Goal: Task Accomplishment & Management: Use online tool/utility

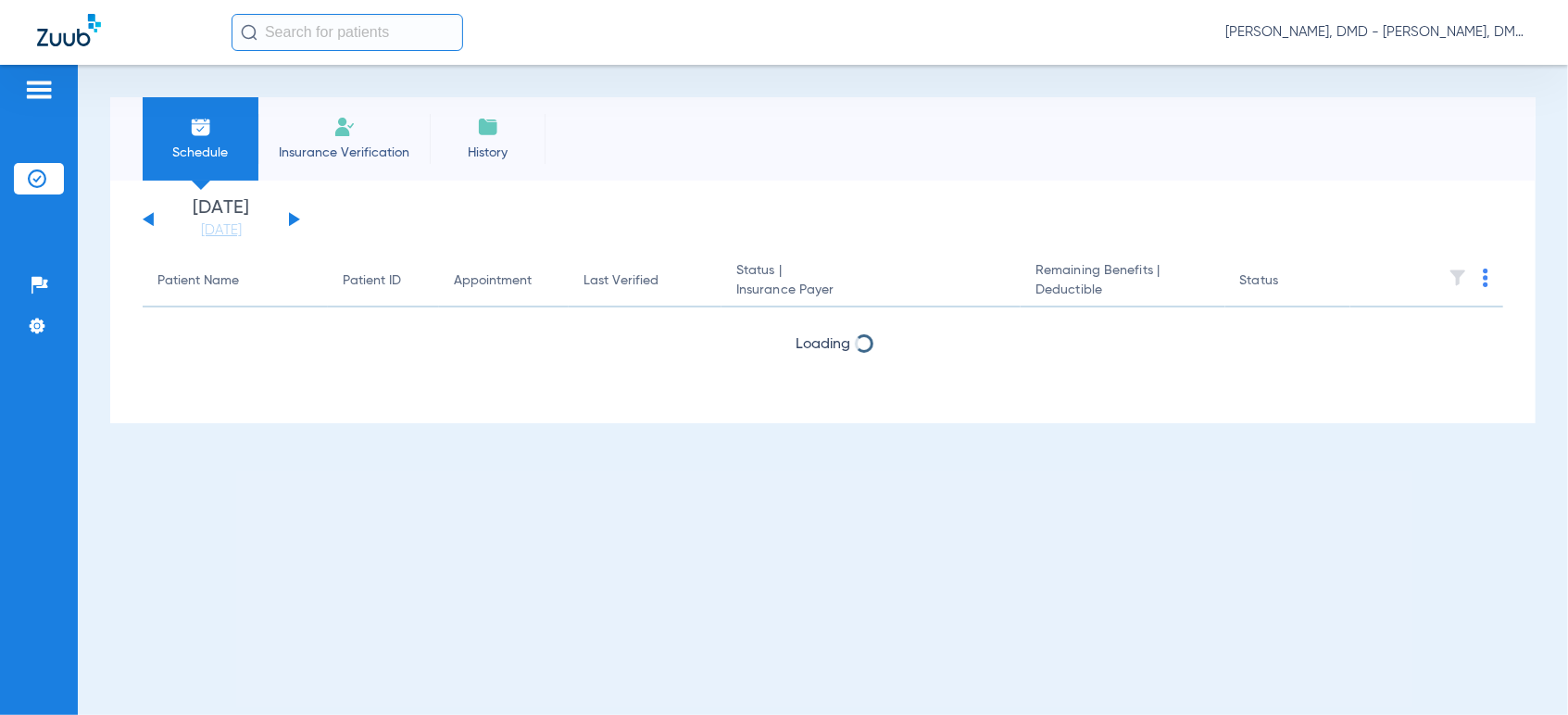
click at [294, 215] on button at bounding box center [295, 218] width 11 height 14
drag, startPoint x: 0, startPoint y: 0, endPoint x: 294, endPoint y: 215, distance: 364.2
click at [294, 215] on button at bounding box center [295, 218] width 11 height 14
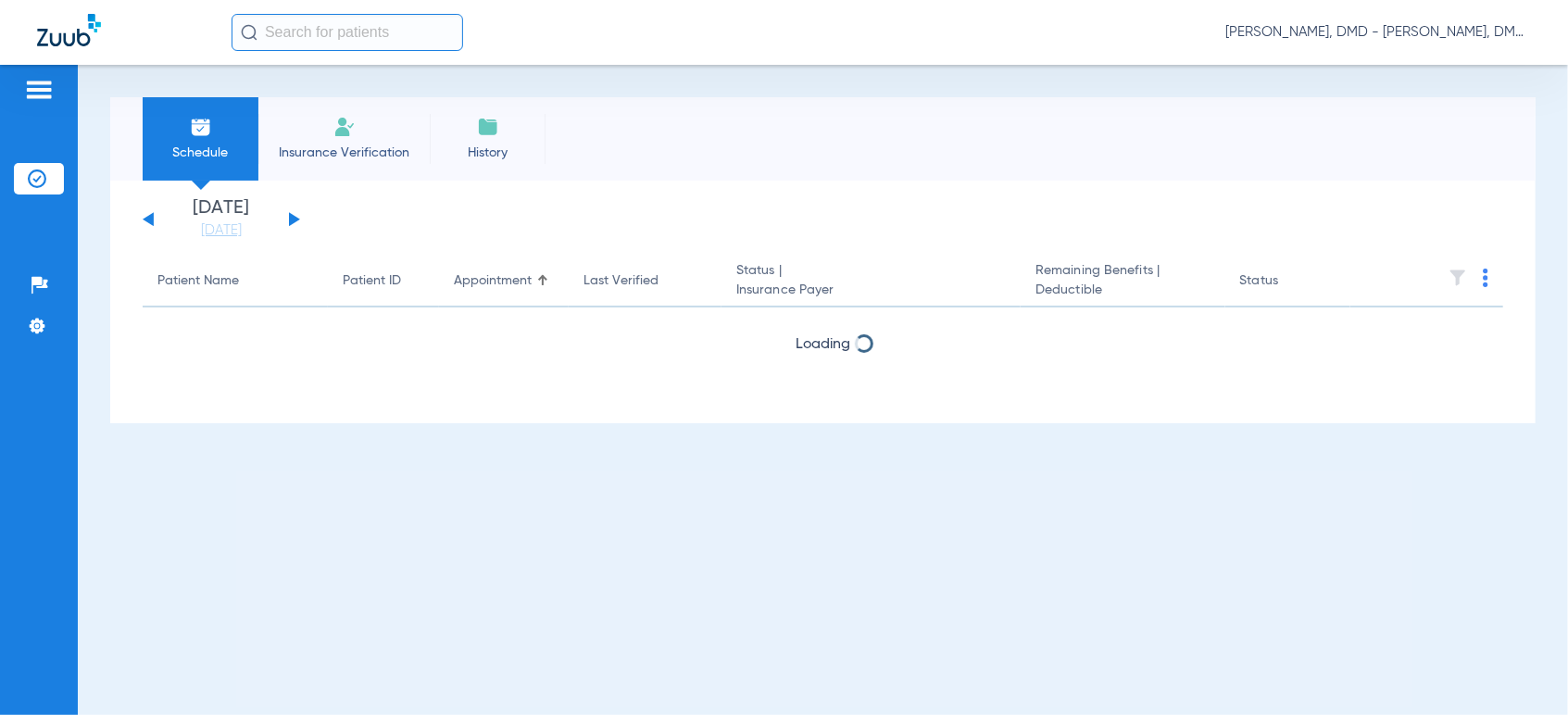
click at [294, 215] on button at bounding box center [295, 218] width 11 height 14
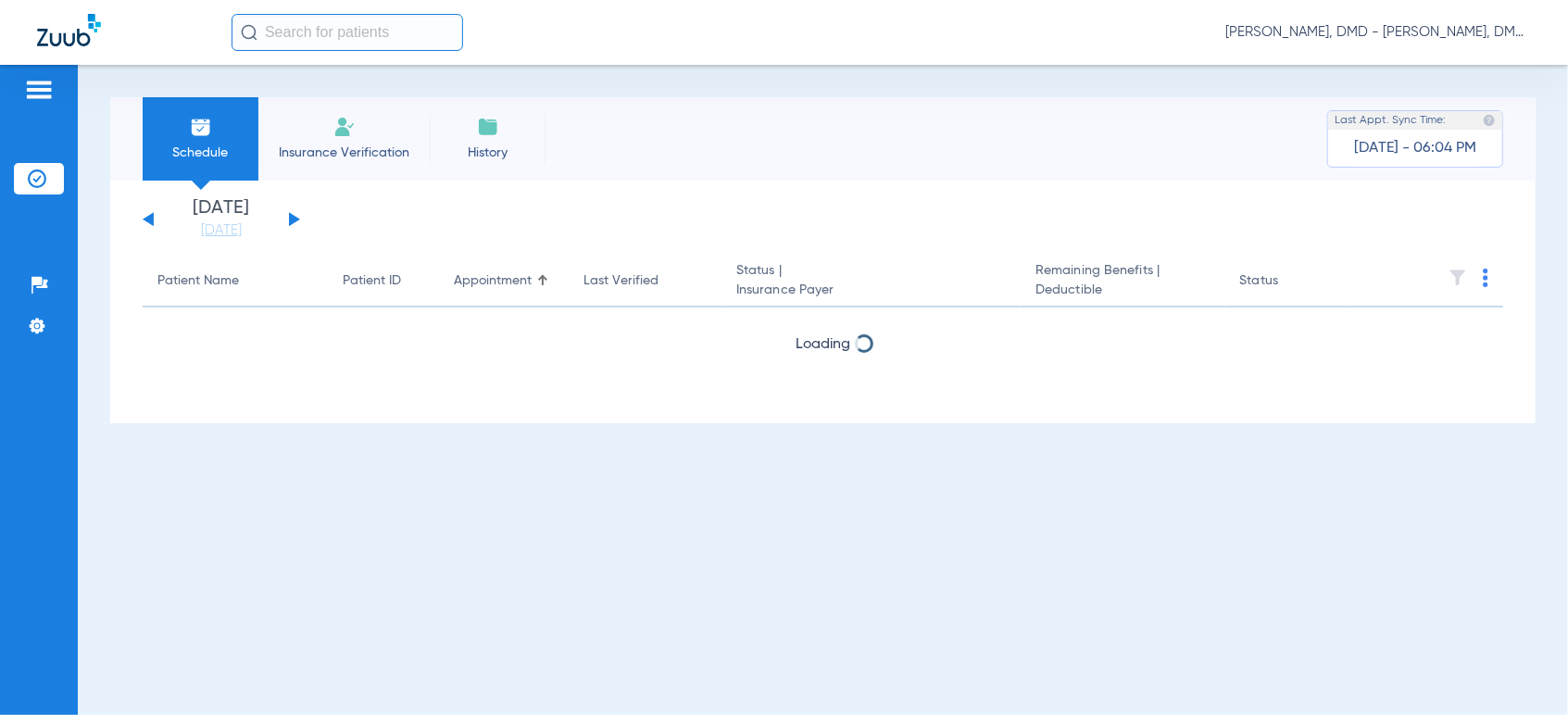
click at [294, 216] on button at bounding box center [295, 218] width 11 height 14
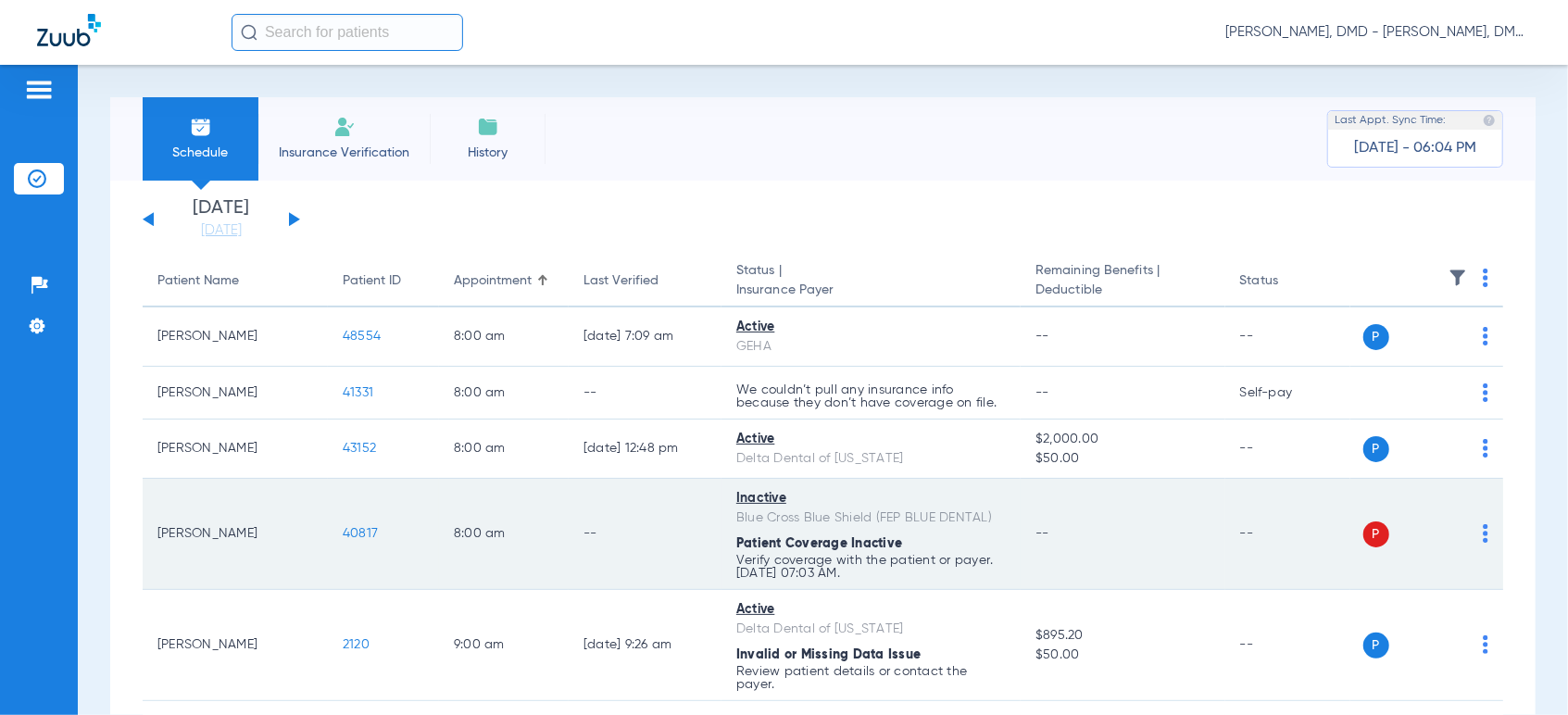
click at [1483, 527] on img at bounding box center [1486, 533] width 6 height 18
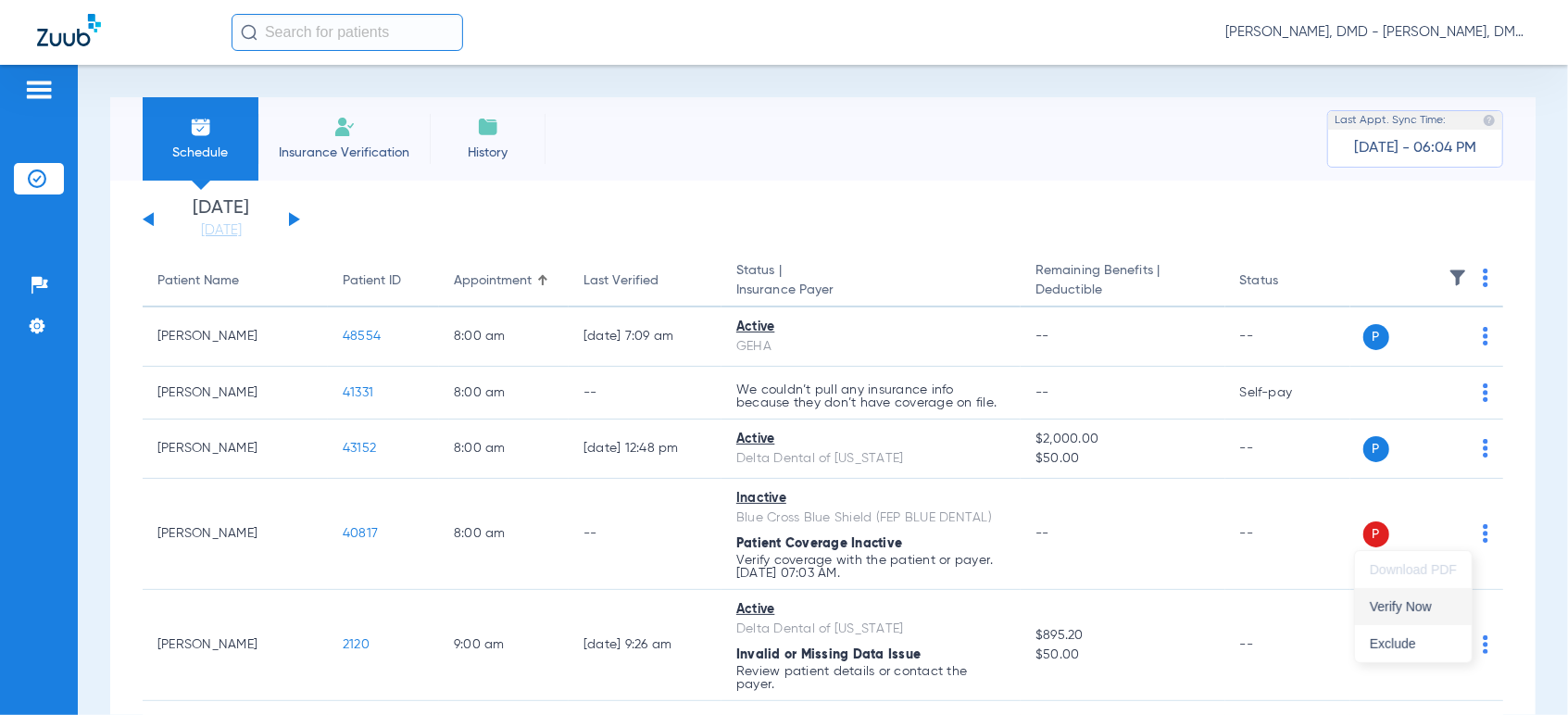
click at [1381, 605] on span "Verify Now" at bounding box center [1413, 606] width 87 height 13
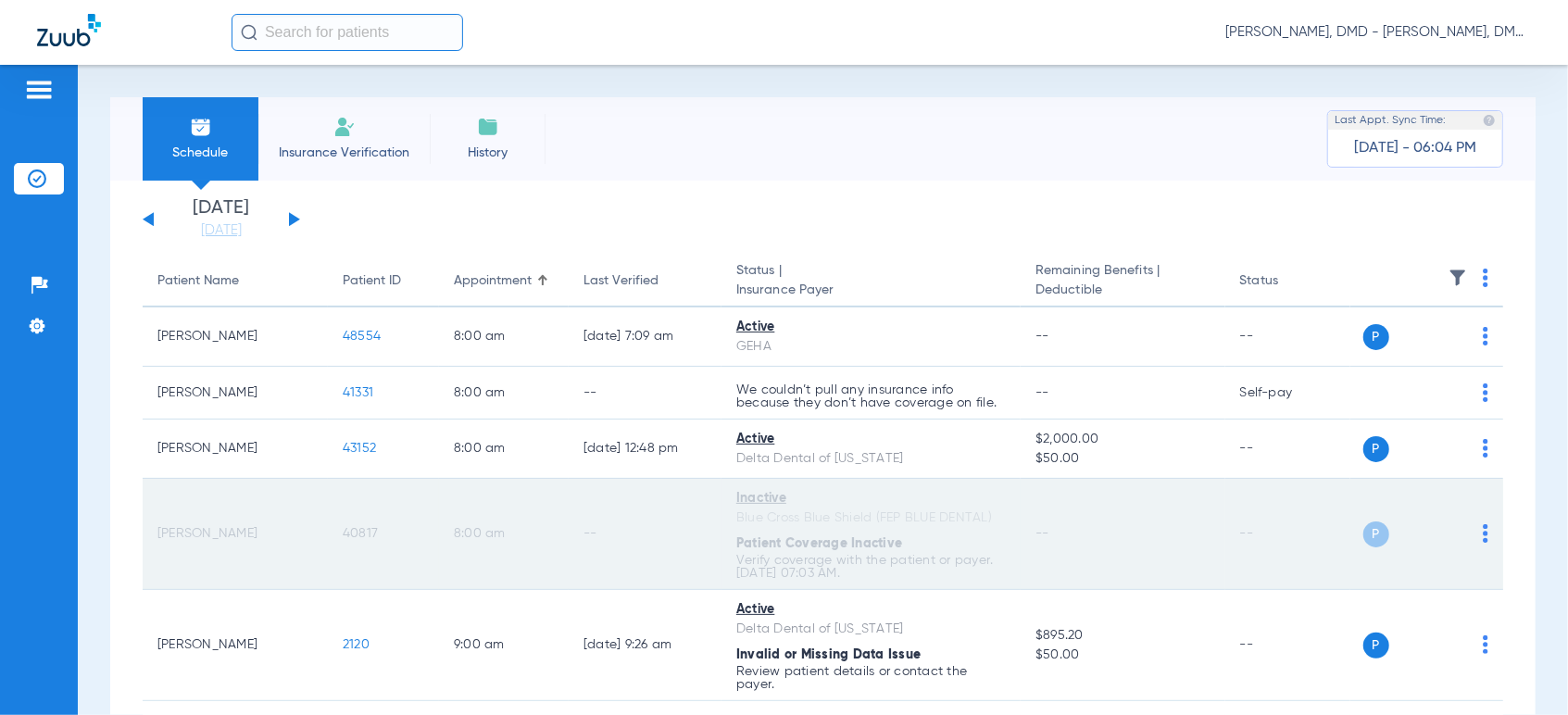
click at [347, 527] on span "40817" at bounding box center [360, 534] width 35 height 13
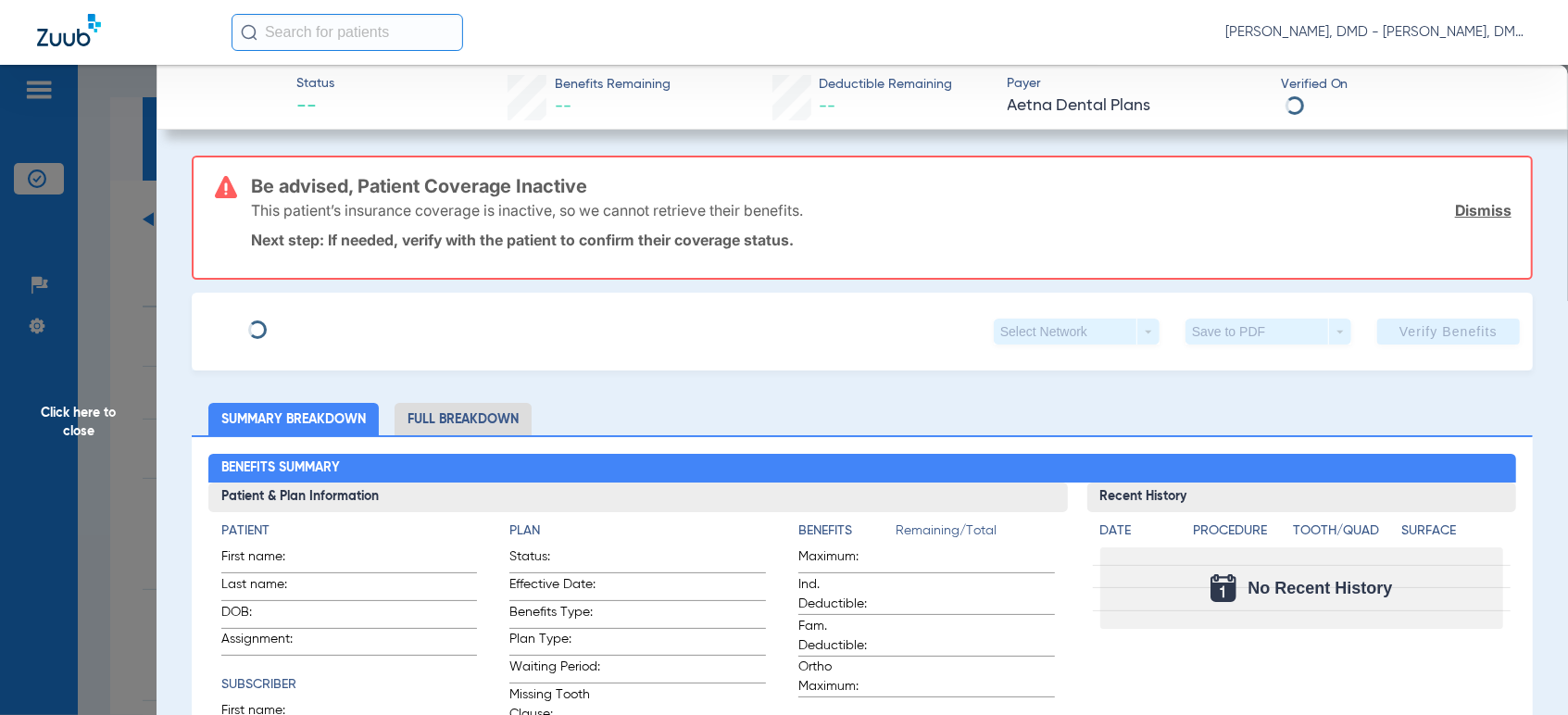
type input "[PERSON_NAME]"
type input "[DATE]"
type input "F04683099"
type input "FEPBD10001"
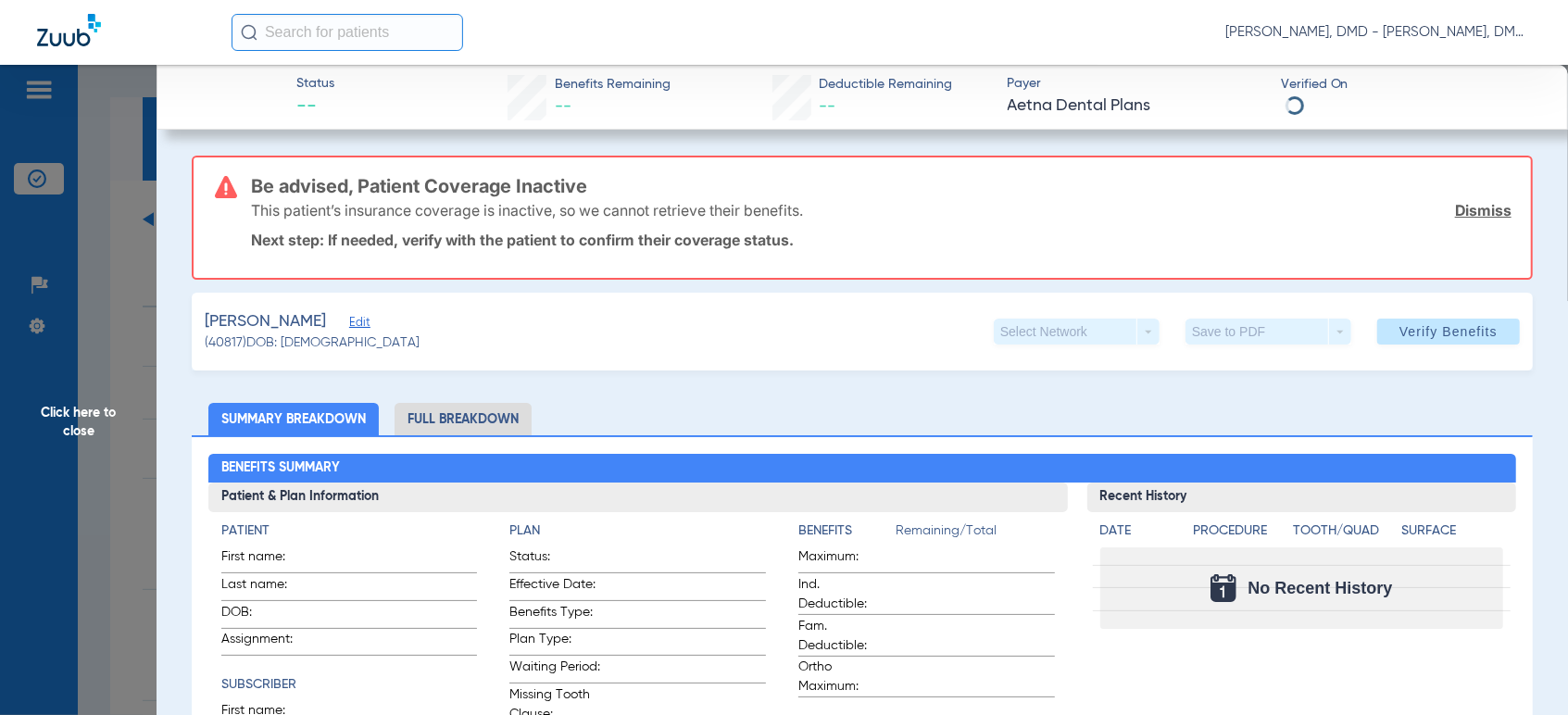
click at [365, 322] on span "Edit" at bounding box center [357, 324] width 16 height 17
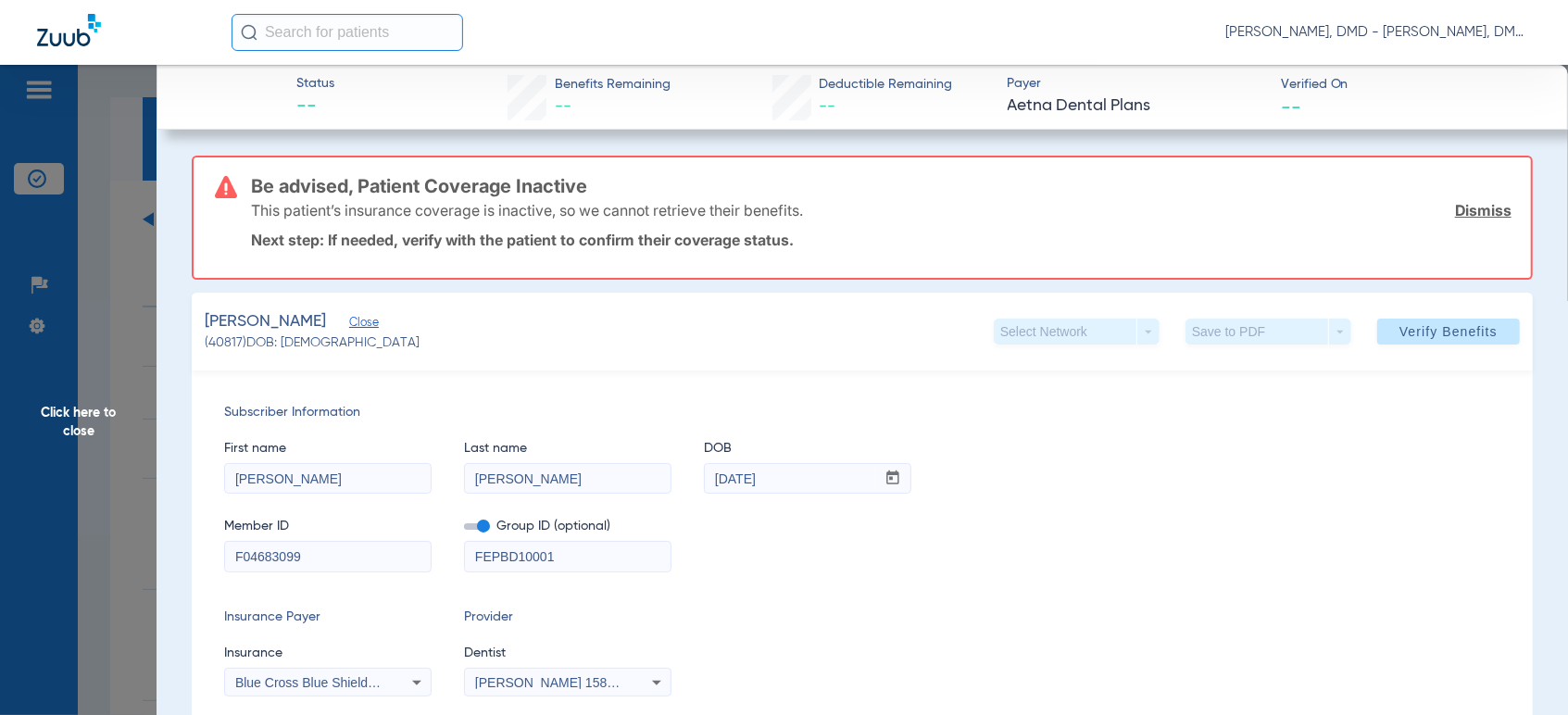
scroll to position [103, 0]
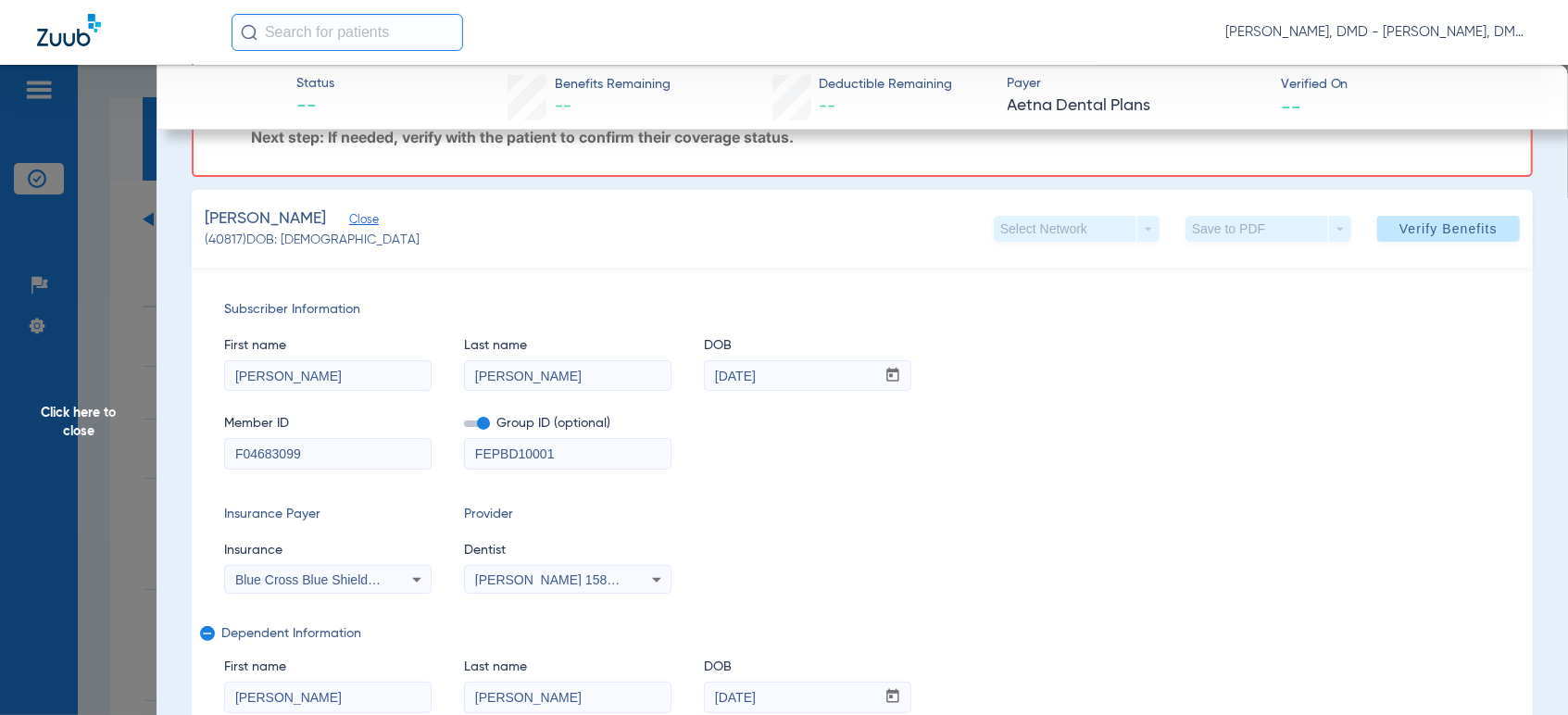
drag, startPoint x: 349, startPoint y: 460, endPoint x: 177, endPoint y: 472, distance: 172.4
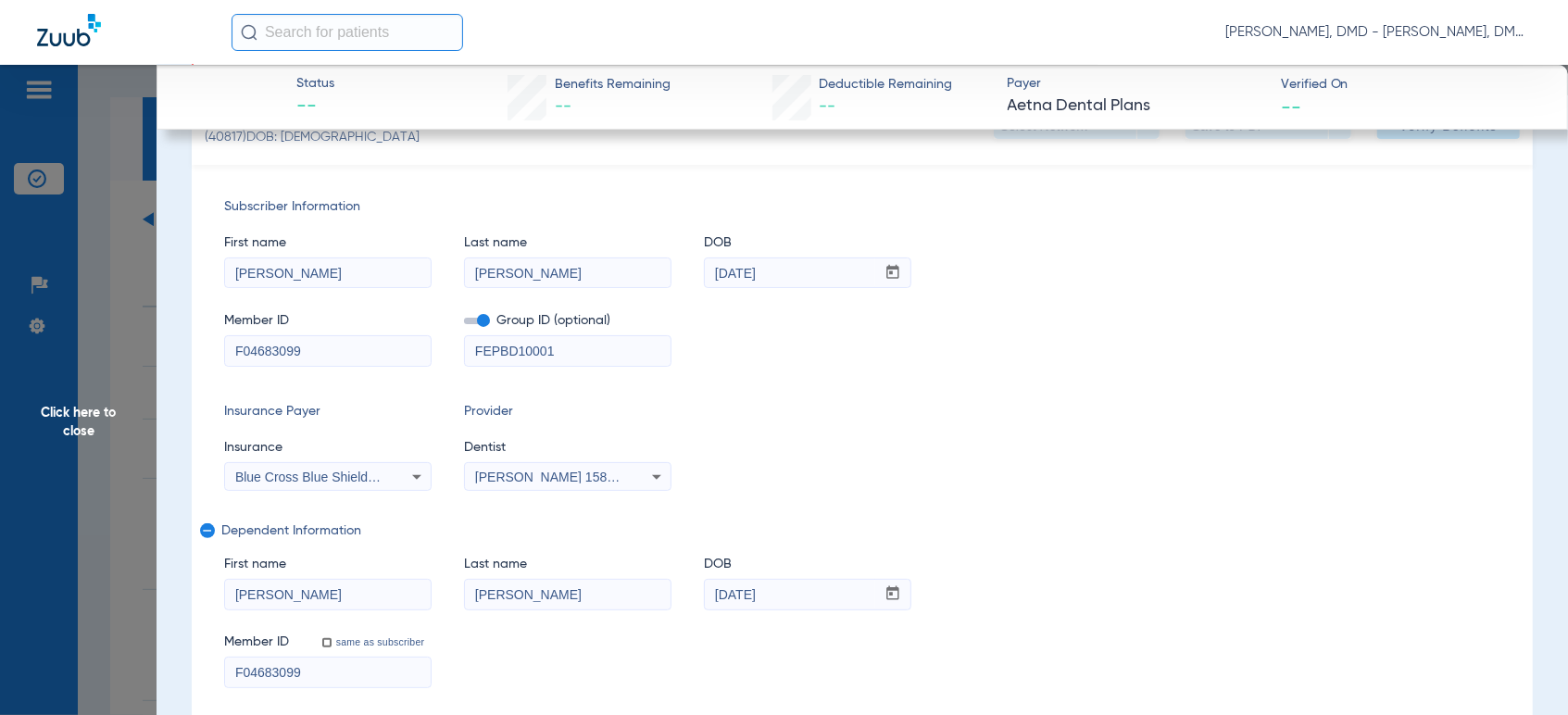
drag, startPoint x: 807, startPoint y: 272, endPoint x: 661, endPoint y: 257, distance: 146.8
click at [661, 257] on div "First name [PERSON_NAME] Last name [PERSON_NAME] DOB mm / dd / yyyy [DATE]" at bounding box center [862, 252] width 1276 height 72
drag, startPoint x: 185, startPoint y: 598, endPoint x: 134, endPoint y: 601, distance: 51.1
drag, startPoint x: 256, startPoint y: 586, endPoint x: 217, endPoint y: 593, distance: 39.6
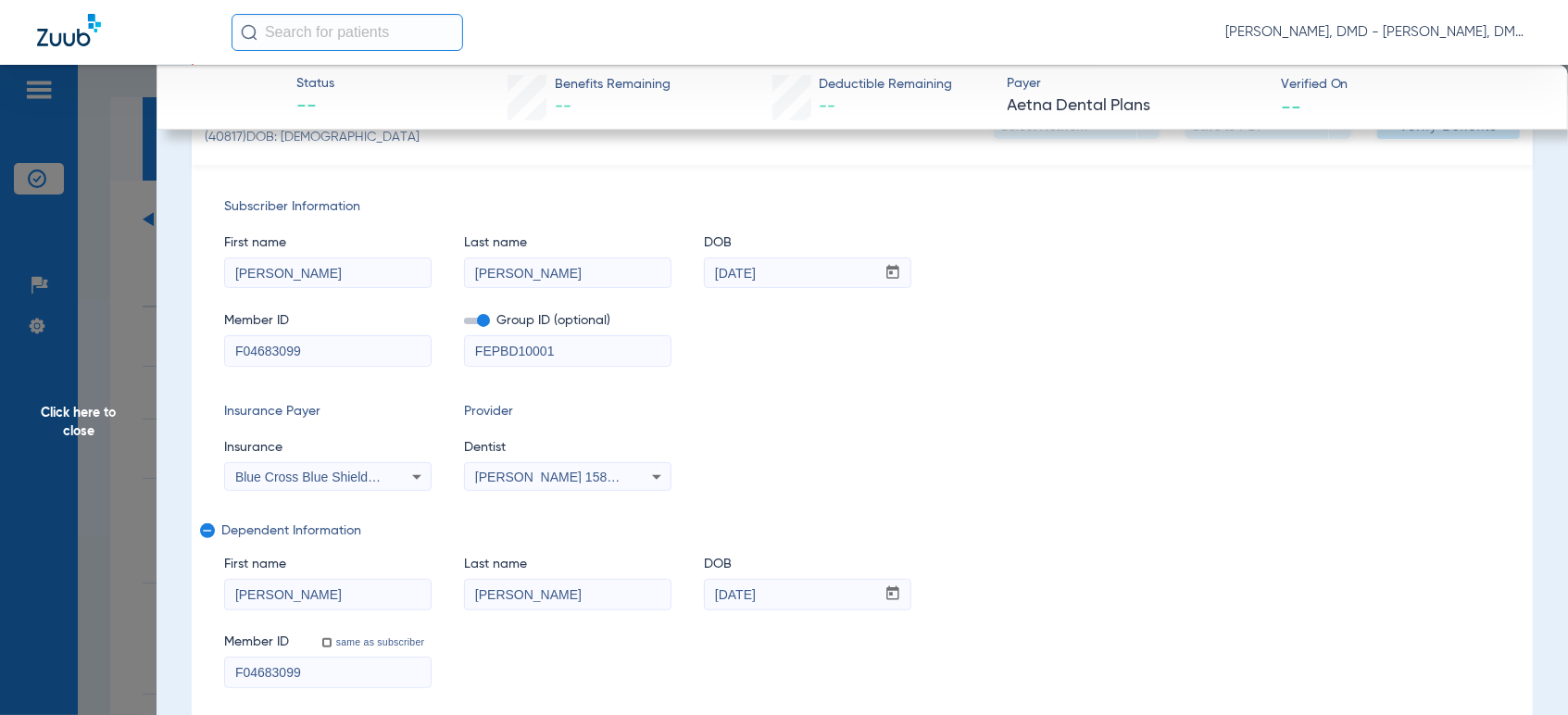
click at [217, 594] on div "Subscriber Information First name [PERSON_NAME] Last name [PERSON_NAME] DOB mm …" at bounding box center [862, 442] width 1341 height 556
drag, startPoint x: 810, startPoint y: 597, endPoint x: 464, endPoint y: 579, distance: 346.5
click at [464, 579] on div "First name [PERSON_NAME] Last name [PERSON_NAME] DOB mm / dd / yyyy [DATE]" at bounding box center [862, 573] width 1276 height 72
click at [107, 416] on span "Click here to close" at bounding box center [78, 422] width 156 height 715
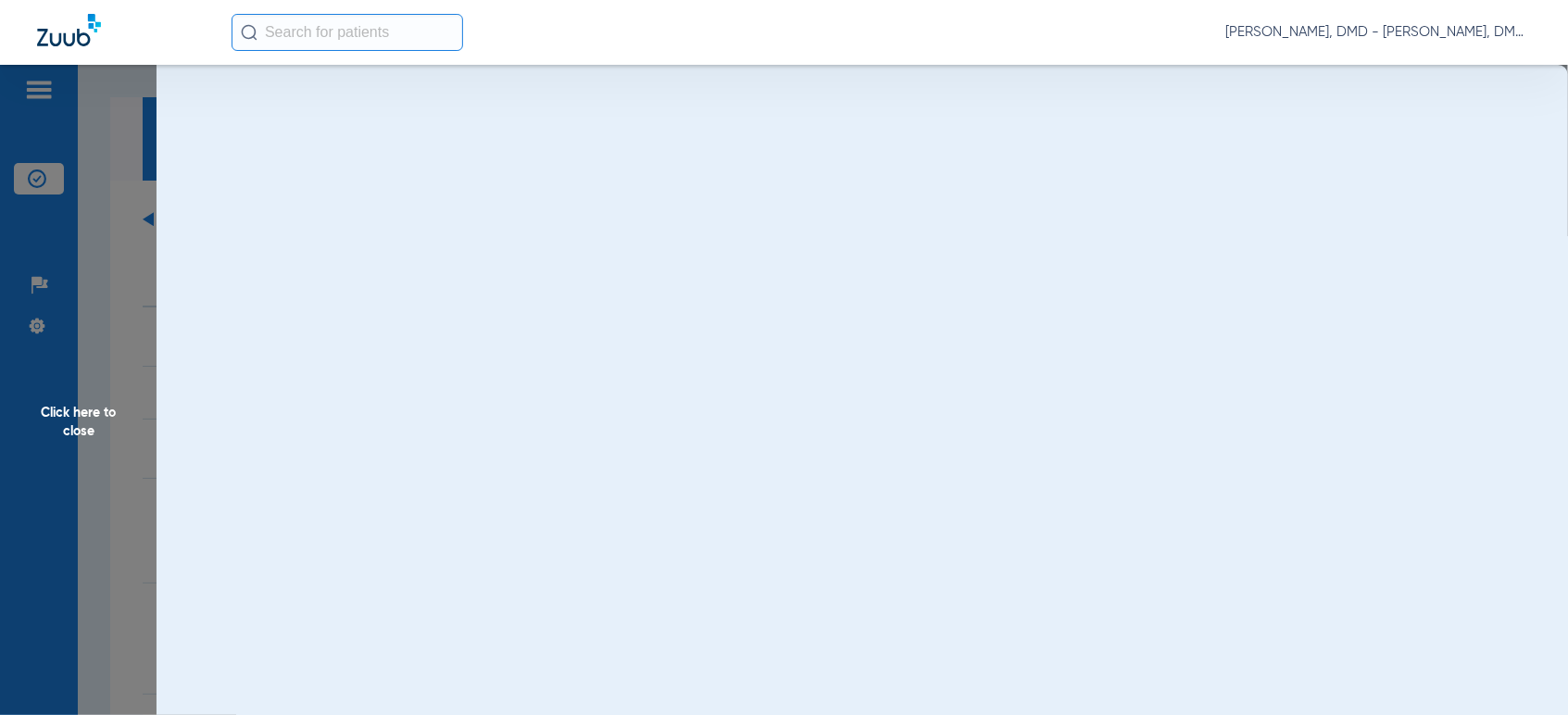
scroll to position [0, 0]
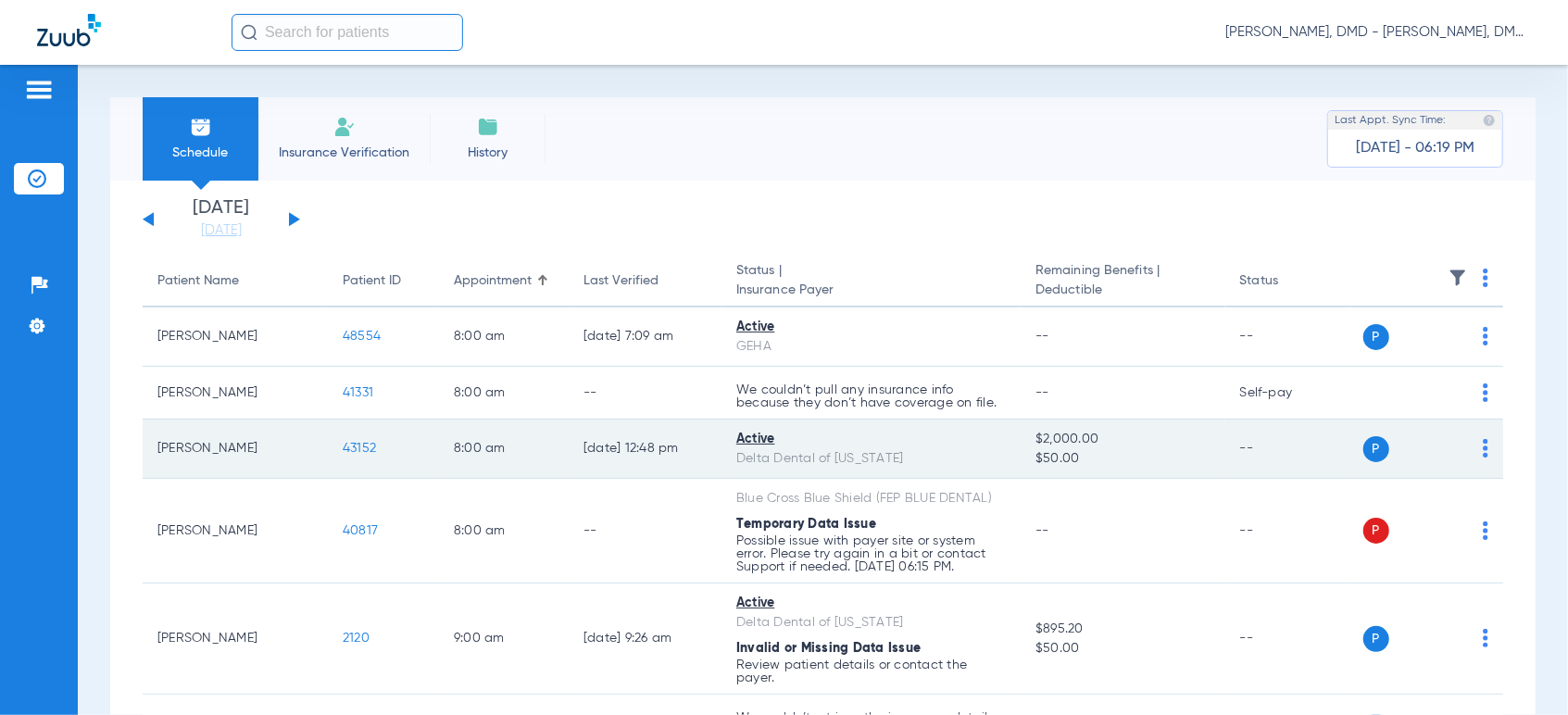
drag, startPoint x: 157, startPoint y: 442, endPoint x: 267, endPoint y: 453, distance: 110.5
click at [267, 453] on td "[PERSON_NAME]" at bounding box center [236, 449] width 185 height 59
copy td "[PERSON_NAME]"
click at [361, 446] on span "43152" at bounding box center [359, 448] width 33 height 13
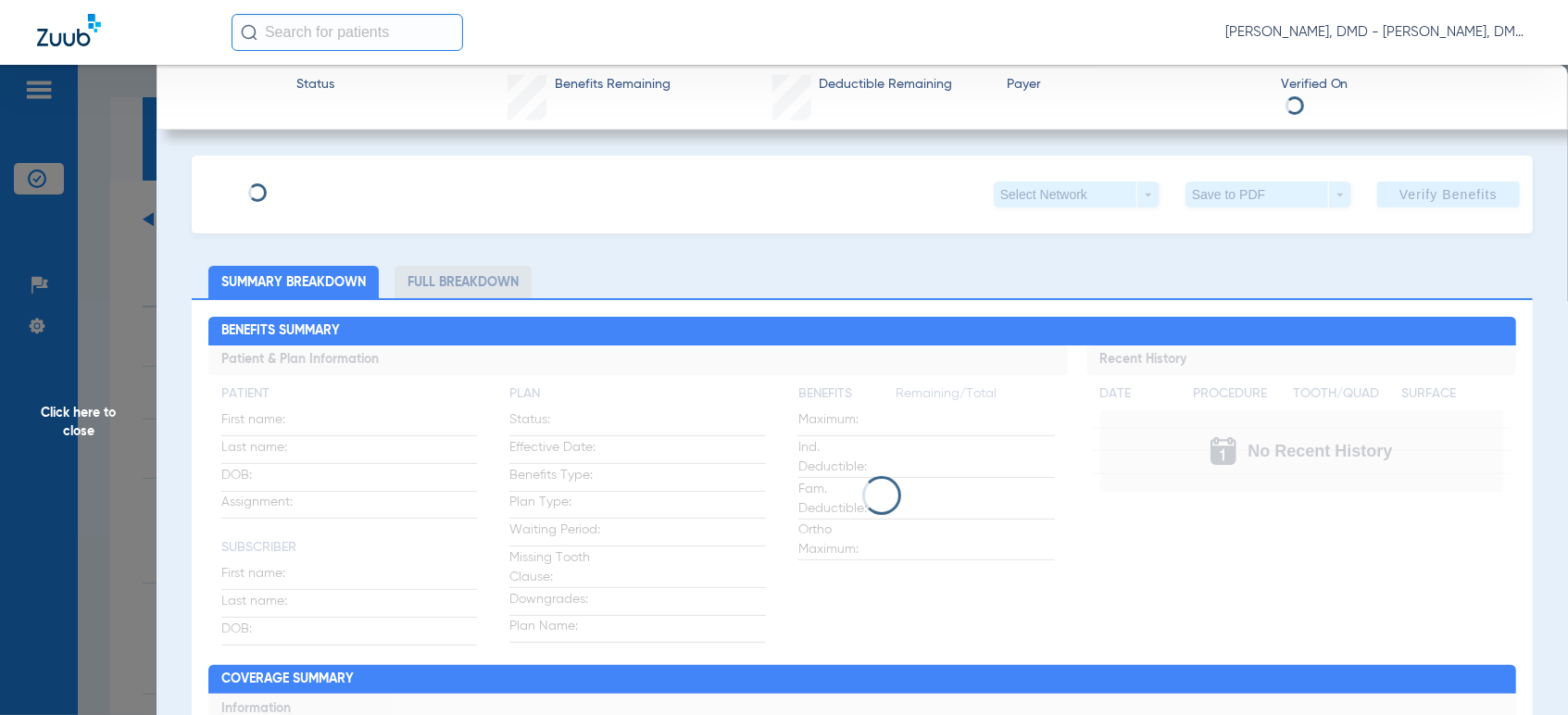
type input "[PERSON_NAME]"
type input "[DATE]"
type input "08000012673270"
type input "003ULA00005001A"
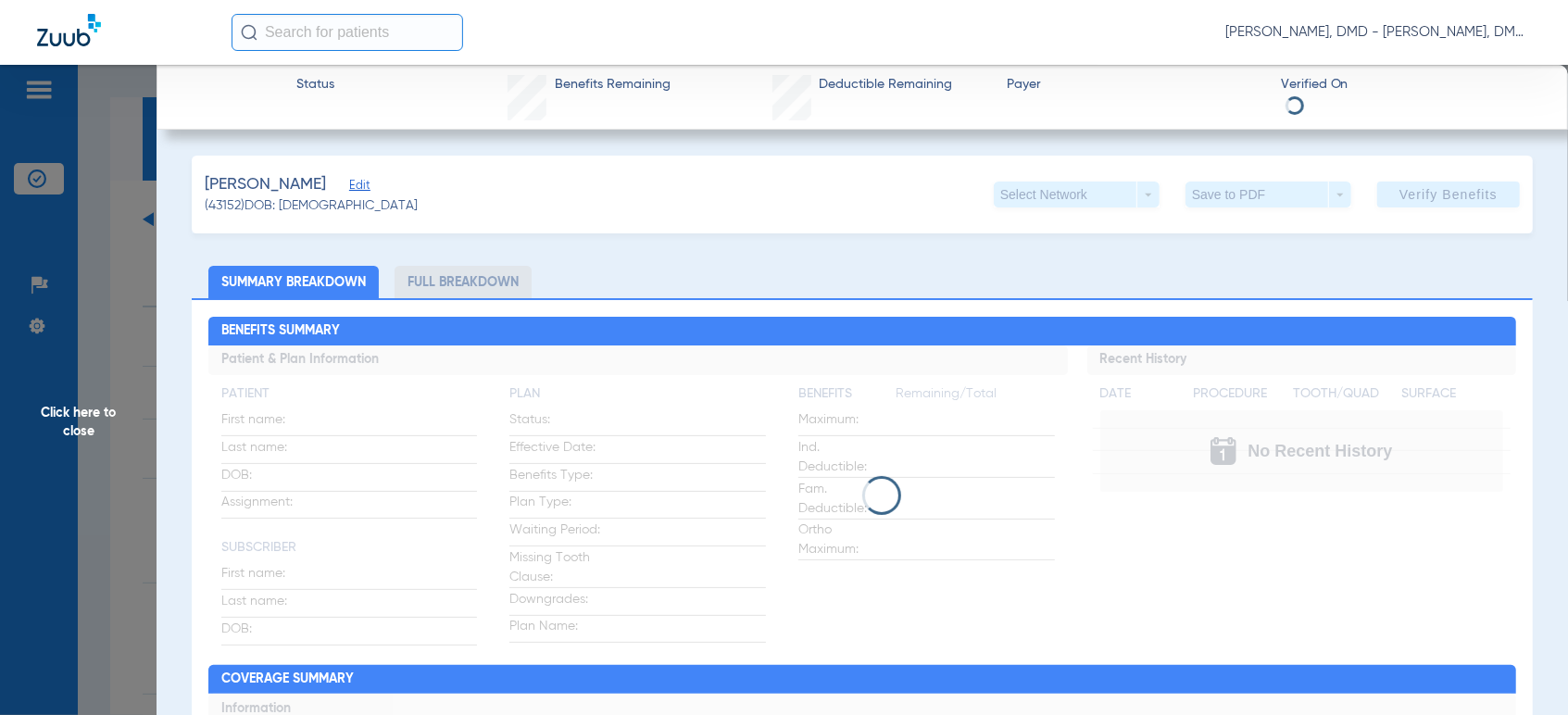
click at [349, 190] on span "Edit" at bounding box center [357, 187] width 16 height 17
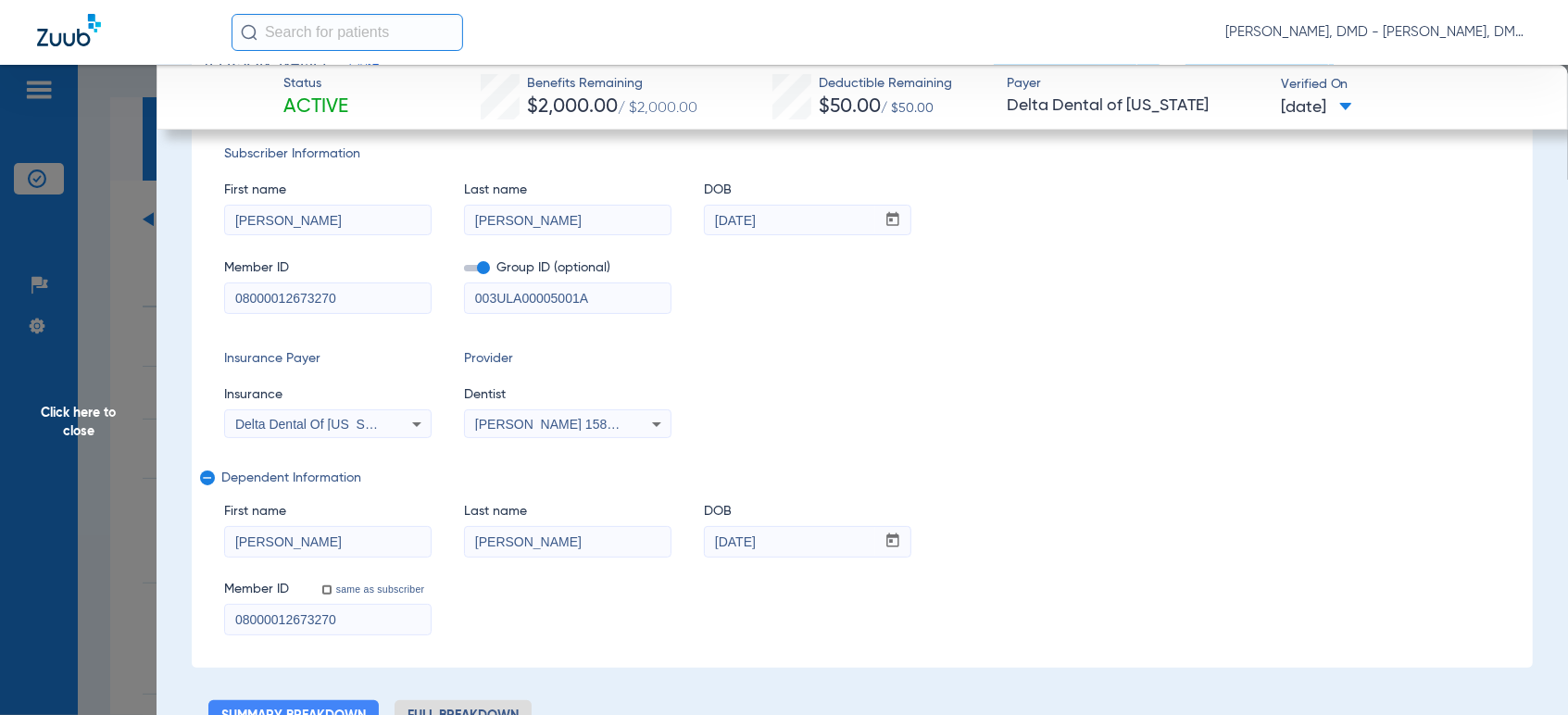
scroll to position [103, 0]
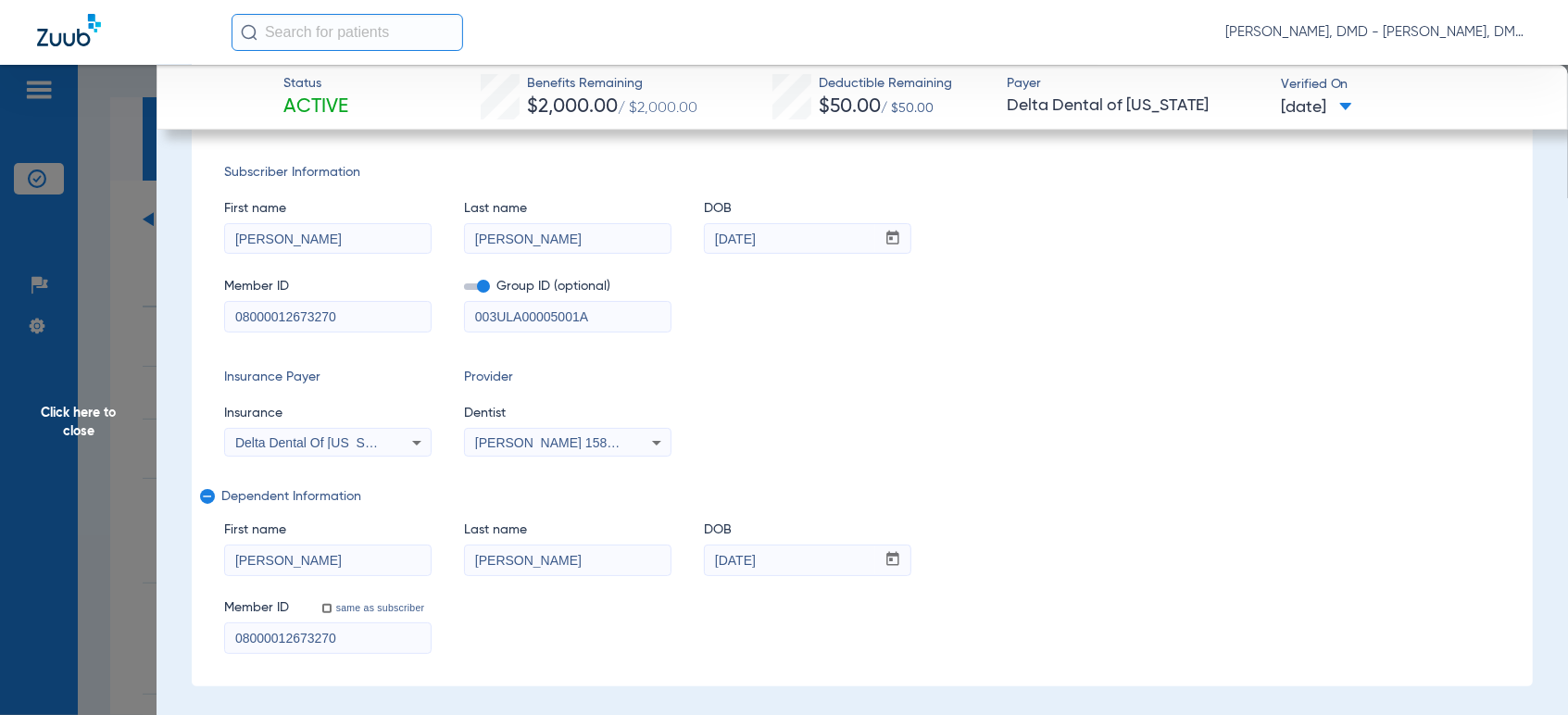
drag, startPoint x: 299, startPoint y: 238, endPoint x: 122, endPoint y: 239, distance: 177.0
drag, startPoint x: 792, startPoint y: 228, endPoint x: 446, endPoint y: 214, distance: 346.3
click at [446, 214] on div "First name [PERSON_NAME] Last name [PERSON_NAME] mm / dd / yyyy [DATE]" at bounding box center [862, 217] width 1276 height 72
drag, startPoint x: 346, startPoint y: 326, endPoint x: 145, endPoint y: 325, distance: 201.0
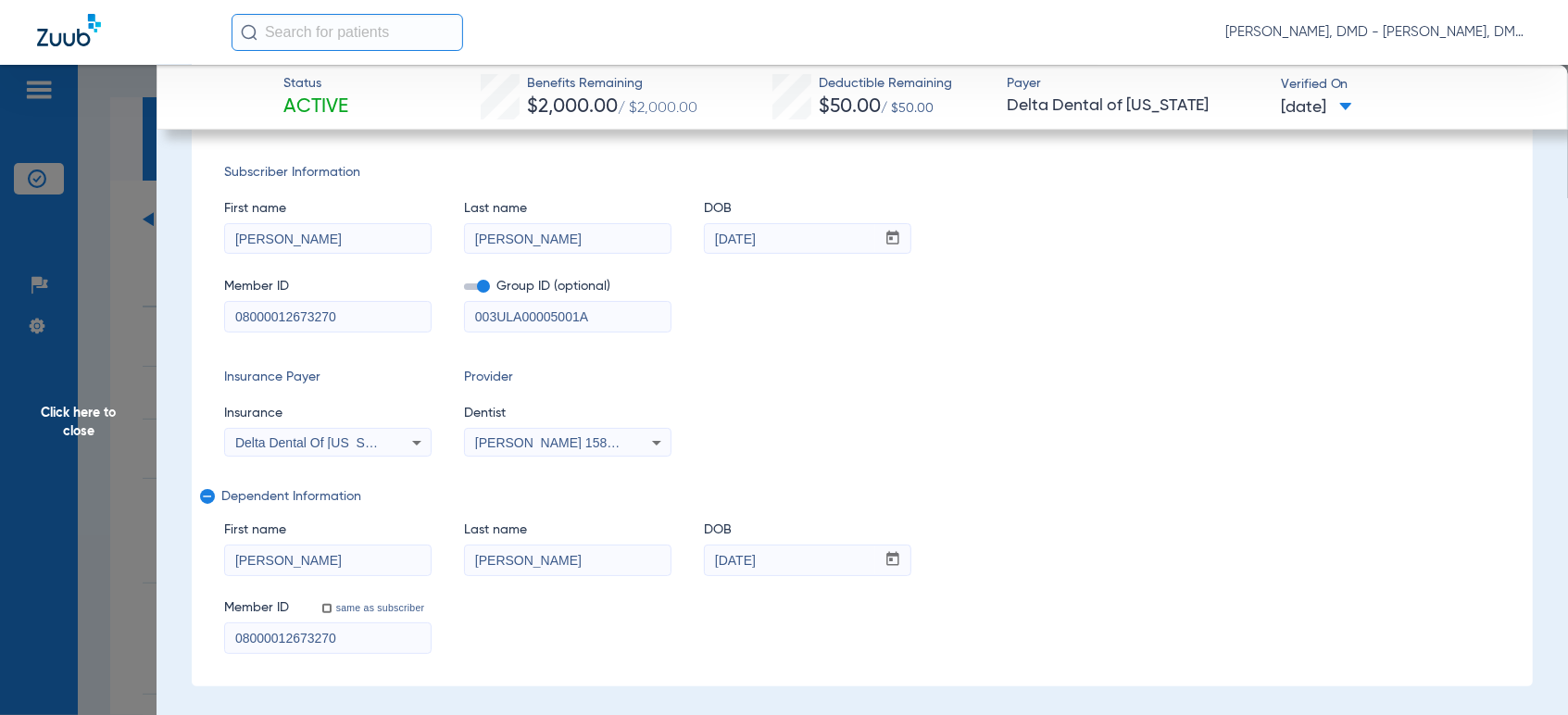
drag, startPoint x: 363, startPoint y: 561, endPoint x: -14, endPoint y: 571, distance: 377.1
click at [0, 571] on html "[PERSON_NAME], DMD - [PERSON_NAME], DMD Patients Insurance Verification Setup H…" at bounding box center [784, 358] width 1568 height 715
drag, startPoint x: 614, startPoint y: 554, endPoint x: 20, endPoint y: 563, distance: 594.1
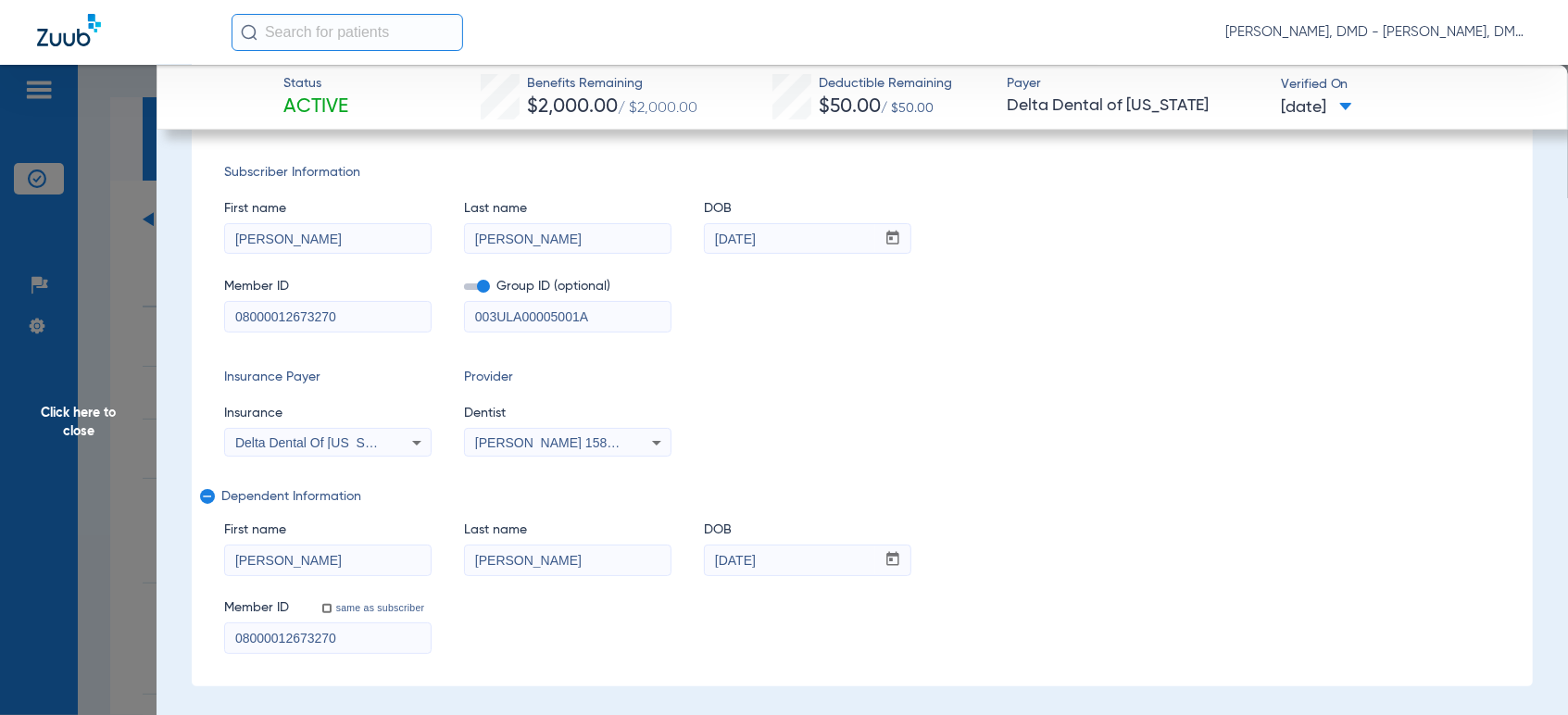
drag, startPoint x: 514, startPoint y: 554, endPoint x: 279, endPoint y: 554, distance: 235.0
click at [279, 554] on div "First name [PERSON_NAME] Last name [PERSON_NAME] mm / dd / yyyy [DATE]" at bounding box center [862, 539] width 1276 height 72
click at [104, 413] on span "Click here to close" at bounding box center [78, 422] width 156 height 715
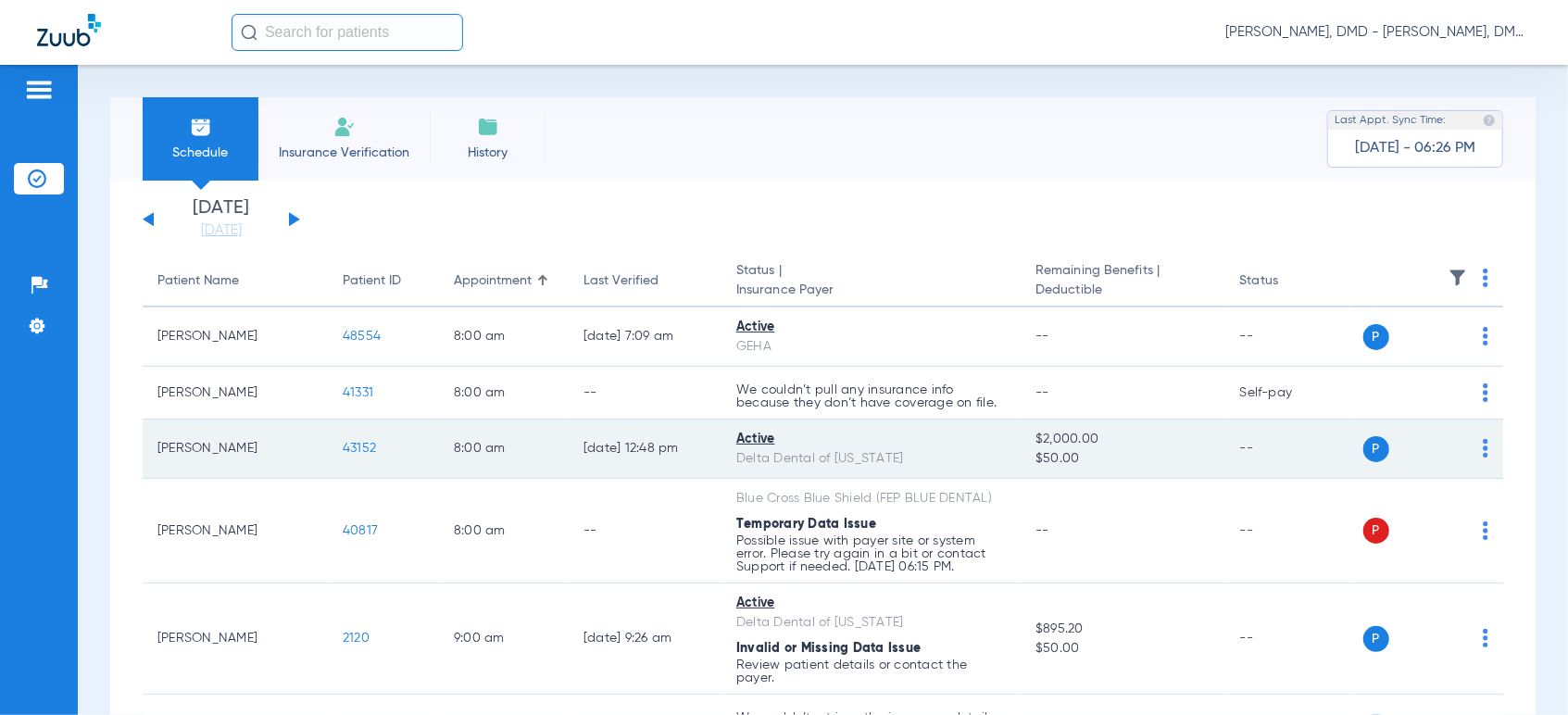
click at [1483, 450] on img at bounding box center [1486, 447] width 6 height 18
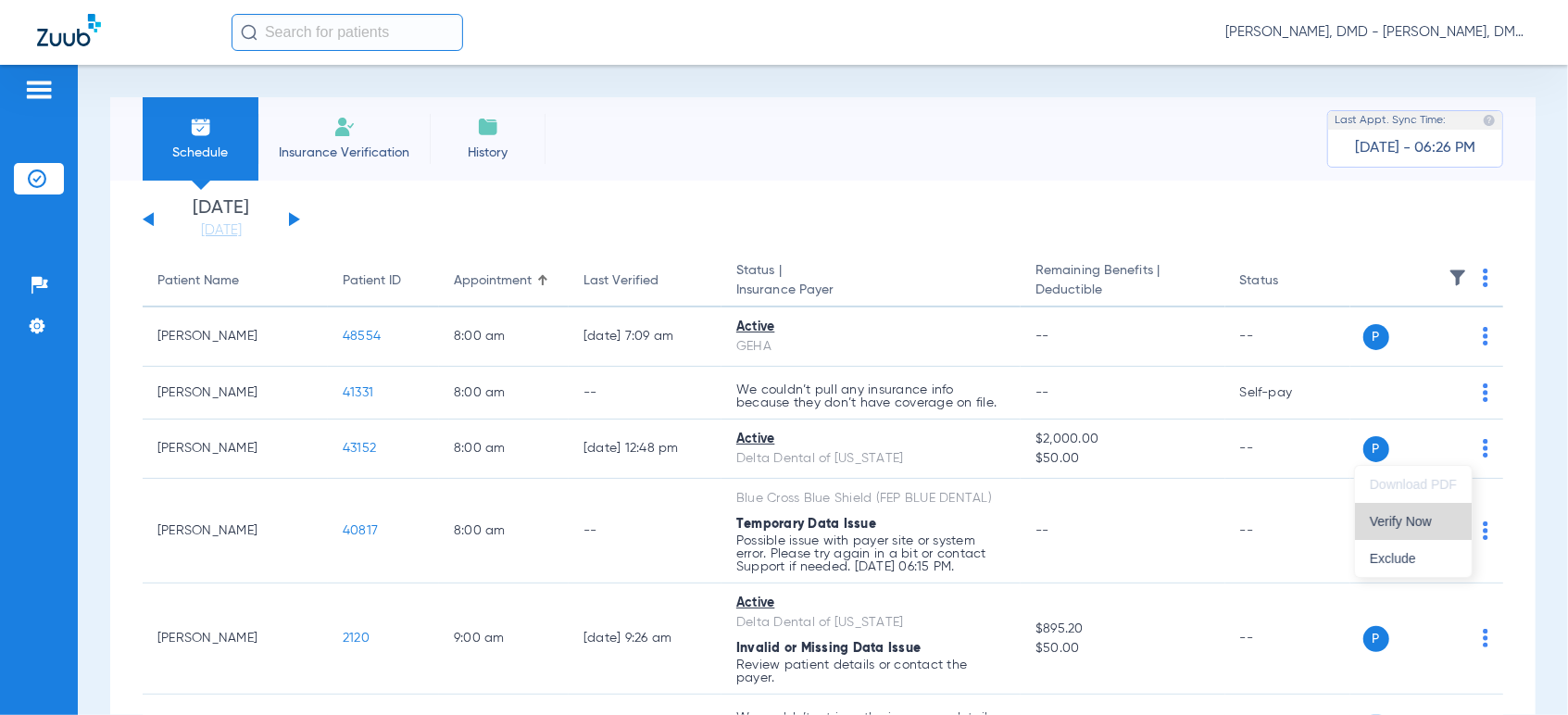
click at [1437, 523] on span "Verify Now" at bounding box center [1413, 521] width 87 height 13
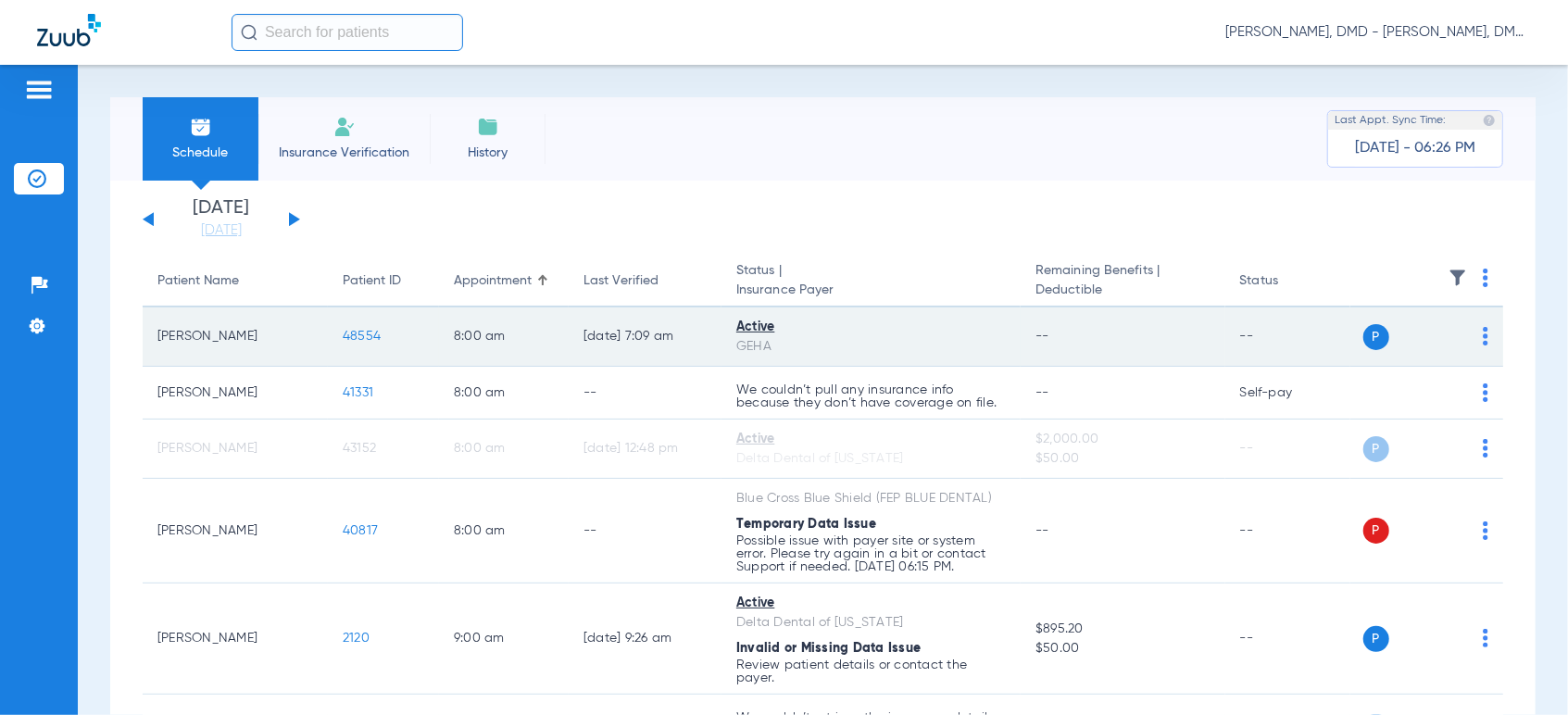
click at [1483, 346] on span at bounding box center [1486, 342] width 6 height 13
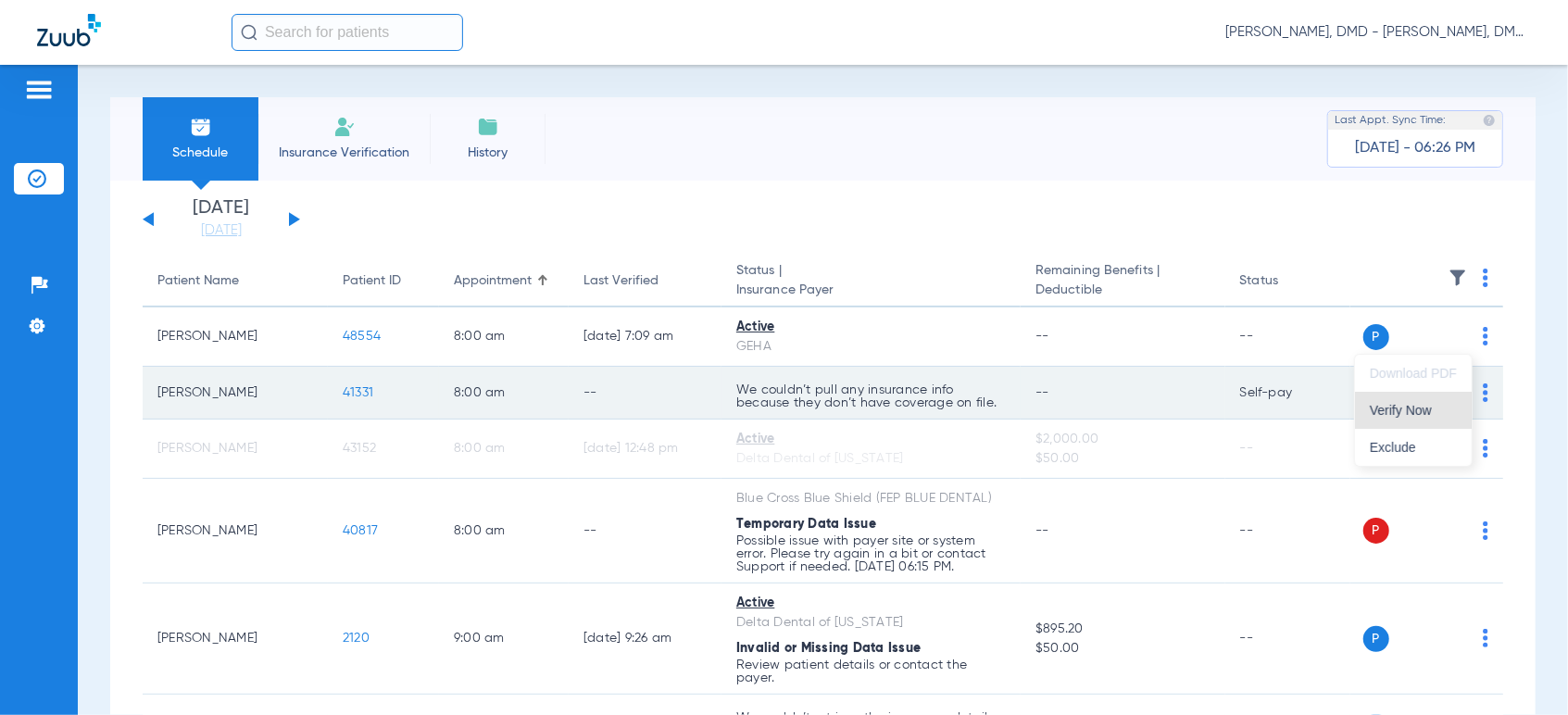
drag, startPoint x: 1426, startPoint y: 414, endPoint x: 978, endPoint y: 403, distance: 448.1
click at [1425, 414] on span "Verify Now" at bounding box center [1413, 410] width 87 height 13
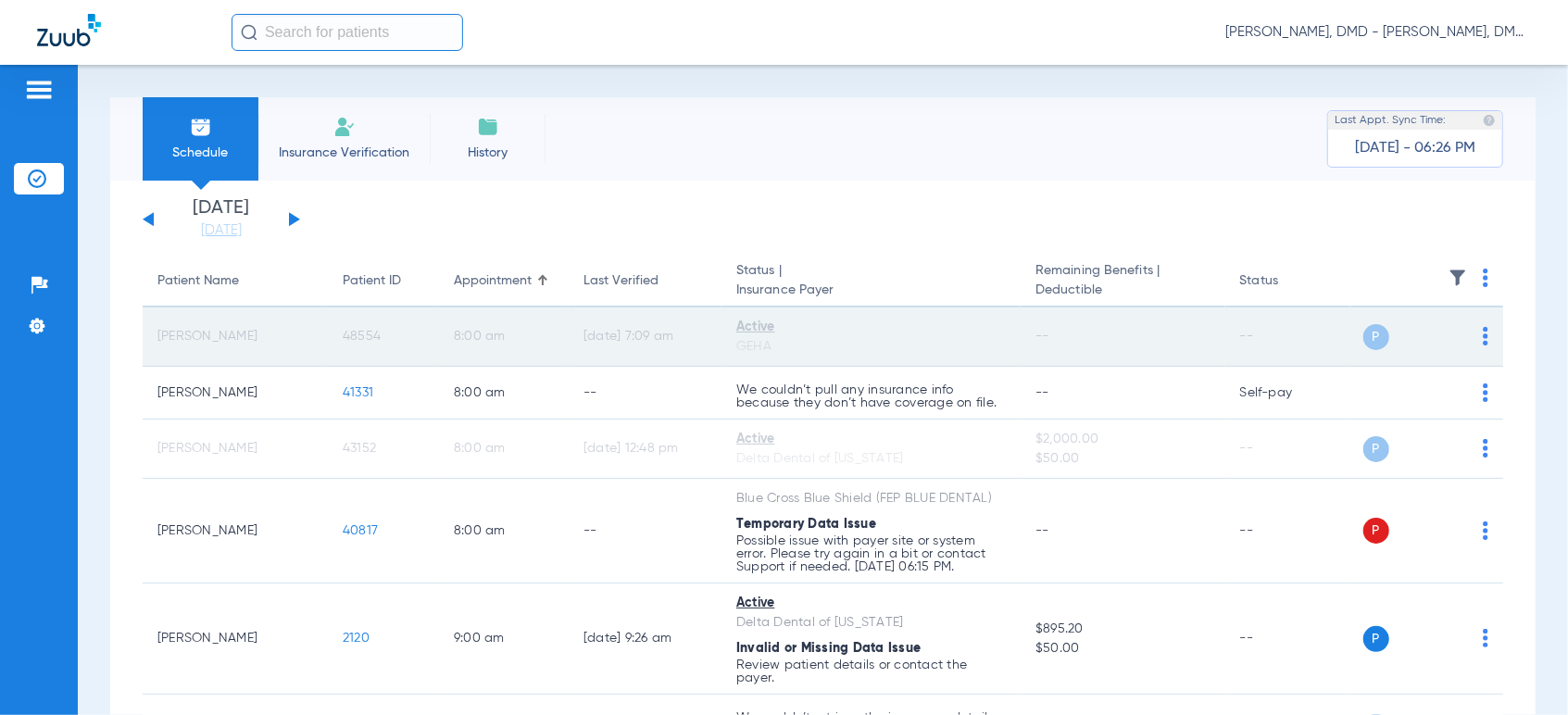
click at [362, 333] on span "48554" at bounding box center [361, 337] width 38 height 13
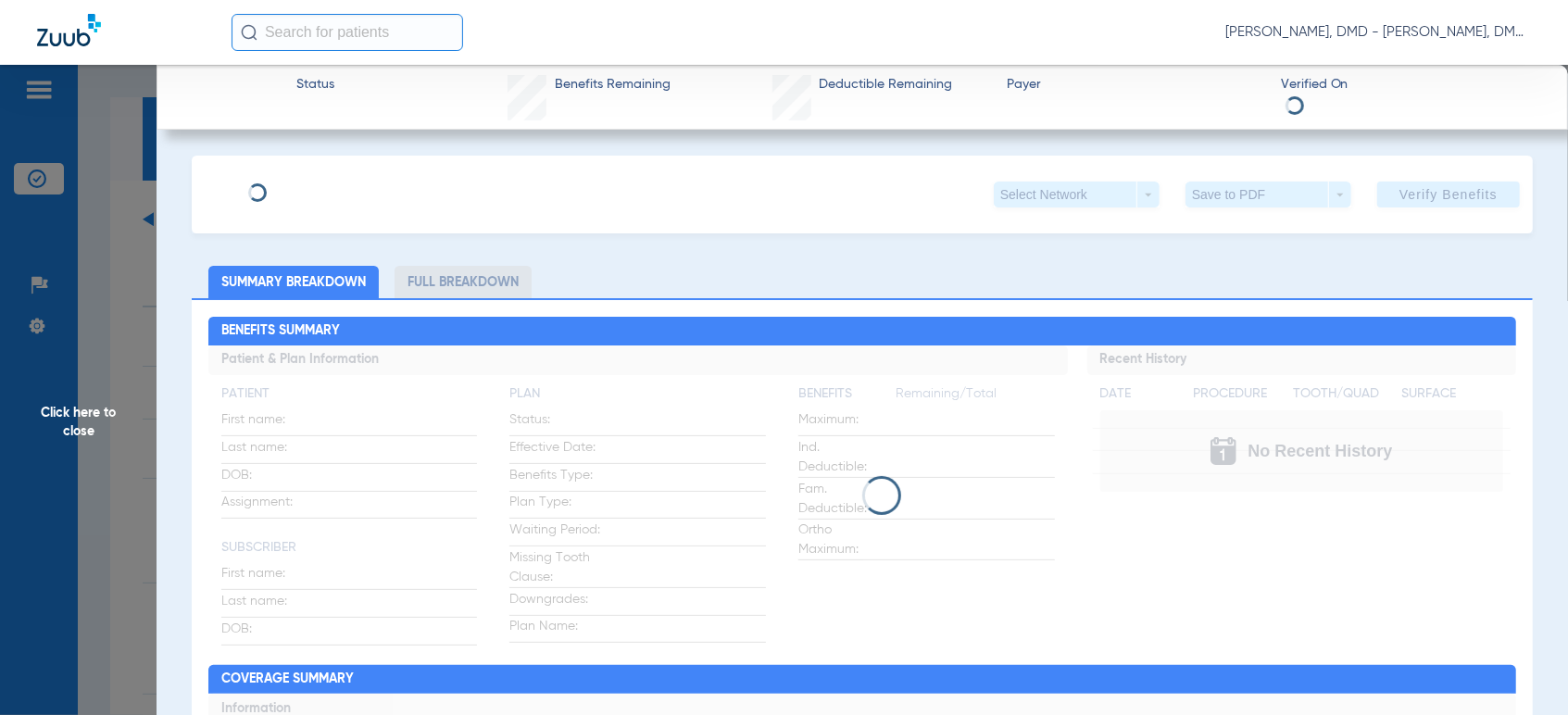
type input "[PERSON_NAME]"
type input "[DATE]"
type input "G46128044"
type input "76417027"
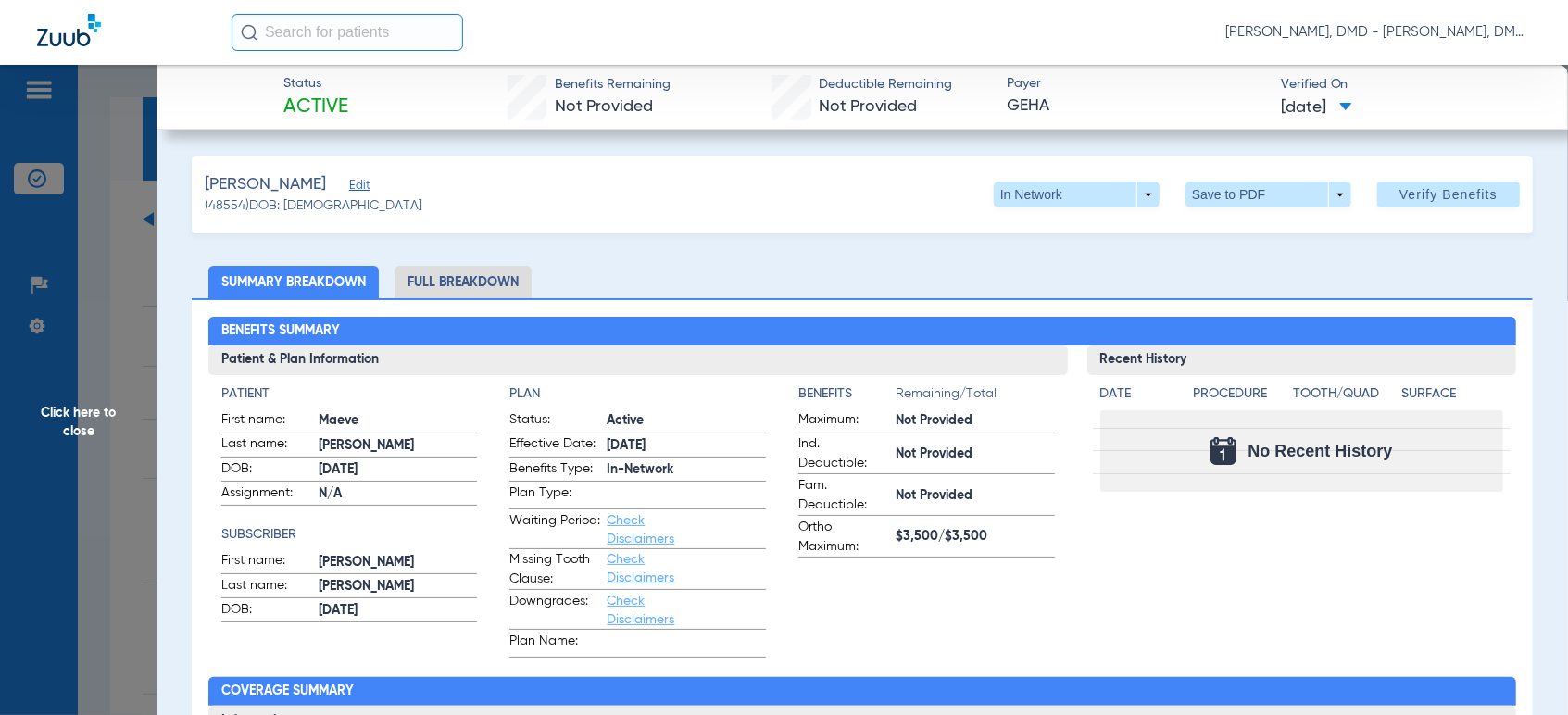
click at [364, 182] on span "Edit" at bounding box center [357, 187] width 16 height 17
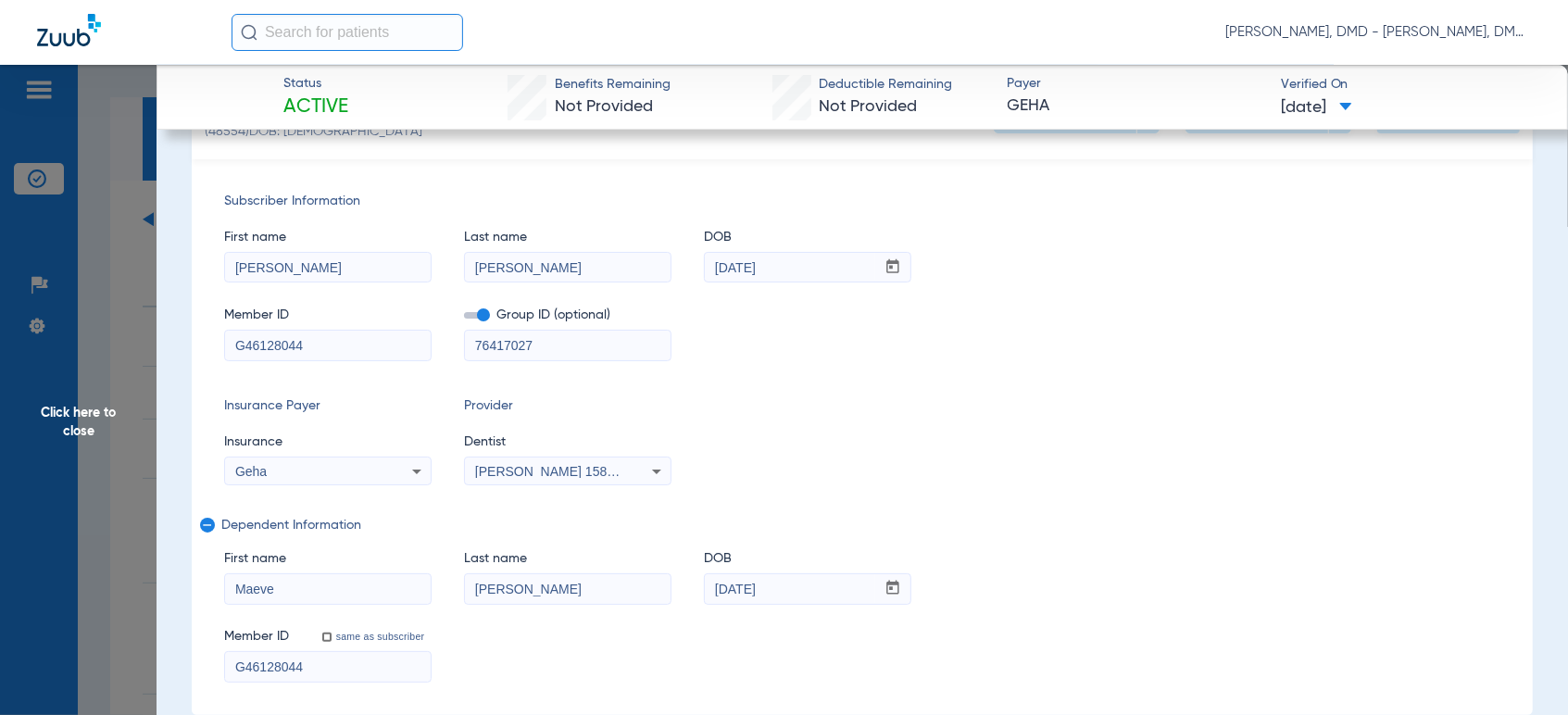
scroll to position [103, 0]
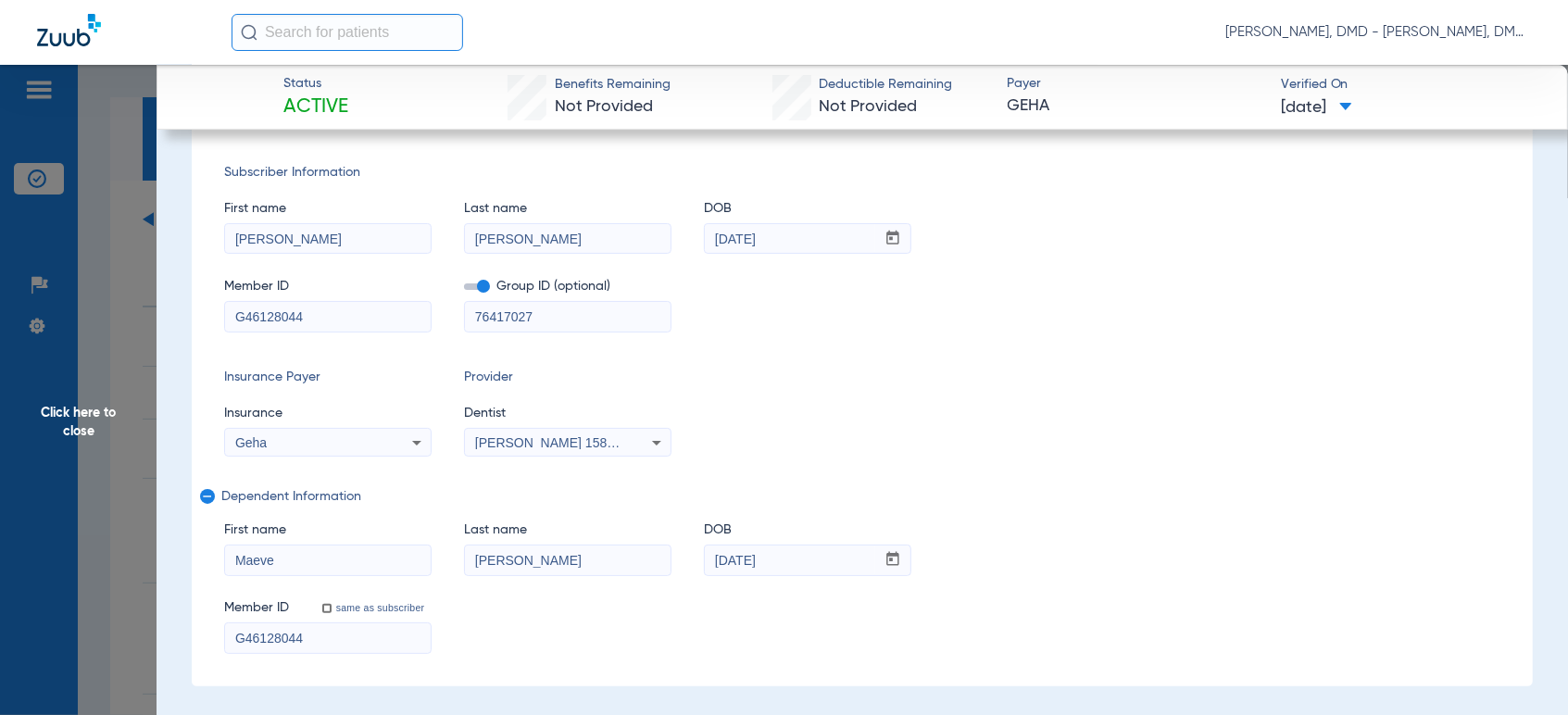
drag, startPoint x: 263, startPoint y: 315, endPoint x: 7, endPoint y: 316, distance: 256.0
click at [119, 418] on span "Click here to close" at bounding box center [78, 422] width 156 height 715
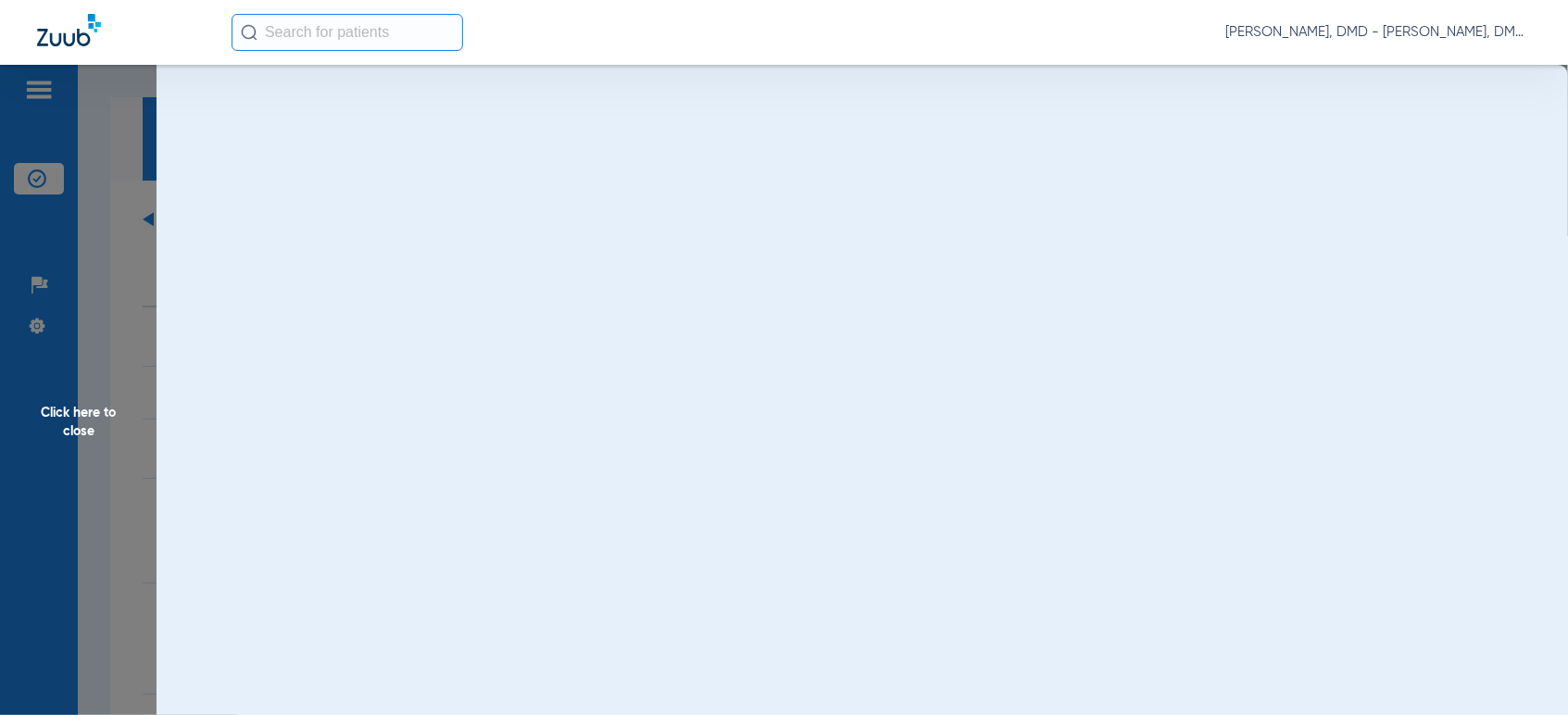
scroll to position [0, 0]
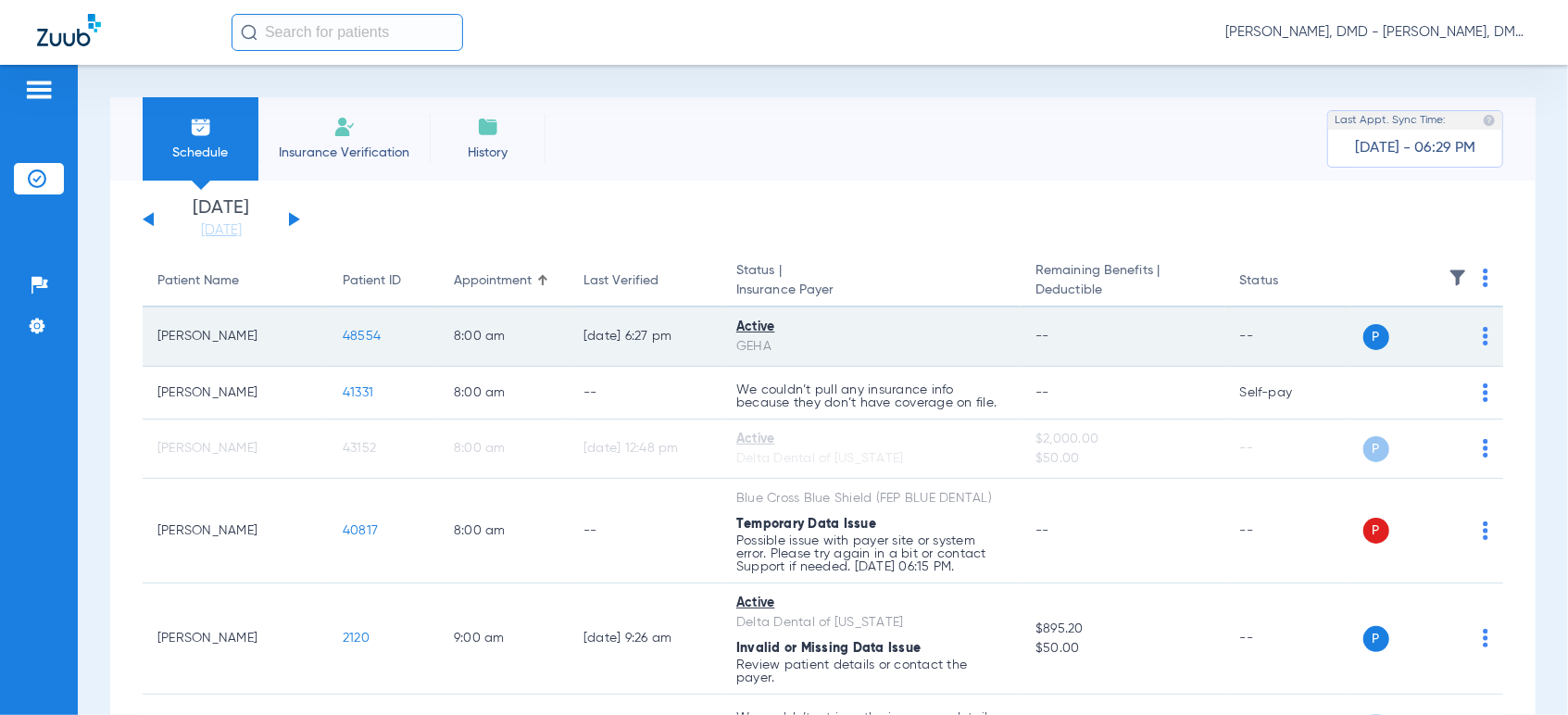
click at [372, 340] on span "48554" at bounding box center [361, 337] width 38 height 13
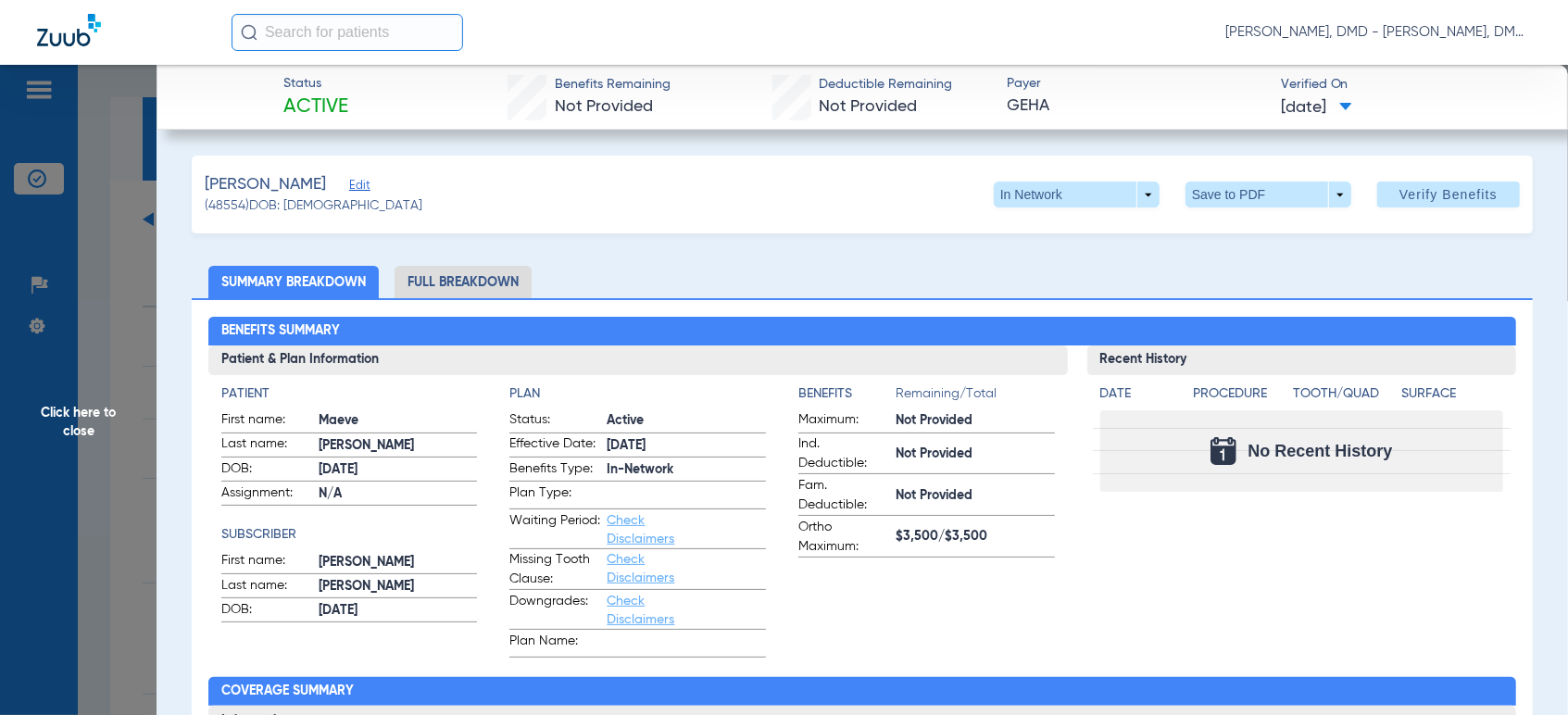
scroll to position [103, 0]
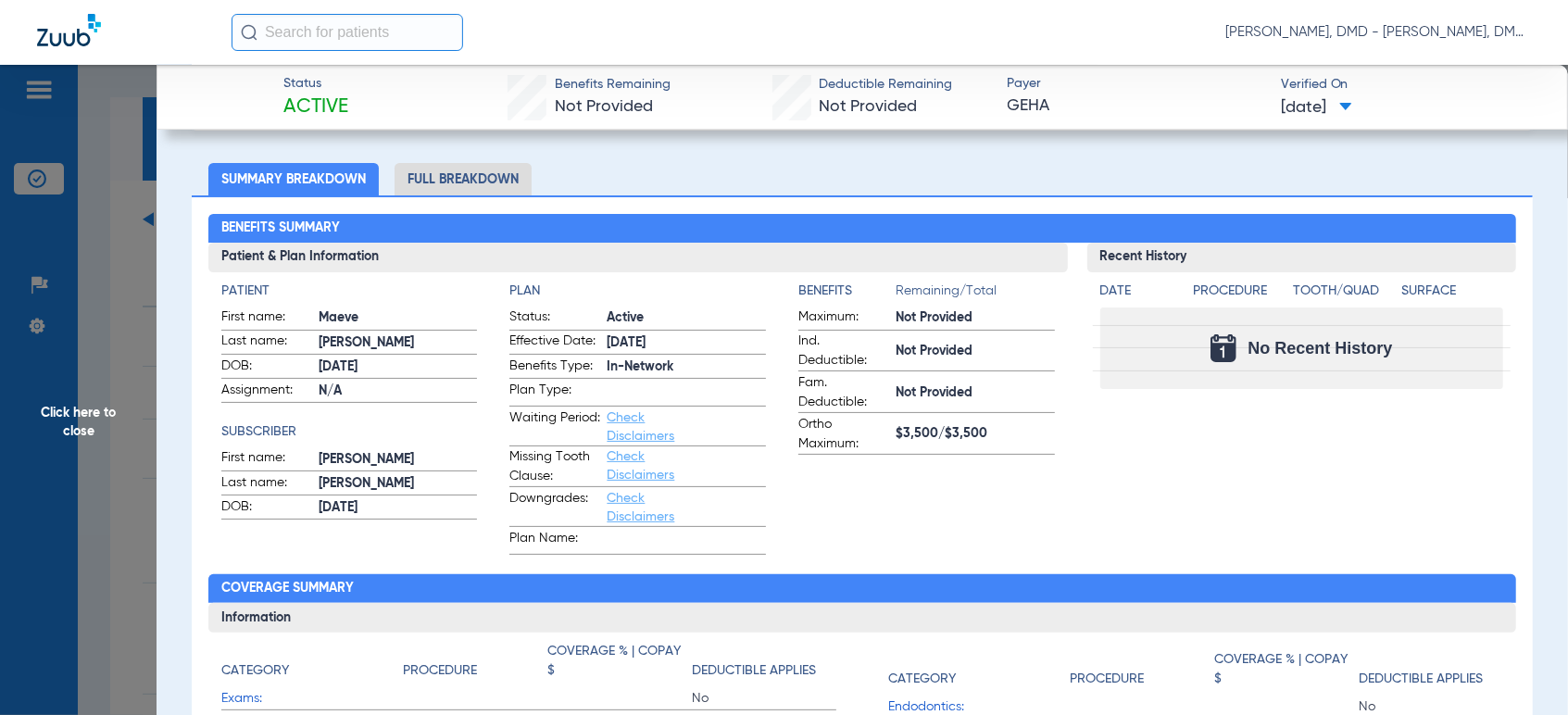
click at [450, 177] on li "Full Breakdown" at bounding box center [464, 179] width 137 height 32
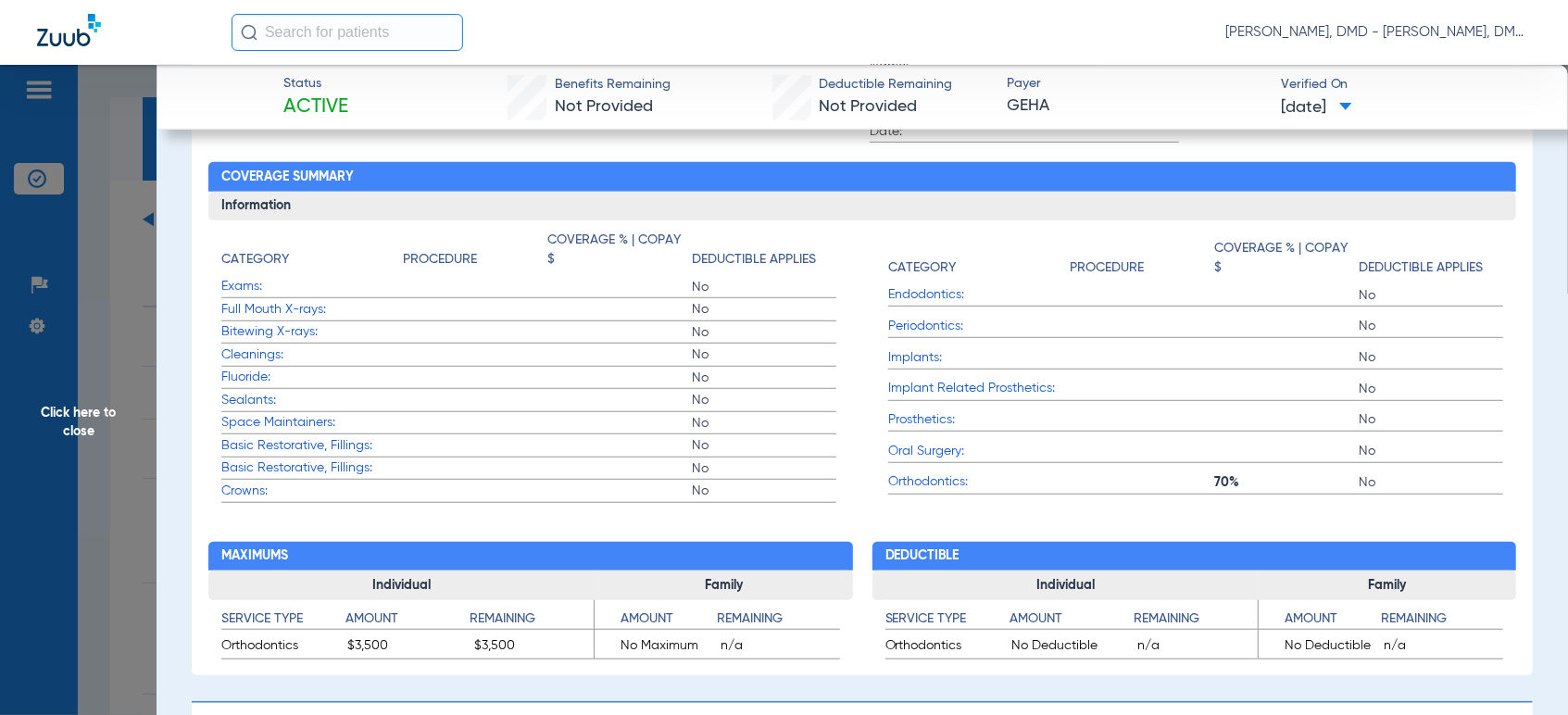
scroll to position [617, 0]
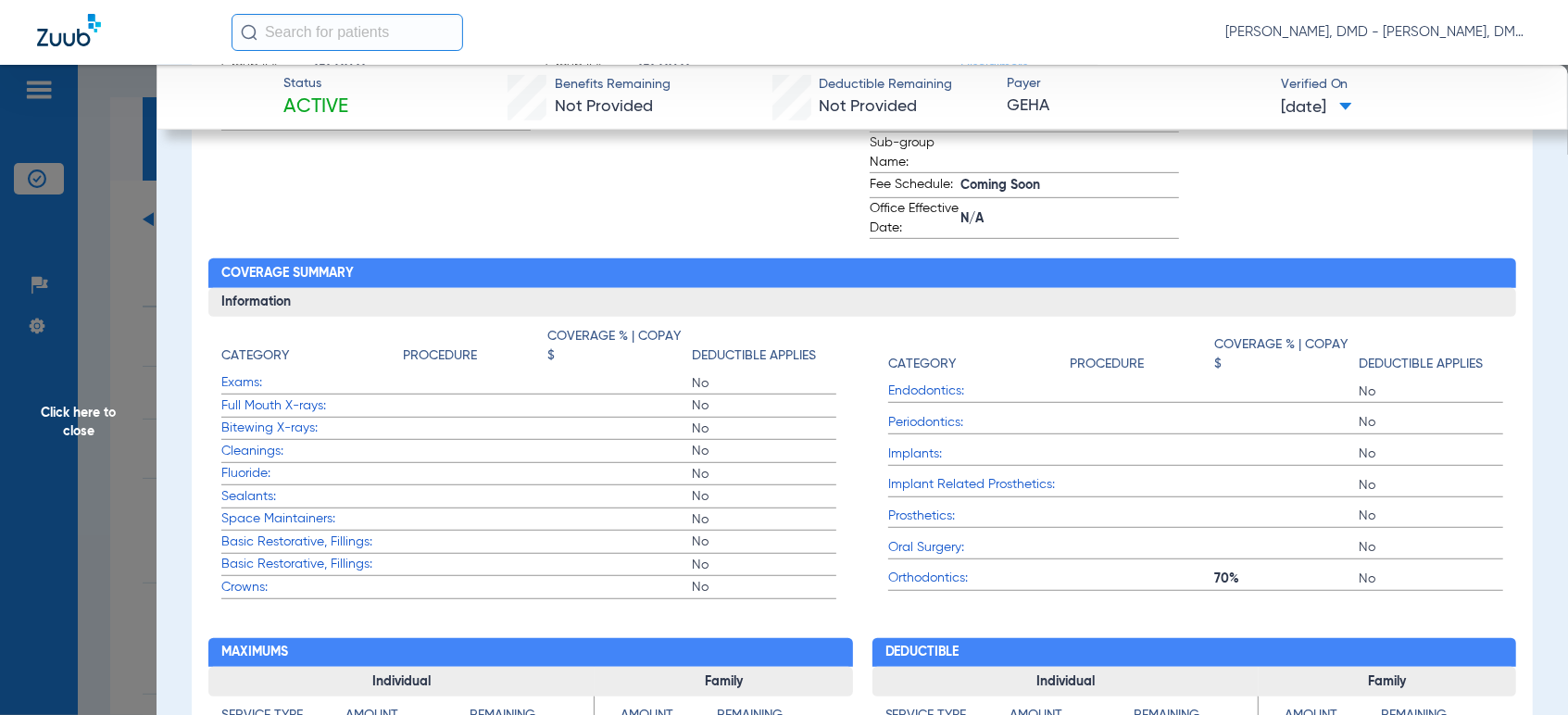
click at [108, 425] on span "Click here to close" at bounding box center [78, 422] width 156 height 715
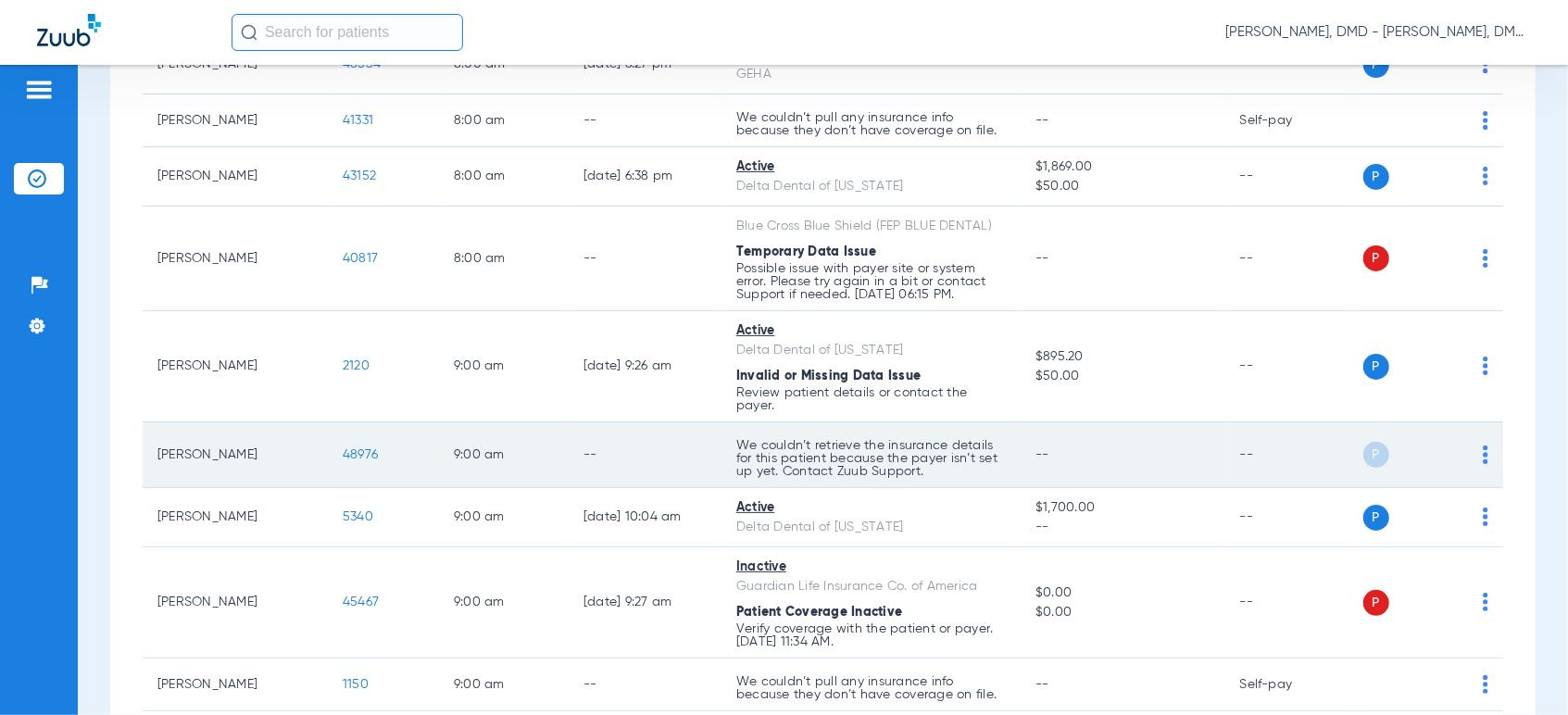
scroll to position [308, 0]
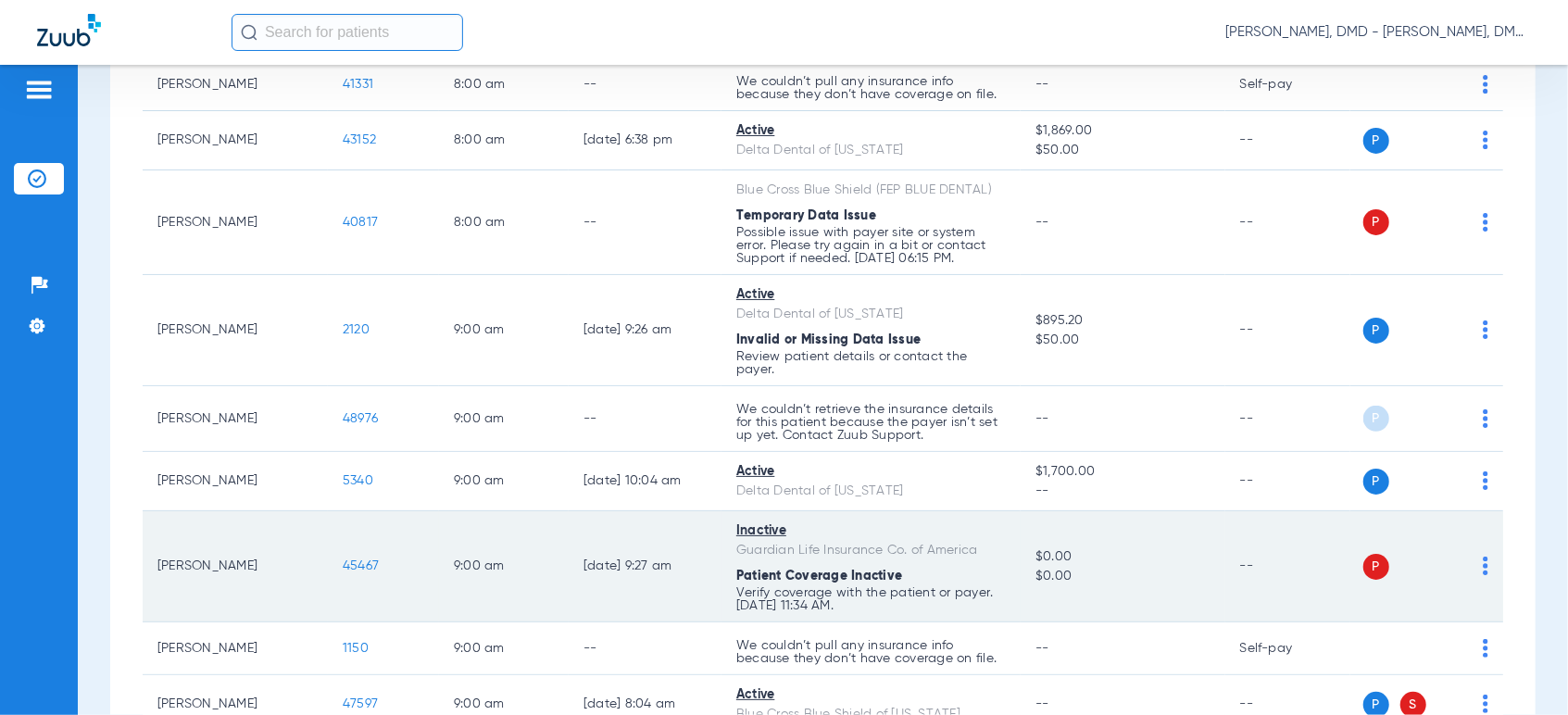
click at [1483, 564] on img at bounding box center [1486, 565] width 6 height 18
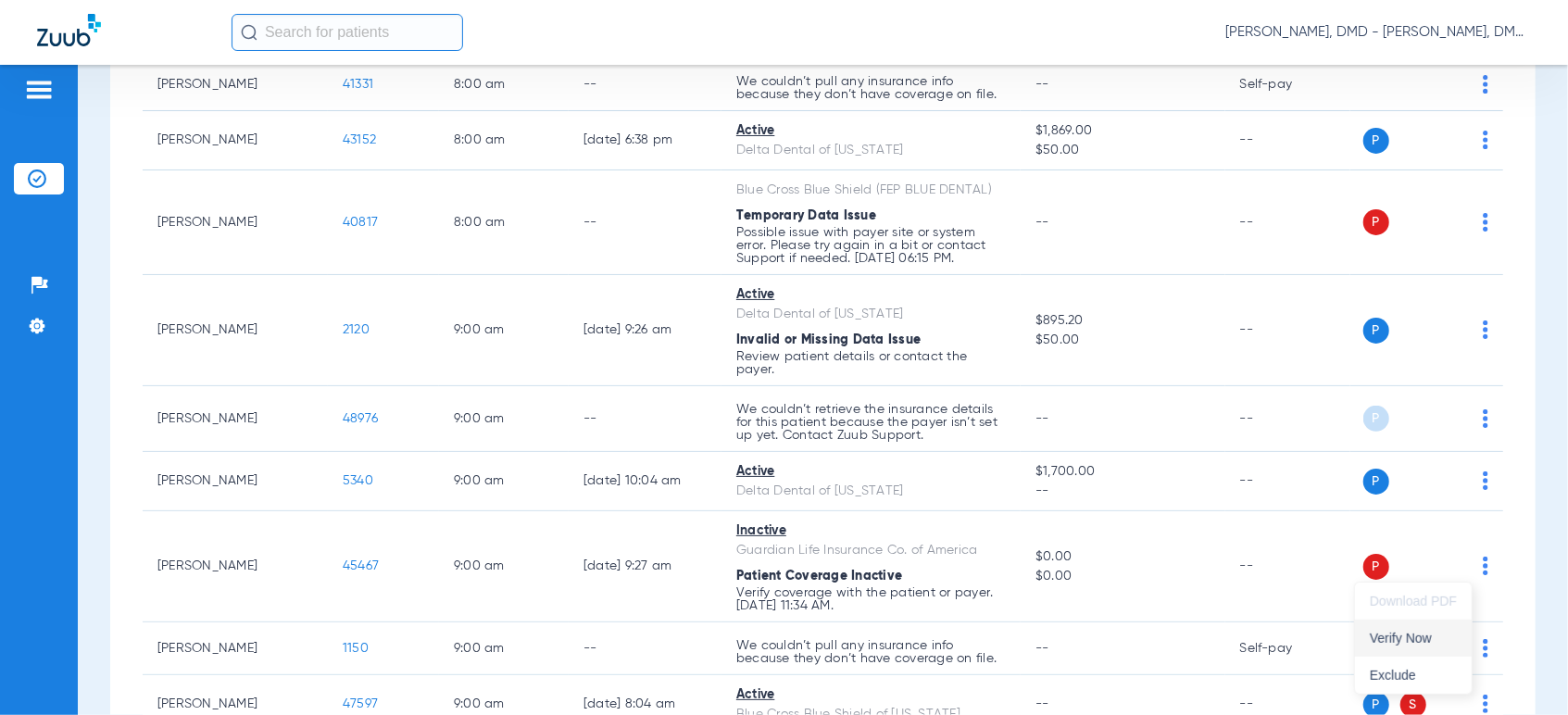
click at [1434, 636] on span "Verify Now" at bounding box center [1413, 638] width 87 height 13
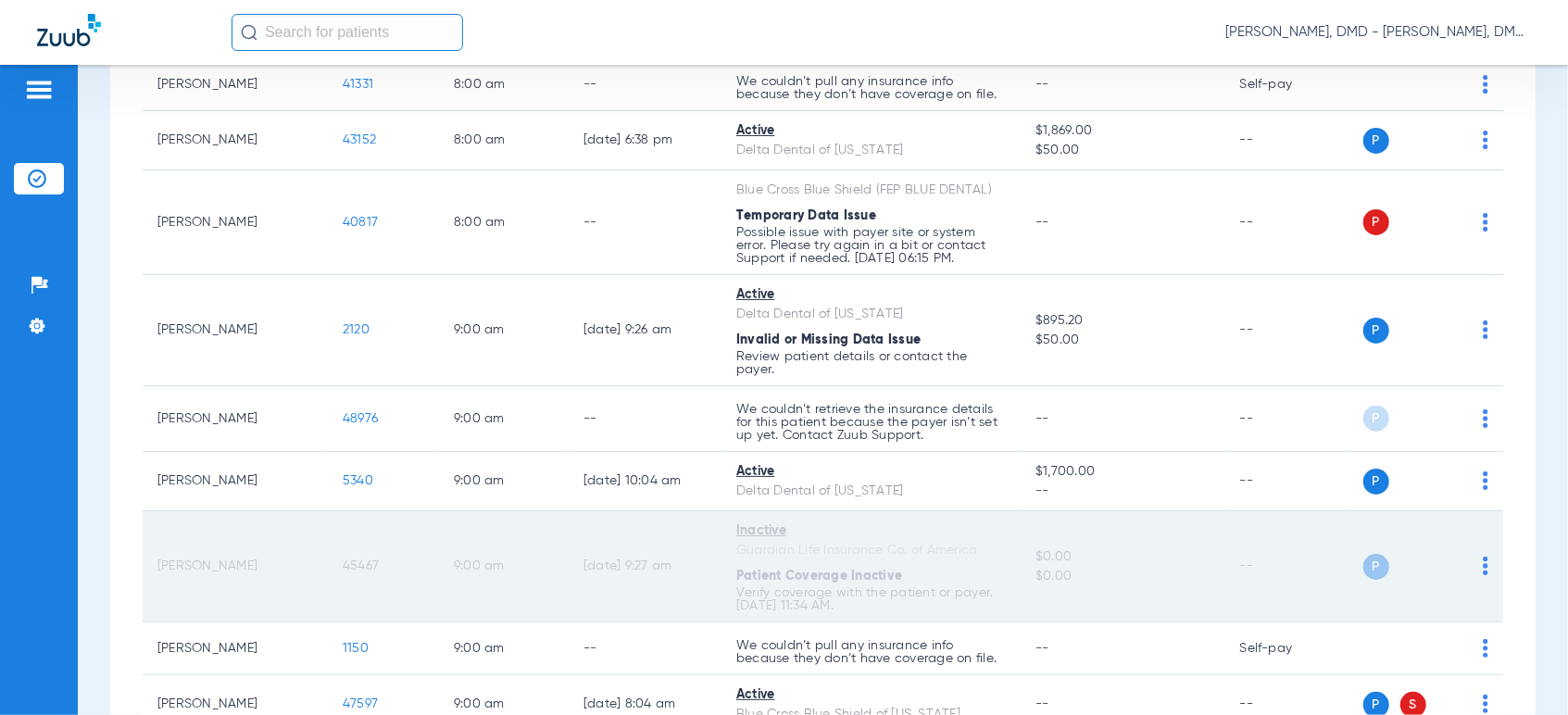
click at [364, 565] on span "45467" at bounding box center [361, 566] width 36 height 13
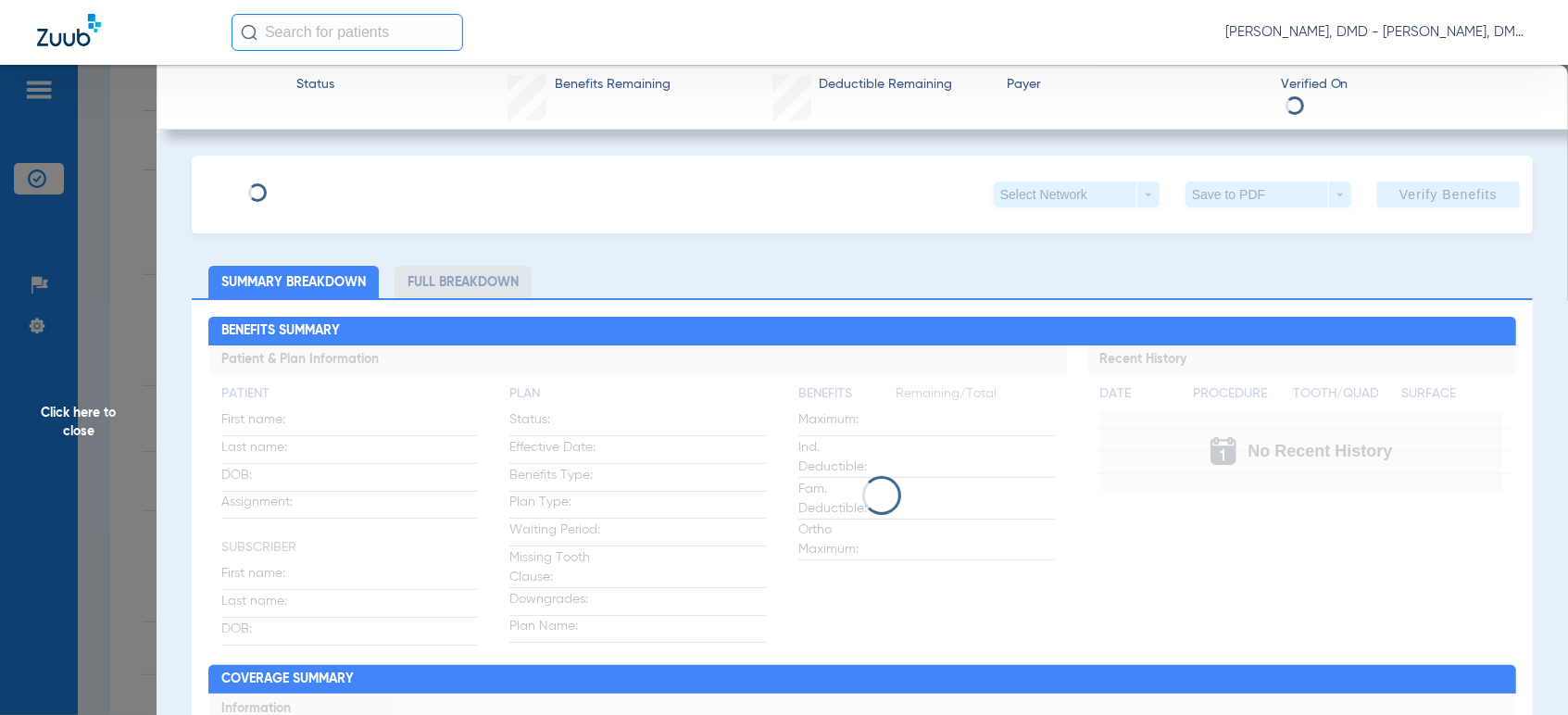
type input "[PERSON_NAME]"
type input "[DATE]"
type input "UDY236419"
type input "00065438"
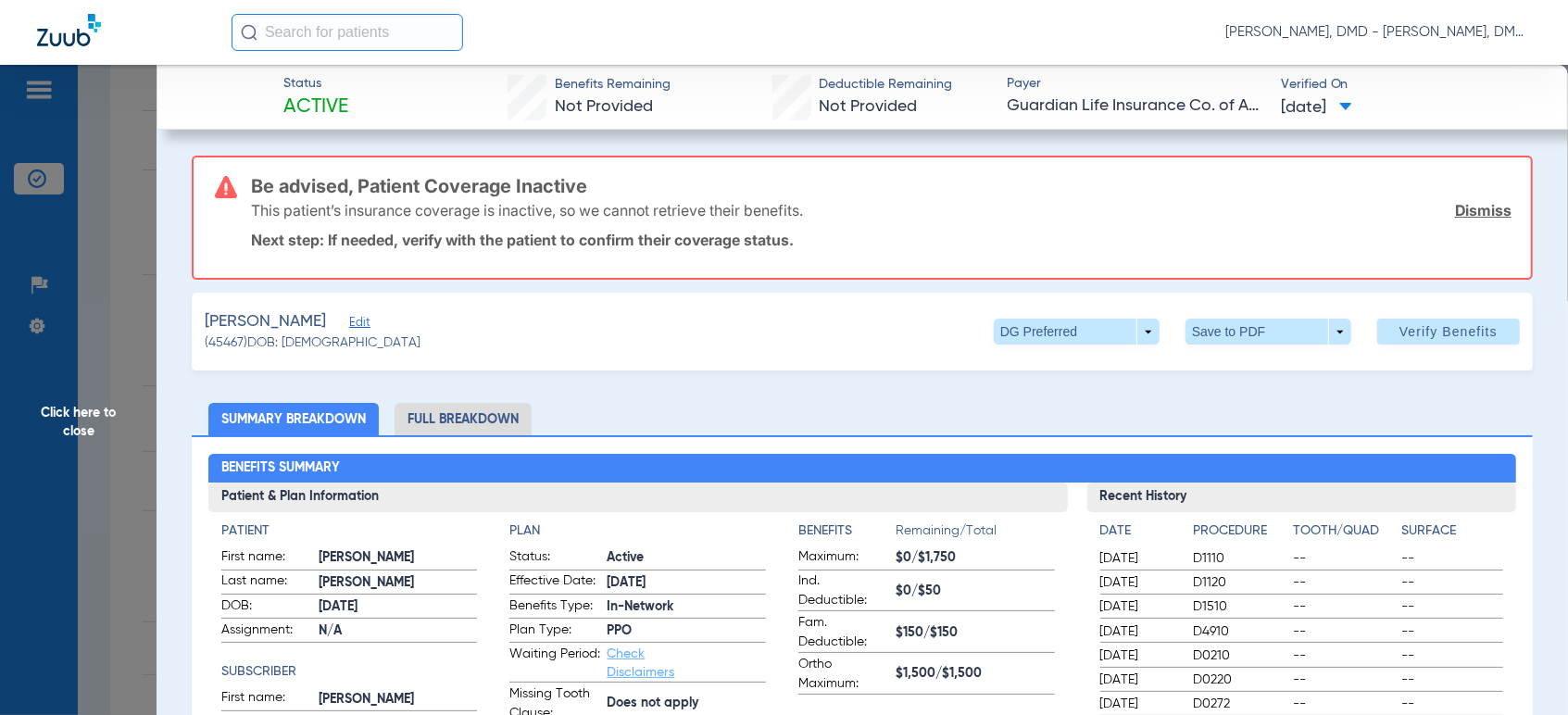
click at [366, 323] on span "Edit" at bounding box center [357, 324] width 16 height 17
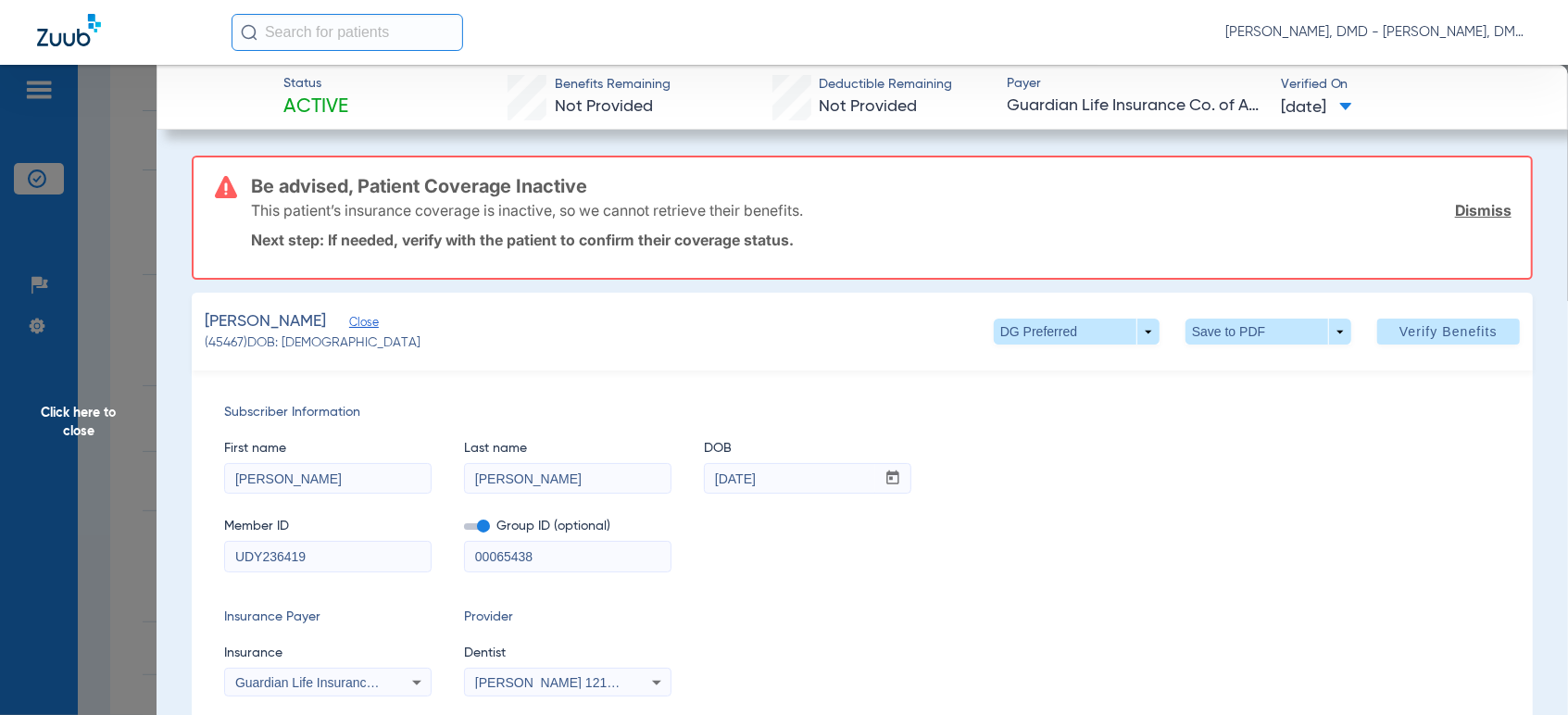
drag, startPoint x: 364, startPoint y: 551, endPoint x: -14, endPoint y: 560, distance: 378.1
click at [0, 560] on html "[PERSON_NAME], DMD - [PERSON_NAME], DMD Patients Insurance Verification Setup H…" at bounding box center [784, 358] width 1568 height 715
click at [27, 413] on span "Click here to close" at bounding box center [78, 422] width 156 height 715
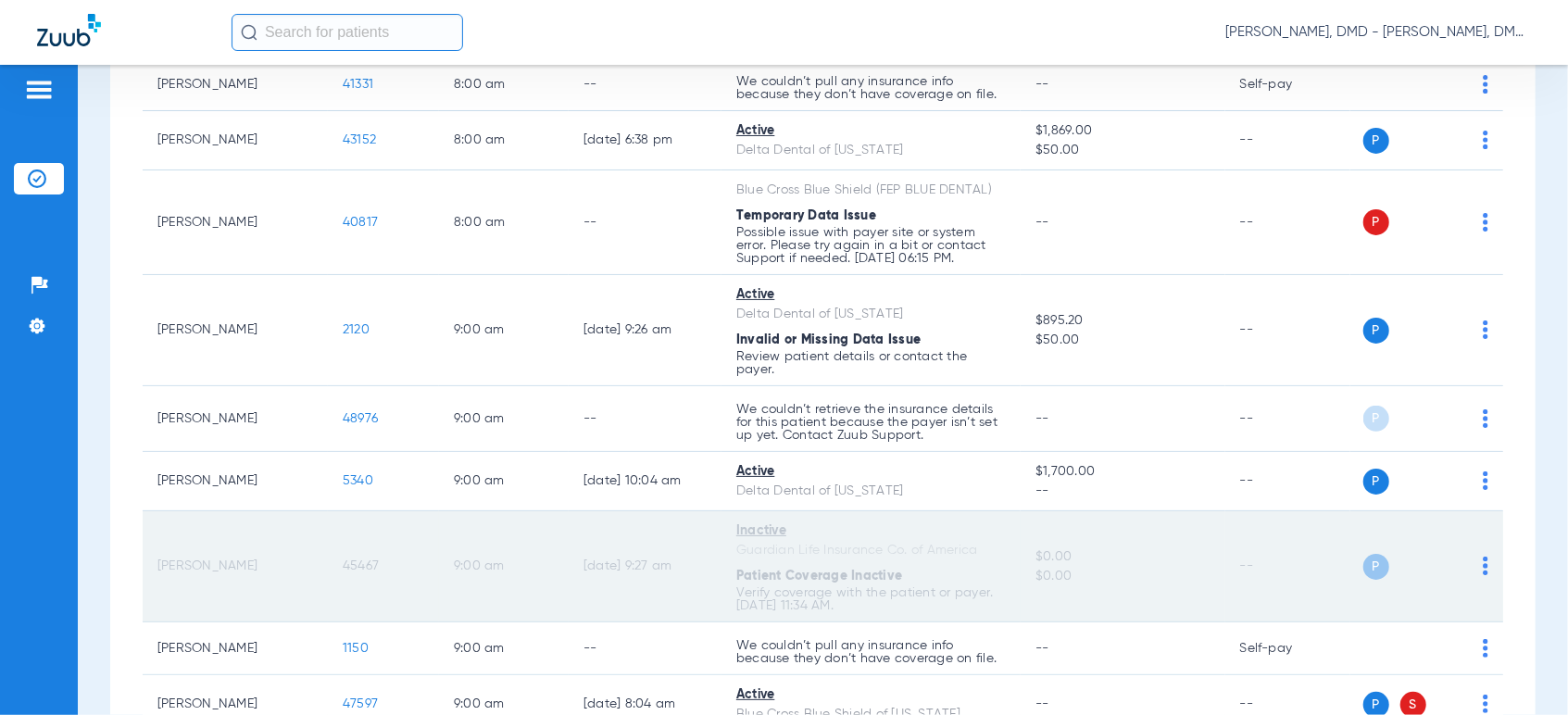
drag, startPoint x: 160, startPoint y: 561, endPoint x: 311, endPoint y: 579, distance: 152.1
click at [311, 579] on td "[PERSON_NAME]" at bounding box center [236, 566] width 185 height 112
copy td "[PERSON_NAME]"
click at [362, 567] on span "45467" at bounding box center [361, 566] width 36 height 13
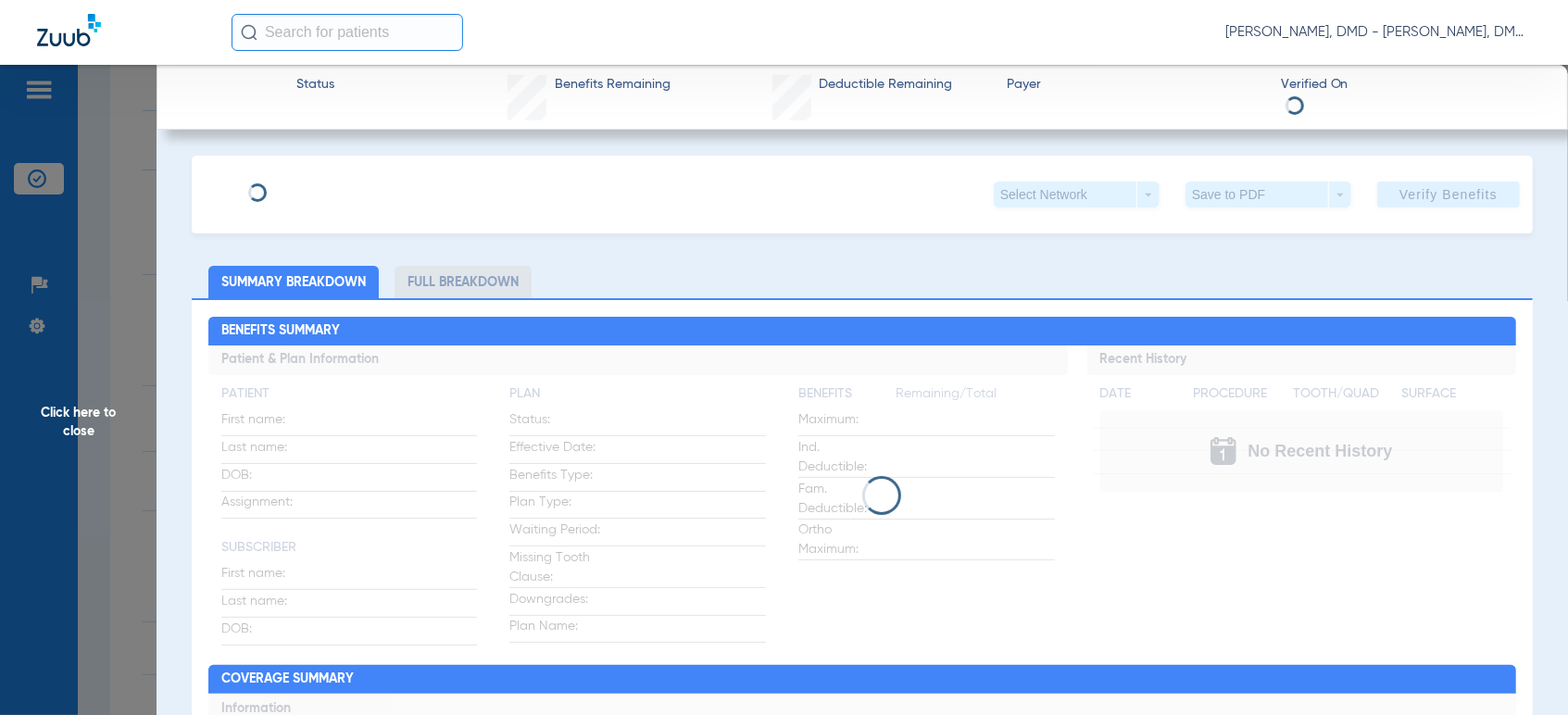
type input "[PERSON_NAME]"
type input "[DATE]"
type input "UDY236419"
type input "00065438"
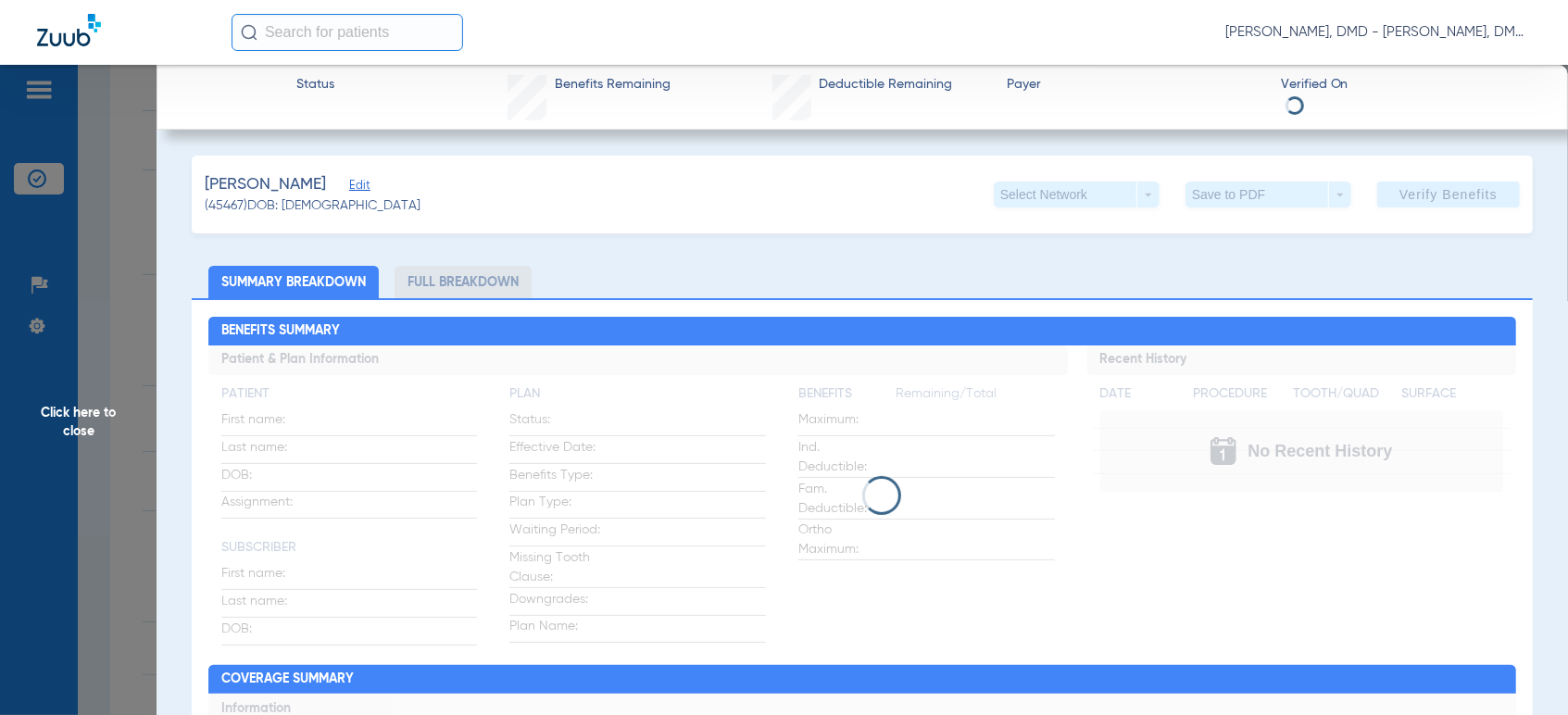
click at [366, 188] on span "Edit" at bounding box center [357, 187] width 16 height 17
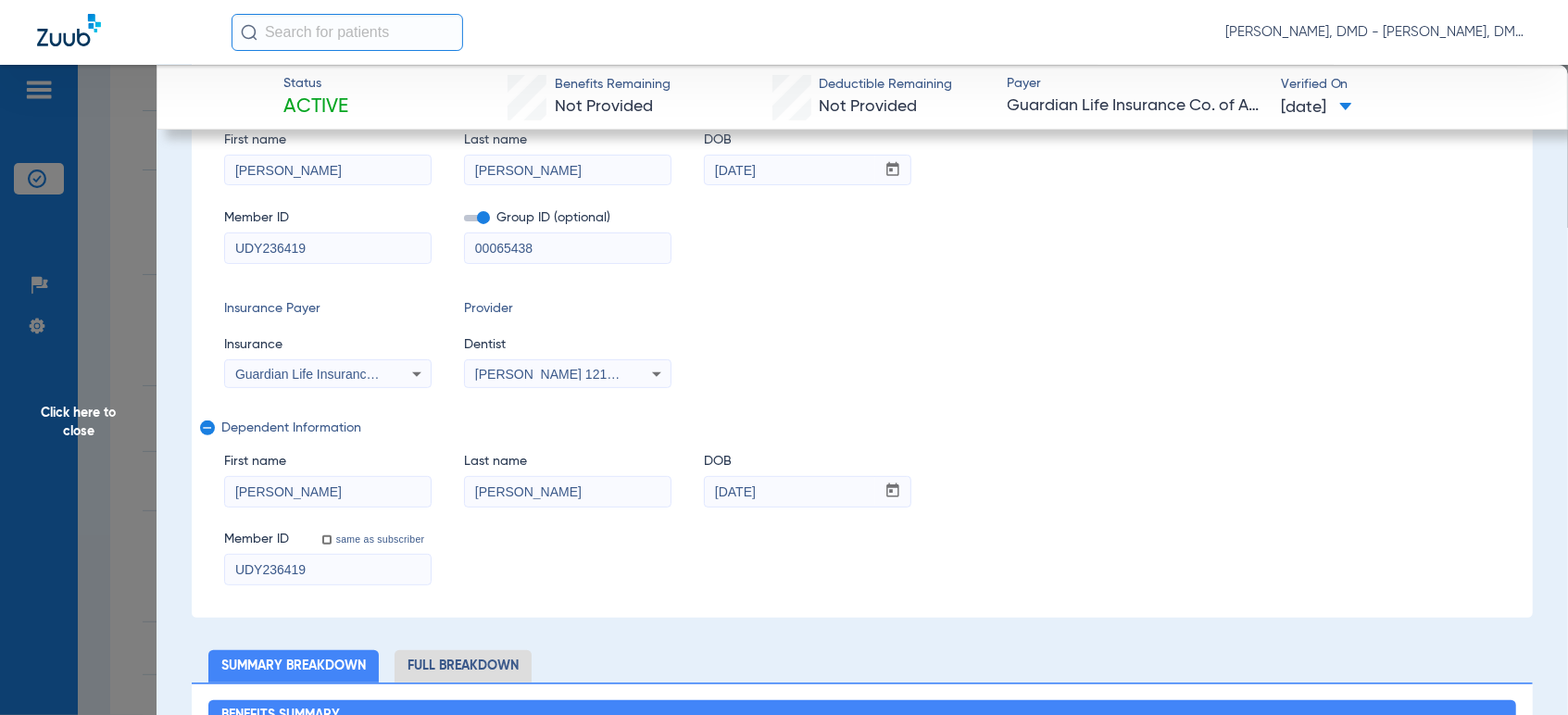
drag, startPoint x: 240, startPoint y: 489, endPoint x: 336, endPoint y: 490, distance: 96.0
click at [336, 490] on input "[PERSON_NAME]" at bounding box center [328, 491] width 206 height 30
drag, startPoint x: 236, startPoint y: 485, endPoint x: 318, endPoint y: 487, distance: 82.0
click at [318, 487] on input "[PERSON_NAME]" at bounding box center [328, 491] width 206 height 30
drag, startPoint x: 472, startPoint y: 487, endPoint x: 648, endPoint y: 485, distance: 176.0
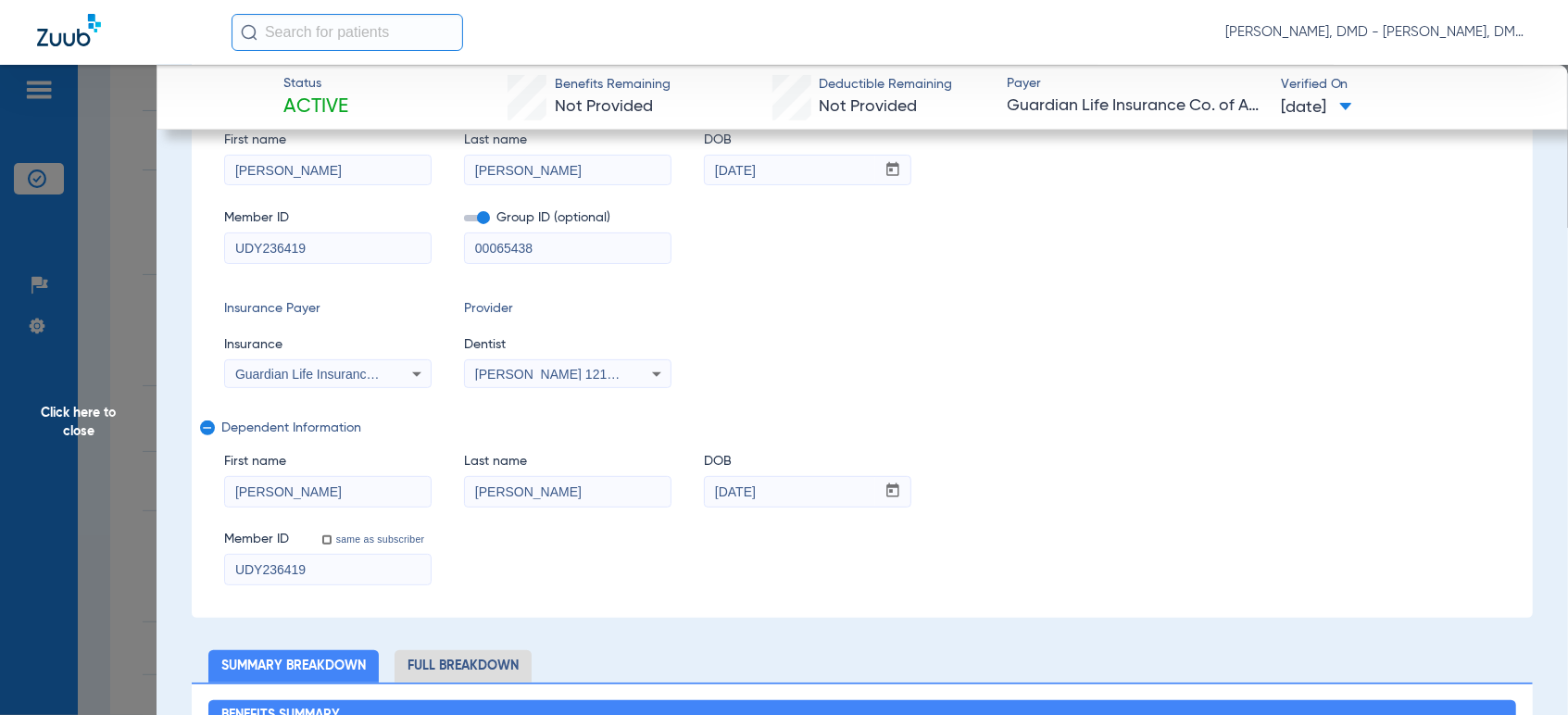
click at [648, 485] on input "[PERSON_NAME]" at bounding box center [567, 491] width 206 height 30
drag, startPoint x: 713, startPoint y: 488, endPoint x: 864, endPoint y: 488, distance: 151.0
click at [864, 488] on input "[DATE]" at bounding box center [790, 491] width 171 height 30
click at [105, 425] on span "Click here to close" at bounding box center [78, 422] width 156 height 715
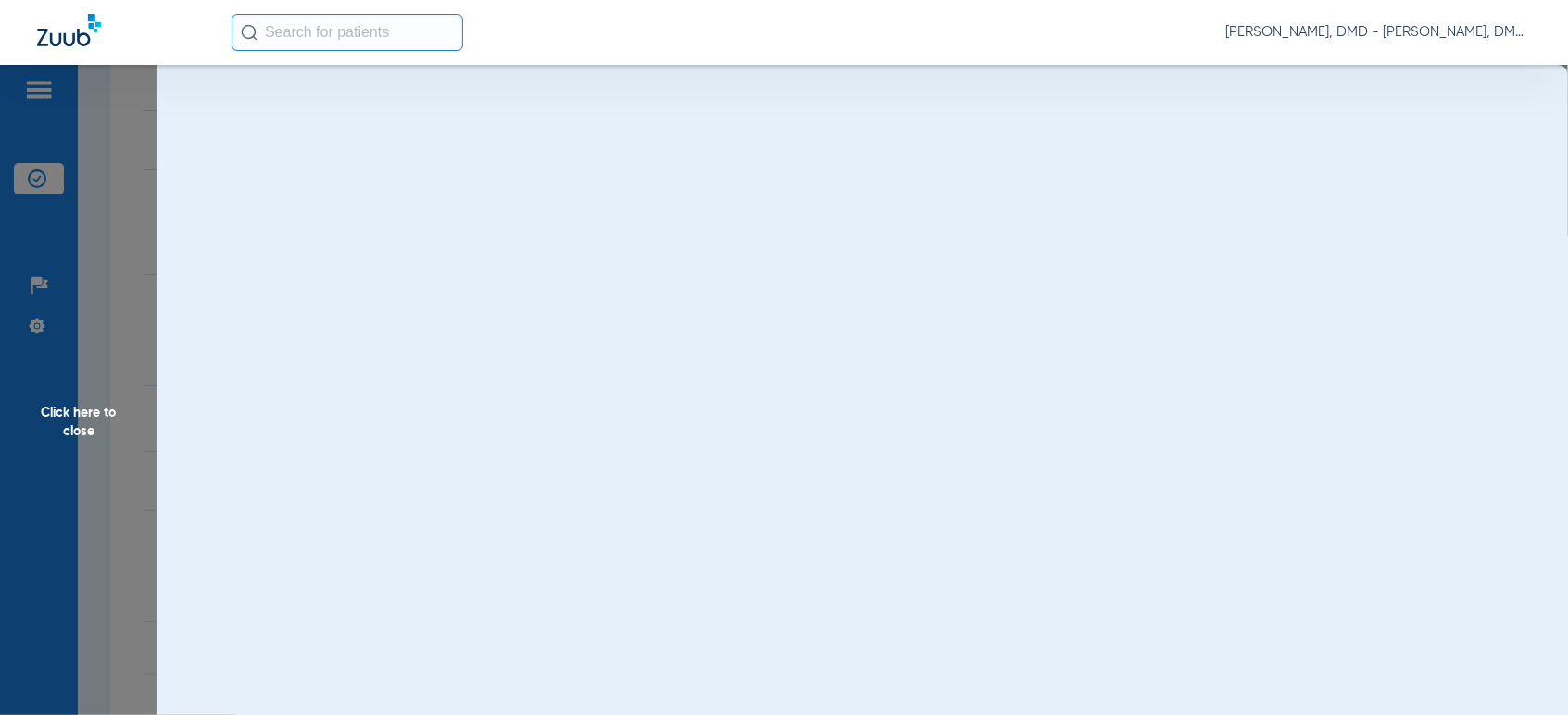
scroll to position [0, 0]
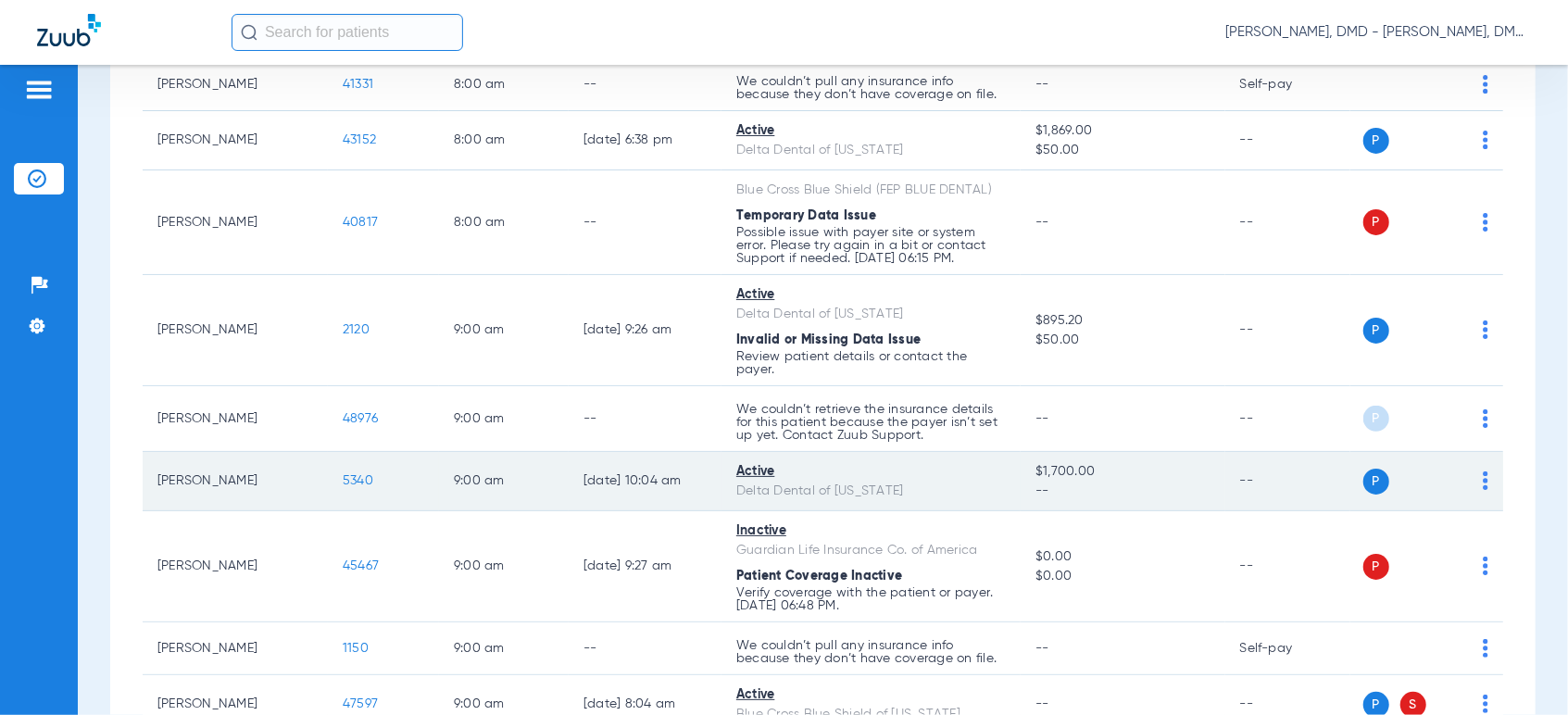
click at [1474, 478] on td "P S" at bounding box center [1427, 481] width 153 height 59
click at [1483, 481] on img at bounding box center [1486, 480] width 6 height 18
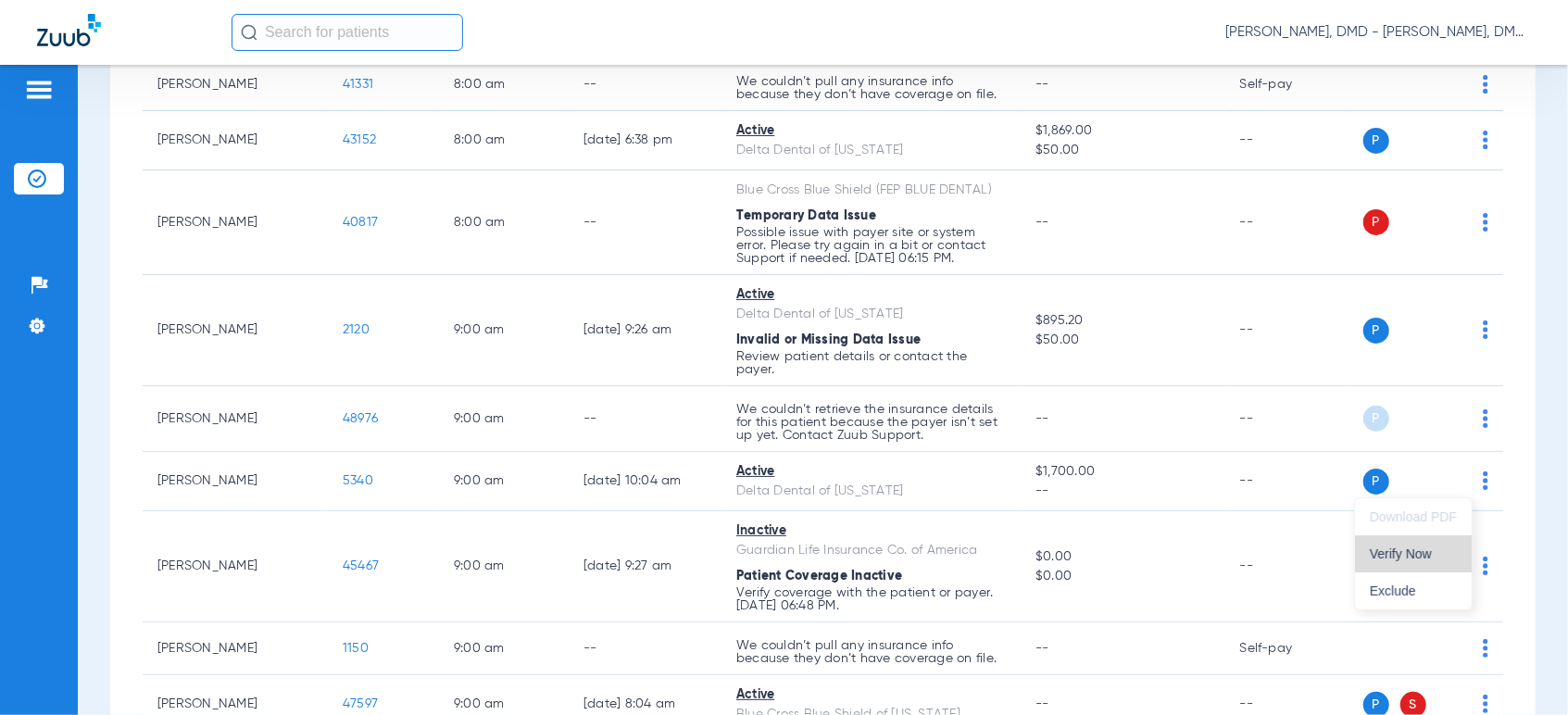
click at [1441, 554] on span "Verify Now" at bounding box center [1413, 554] width 87 height 13
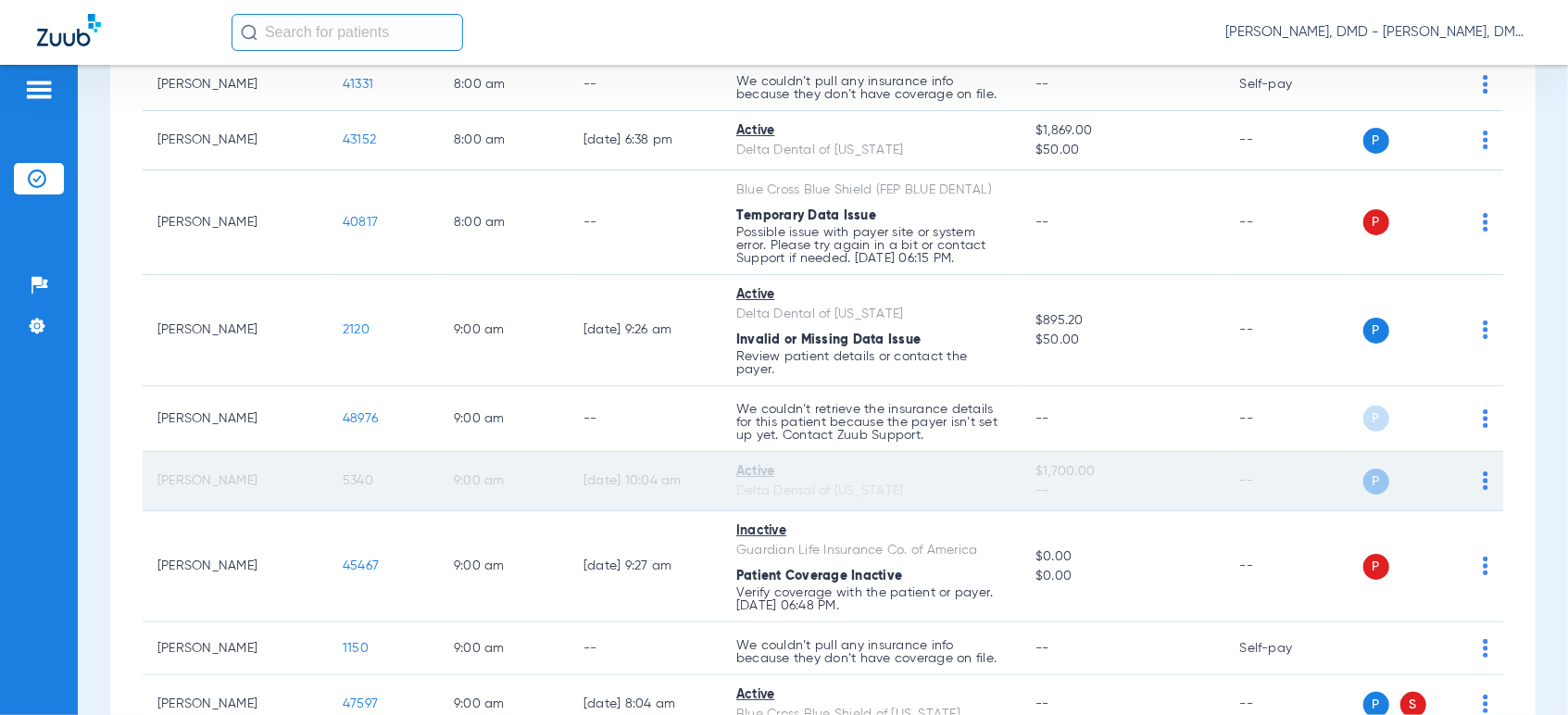
click at [365, 481] on span "5340" at bounding box center [358, 480] width 31 height 13
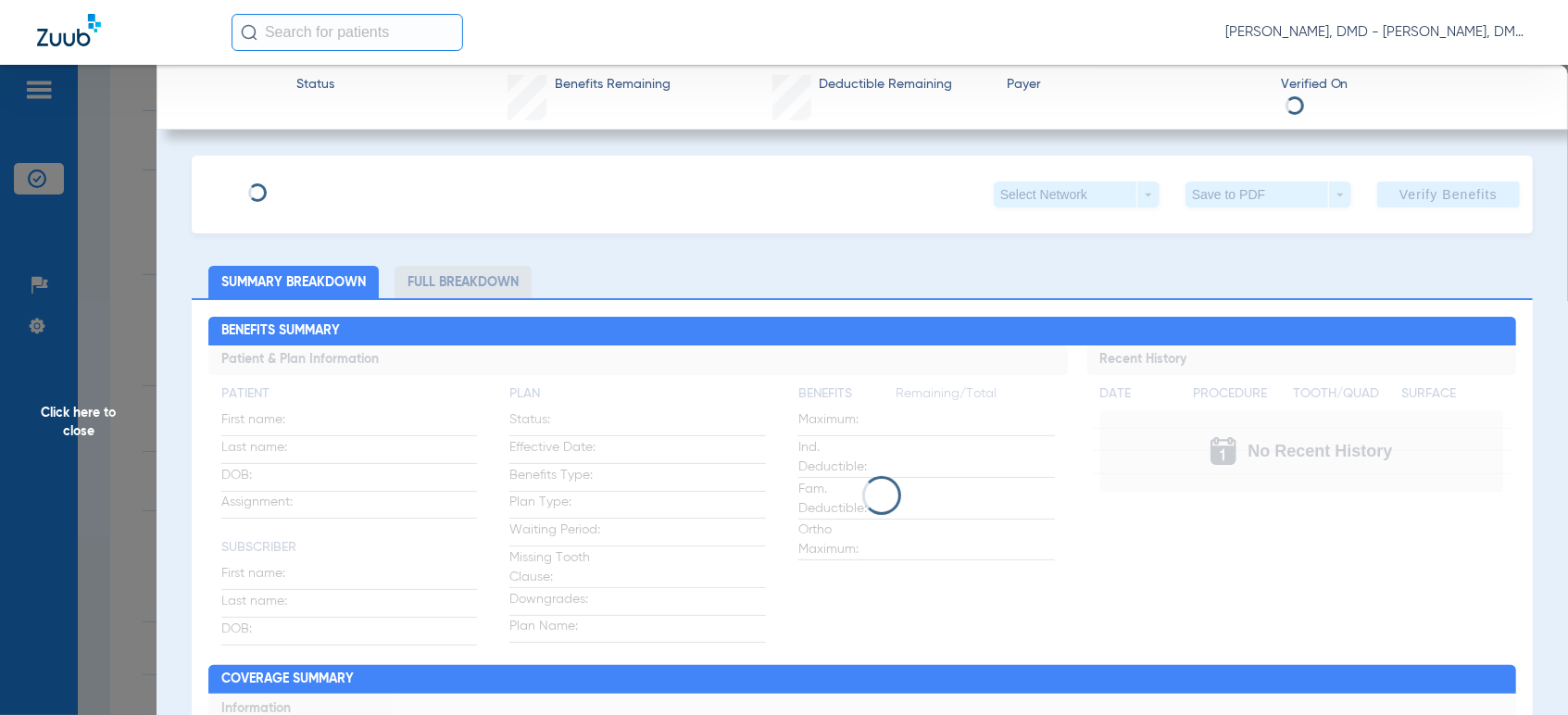
type input "[PERSON_NAME]"
type input "WARRIOR"
type input "[DATE]"
type input "430068881"
type input "8330001"
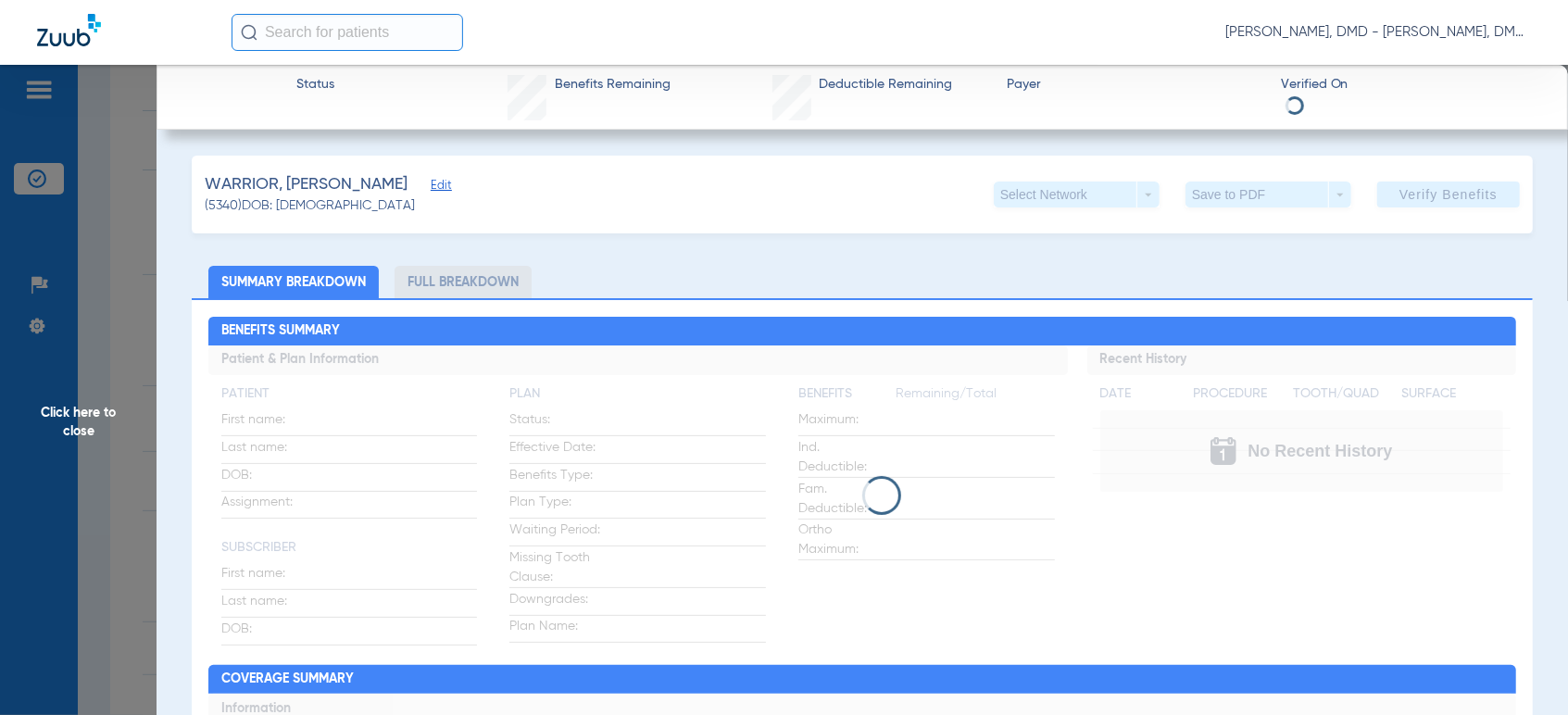
click at [431, 181] on span "Edit" at bounding box center [439, 187] width 16 height 17
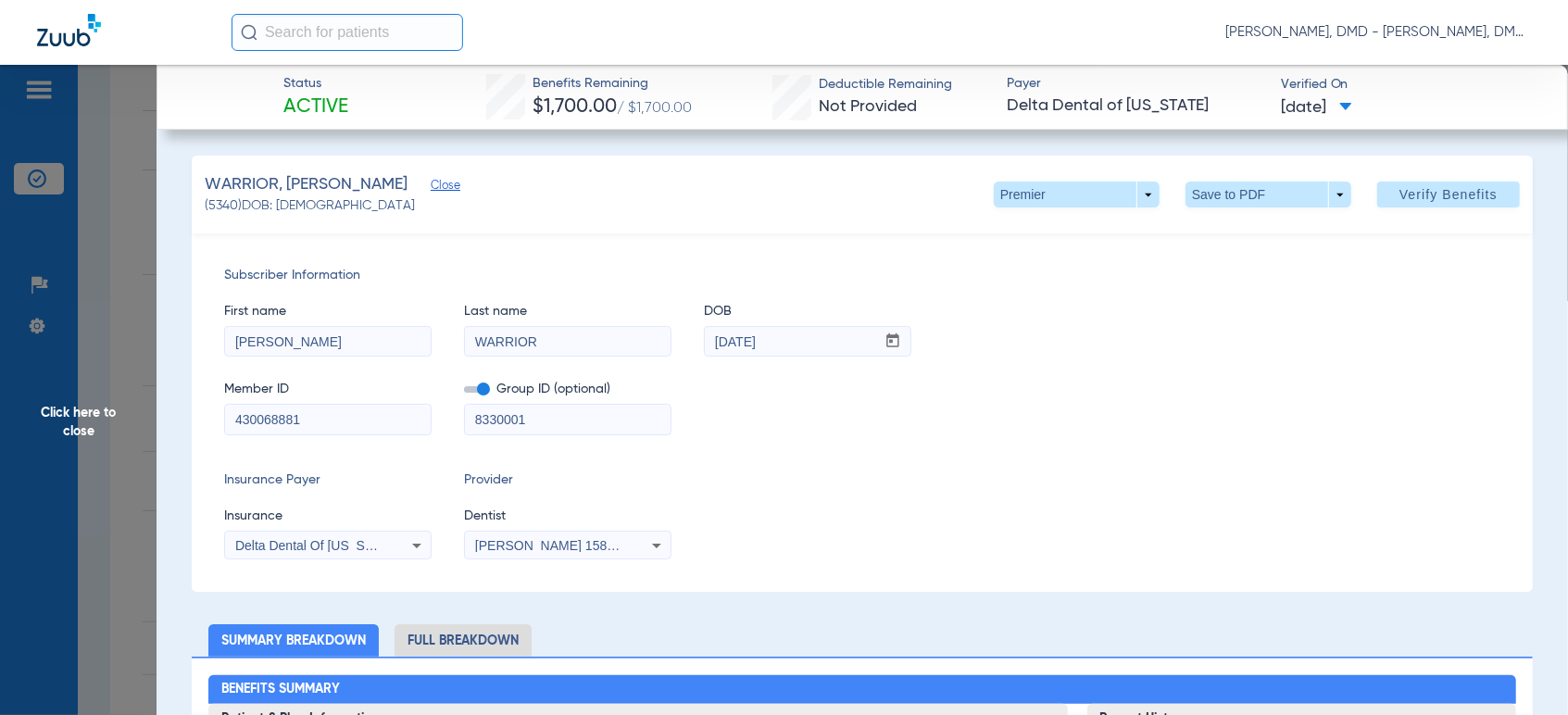
drag, startPoint x: 325, startPoint y: 426, endPoint x: -10, endPoint y: 454, distance: 336.2
click at [0, 454] on html "[PERSON_NAME], DMD - [PERSON_NAME], DMD Patients Insurance Verification Setup H…" at bounding box center [784, 358] width 1568 height 715
drag, startPoint x: 299, startPoint y: 332, endPoint x: -8, endPoint y: 367, distance: 309.0
click at [0, 367] on html "[PERSON_NAME], DMD - [PERSON_NAME], DMD Patients Insurance Verification Setup H…" at bounding box center [784, 358] width 1568 height 715
drag, startPoint x: 590, startPoint y: 339, endPoint x: 299, endPoint y: 336, distance: 291.0
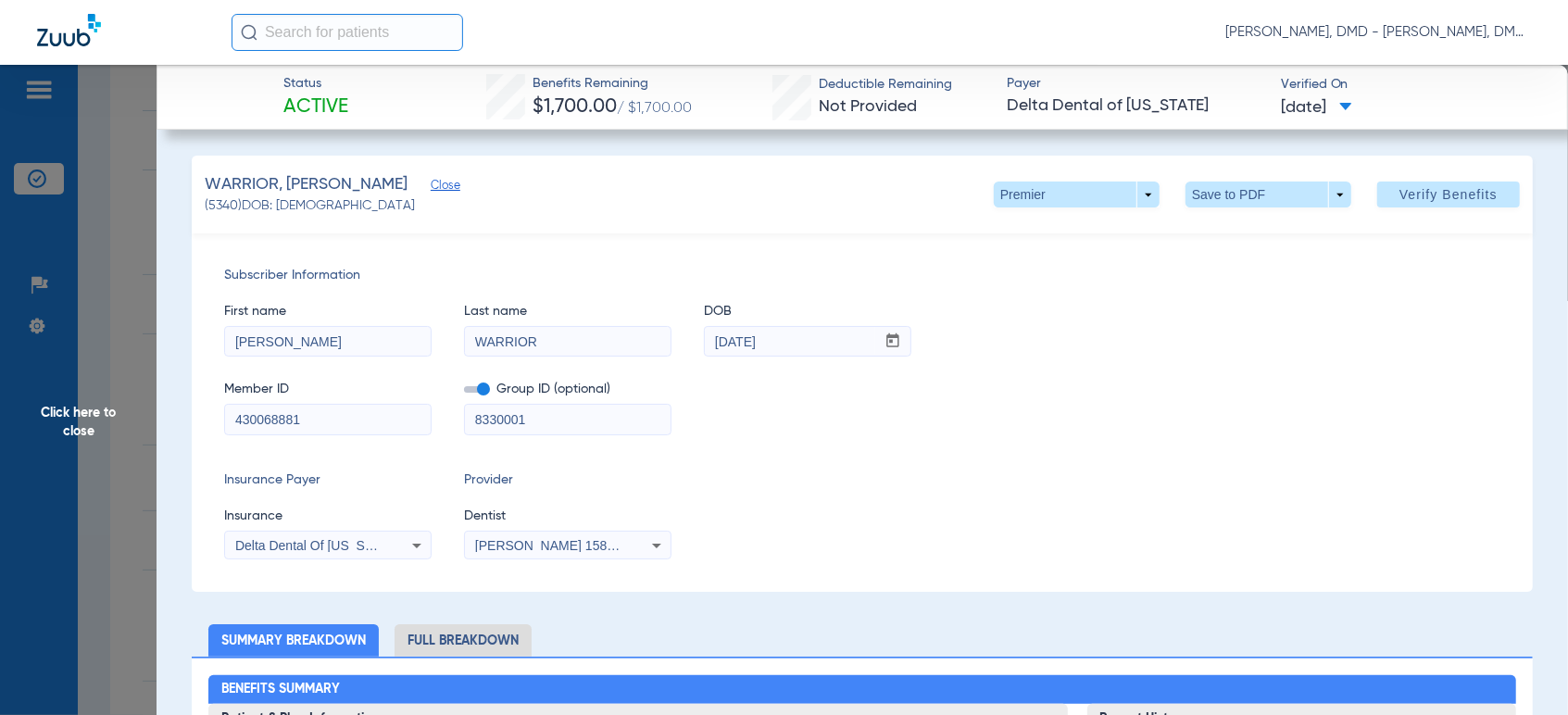
click at [299, 336] on div "First name [PERSON_NAME] Last name WARRIOR DOB mm / dd / yyyy [DATE]" at bounding box center [862, 320] width 1276 height 72
drag, startPoint x: 809, startPoint y: 343, endPoint x: 258, endPoint y: 319, distance: 551.5
click at [268, 319] on div "First name [PERSON_NAME] Last name WARRIOR DOB mm / dd / yyyy [DATE]" at bounding box center [862, 320] width 1276 height 72
drag, startPoint x: 361, startPoint y: 437, endPoint x: 350, endPoint y: 428, distance: 14.2
click at [350, 439] on div "Subscriber Information First name [PERSON_NAME] Last name WARRIOR DOB mm / dd /…" at bounding box center [862, 413] width 1341 height 358
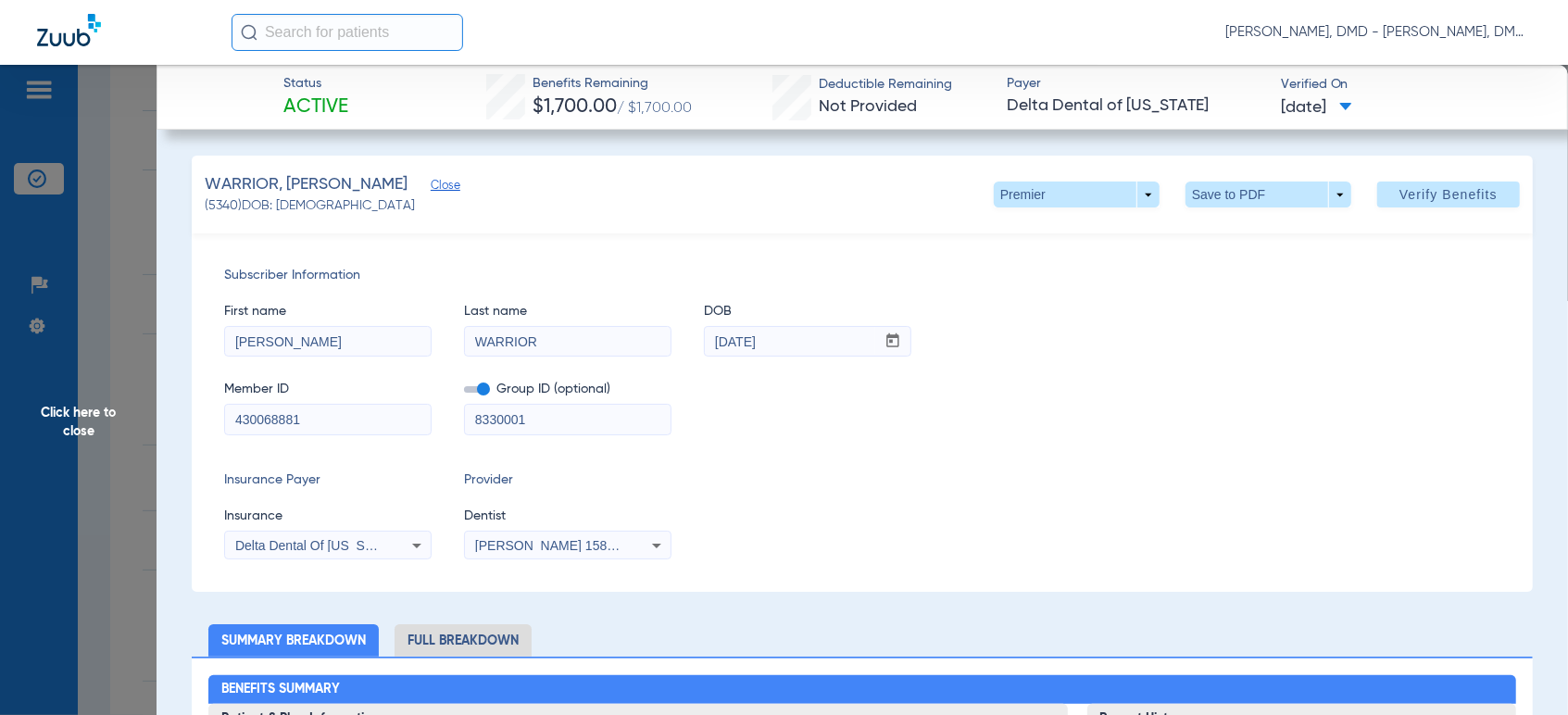
drag, startPoint x: 354, startPoint y: 420, endPoint x: -14, endPoint y: 406, distance: 368.3
click at [0, 406] on html "[PERSON_NAME], DMD - [PERSON_NAME], DMD Patients Insurance Verification Setup H…" at bounding box center [784, 358] width 1568 height 715
click at [67, 405] on span "Click here to close" at bounding box center [78, 422] width 156 height 715
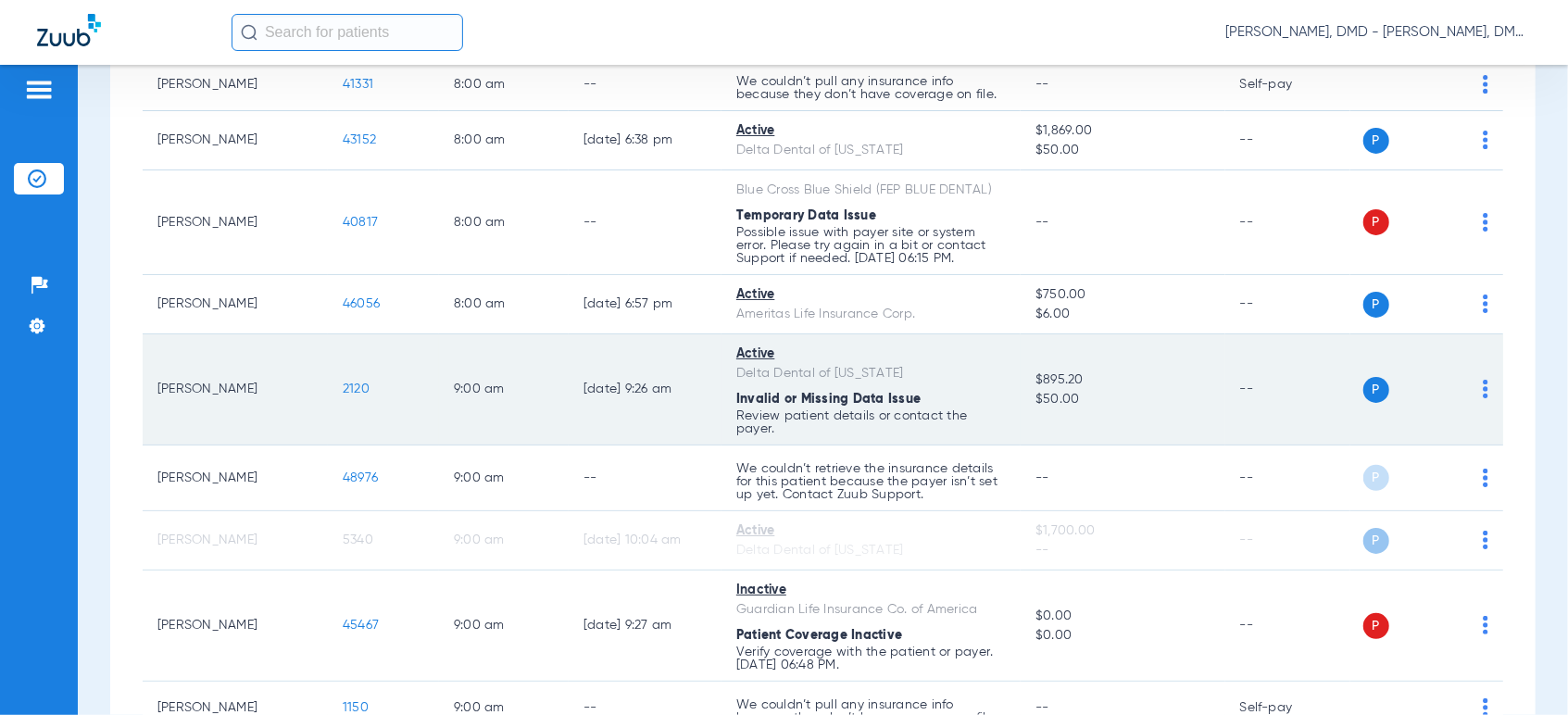
click at [1483, 392] on img at bounding box center [1486, 388] width 6 height 18
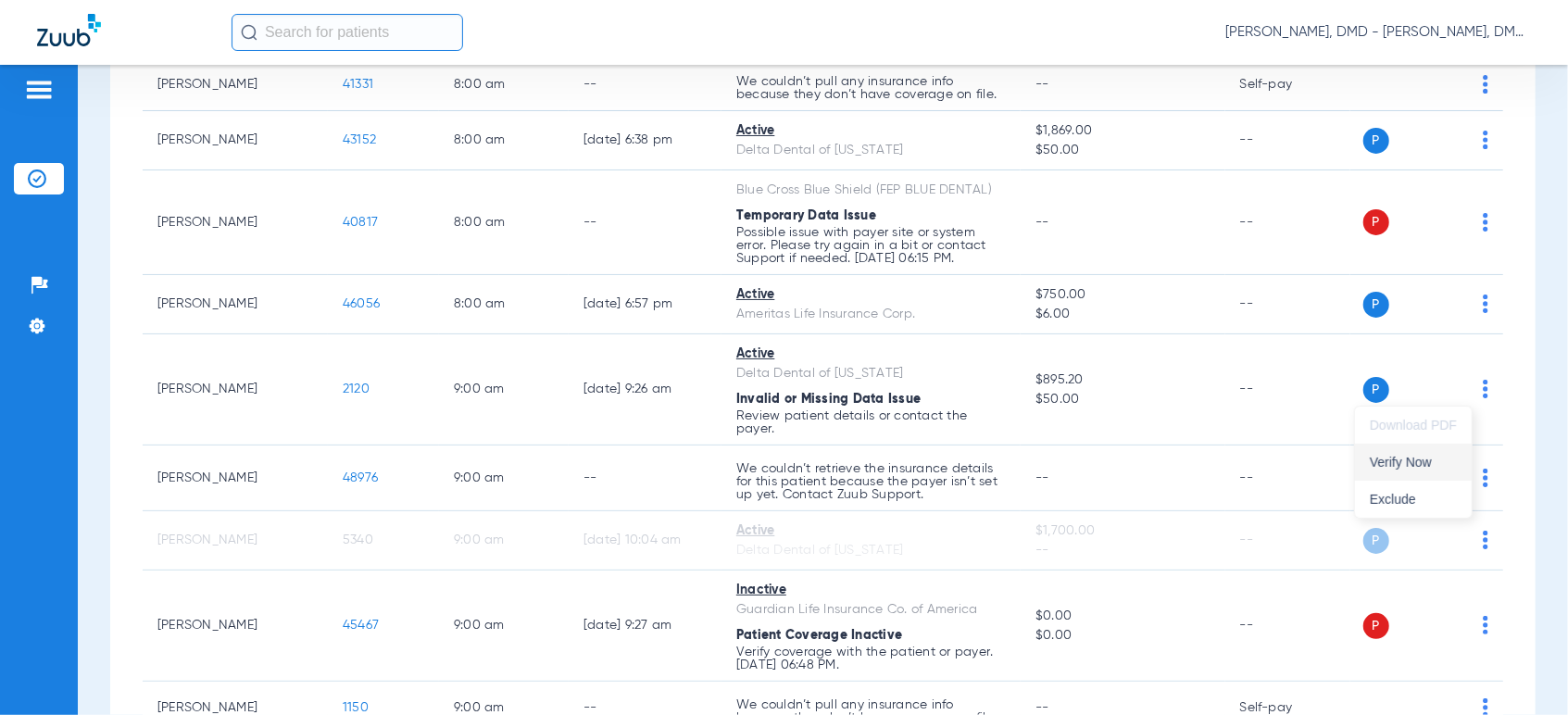
click at [1427, 465] on span "Verify Now" at bounding box center [1413, 462] width 87 height 13
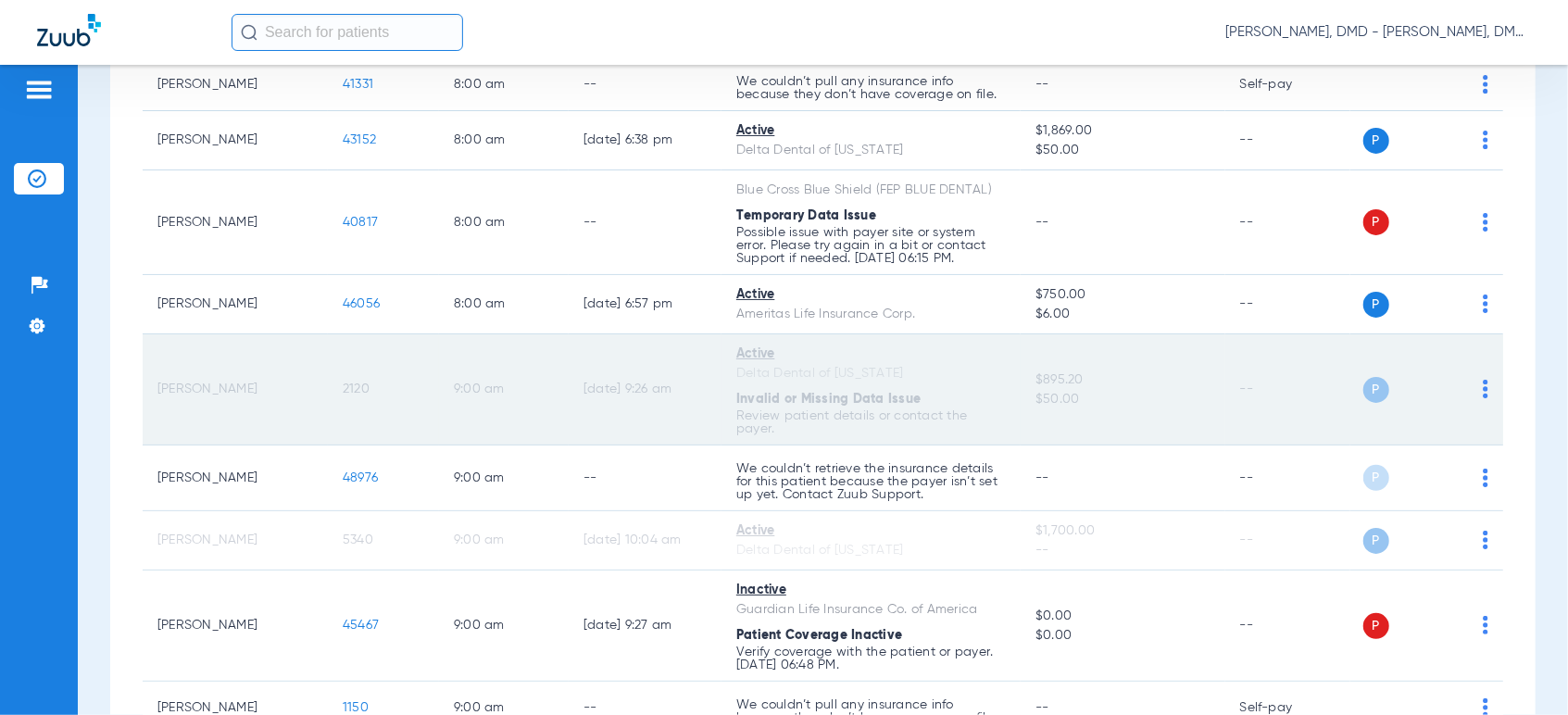
click at [351, 398] on td "2120" at bounding box center [383, 390] width 112 height 112
click at [353, 394] on span "2120" at bounding box center [356, 389] width 27 height 13
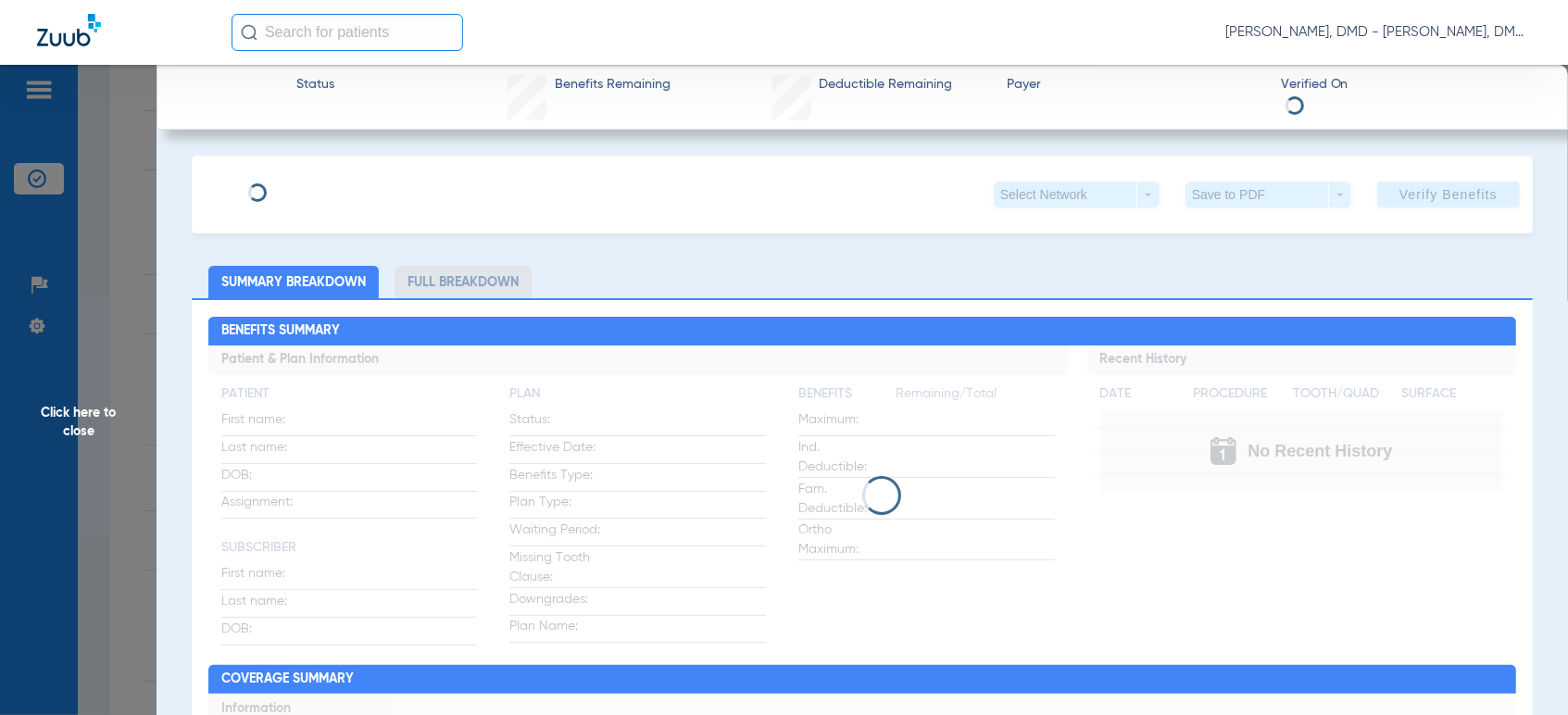
type input "[PERSON_NAME]"
type input "[DATE]"
type input "00081206"
click at [366, 189] on span "Edit" at bounding box center [357, 187] width 16 height 17
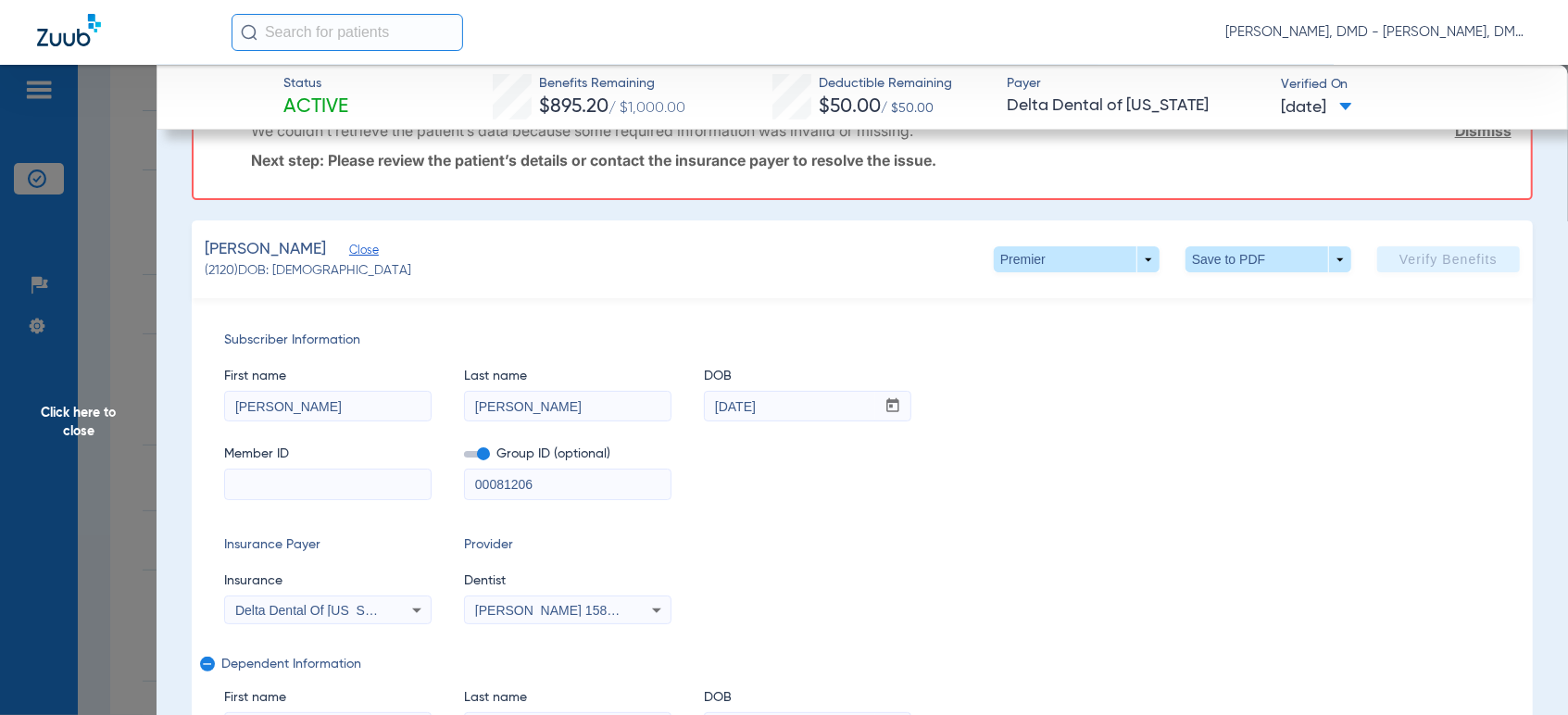
scroll to position [206, 0]
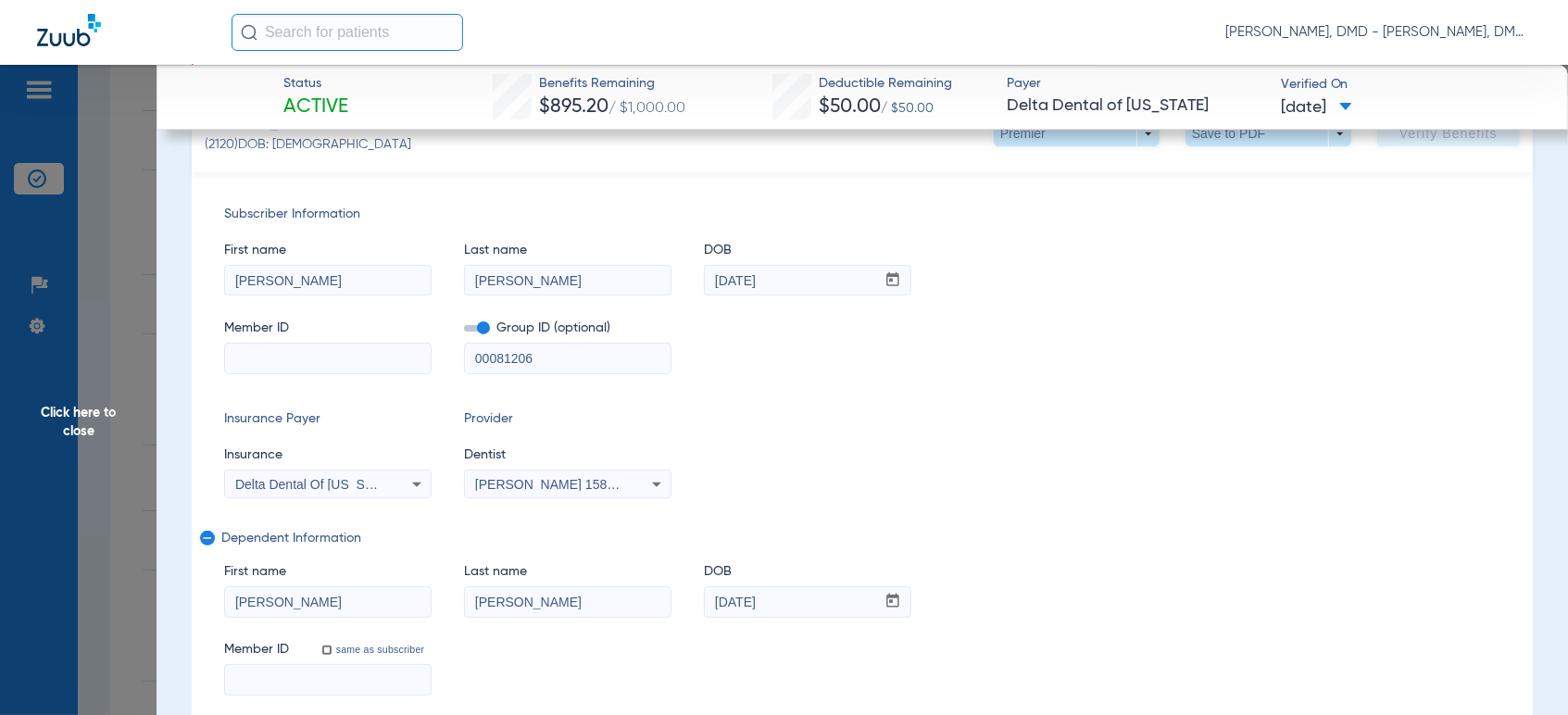
drag, startPoint x: 343, startPoint y: 599, endPoint x: 53, endPoint y: 623, distance: 291.0
drag, startPoint x: 573, startPoint y: 605, endPoint x: 280, endPoint y: 597, distance: 293.1
click at [286, 597] on div "First name [PERSON_NAME] name [PERSON_NAME] DOB mm / dd / yyyy [DATE]" at bounding box center [862, 581] width 1276 height 72
drag, startPoint x: 386, startPoint y: 283, endPoint x: -14, endPoint y: 324, distance: 402.1
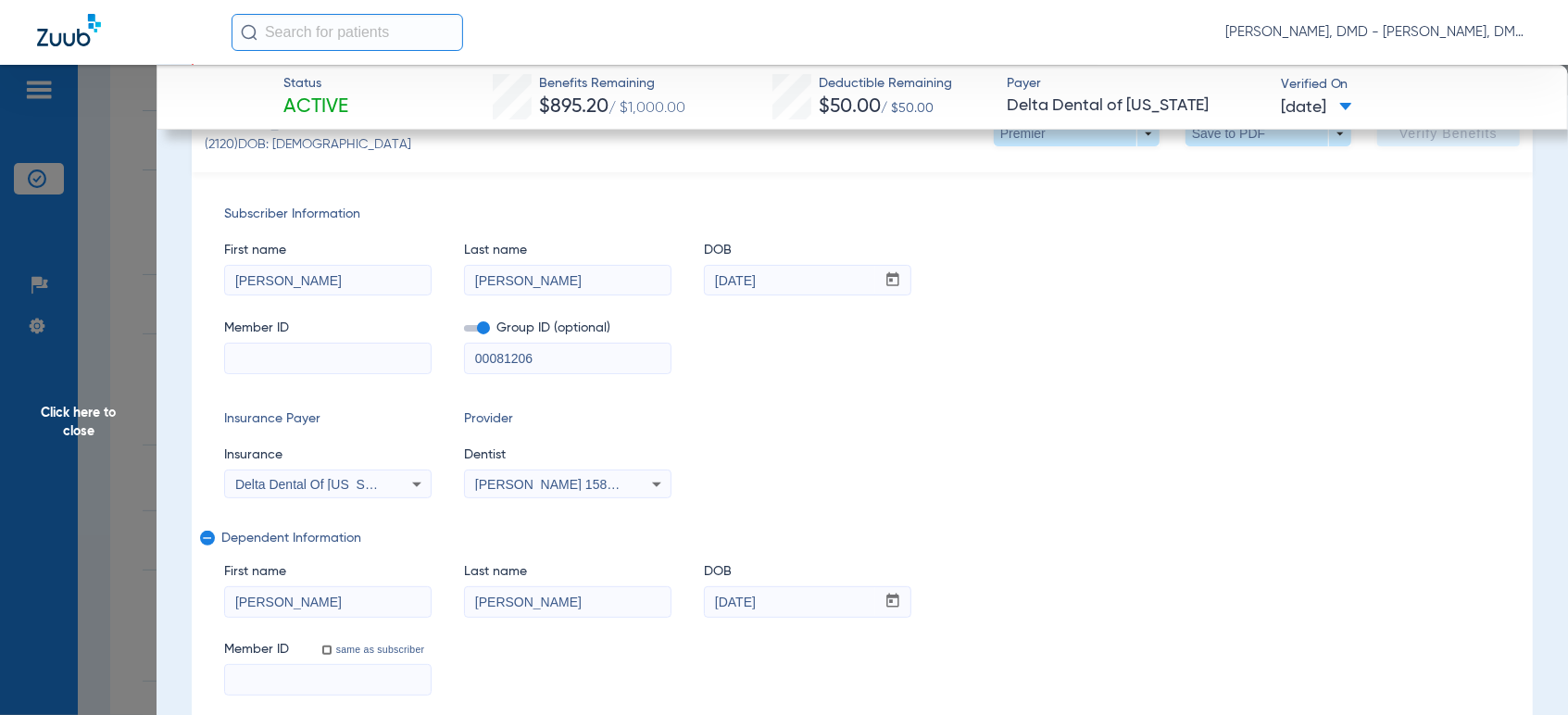
click at [0, 324] on html "[PERSON_NAME], DMD - [PERSON_NAME], DMD Patients Insurance Verification Setup H…" at bounding box center [784, 358] width 1568 height 715
drag, startPoint x: 801, startPoint y: 276, endPoint x: 664, endPoint y: 275, distance: 137.0
click at [664, 275] on div "First name [PERSON_NAME] Last name [PERSON_NAME] DOB mm / dd / yyyy [DATE]" at bounding box center [862, 259] width 1276 height 72
drag, startPoint x: 538, startPoint y: 594, endPoint x: 478, endPoint y: 593, distance: 60.0
click at [485, 594] on div "First name [PERSON_NAME] name [PERSON_NAME] DOB mm / dd / yyyy [DATE]" at bounding box center [862, 581] width 1276 height 72
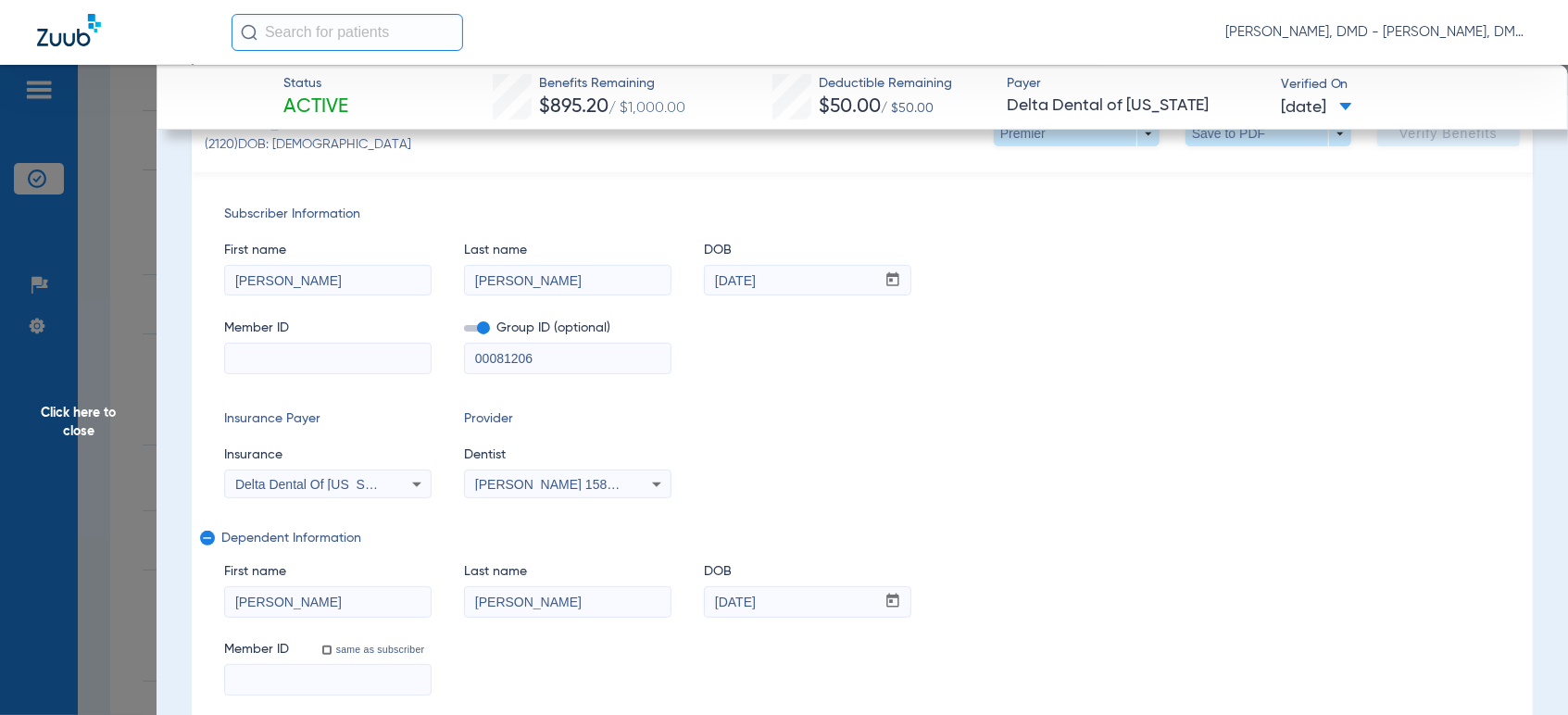
click at [86, 417] on span "Click here to close" at bounding box center [78, 422] width 156 height 715
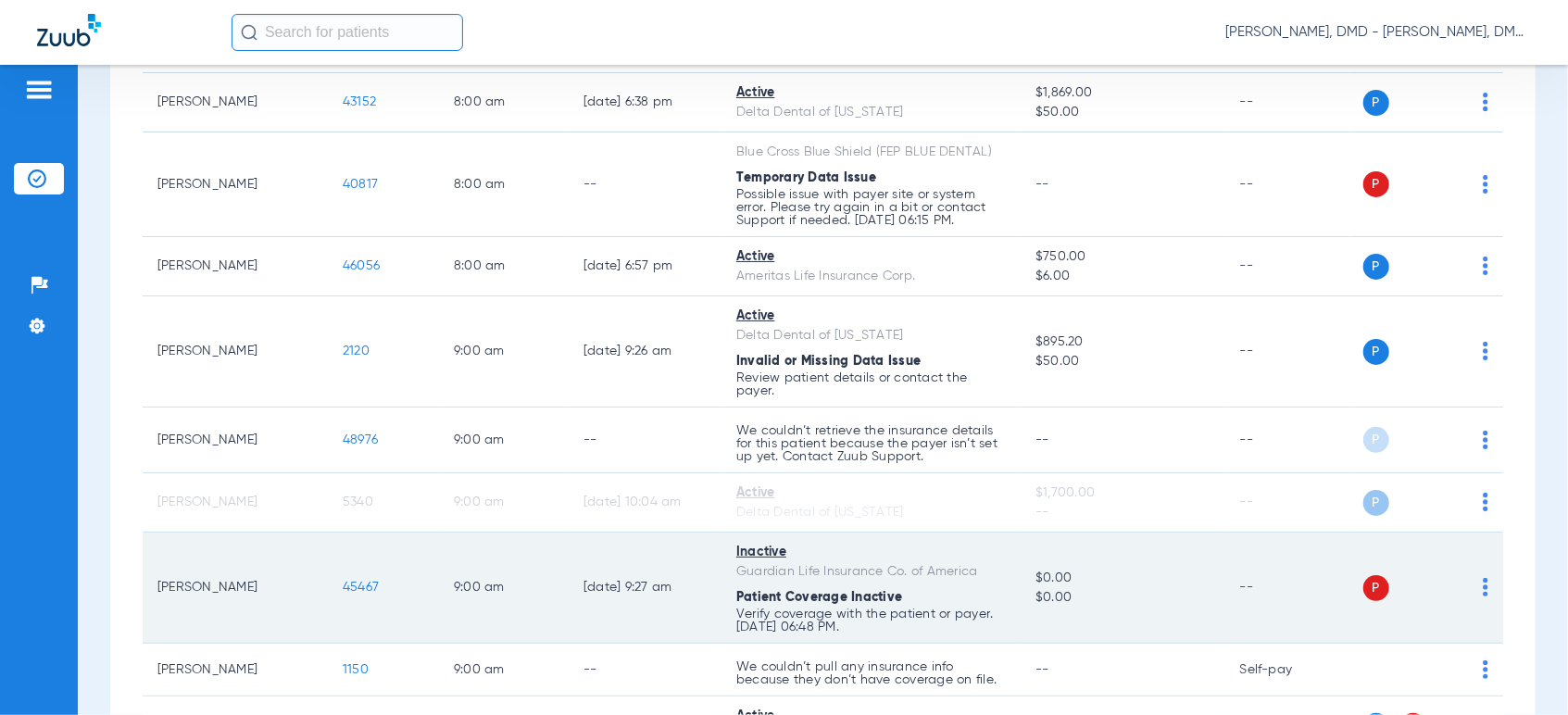
scroll to position [411, 0]
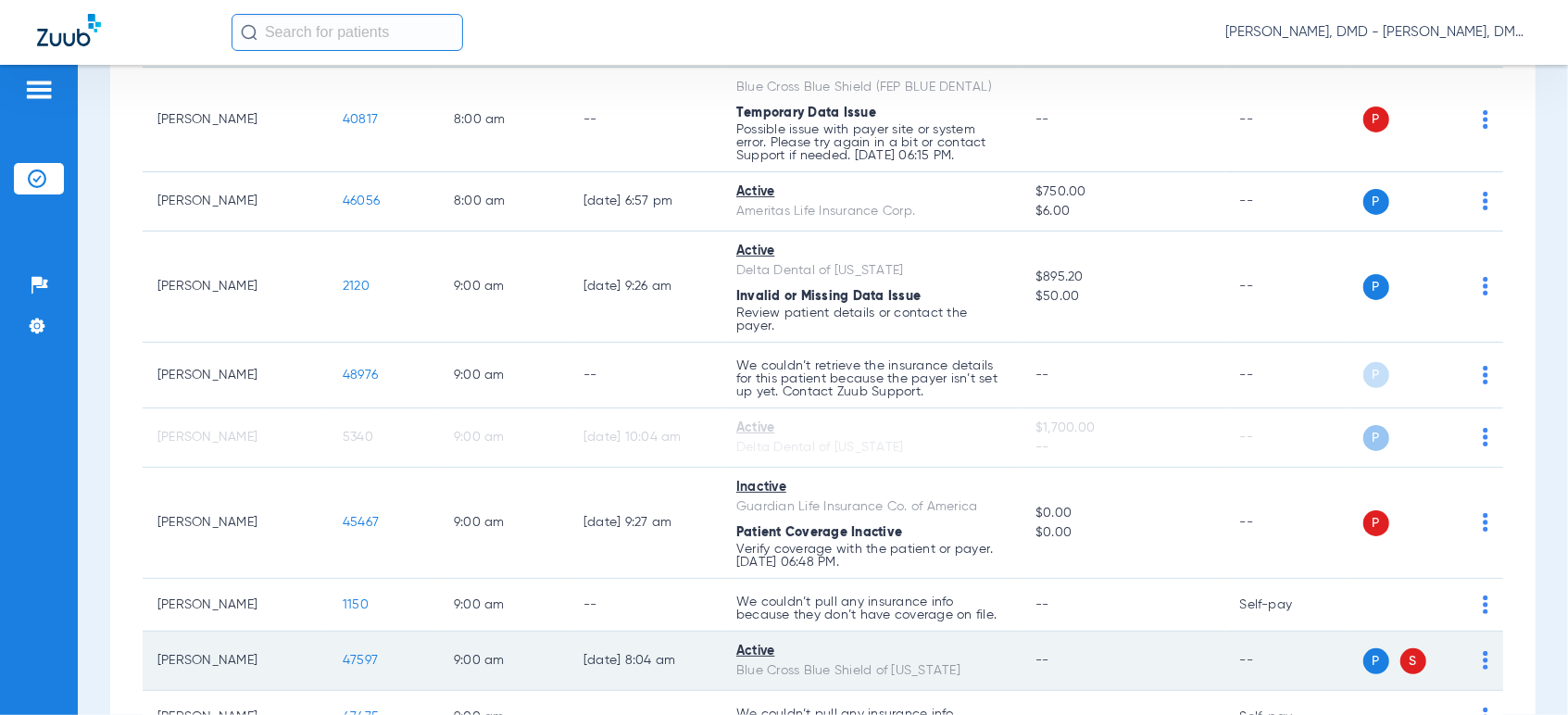
click at [1483, 660] on img at bounding box center [1486, 660] width 6 height 18
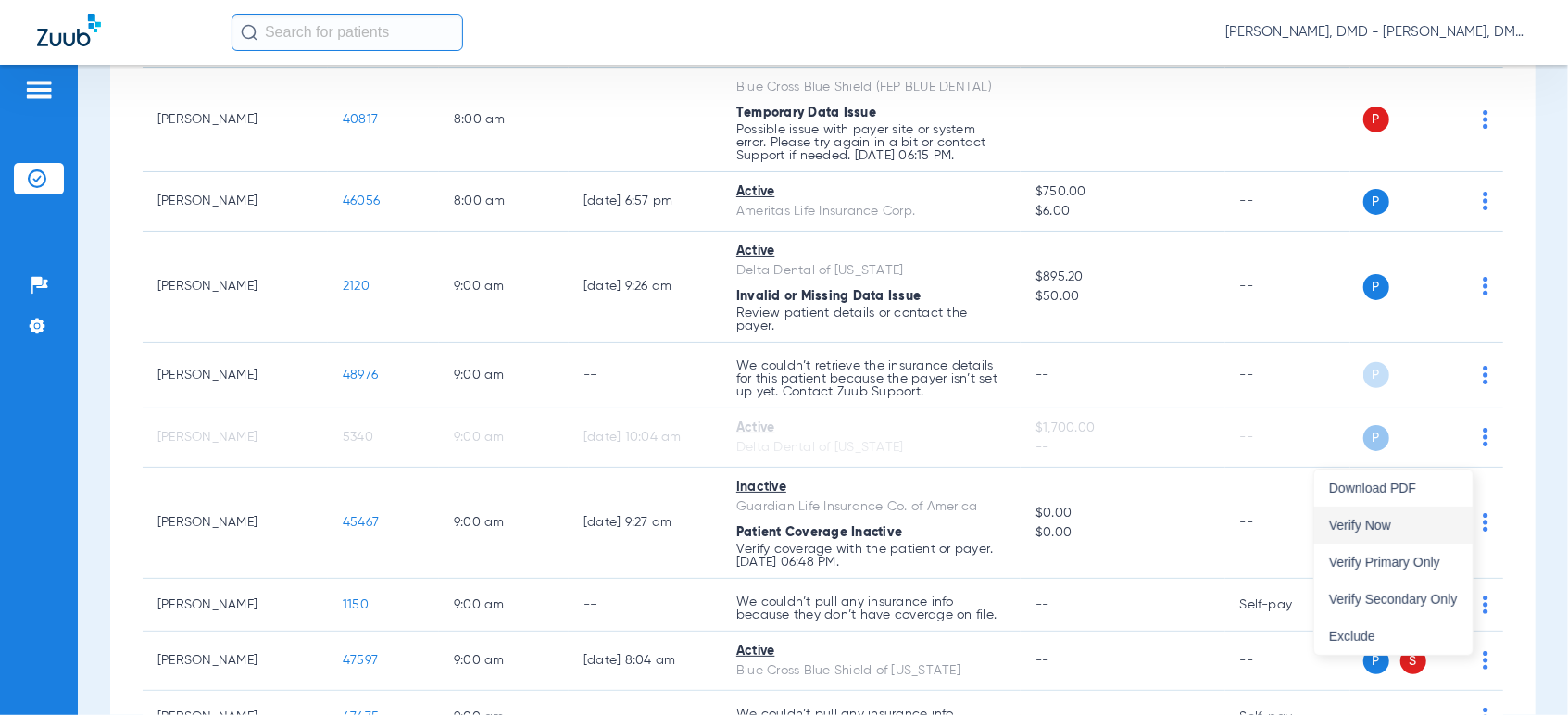
click at [1390, 524] on span "Verify Now" at bounding box center [1393, 525] width 129 height 13
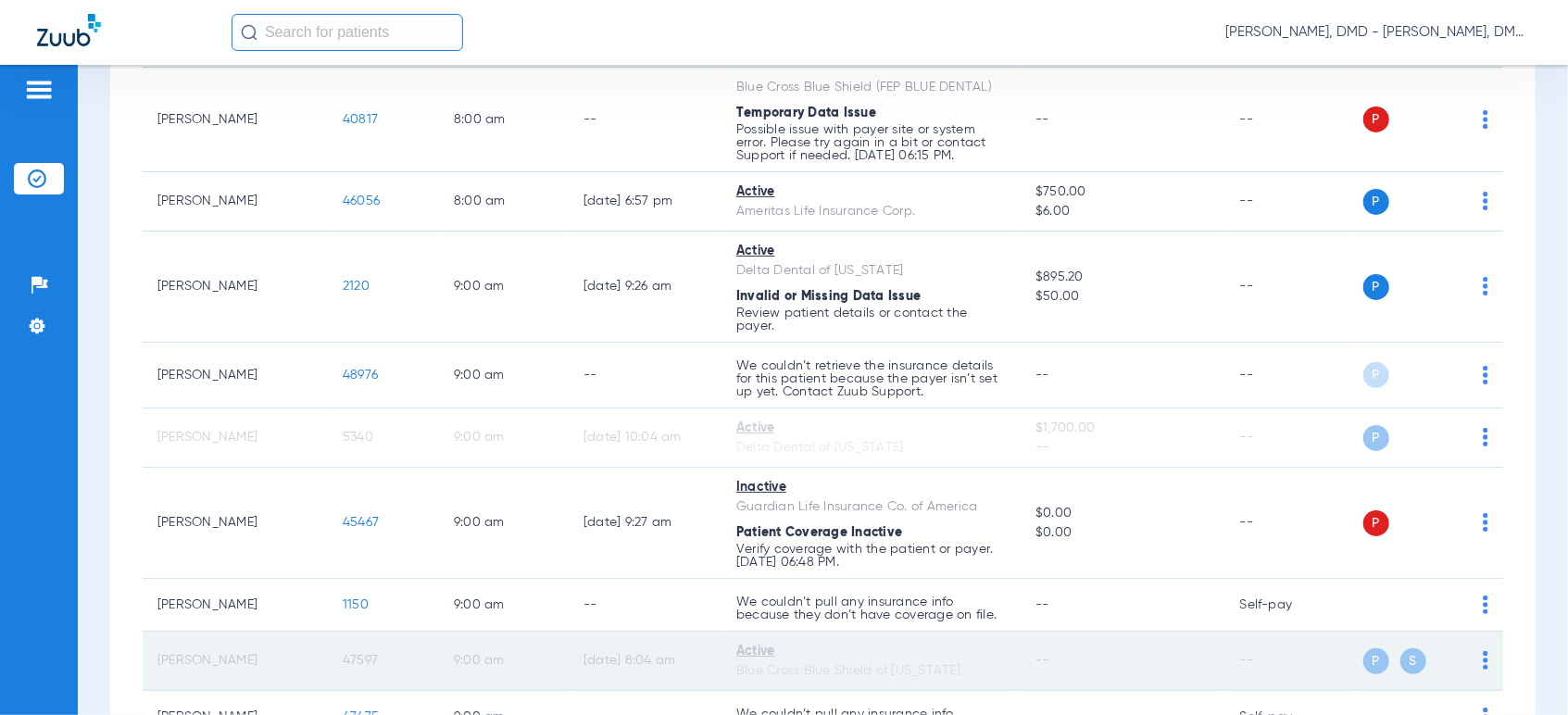
click at [378, 647] on td "47597" at bounding box center [383, 661] width 112 height 59
click at [372, 654] on span "47597" at bounding box center [360, 661] width 35 height 13
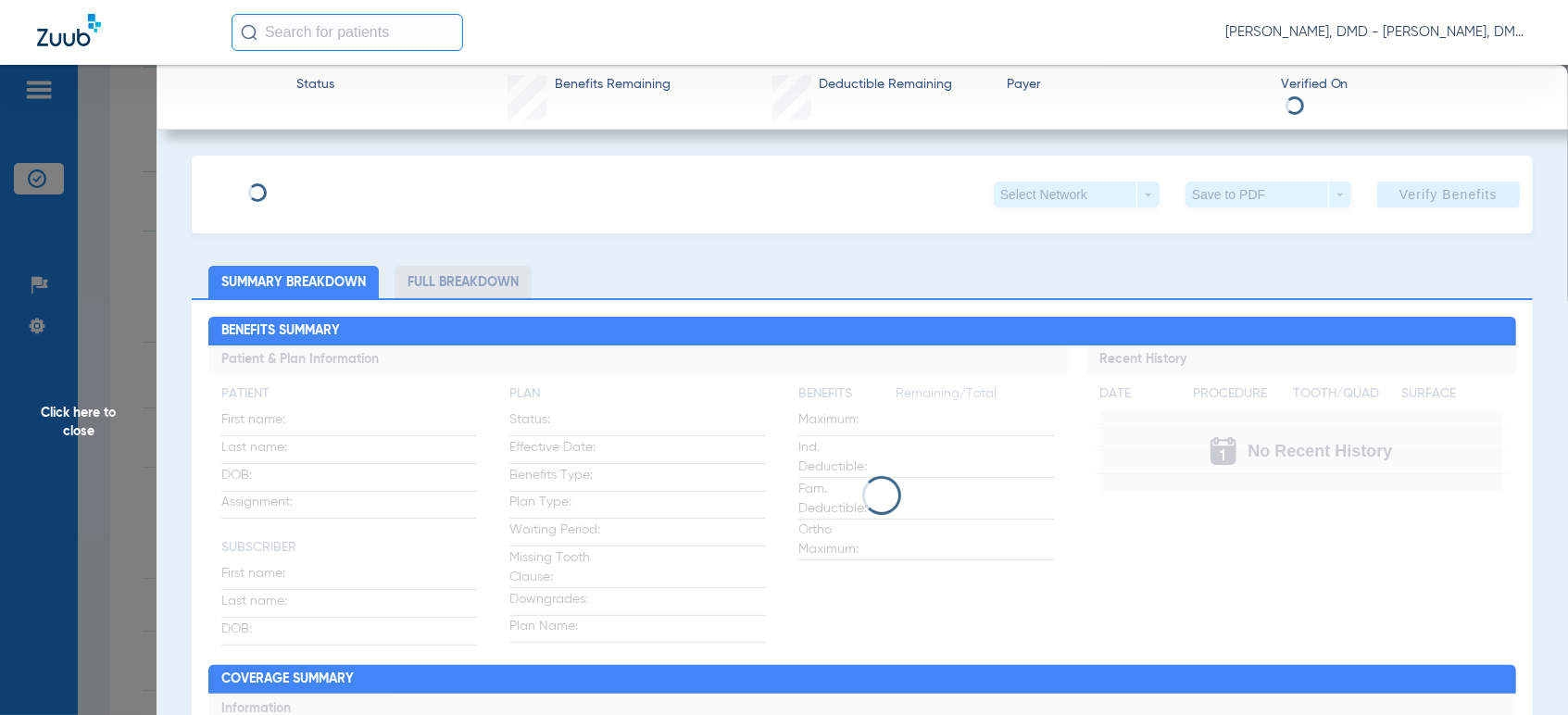
click at [334, 195] on div "Select Network arrow_drop_down Save to PDF arrow_drop_down Verify Benefits" at bounding box center [862, 194] width 1341 height 78
type input "[PERSON_NAME]"
type input "[DATE]"
type input "R61011788"
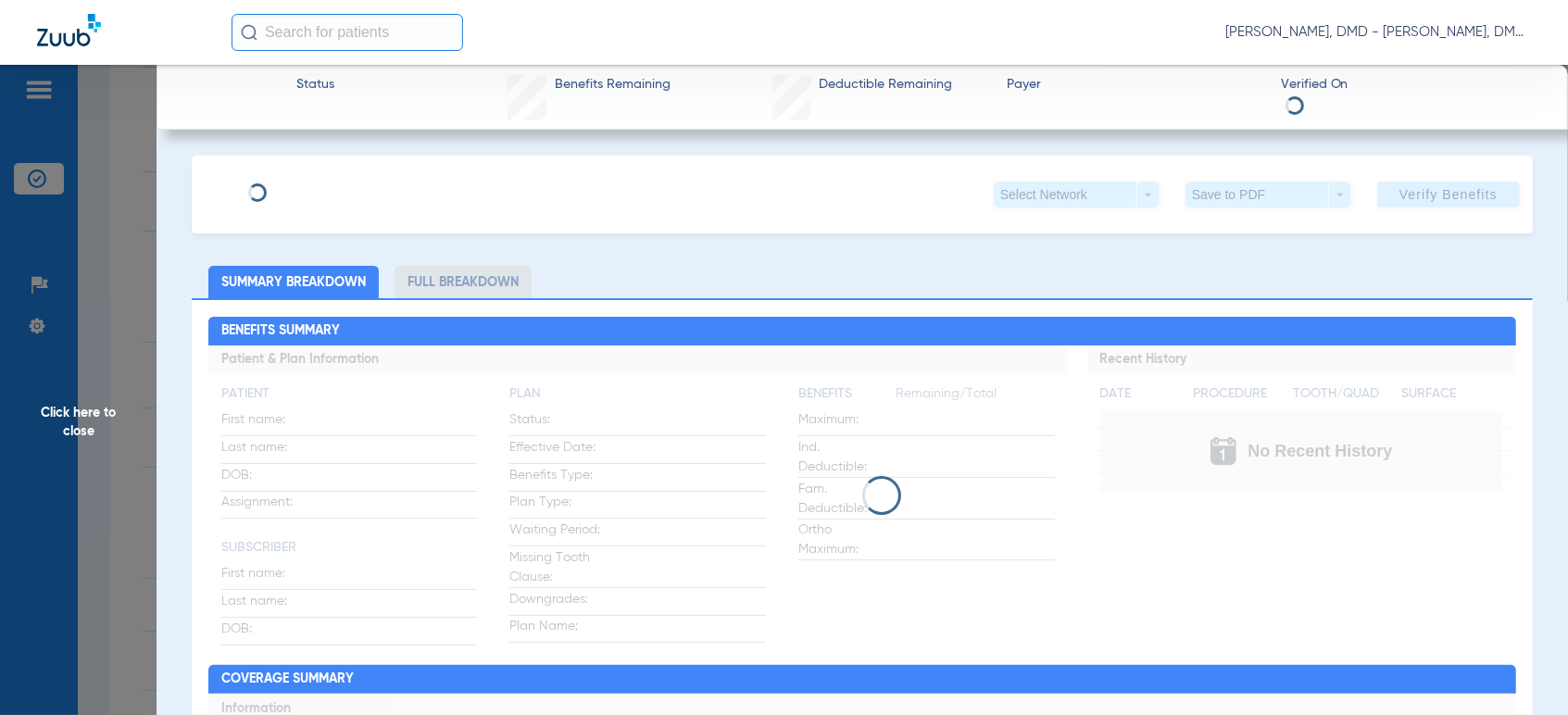
type input "113"
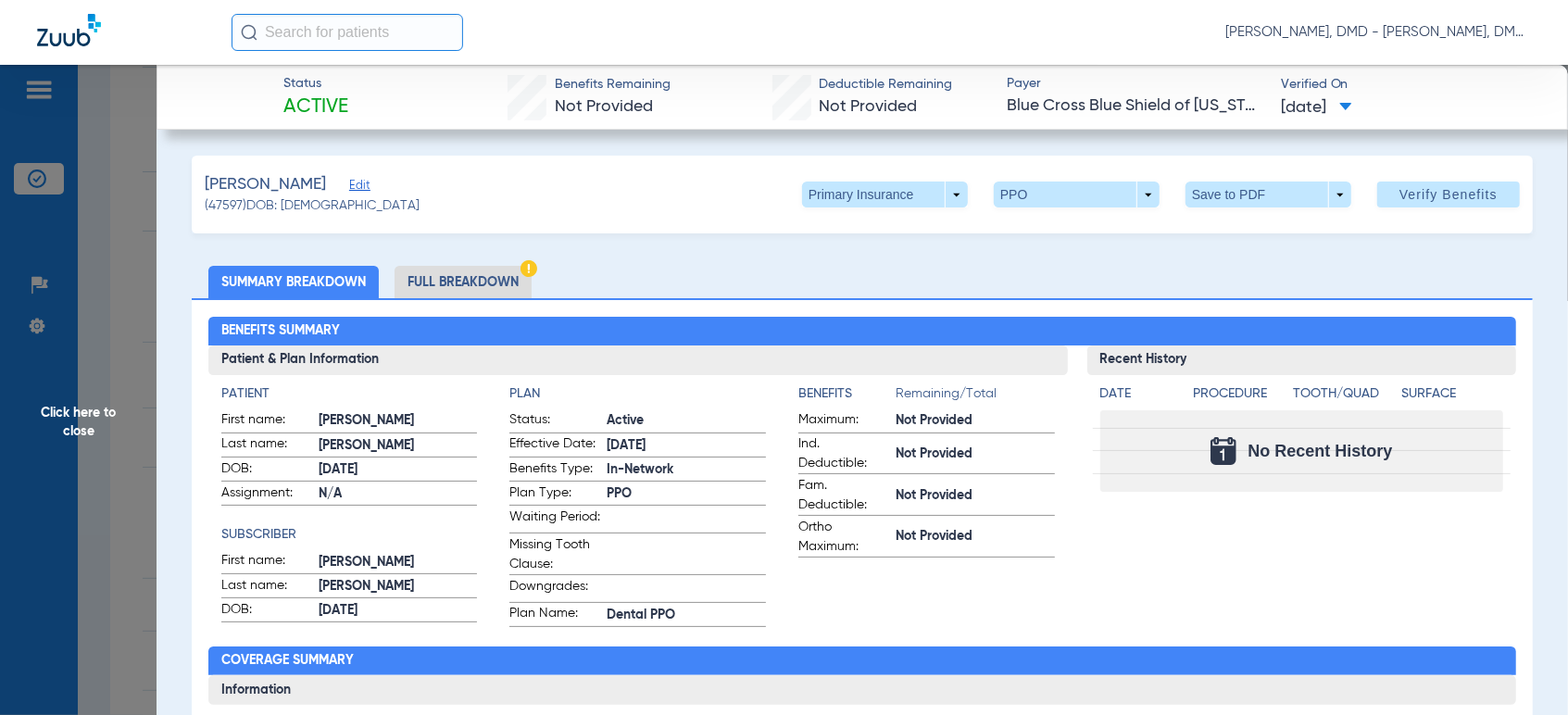
click at [365, 189] on span "Edit" at bounding box center [357, 187] width 16 height 17
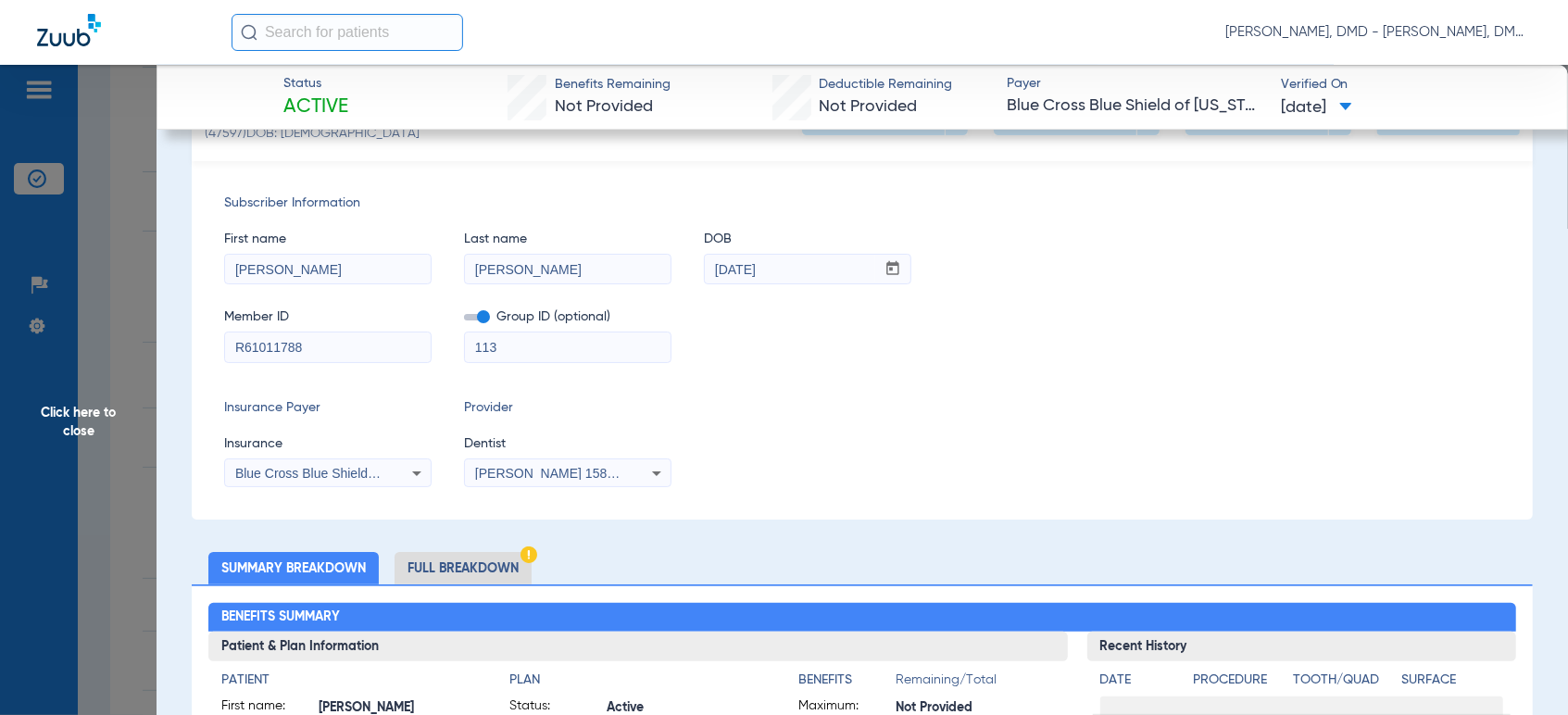
scroll to position [103, 0]
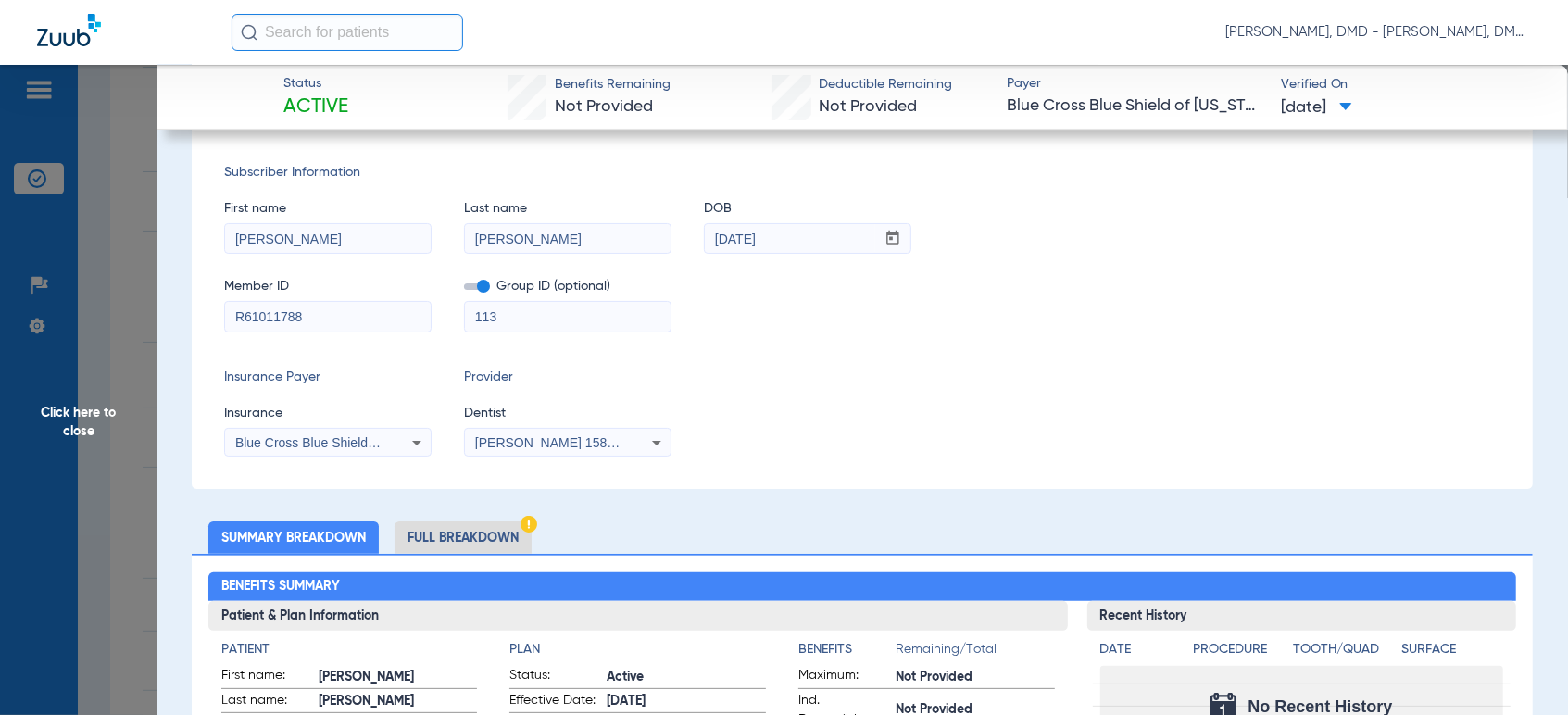
drag, startPoint x: 342, startPoint y: 323, endPoint x: 67, endPoint y: 331, distance: 275.1
drag, startPoint x: 313, startPoint y: 242, endPoint x: -14, endPoint y: 259, distance: 327.4
click at [0, 259] on html "[PERSON_NAME], DMD - [PERSON_NAME], DMD Patients Insurance Verification Setup H…" at bounding box center [784, 358] width 1568 height 715
drag, startPoint x: 425, startPoint y: 249, endPoint x: 236, endPoint y: 255, distance: 189.1
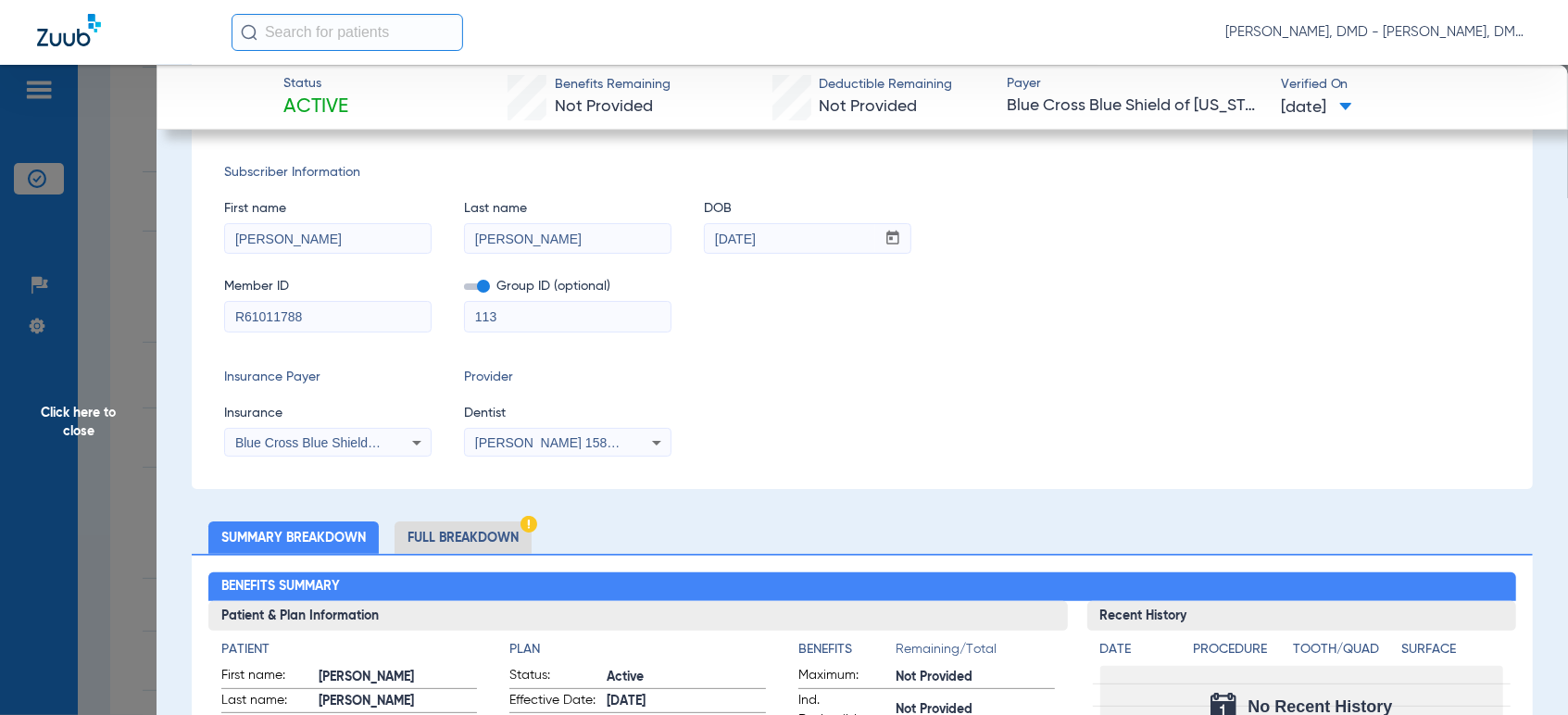
click at [239, 254] on div "First name [PERSON_NAME] Last name [PERSON_NAME] mm / dd / yyyy [DATE] Member I…" at bounding box center [862, 256] width 1276 height 150
drag, startPoint x: 351, startPoint y: 256, endPoint x: 314, endPoint y: 262, distance: 37.5
click at [324, 257] on div "First name [PERSON_NAME] Last name [PERSON_NAME] mm / dd / yyyy [DATE] Member I…" at bounding box center [862, 256] width 1276 height 150
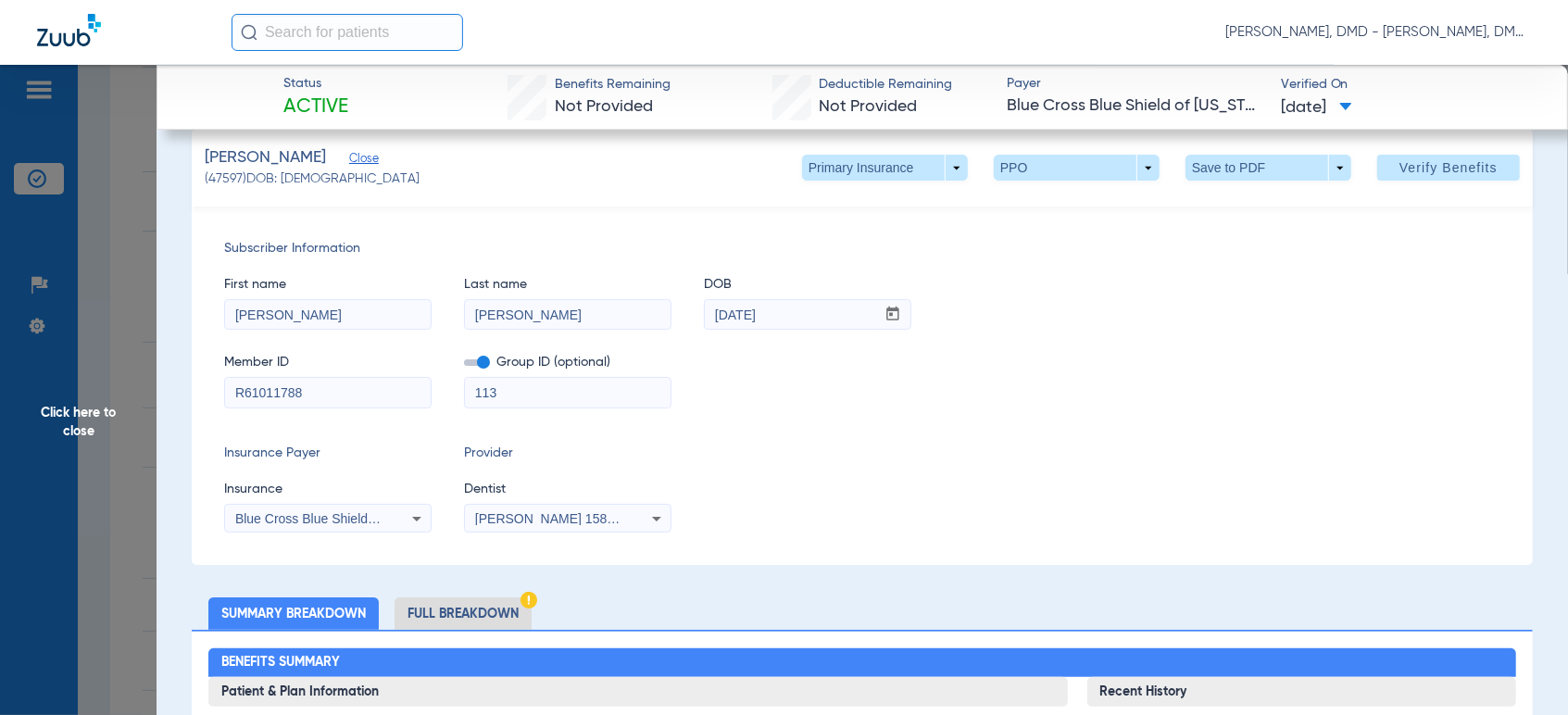
scroll to position [0, 0]
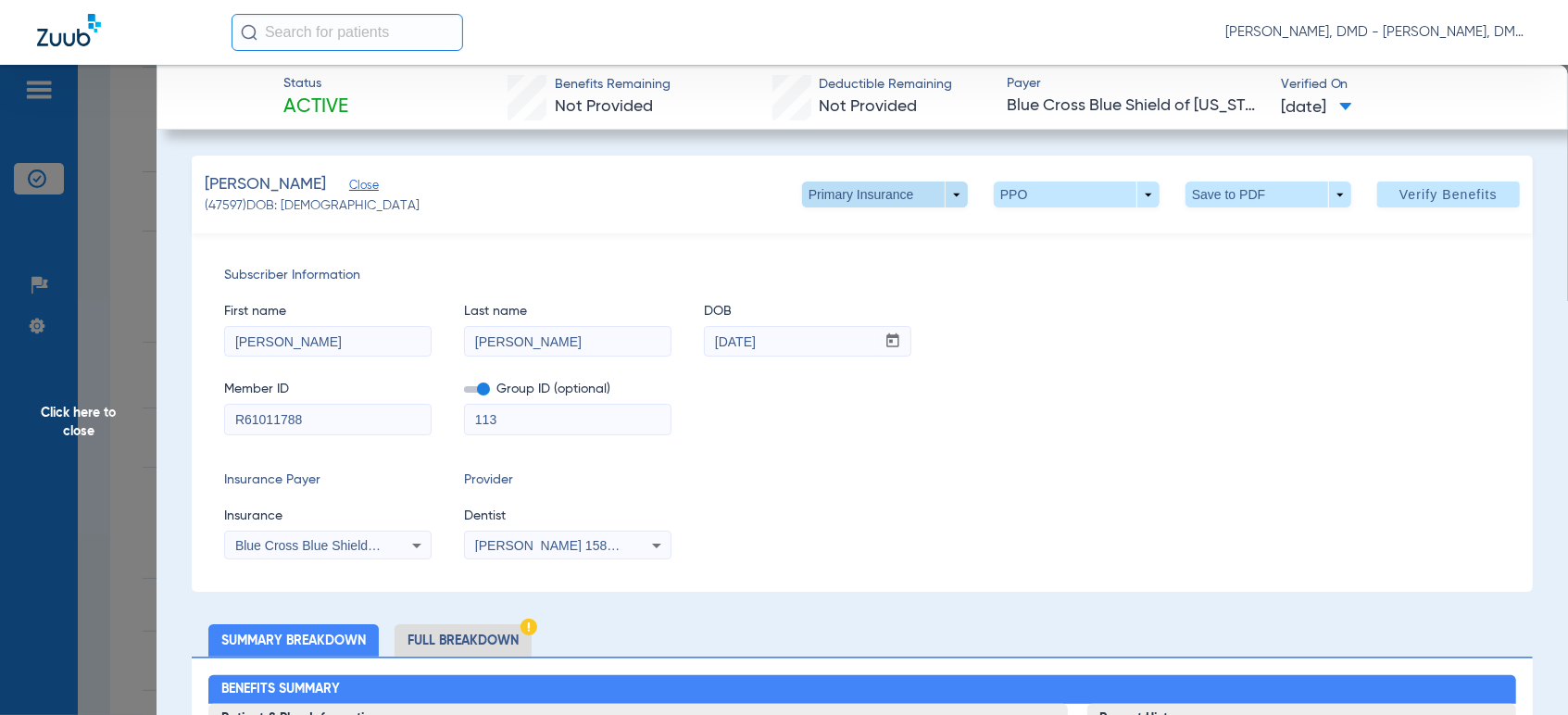
click at [907, 202] on span at bounding box center [885, 194] width 166 height 26
click at [853, 272] on span "Secondary Insurance" at bounding box center [864, 269] width 122 height 13
type input "F73146526"
type input "FEPBD10001"
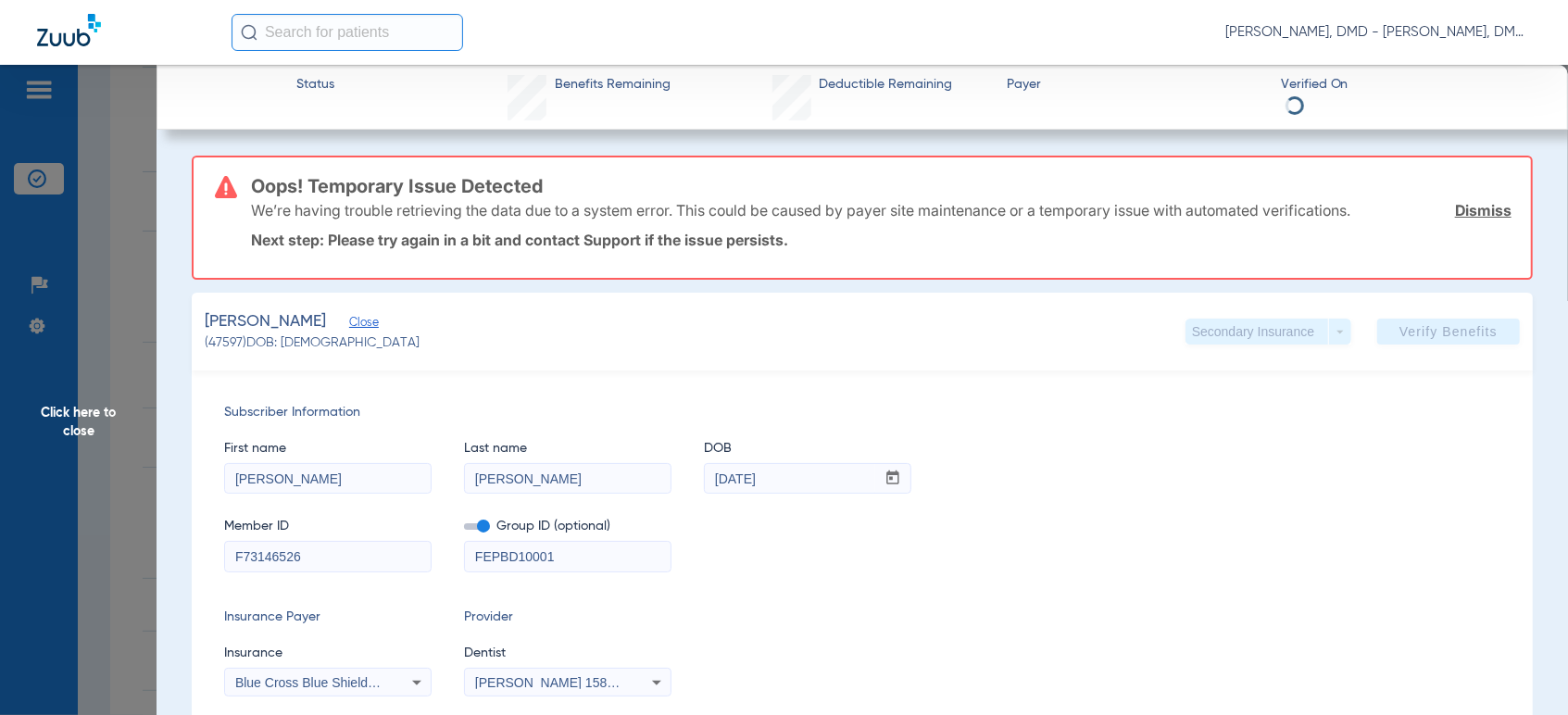
drag, startPoint x: 319, startPoint y: 414, endPoint x: -14, endPoint y: 430, distance: 333.4
click at [0, 430] on html "[PERSON_NAME], DMD - [PERSON_NAME], DMD Patients Insurance Verification Setup H…" at bounding box center [784, 358] width 1568 height 715
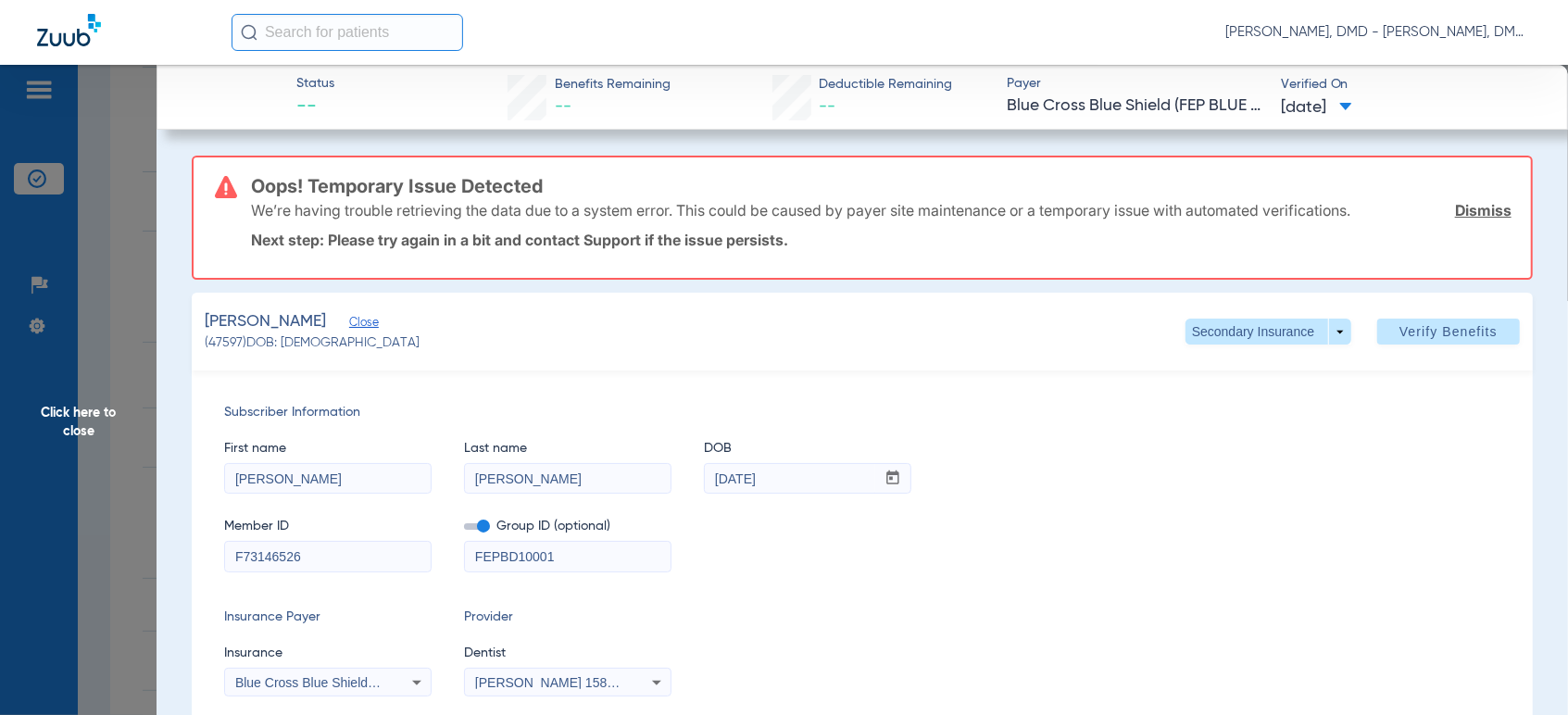
drag, startPoint x: 814, startPoint y: 483, endPoint x: 343, endPoint y: 433, distance: 473.6
click at [343, 433] on div "First name [PERSON_NAME] Last name [PERSON_NAME] mm / dd / yyyy [DATE]" at bounding box center [862, 458] width 1276 height 72
click at [126, 424] on span "Click here to close" at bounding box center [78, 422] width 156 height 715
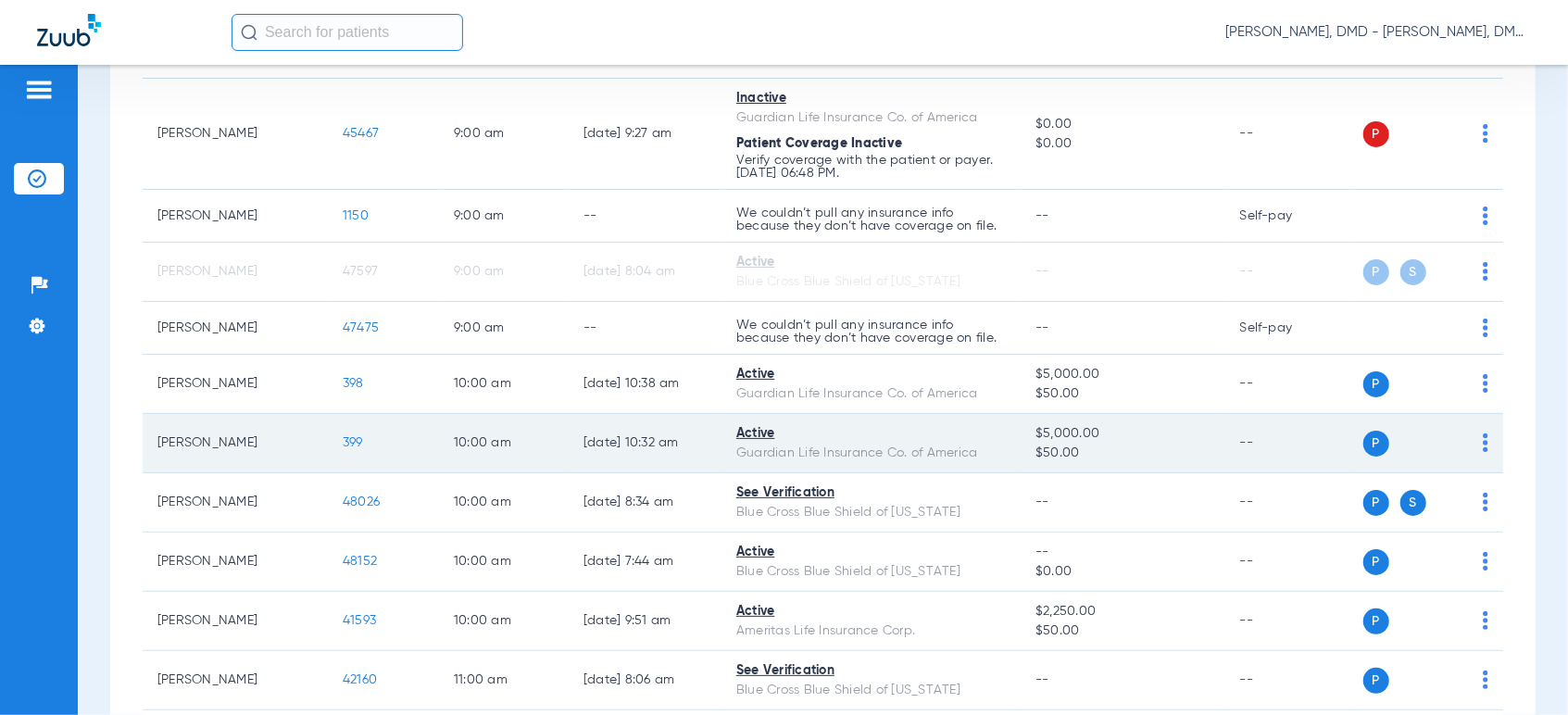
scroll to position [822, 0]
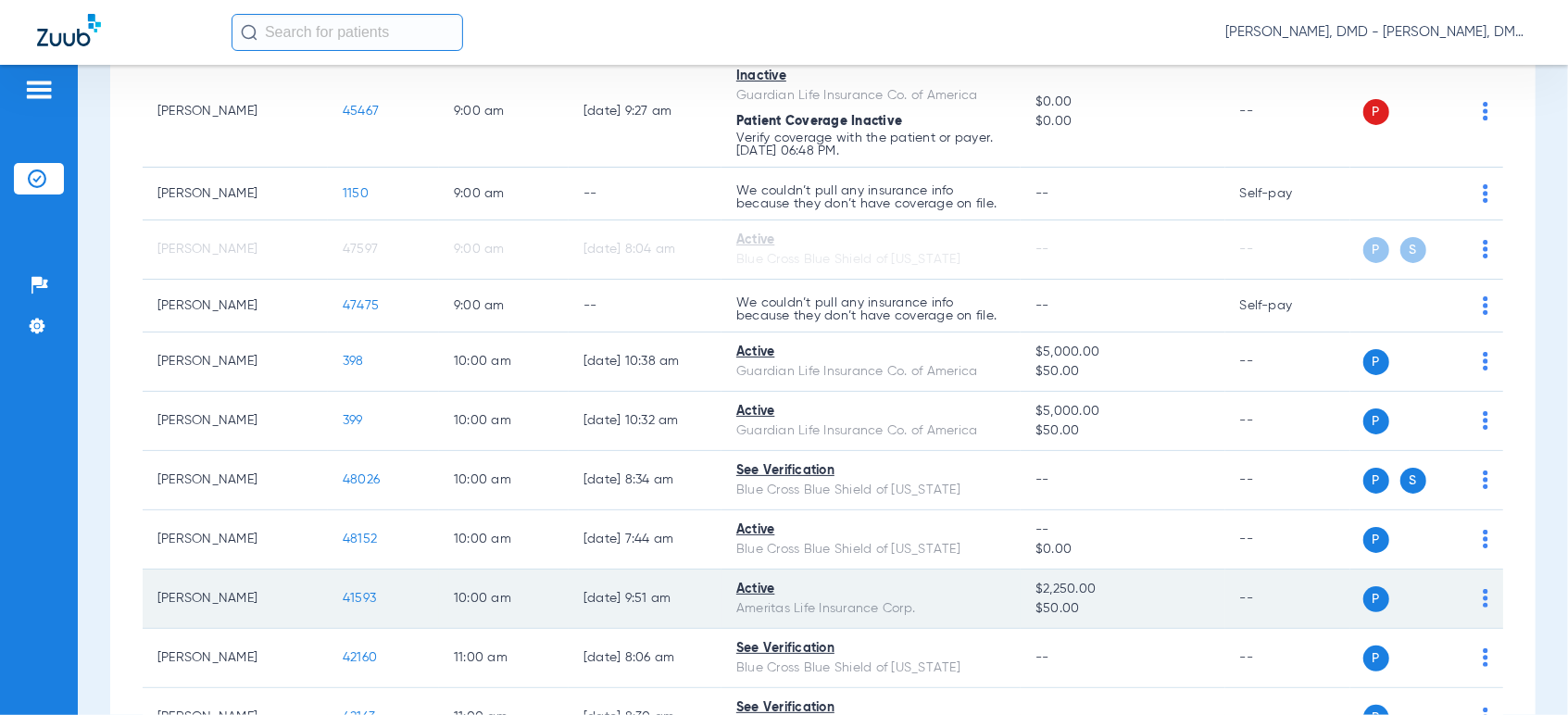
click at [1483, 605] on span at bounding box center [1486, 603] width 6 height 13
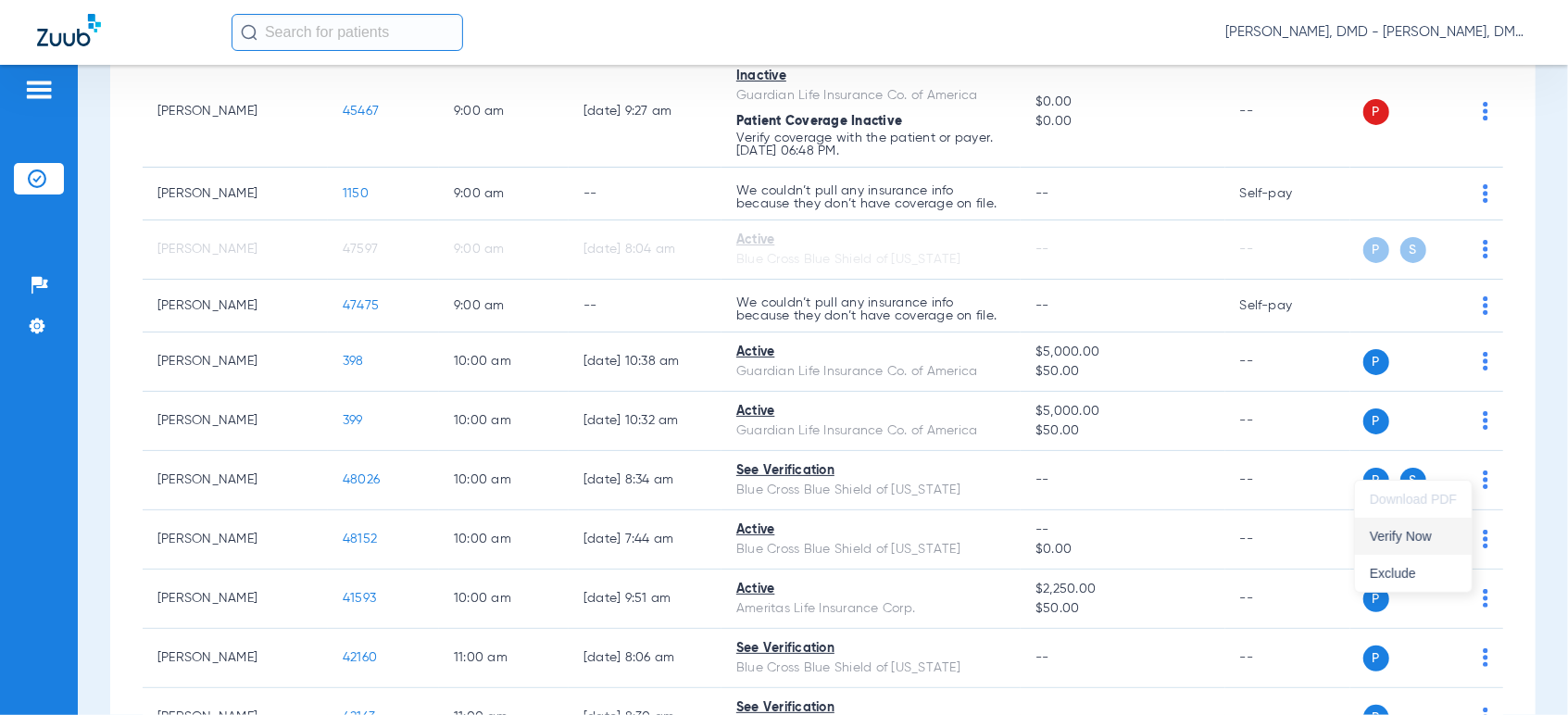
click at [1434, 532] on span "Verify Now" at bounding box center [1413, 536] width 87 height 13
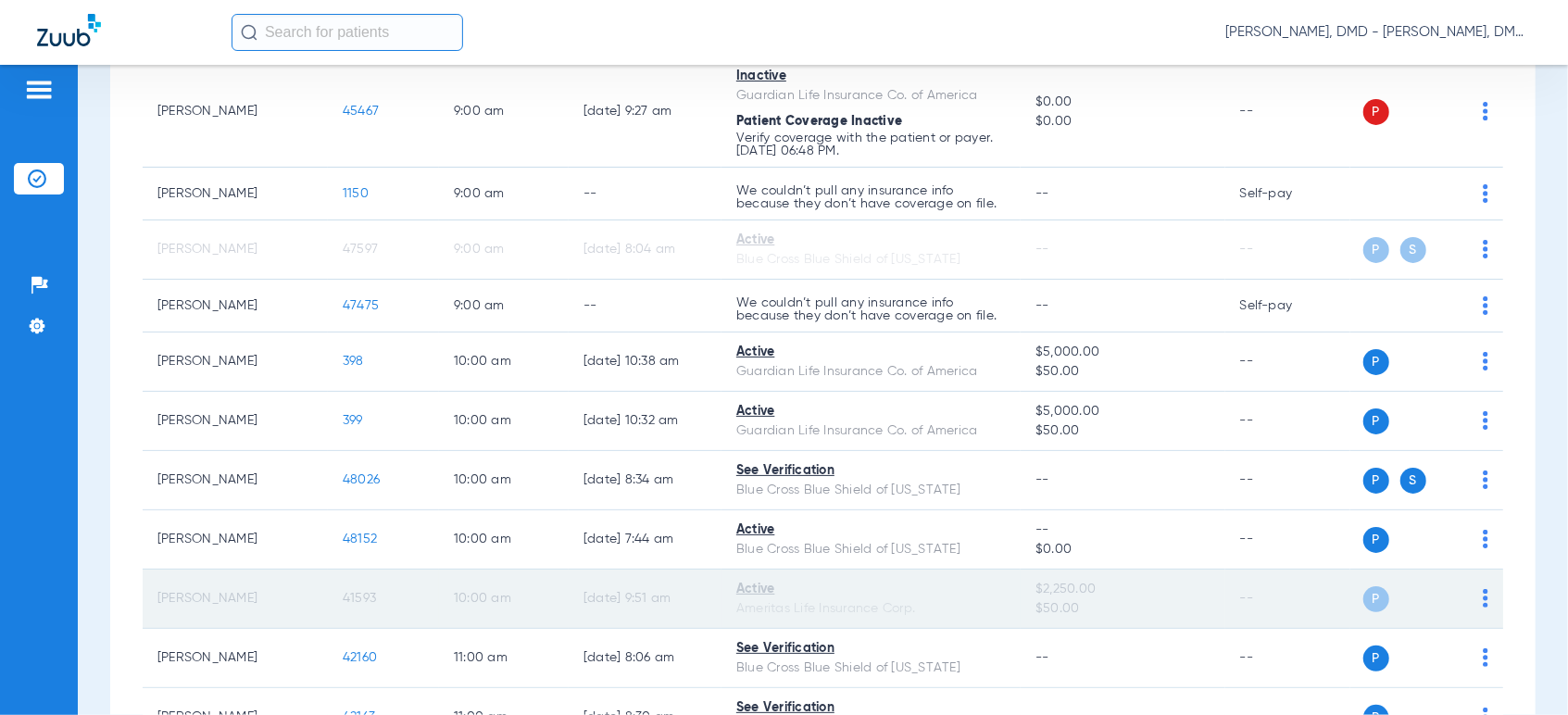
click at [370, 593] on span "41593" at bounding box center [359, 598] width 33 height 13
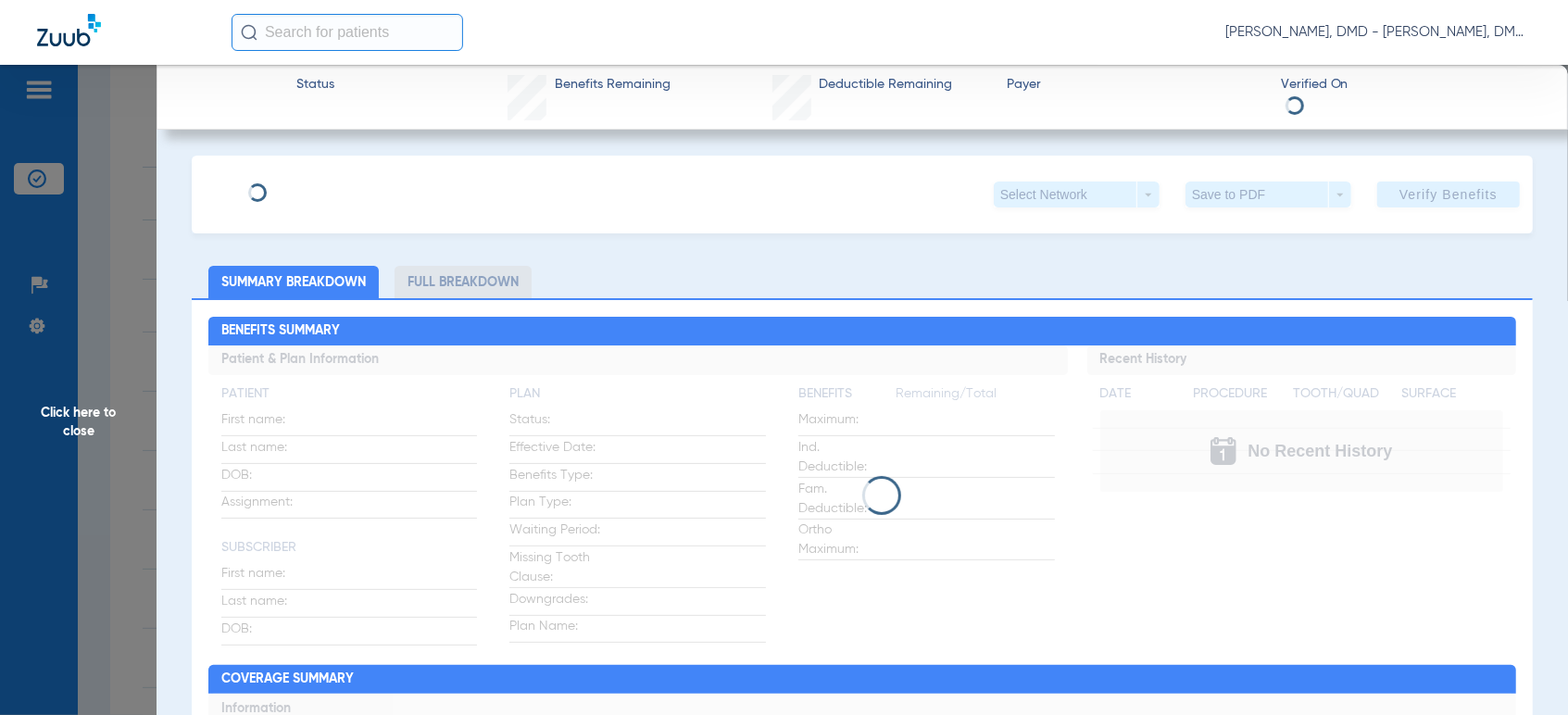
type input "[PERSON_NAME]"
type input "DAUGHTRY"
type input "[DATE]"
type input "419277436"
type input "103502681"
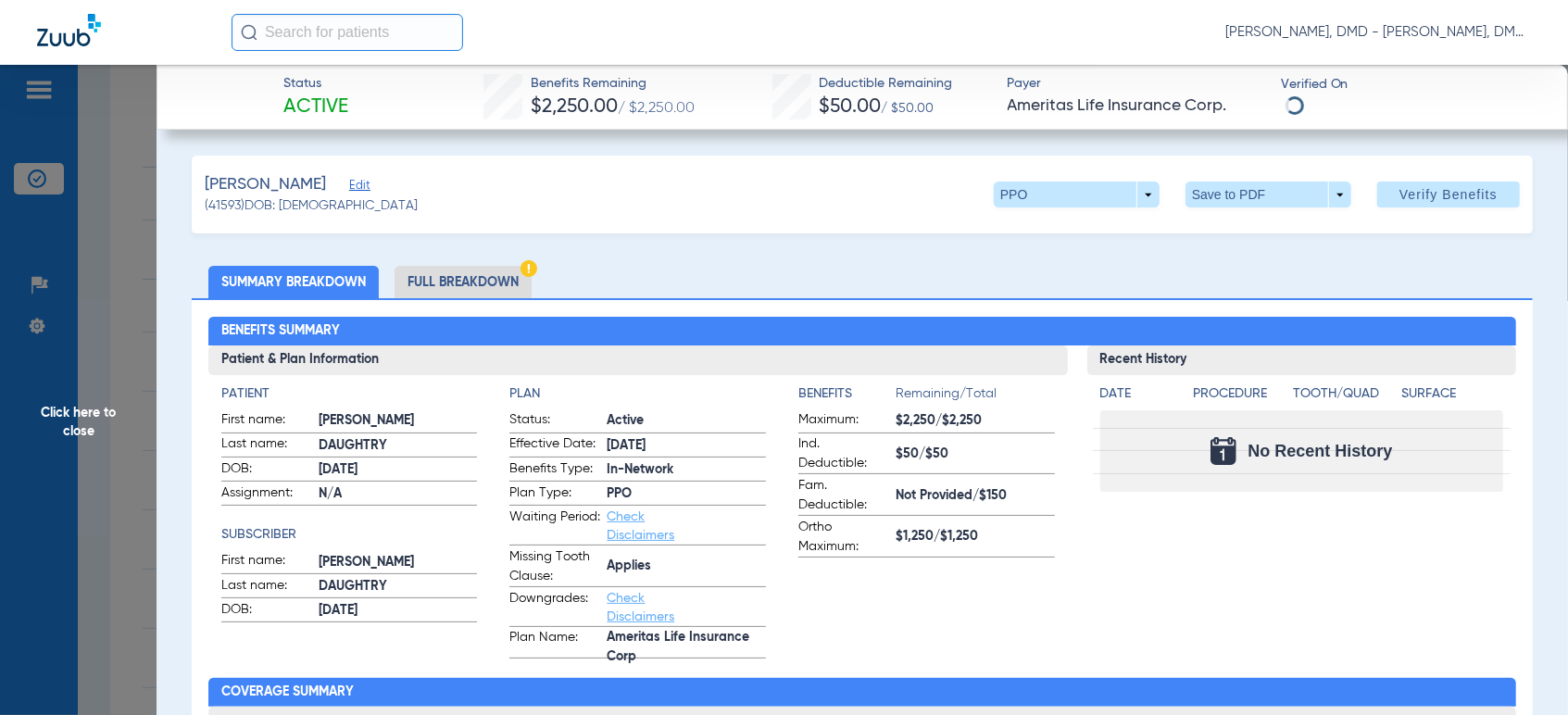
click at [366, 186] on span "Edit" at bounding box center [357, 187] width 16 height 17
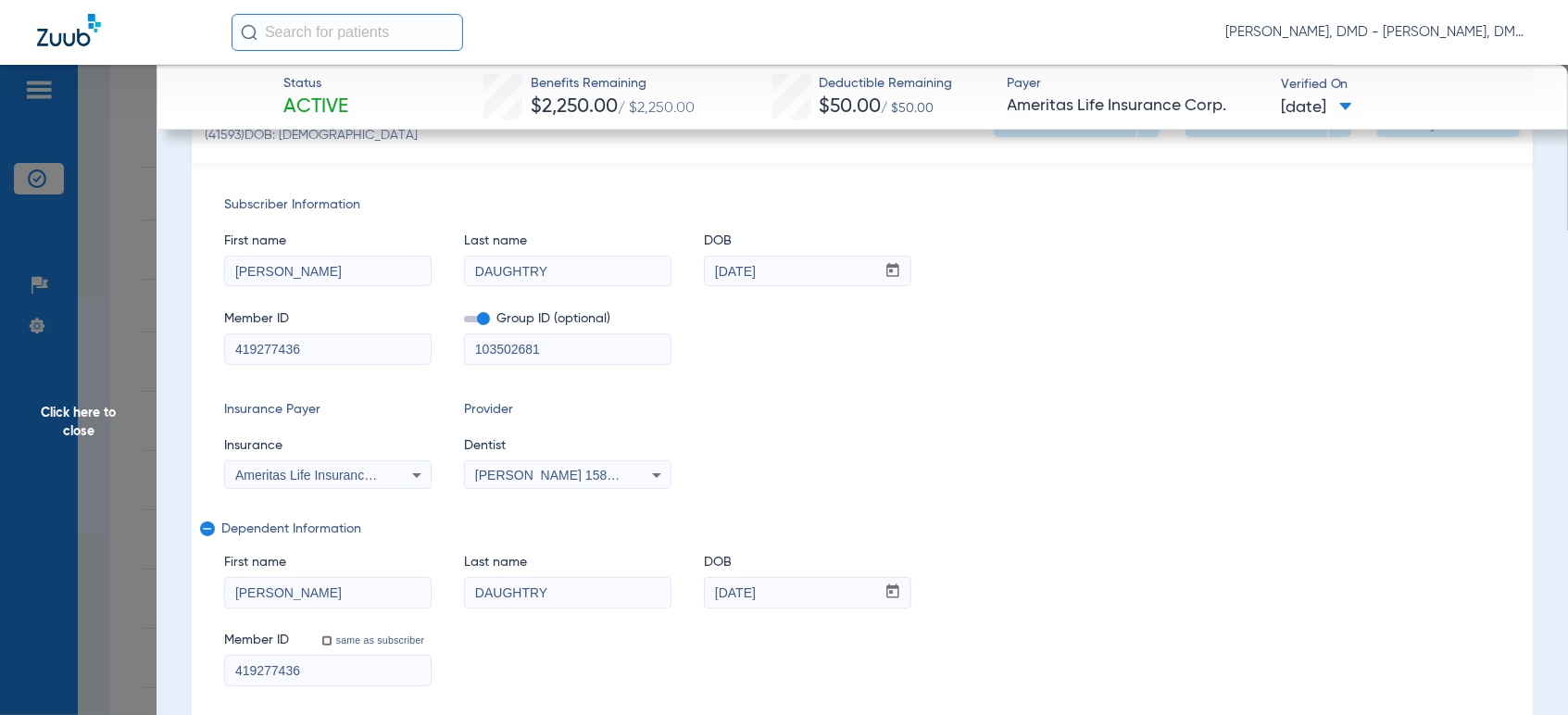
scroll to position [103, 0]
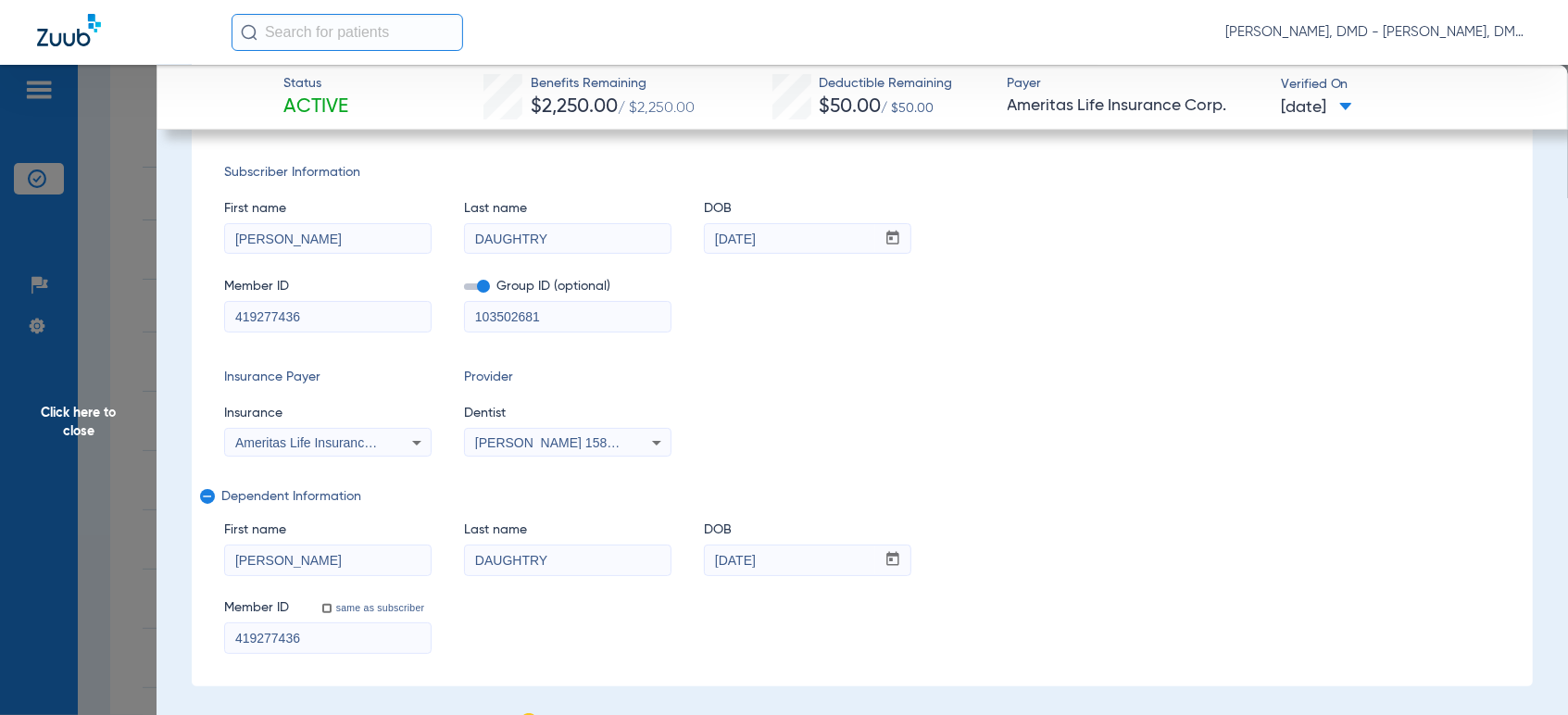
drag, startPoint x: 360, startPoint y: 624, endPoint x: -14, endPoint y: 623, distance: 374.0
click at [0, 623] on html "[PERSON_NAME], DMD - [PERSON_NAME], DMD Patients Insurance Verification Setup H…" at bounding box center [784, 358] width 1568 height 715
click at [105, 428] on span "Click here to close" at bounding box center [78, 422] width 156 height 715
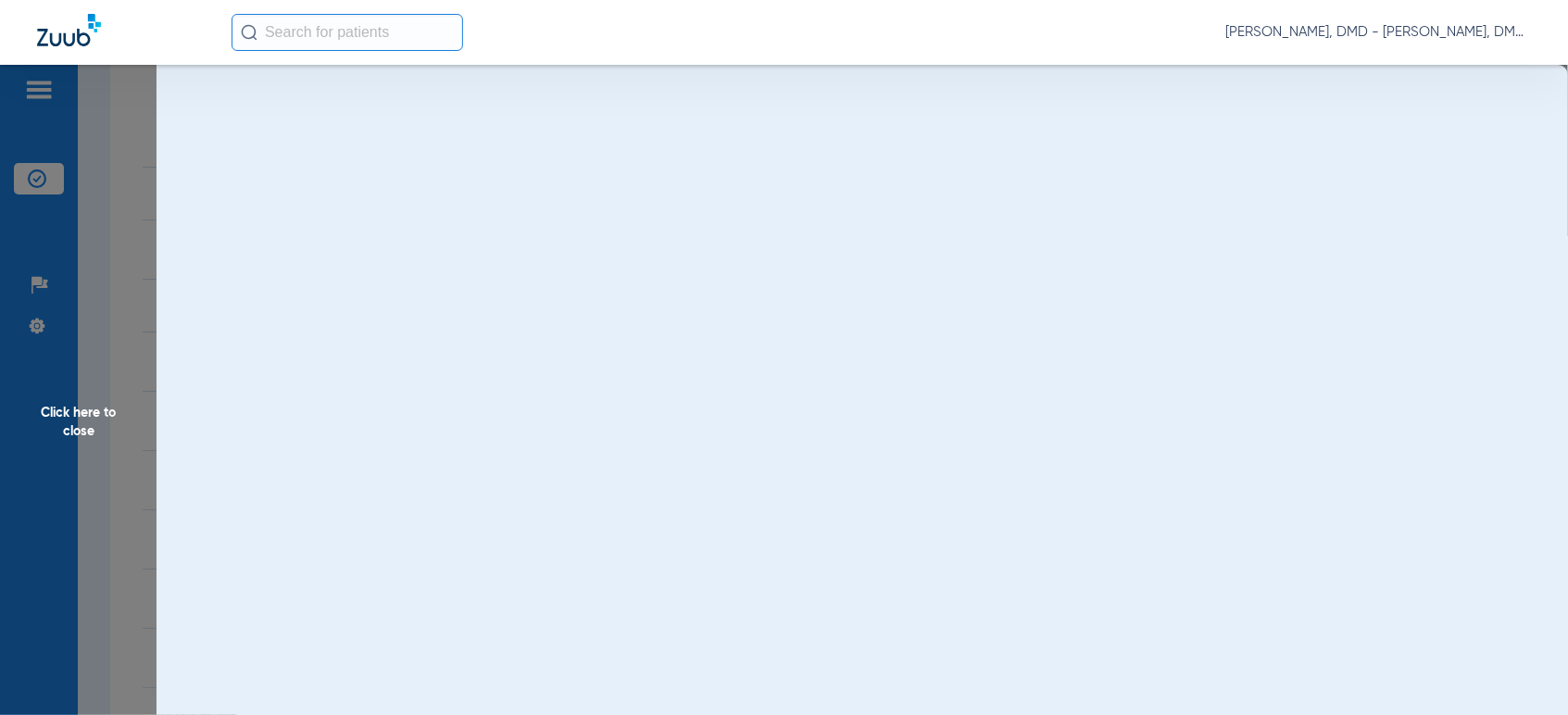
scroll to position [0, 0]
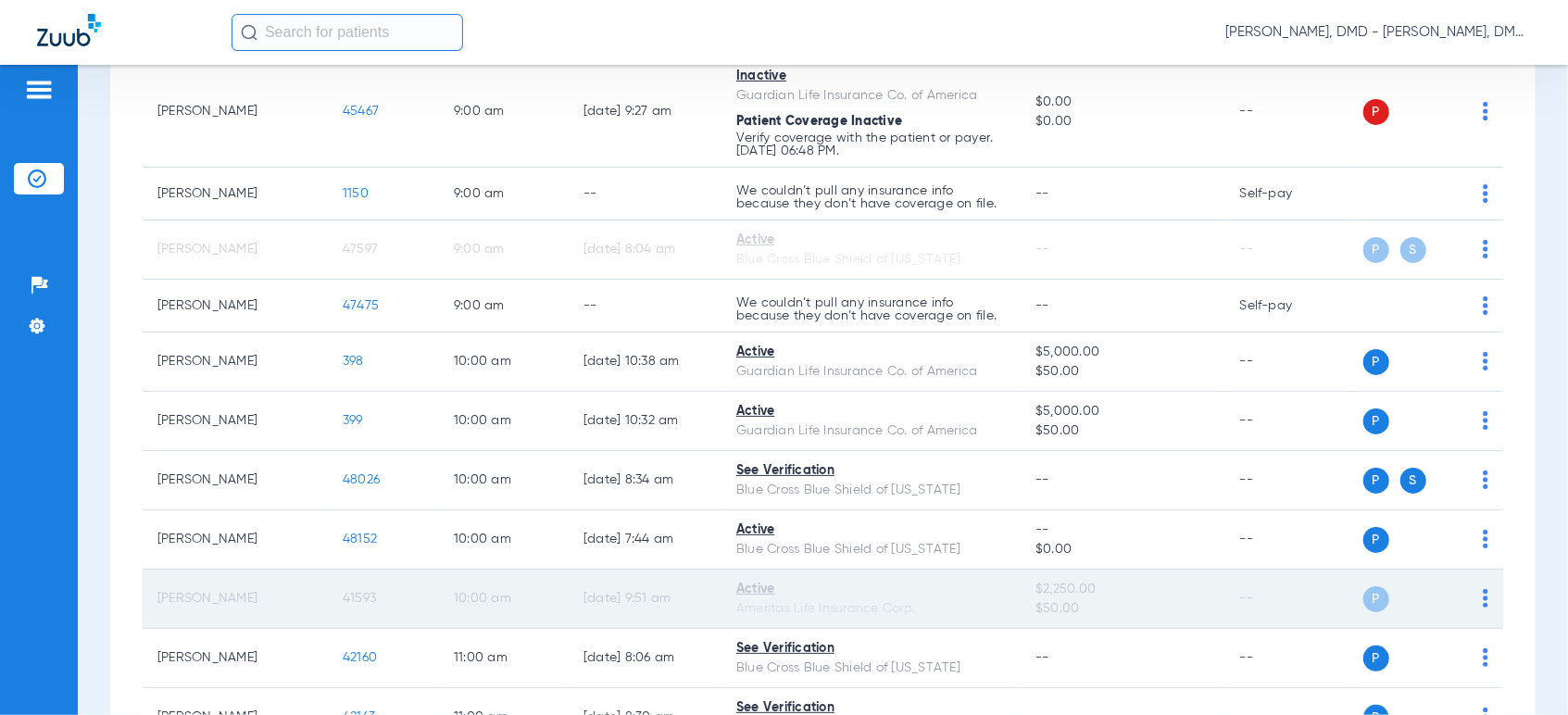
drag, startPoint x: 155, startPoint y: 596, endPoint x: 290, endPoint y: 619, distance: 136.9
click at [289, 618] on td "[PERSON_NAME]" at bounding box center [236, 599] width 185 height 59
copy td "[PERSON_NAME]"
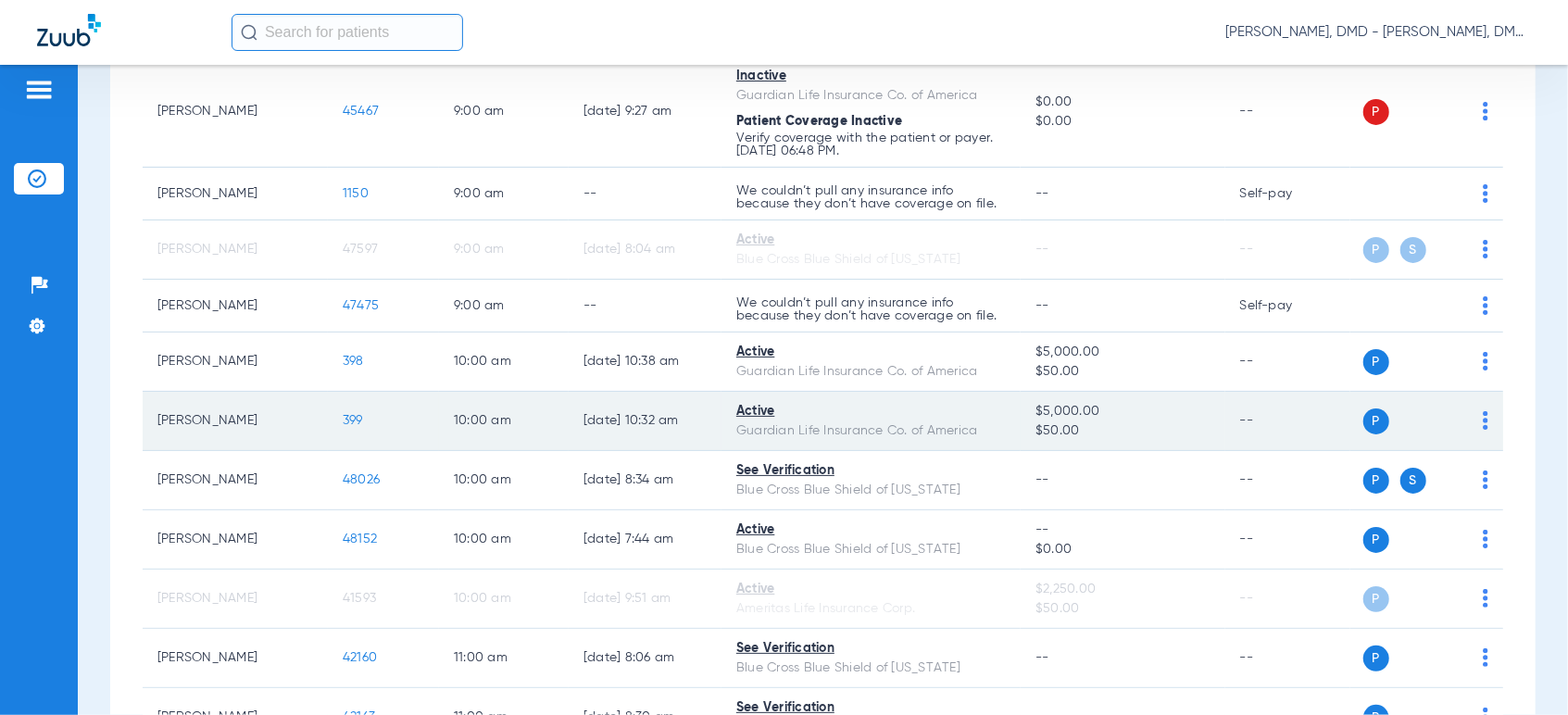
click at [1483, 419] on img at bounding box center [1486, 419] width 6 height 18
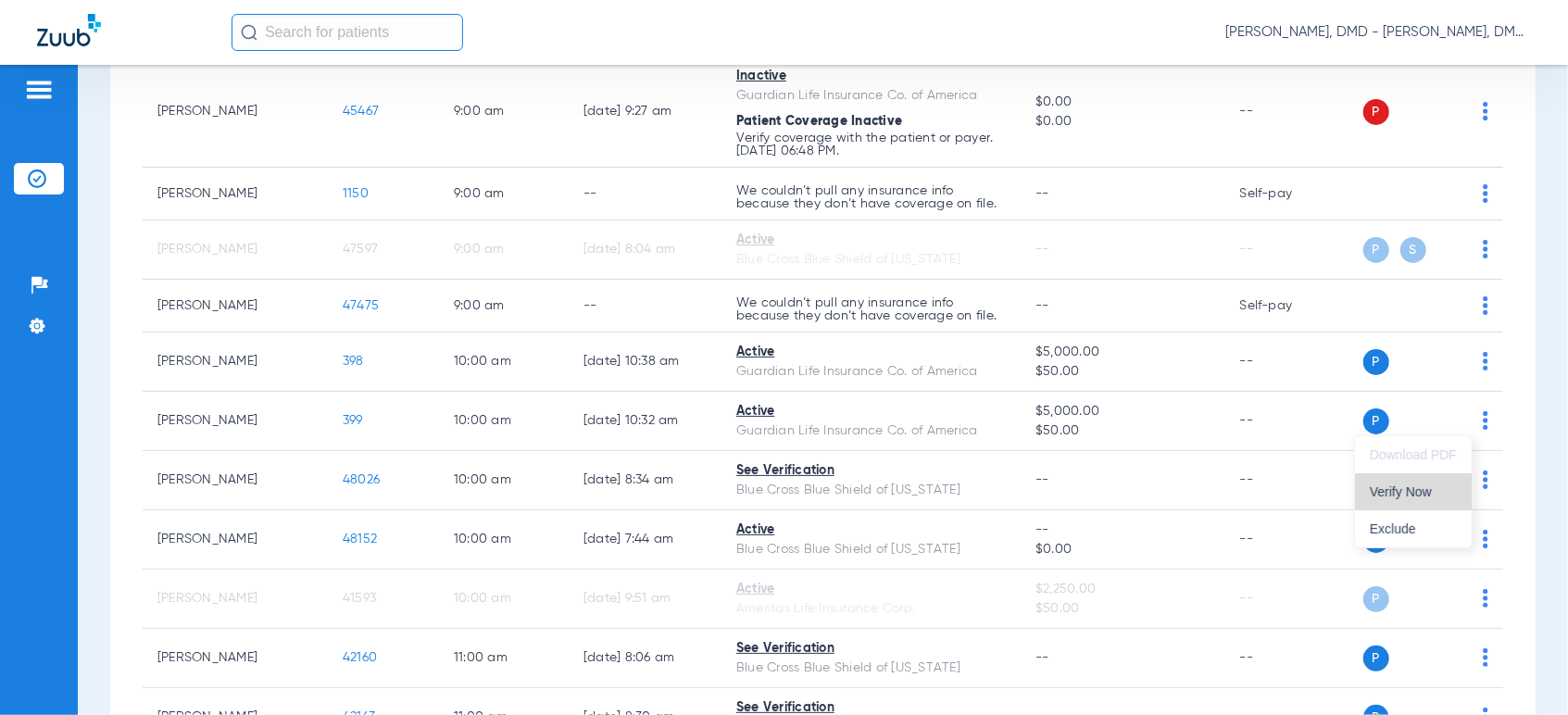
click at [1423, 480] on button "Verify Now" at bounding box center [1413, 491] width 116 height 37
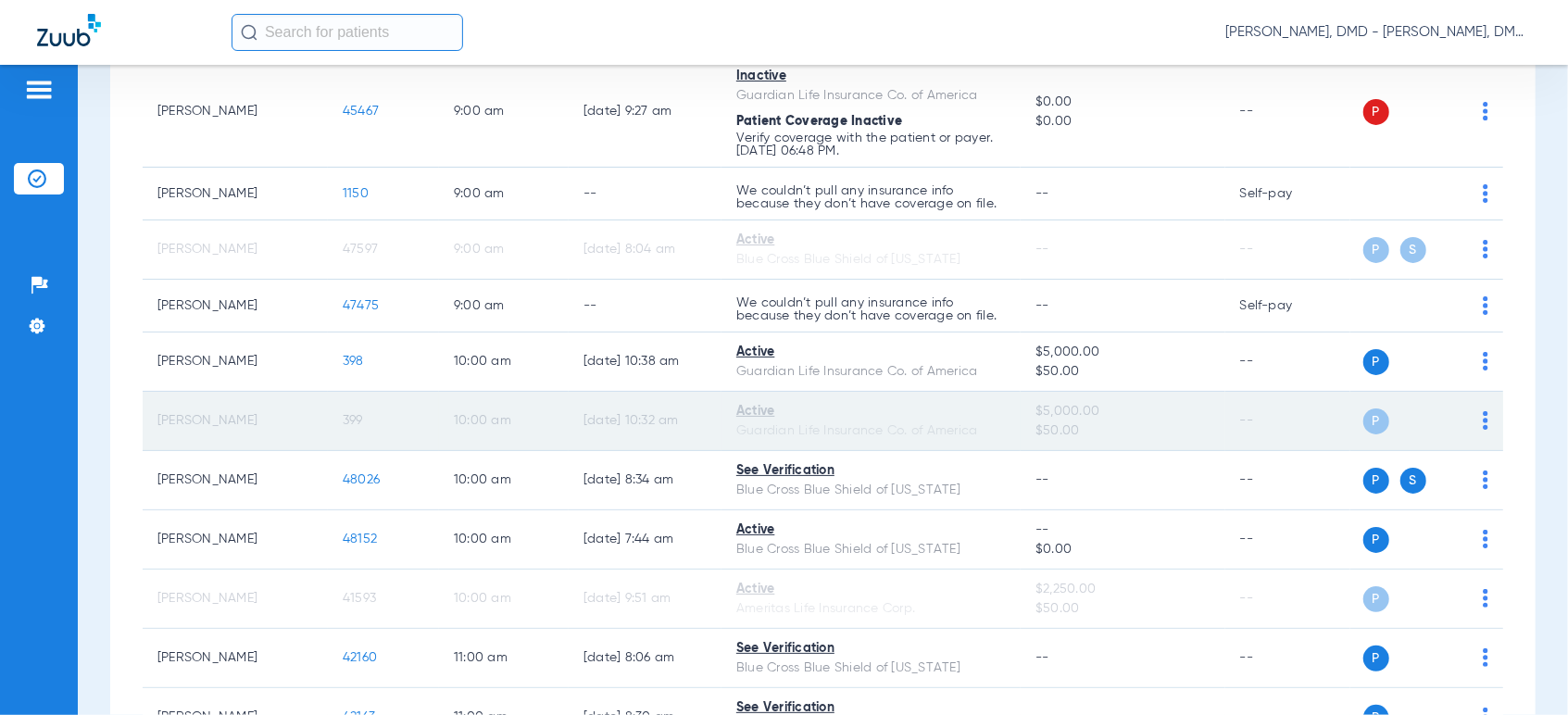
click at [363, 427] on td "399" at bounding box center [383, 421] width 112 height 59
click at [357, 419] on span "399" at bounding box center [352, 420] width 20 height 13
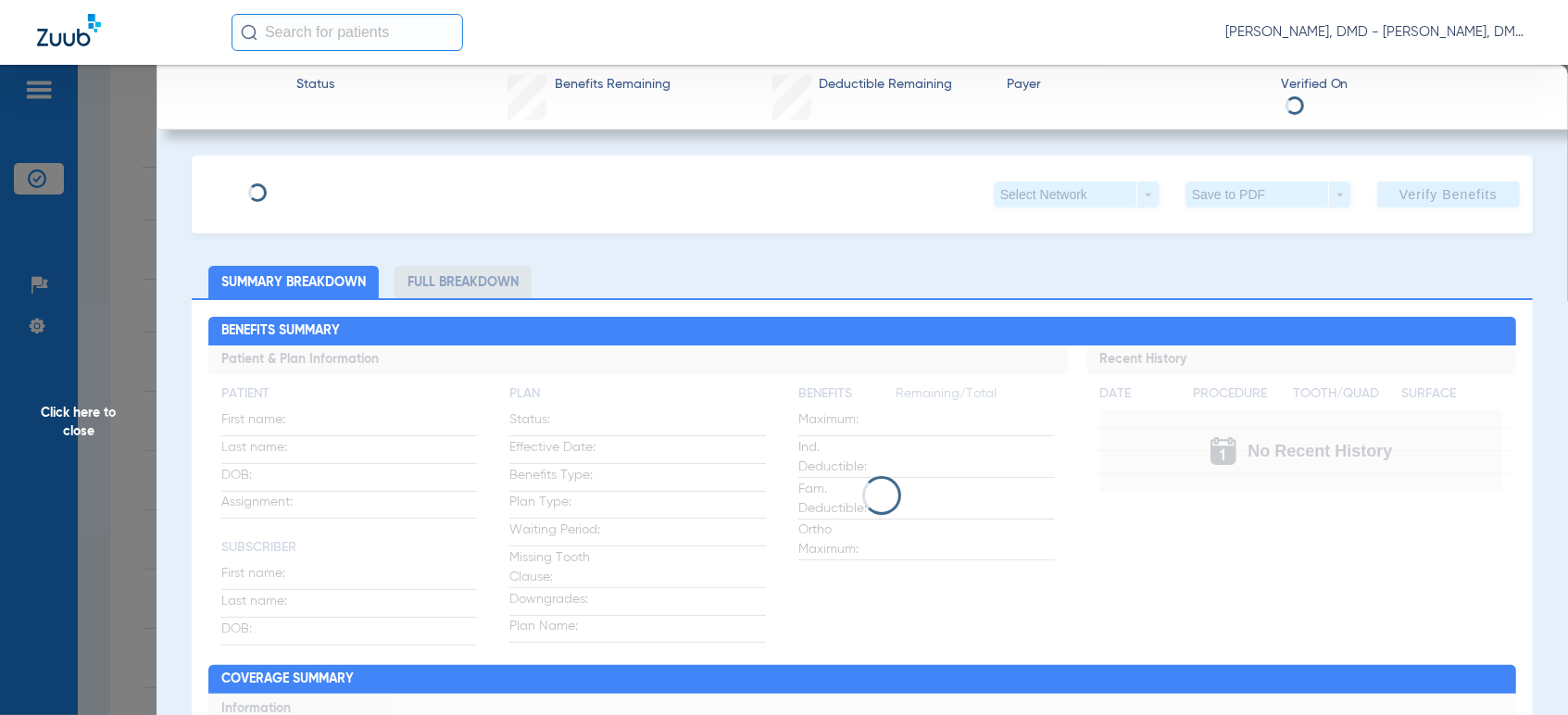
type input "[PERSON_NAME]"
type input "[DATE]"
type input "010706150"
type input "00065324"
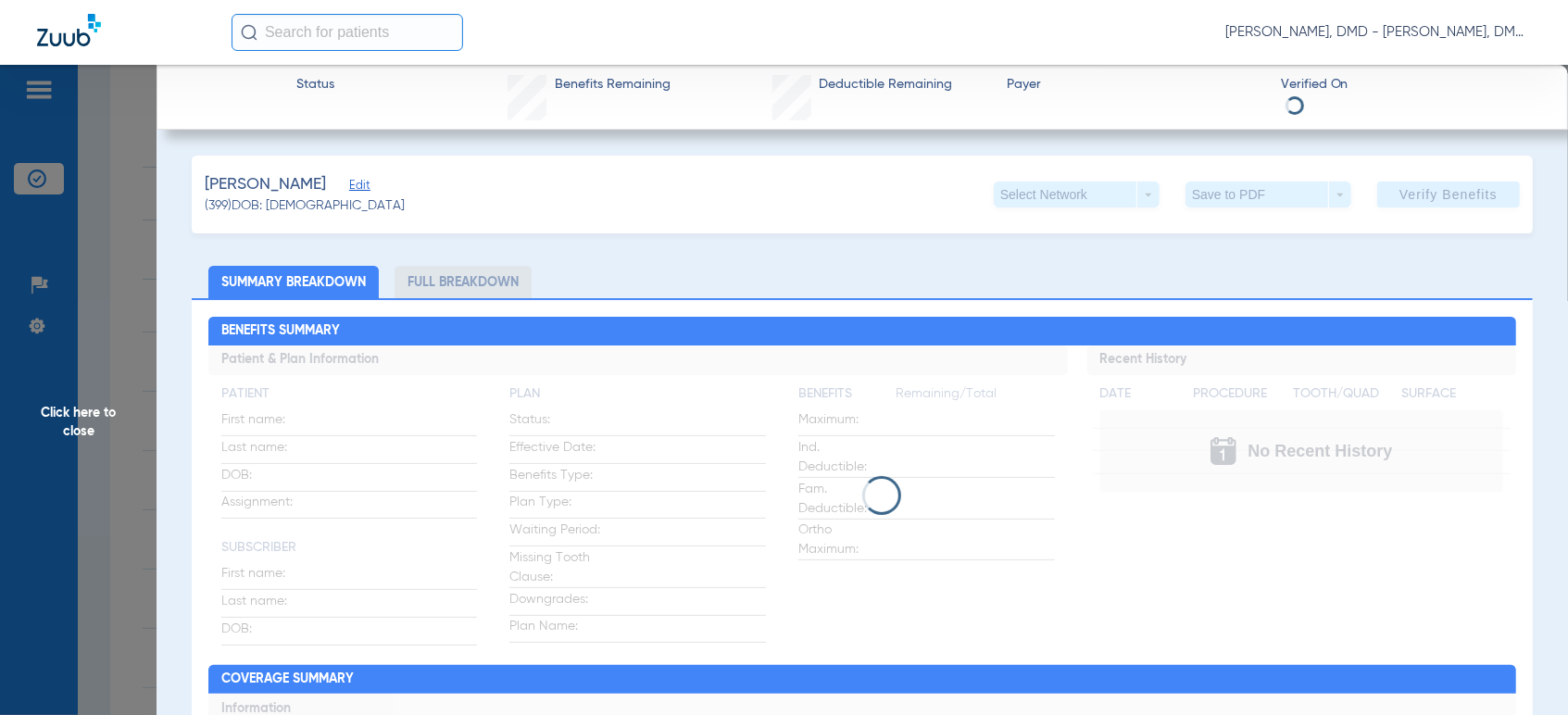
click at [360, 191] on span "Edit" at bounding box center [357, 187] width 16 height 17
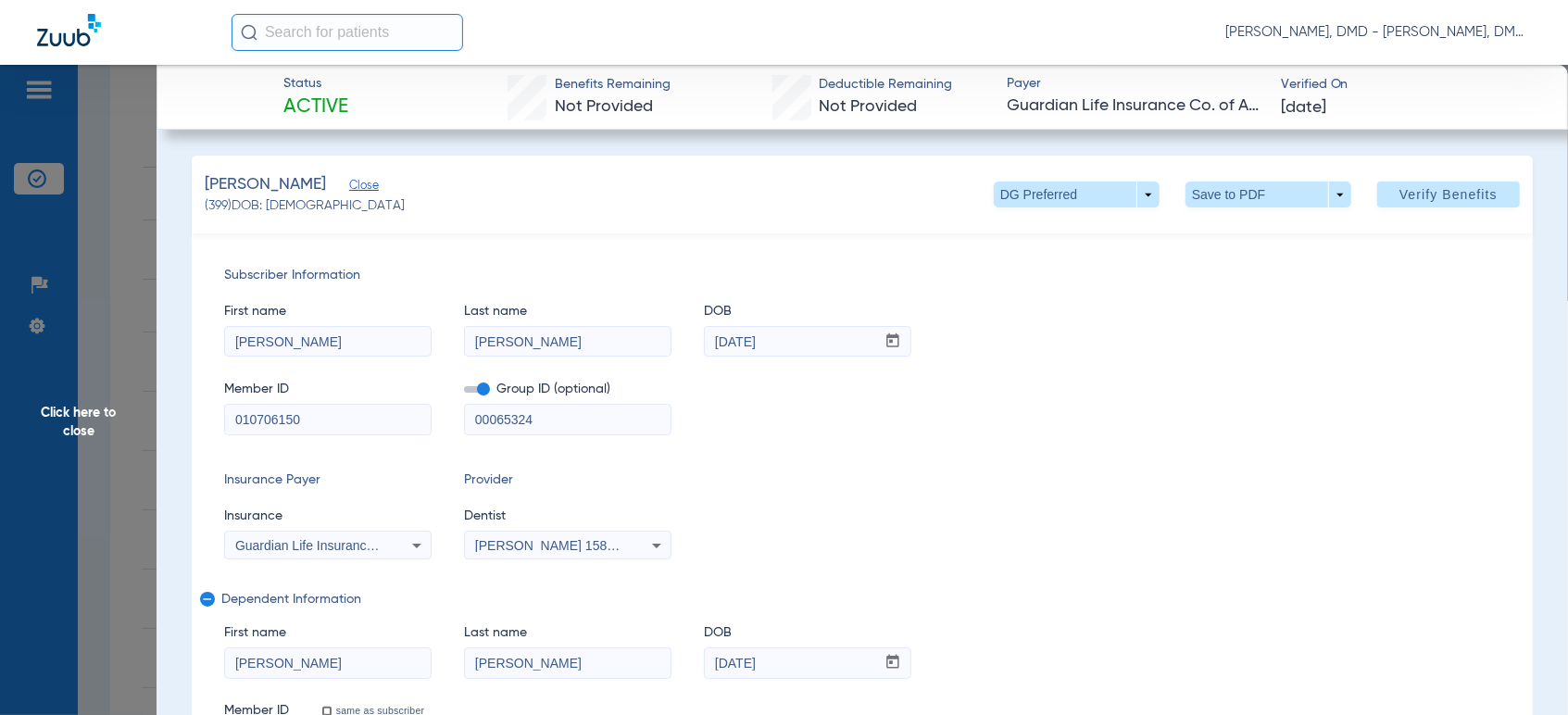
drag, startPoint x: 336, startPoint y: 417, endPoint x: 22, endPoint y: 414, distance: 314.0
click at [93, 438] on span "Click here to close" at bounding box center [78, 422] width 156 height 715
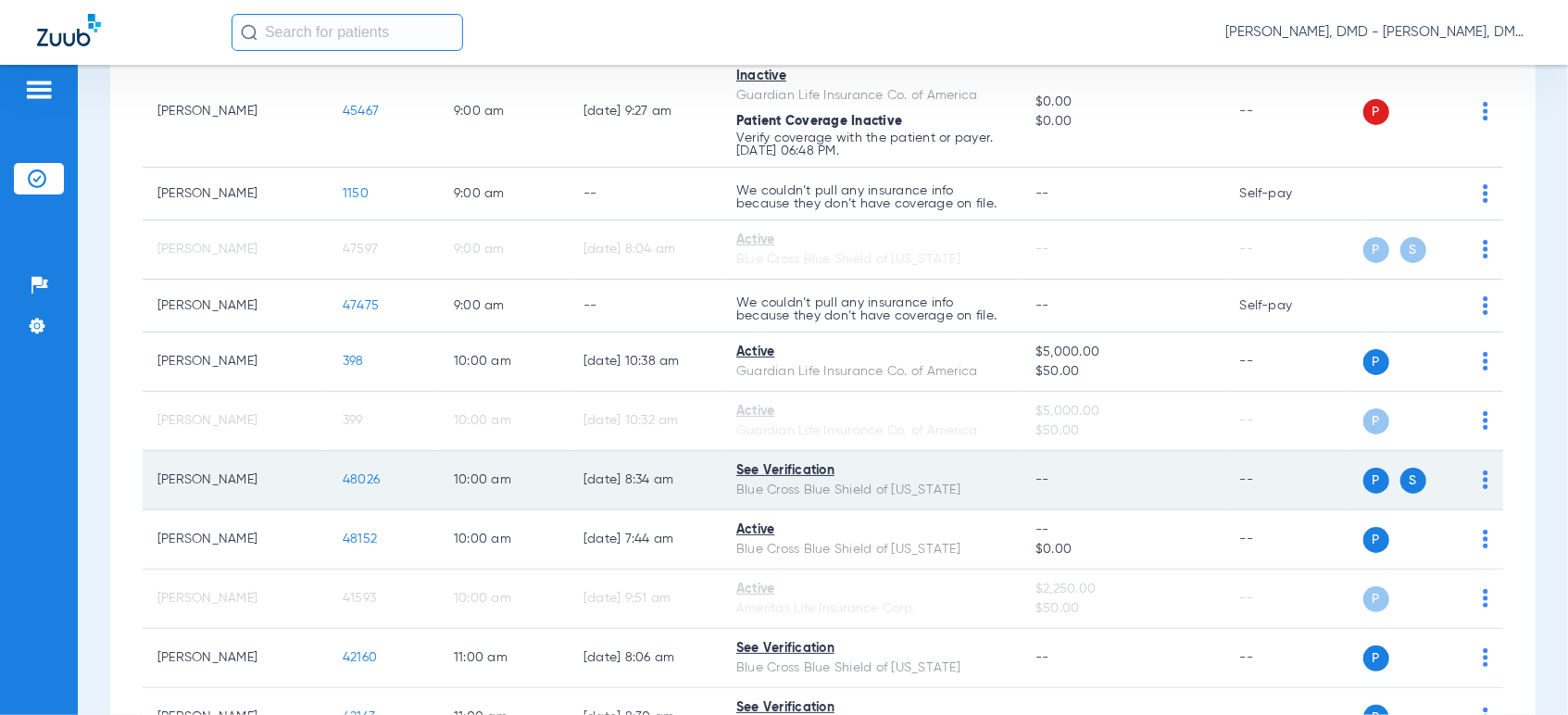
click at [1483, 475] on img at bounding box center [1486, 479] width 6 height 18
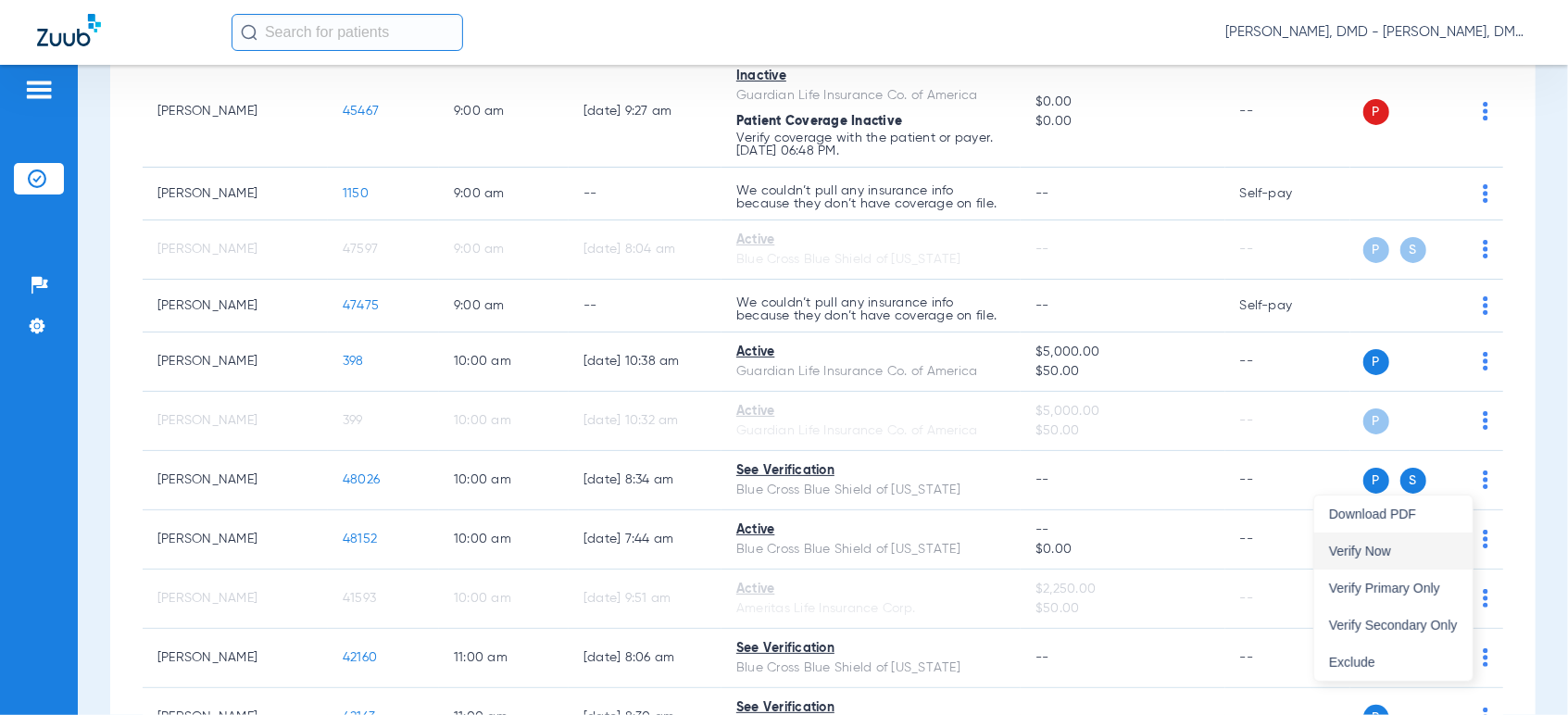
click at [1445, 558] on button "Verify Now" at bounding box center [1393, 550] width 158 height 37
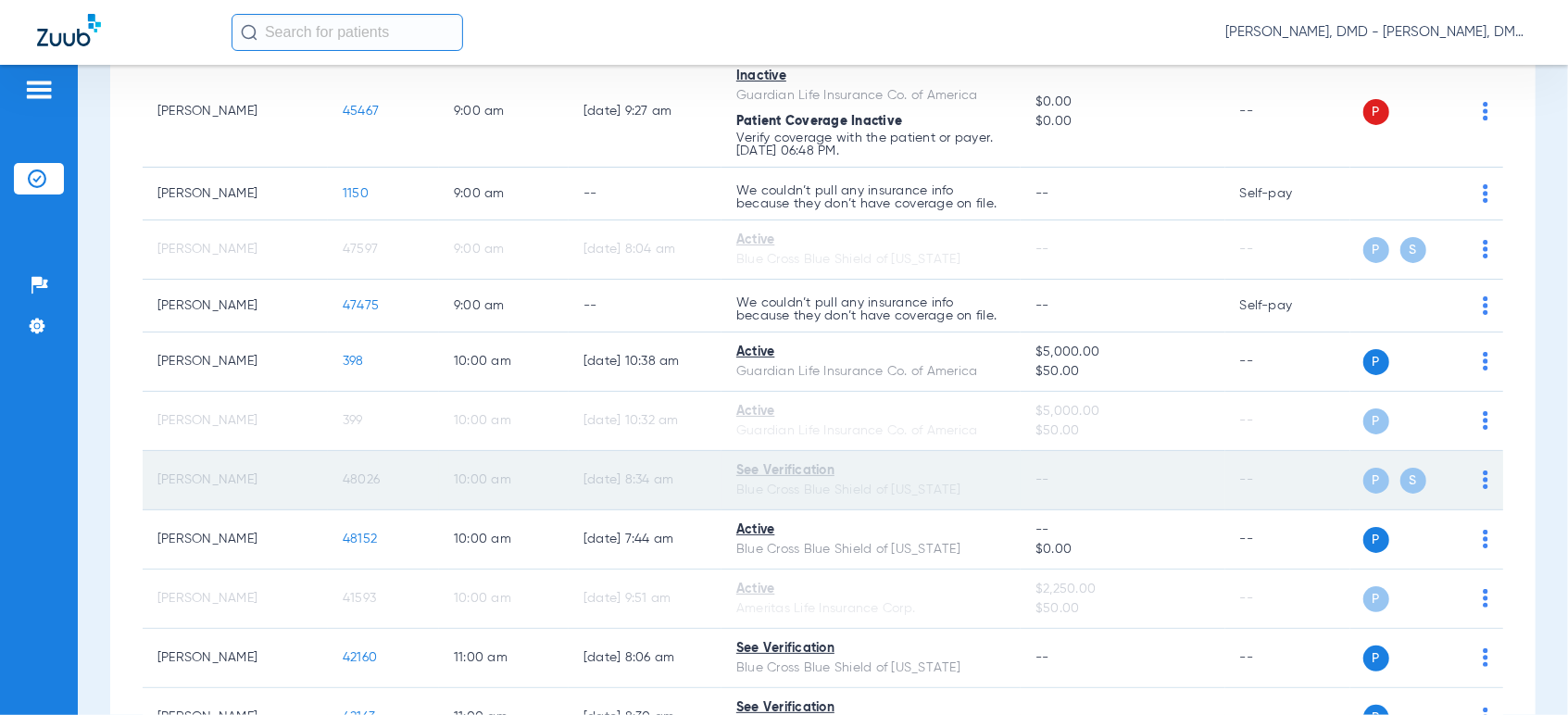
click at [366, 477] on span "48026" at bounding box center [361, 480] width 37 height 13
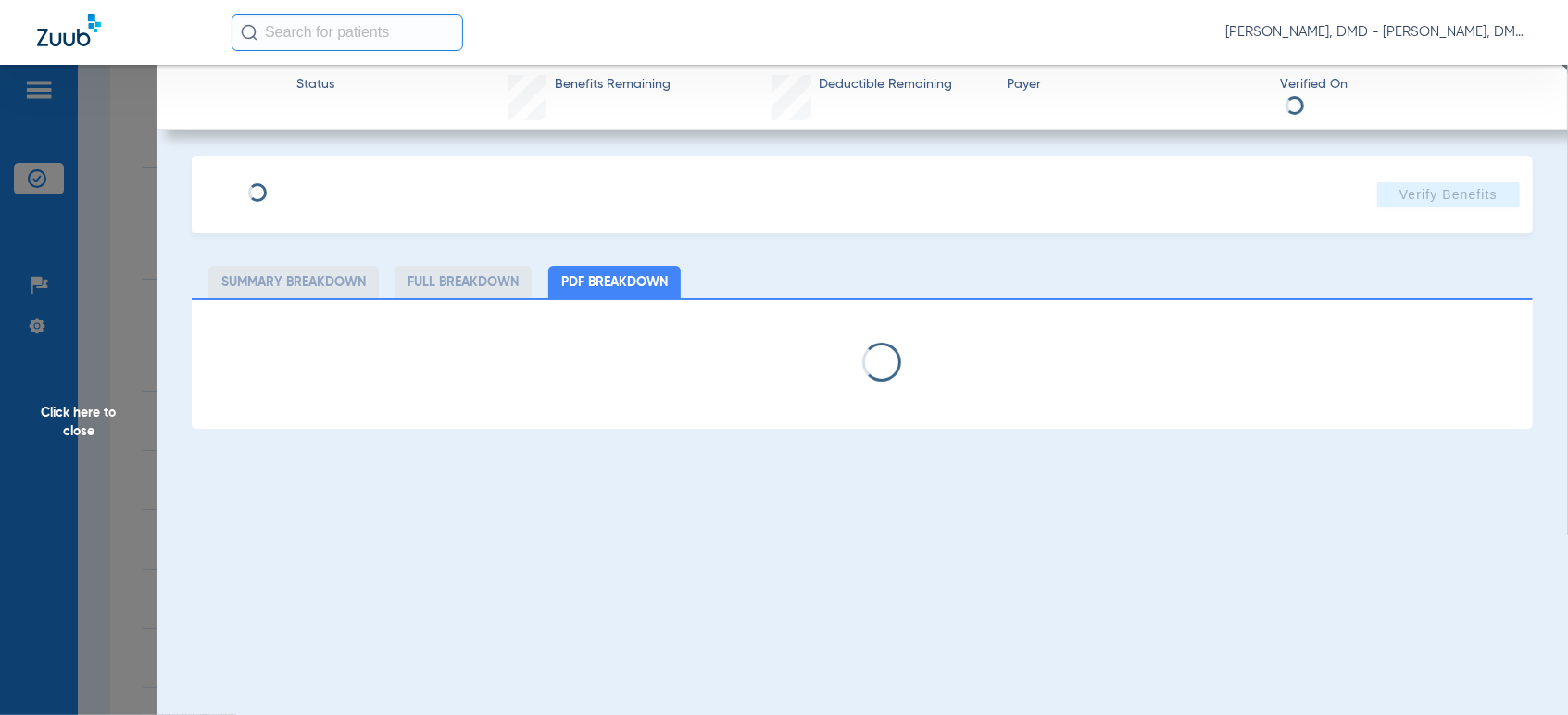
type input "[PERSON_NAME]"
type input "BROWN"
type input "[DATE]"
type input "R58227692"
type input "111"
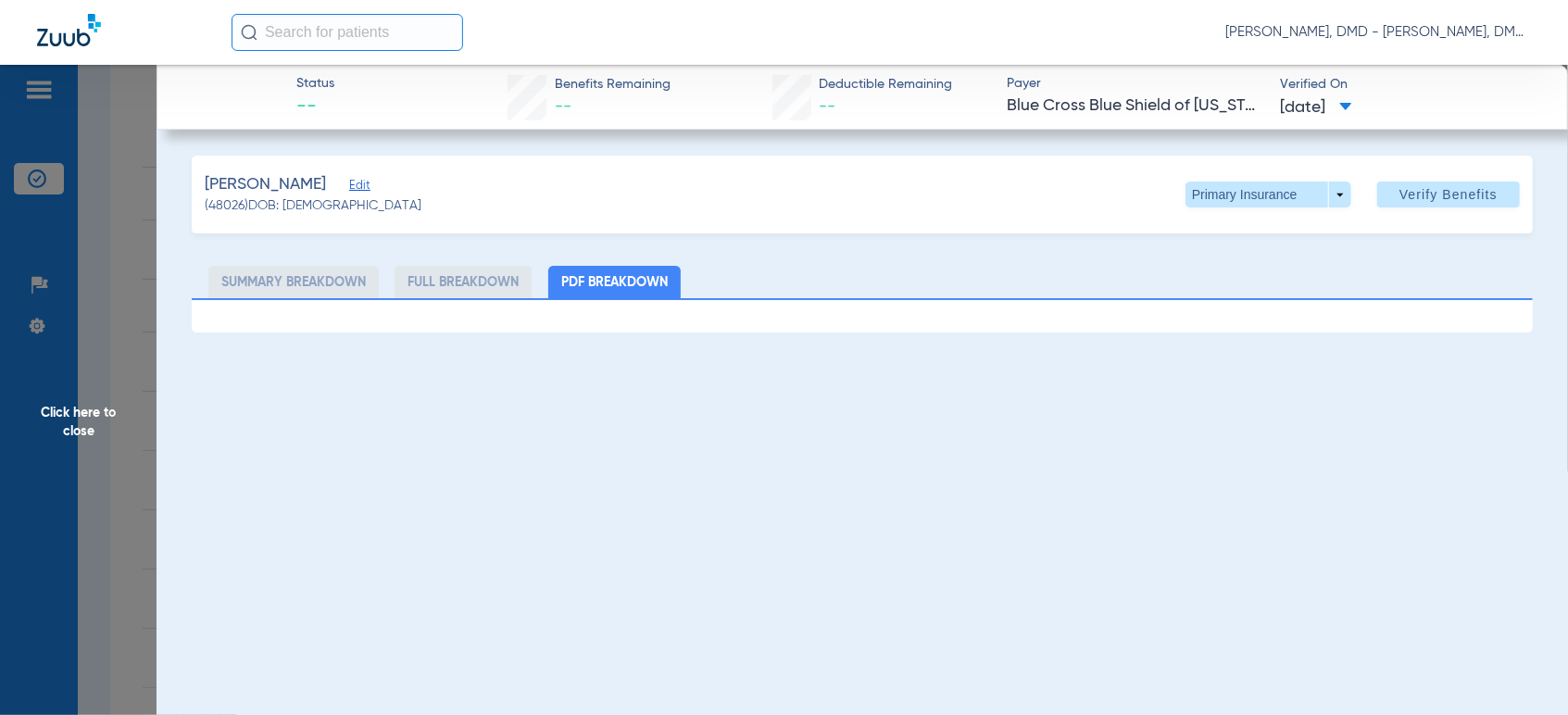
click at [356, 191] on span "Edit" at bounding box center [357, 187] width 16 height 17
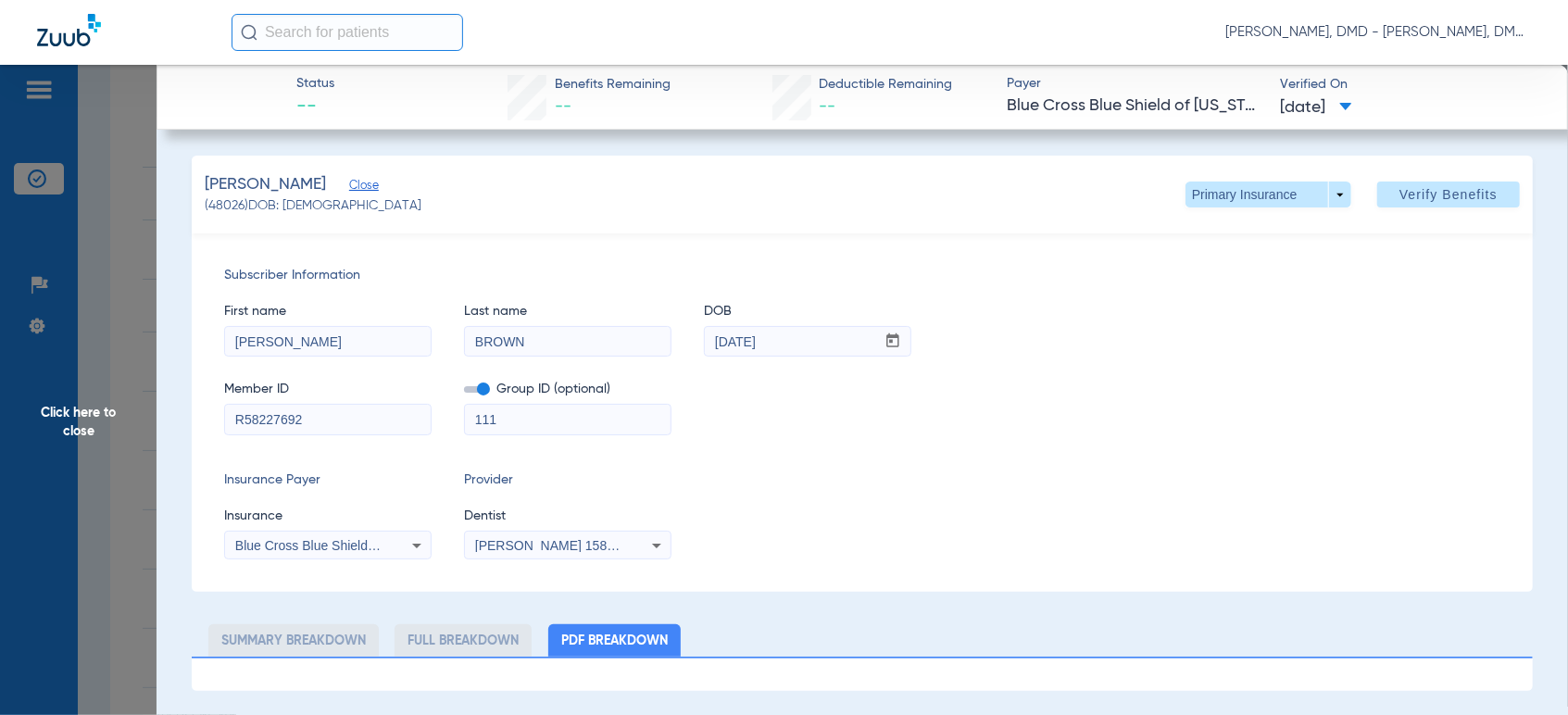
drag, startPoint x: 337, startPoint y: 412, endPoint x: -14, endPoint y: 431, distance: 351.5
click at [0, 431] on html "[PERSON_NAME], DMD - [PERSON_NAME], DMD Patients Insurance Verification Setup H…" at bounding box center [784, 358] width 1568 height 715
drag, startPoint x: 782, startPoint y: 340, endPoint x: 614, endPoint y: 354, distance: 168.6
click at [614, 354] on div "First name [PERSON_NAME] Last name [PERSON_NAME] DOB mm / dd / yyyy [DATE]" at bounding box center [862, 320] width 1276 height 72
click at [1267, 191] on span at bounding box center [1268, 194] width 45 height 45
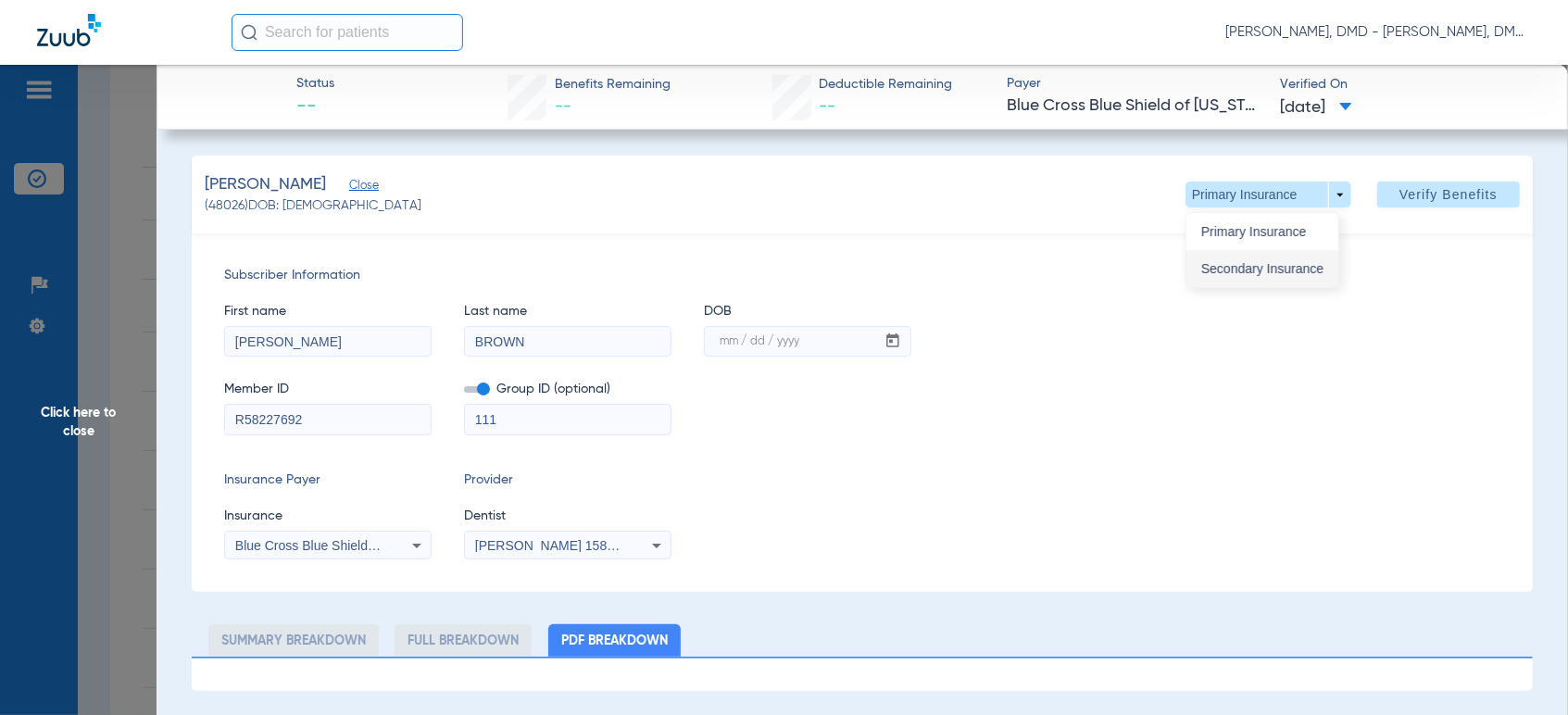
click at [1229, 277] on button "Secondary Insurance" at bounding box center [1262, 268] width 152 height 37
type input "[DATE]"
type input "F73820238"
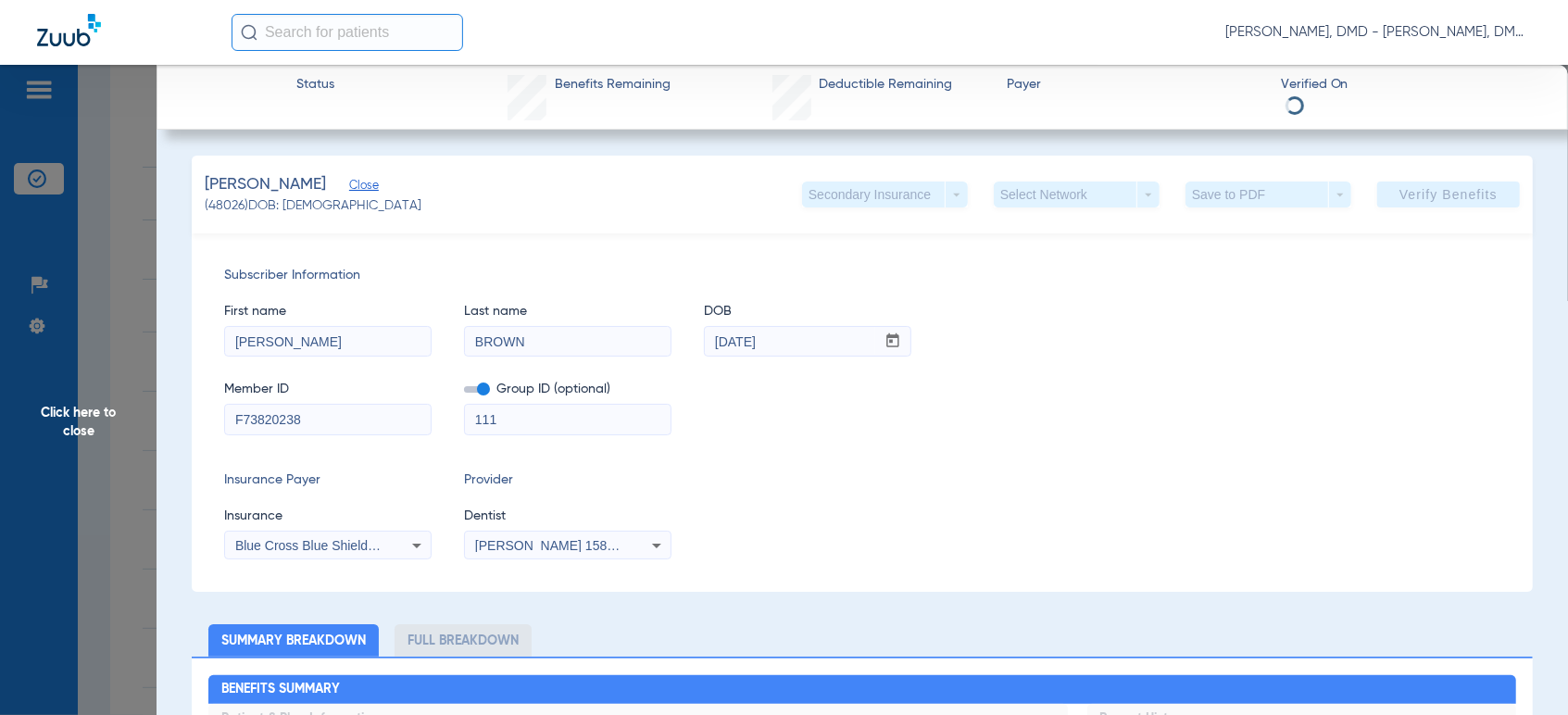
drag, startPoint x: 343, startPoint y: 416, endPoint x: -14, endPoint y: 435, distance: 357.5
click at [0, 435] on html "[PERSON_NAME], DMD - [PERSON_NAME], DMD Patients Insurance Verification Setup H…" at bounding box center [784, 358] width 1568 height 715
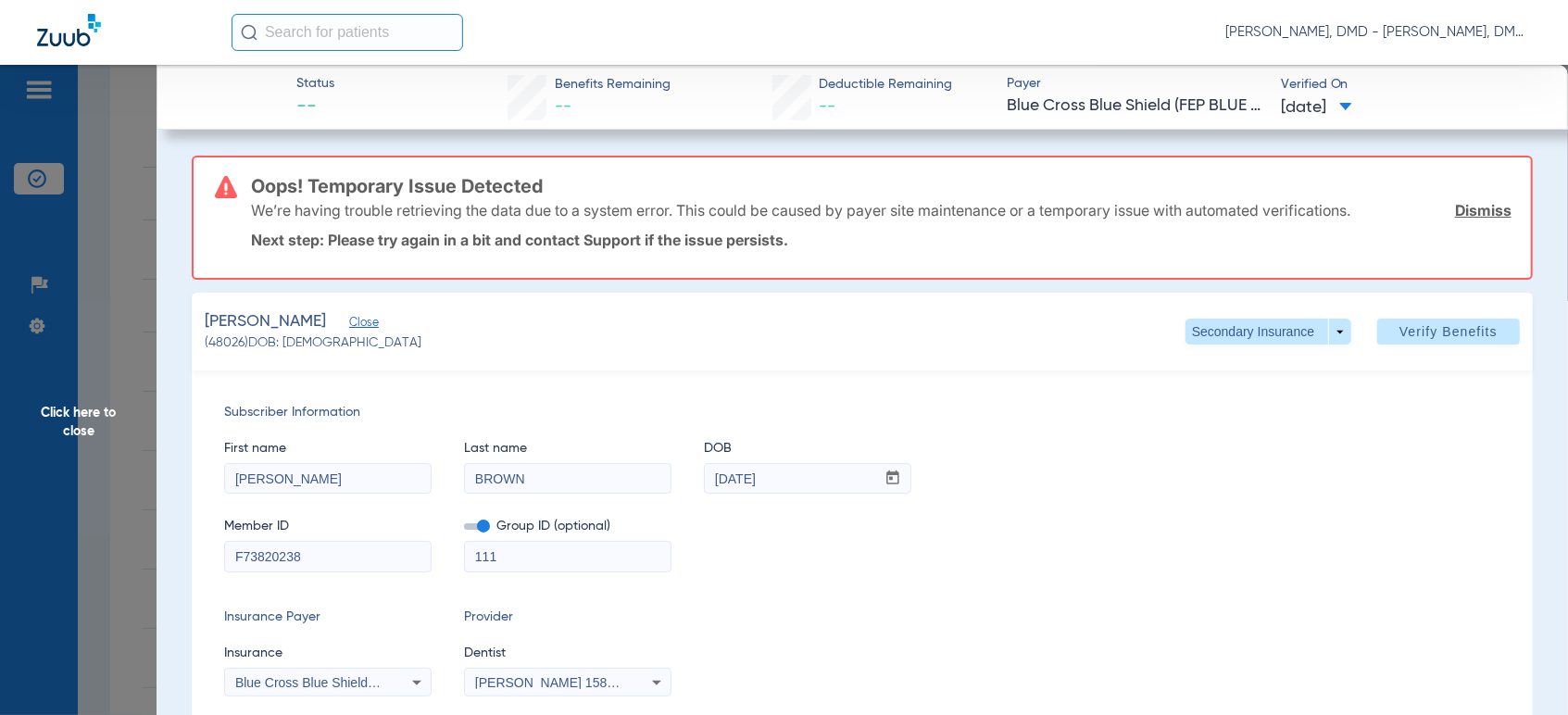
drag, startPoint x: 590, startPoint y: 487, endPoint x: 556, endPoint y: 488, distance: 34.0
click at [557, 488] on div "First name [PERSON_NAME] Last name [PERSON_NAME] DOB mm / dd / yyyy [DATE]" at bounding box center [862, 458] width 1276 height 72
click at [1333, 339] on span at bounding box center [1269, 331] width 166 height 26
click at [1333, 339] on div at bounding box center [784, 358] width 1568 height 715
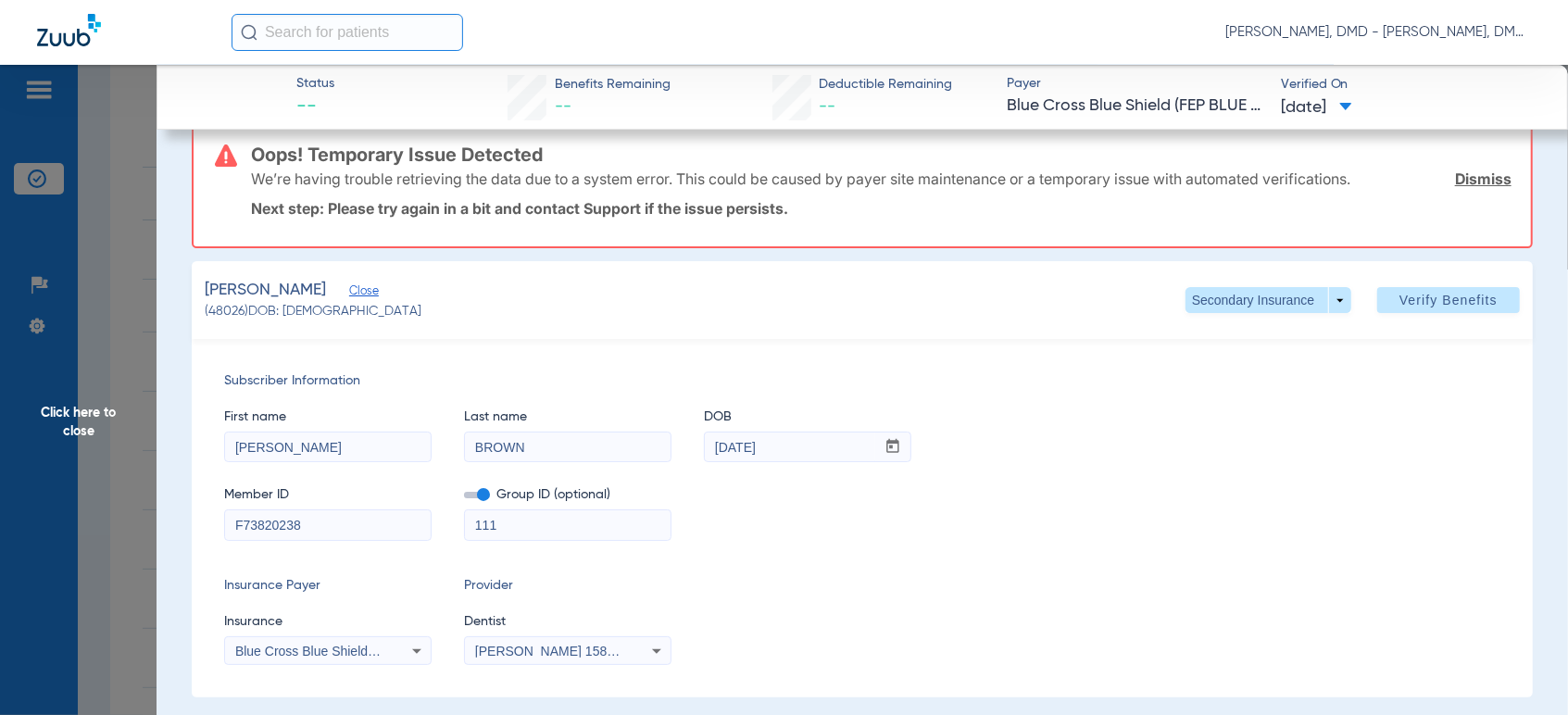
scroll to position [47, 0]
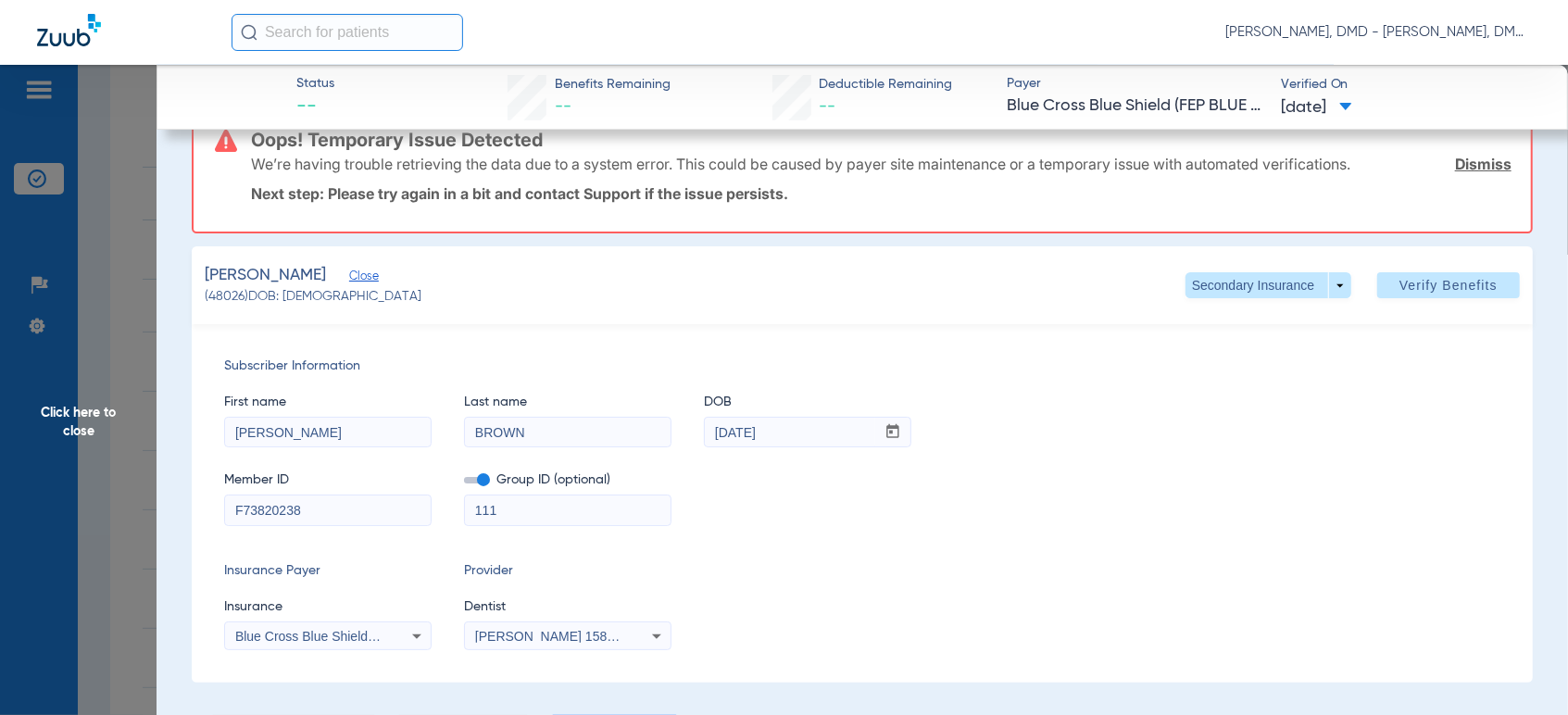
click at [81, 398] on span "Click here to close" at bounding box center [78, 422] width 156 height 715
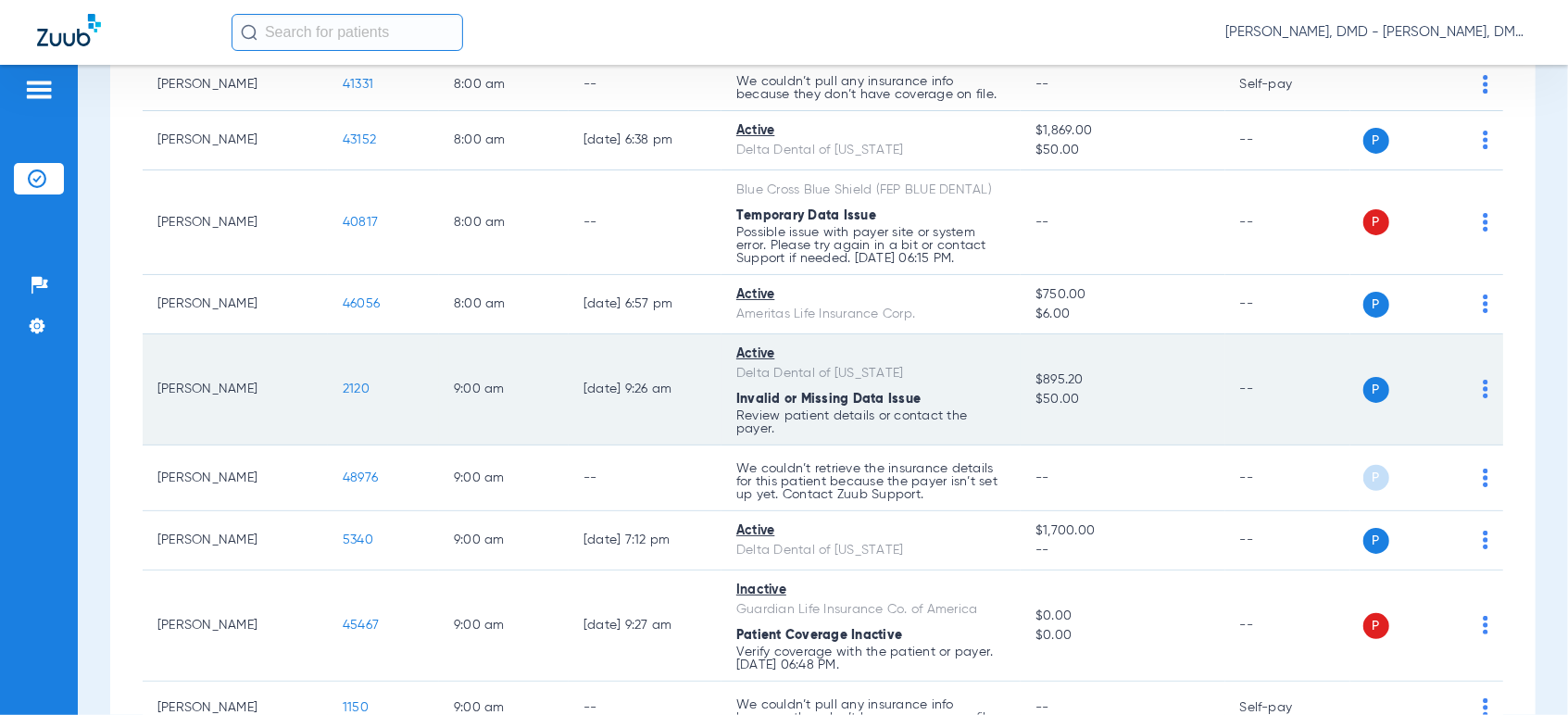
scroll to position [103, 0]
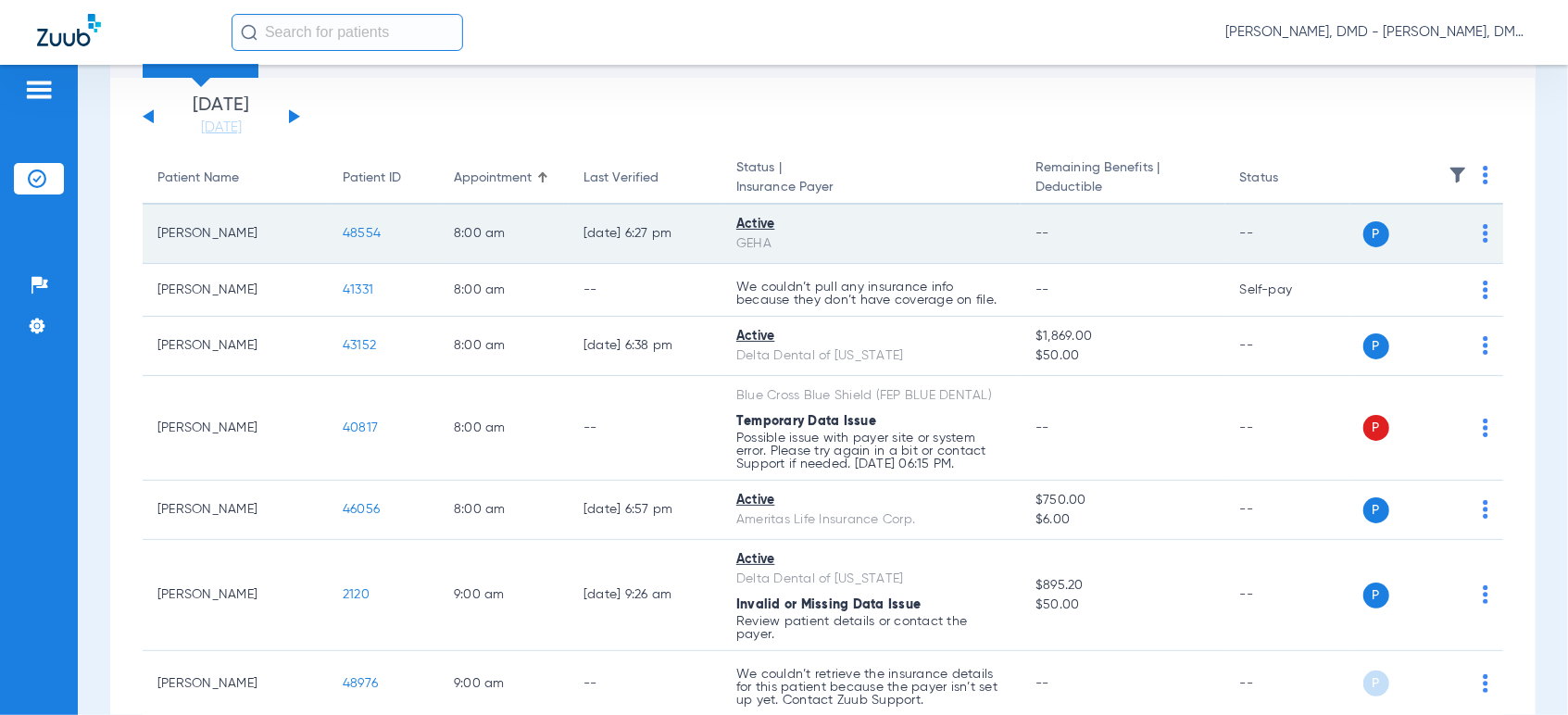
click at [369, 233] on span "48554" at bounding box center [361, 234] width 38 height 13
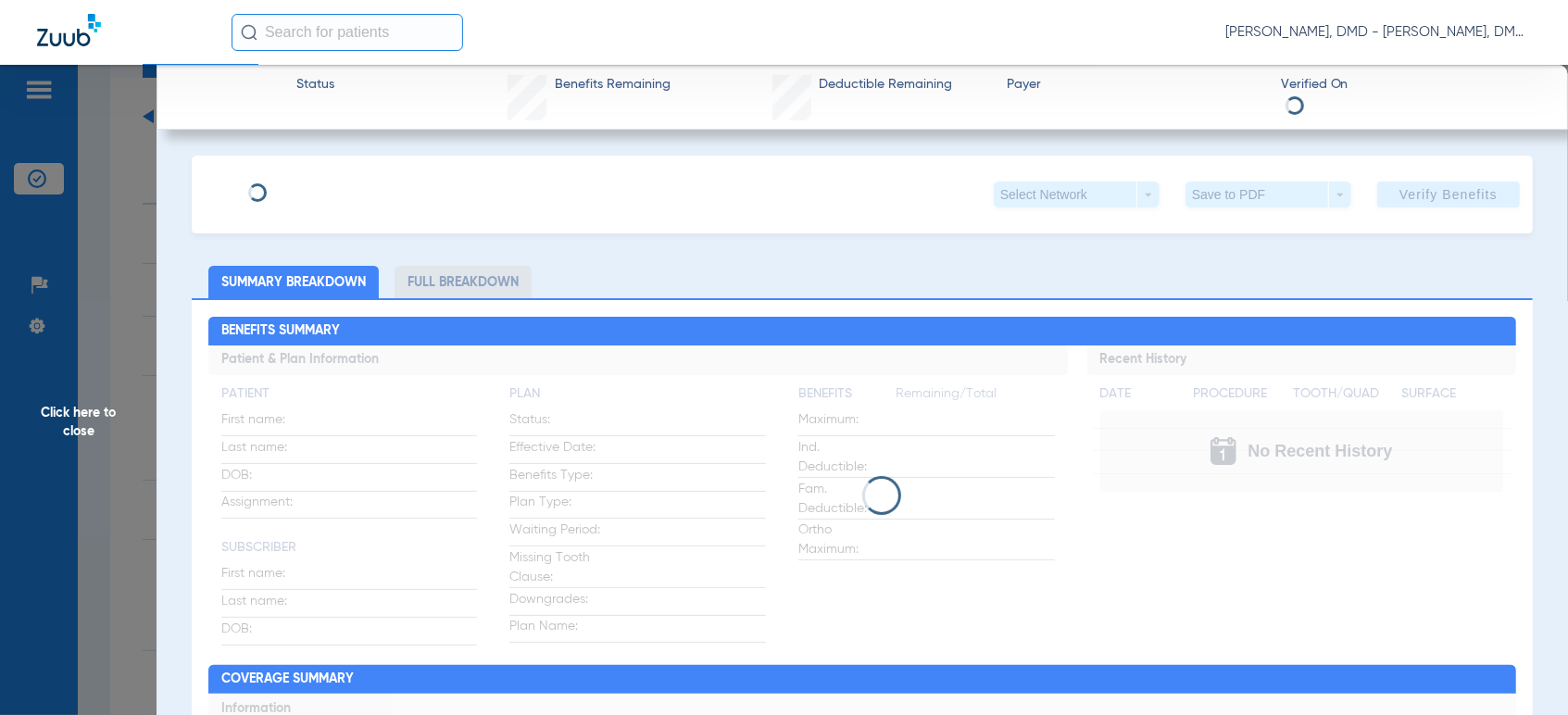
type input "[PERSON_NAME]"
type input "[DATE]"
type input "G46128044"
type input "76417027"
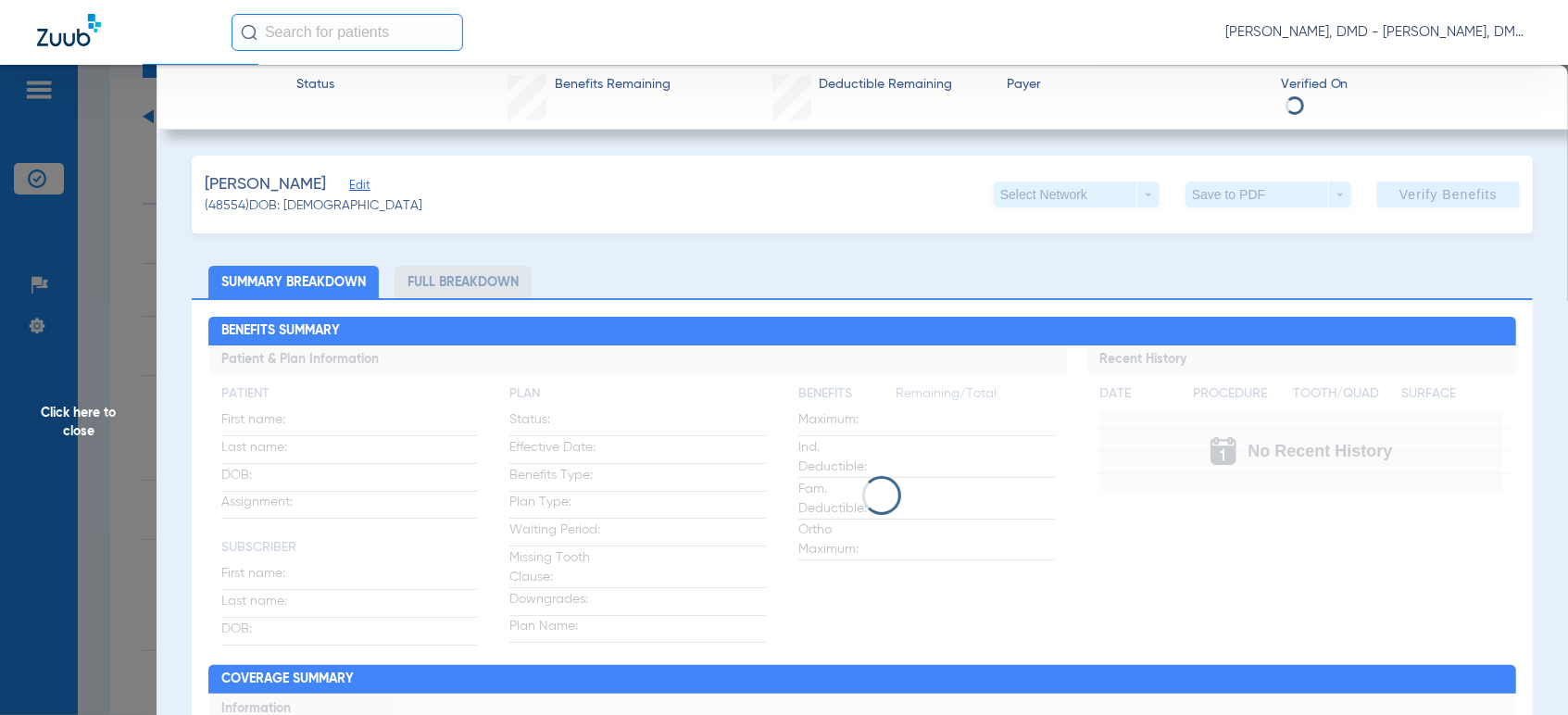
click at [356, 191] on span "Edit" at bounding box center [357, 187] width 16 height 17
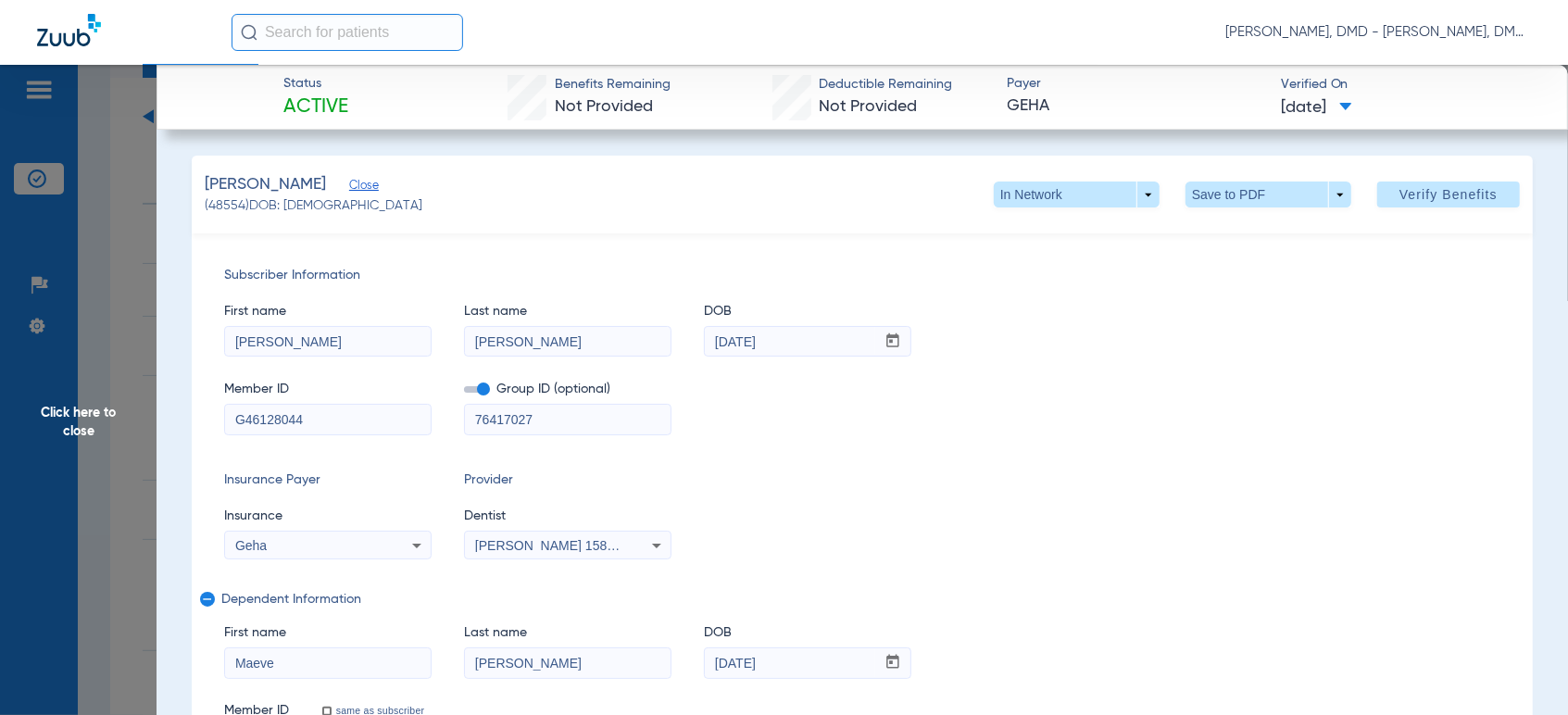
drag, startPoint x: 319, startPoint y: 419, endPoint x: 67, endPoint y: 429, distance: 252.2
click at [85, 420] on span "Click here to close" at bounding box center [78, 422] width 156 height 715
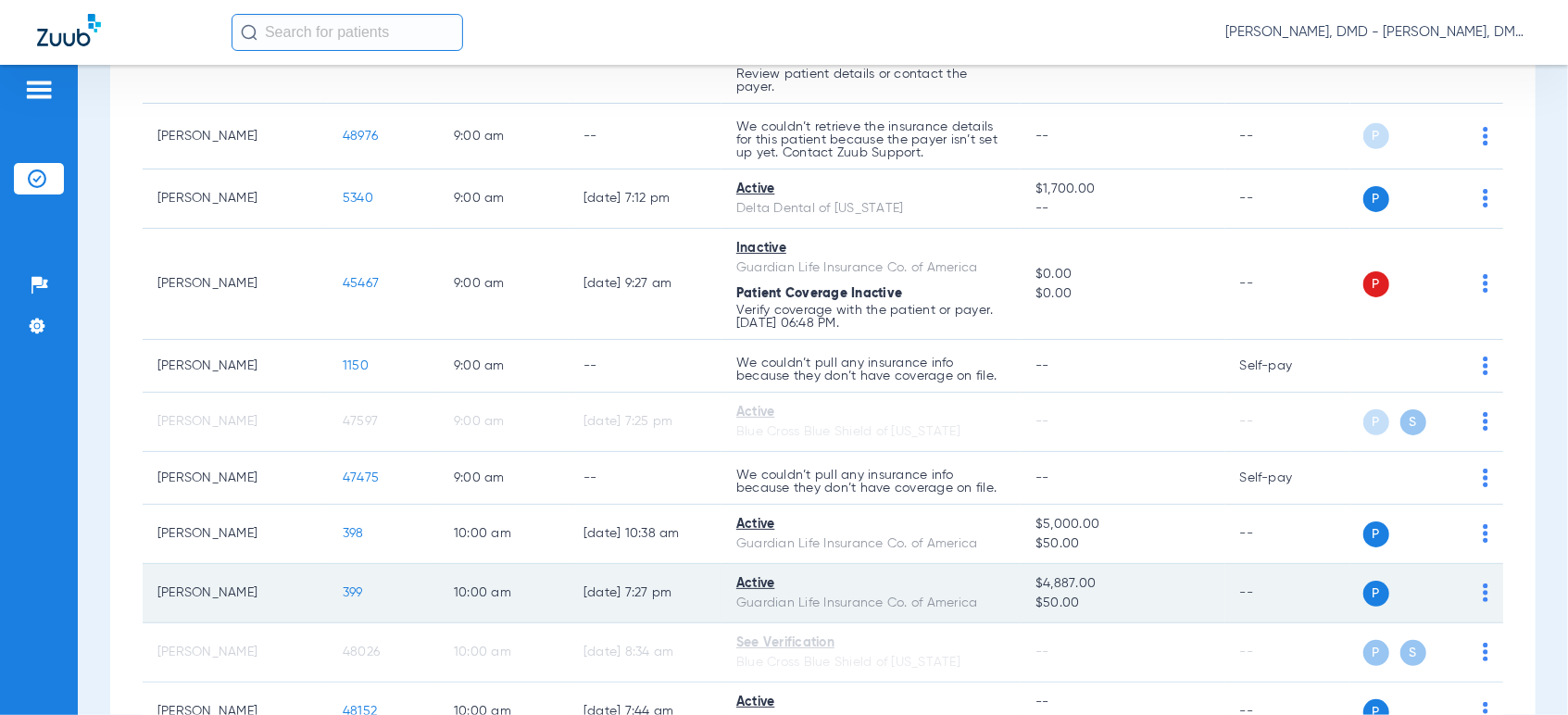
scroll to position [822, 0]
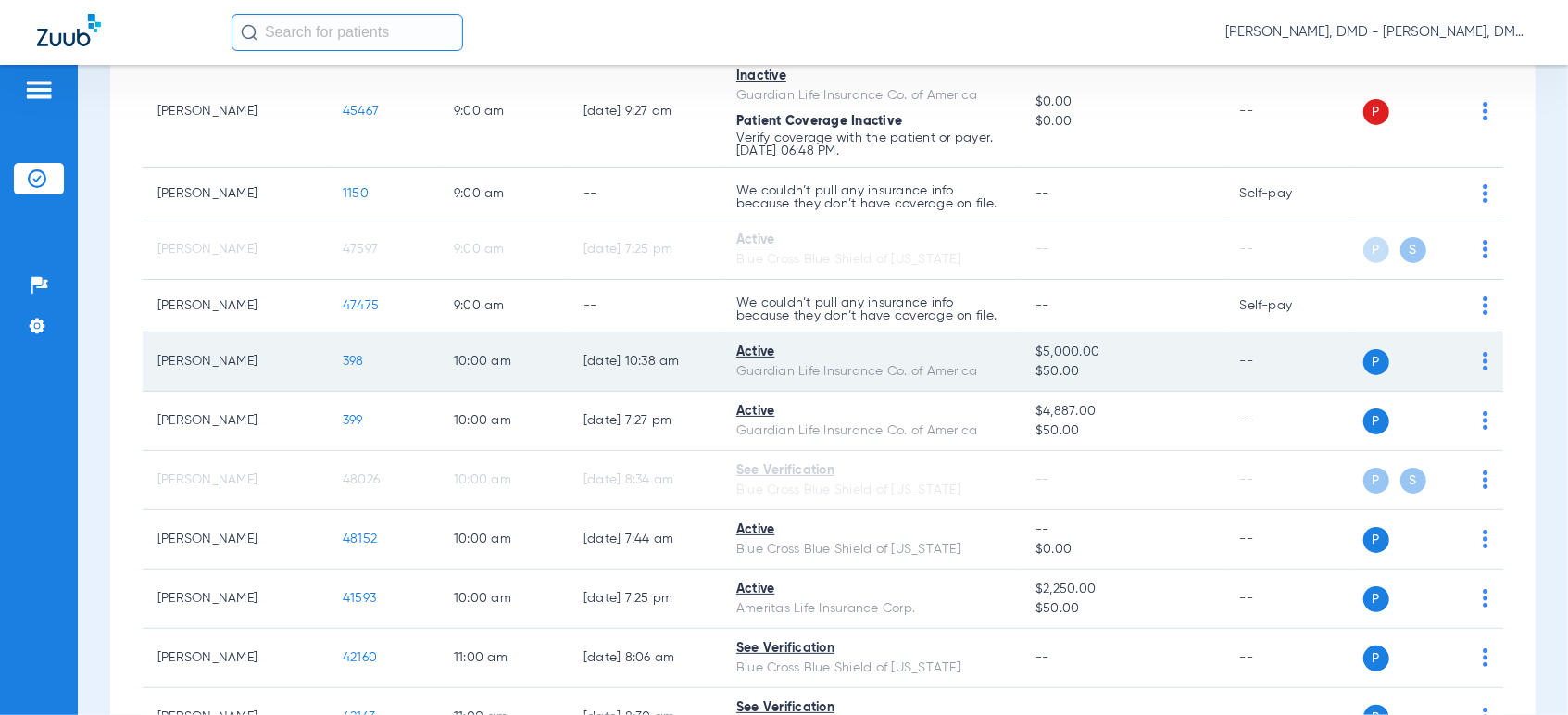
click at [1483, 359] on img at bounding box center [1486, 360] width 6 height 18
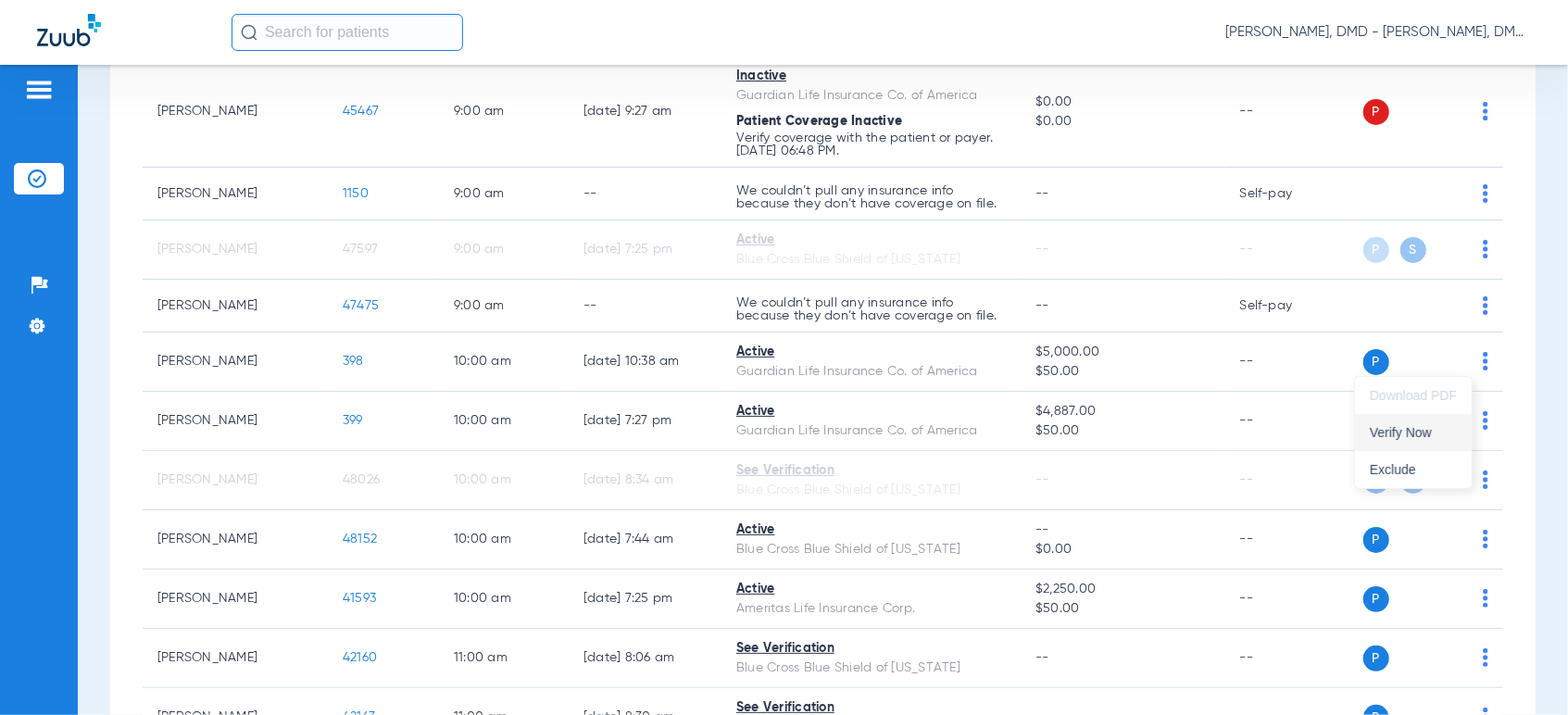
click at [1436, 434] on span "Verify Now" at bounding box center [1413, 433] width 87 height 13
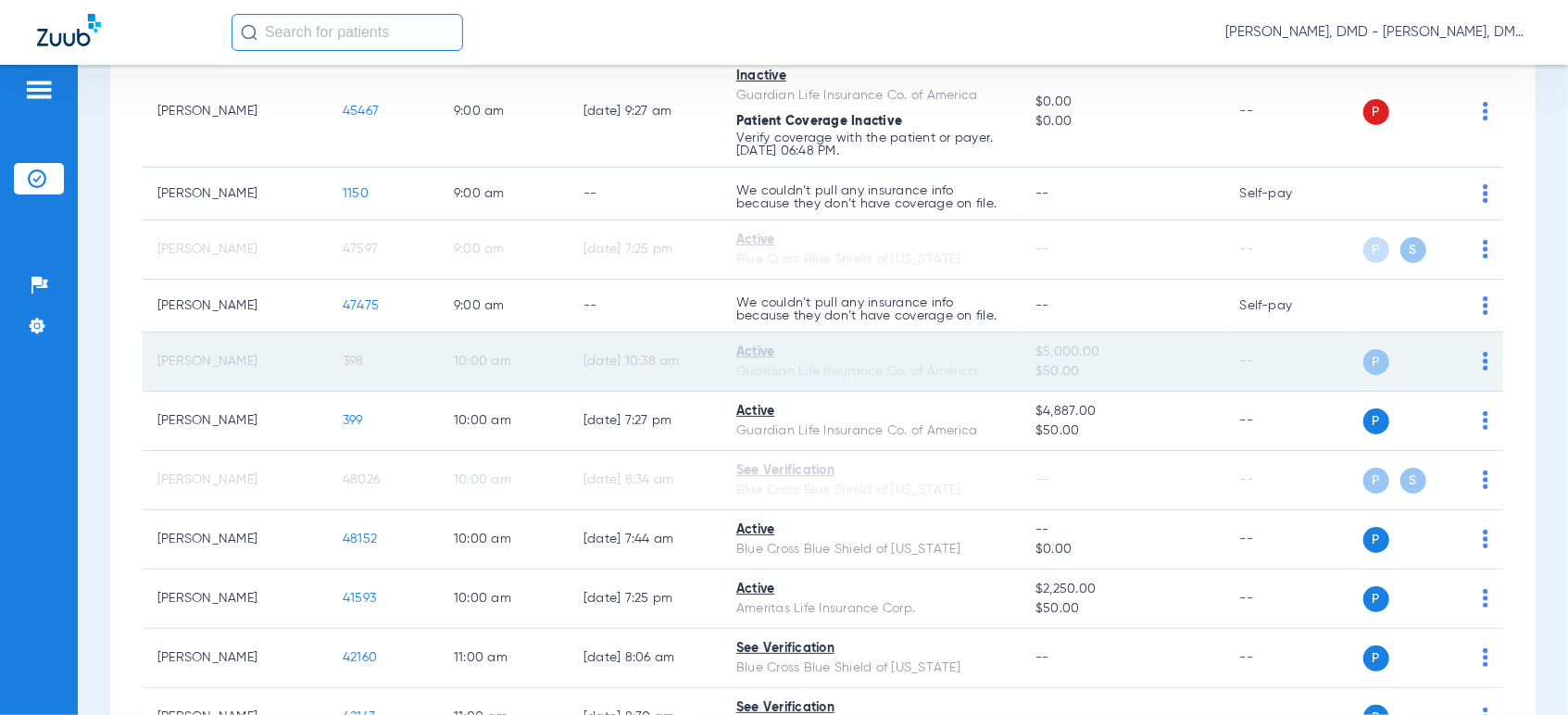
click at [348, 355] on span "398" at bounding box center [353, 361] width 21 height 13
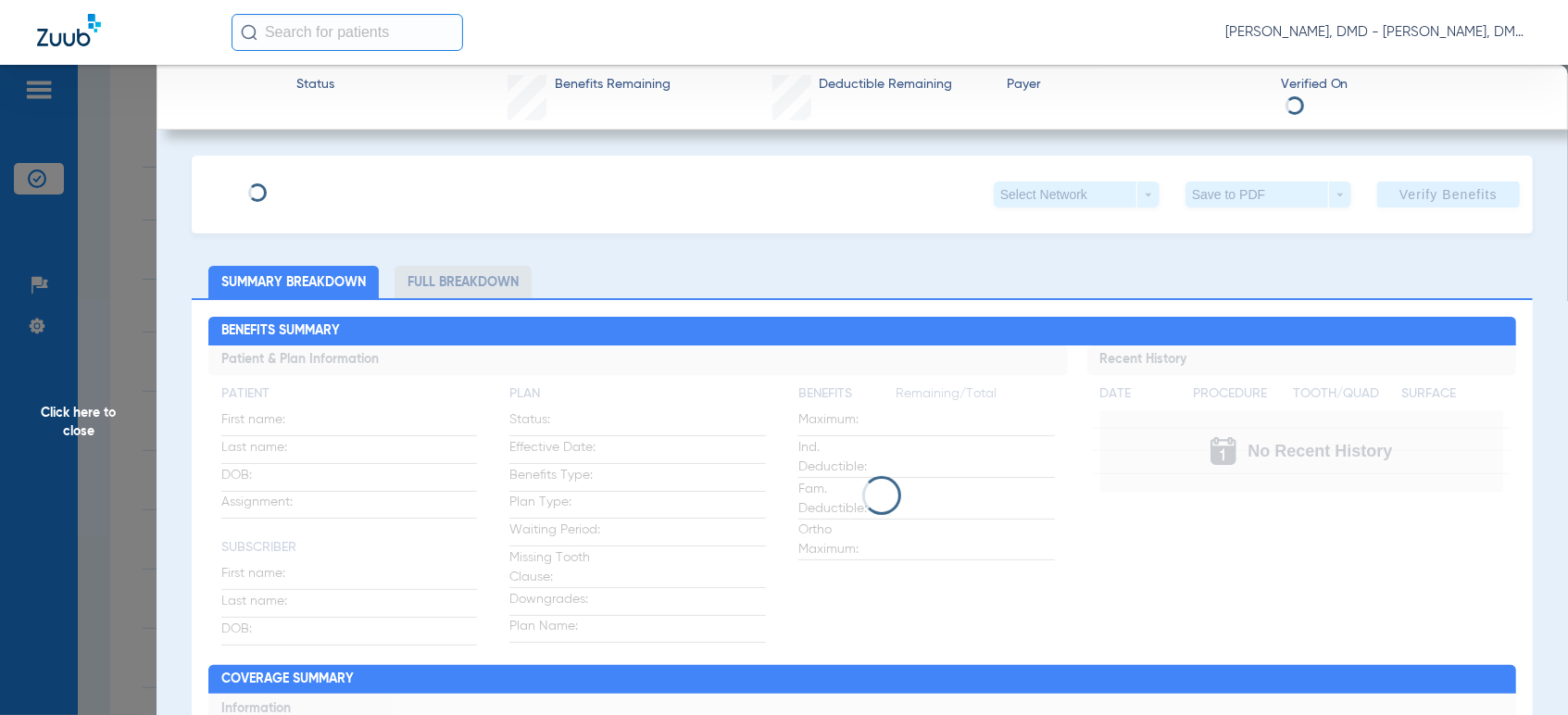
type input "[PERSON_NAME]"
type input "[DATE]"
type input "010706150"
type input "00065324"
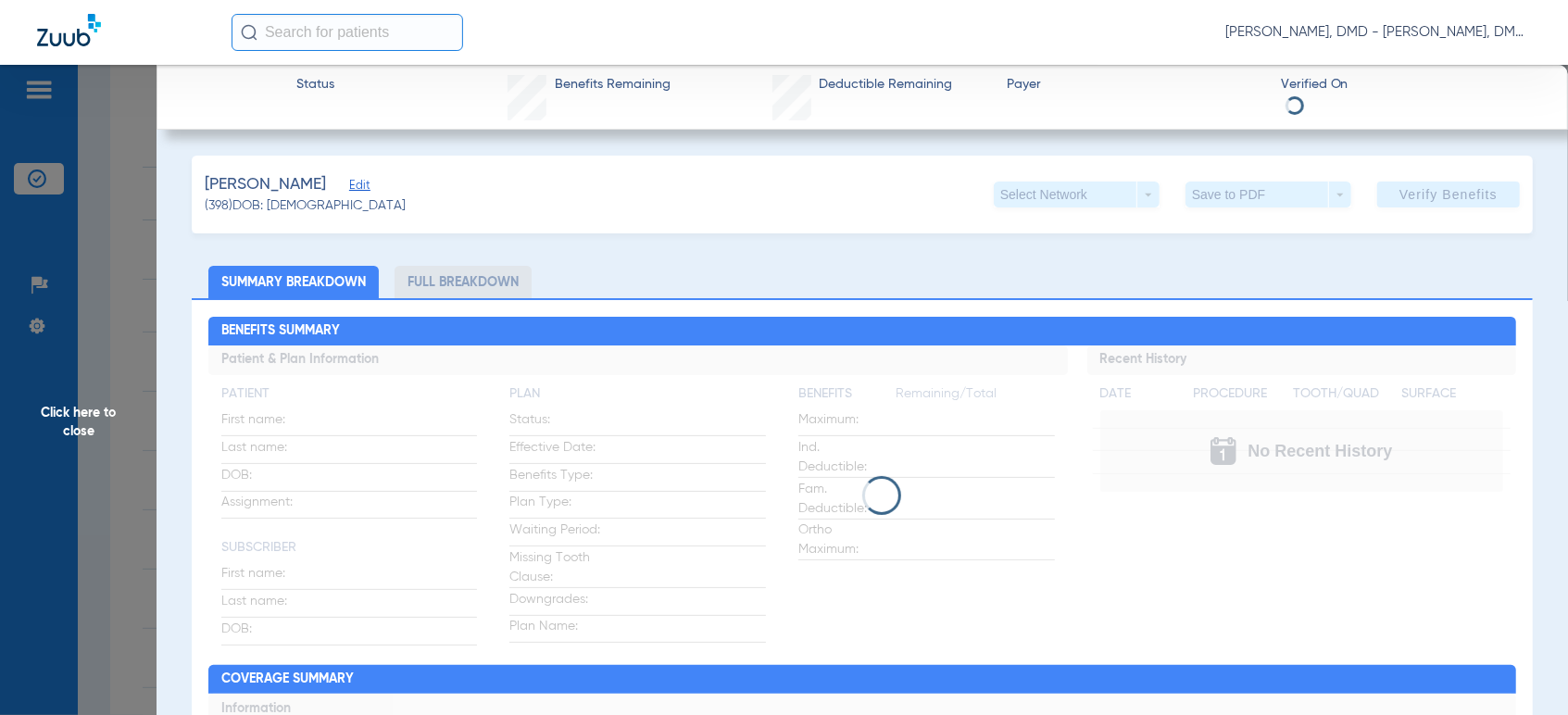
click at [366, 188] on span "Edit" at bounding box center [357, 187] width 16 height 17
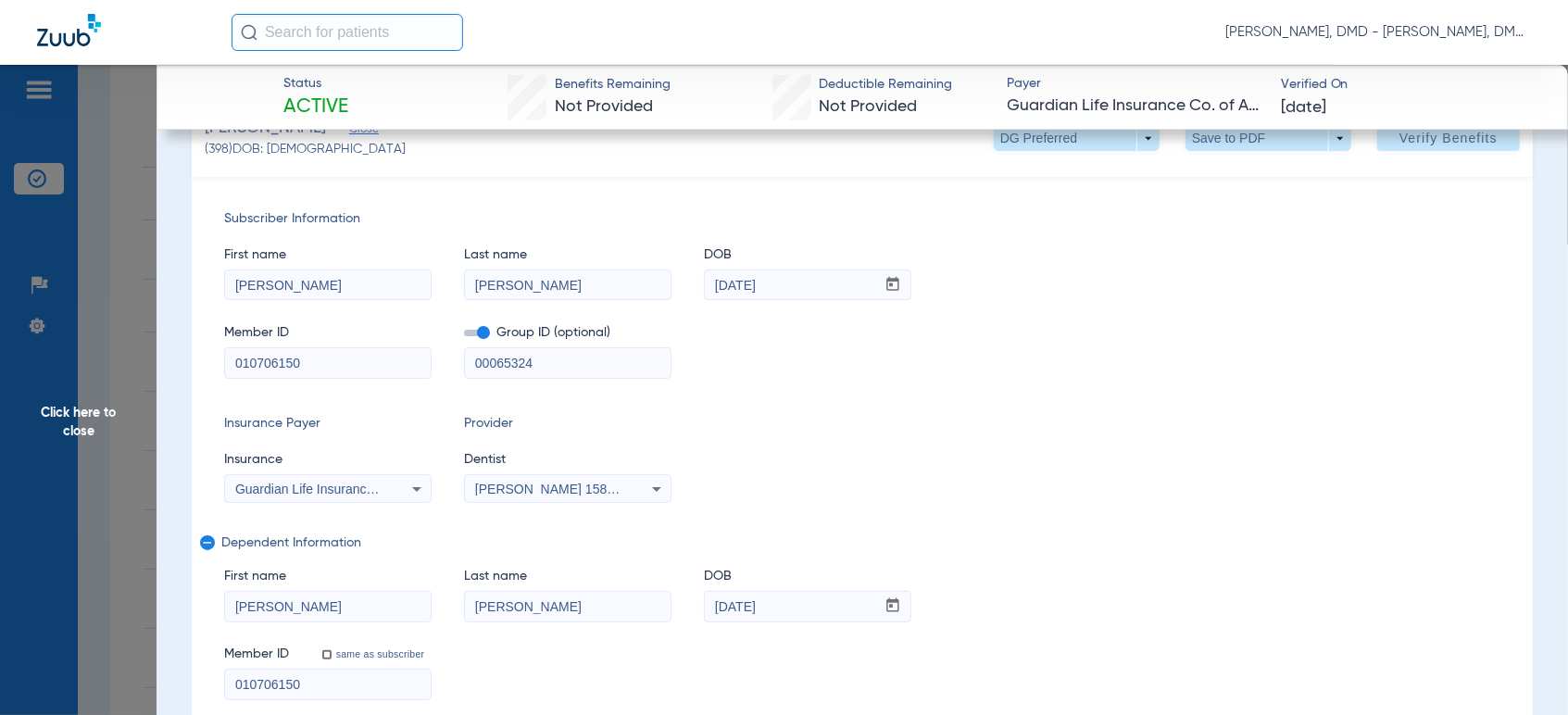
scroll to position [103, 0]
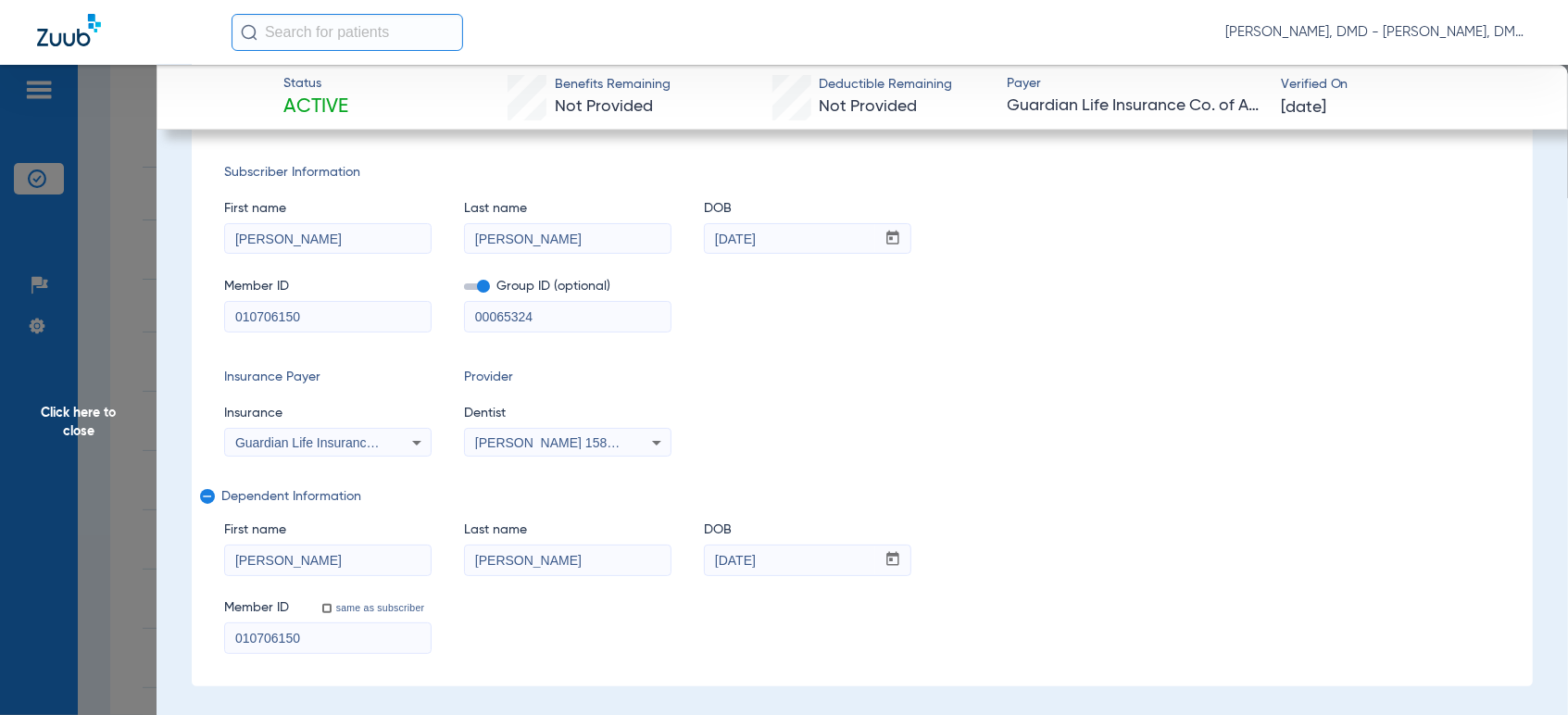
drag, startPoint x: 326, startPoint y: 640, endPoint x: -14, endPoint y: 661, distance: 340.6
click at [0, 661] on html "[PERSON_NAME], DMD - [PERSON_NAME], DMD Patients Insurance Verification Setup H…" at bounding box center [784, 358] width 1568 height 715
click at [106, 437] on span "Click here to close" at bounding box center [78, 422] width 156 height 715
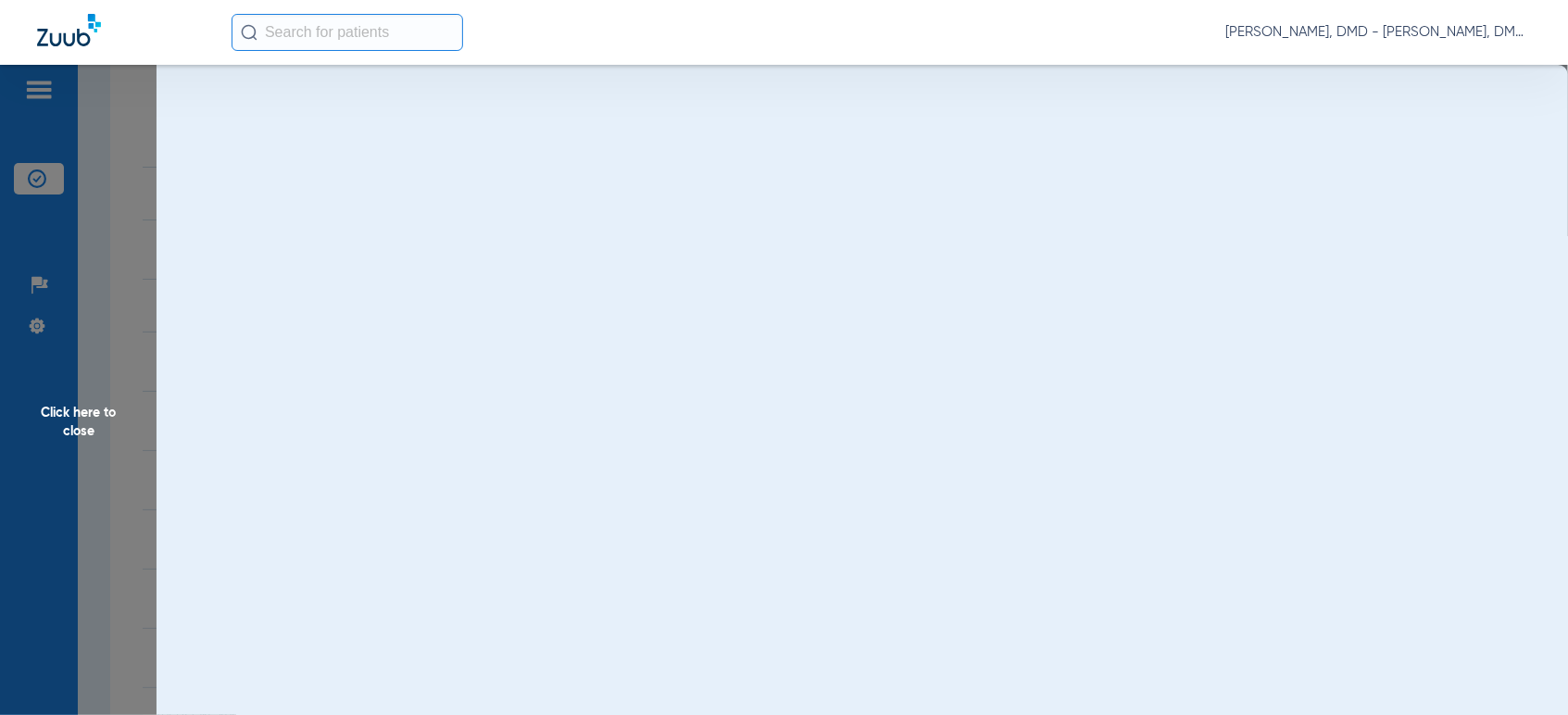
scroll to position [0, 0]
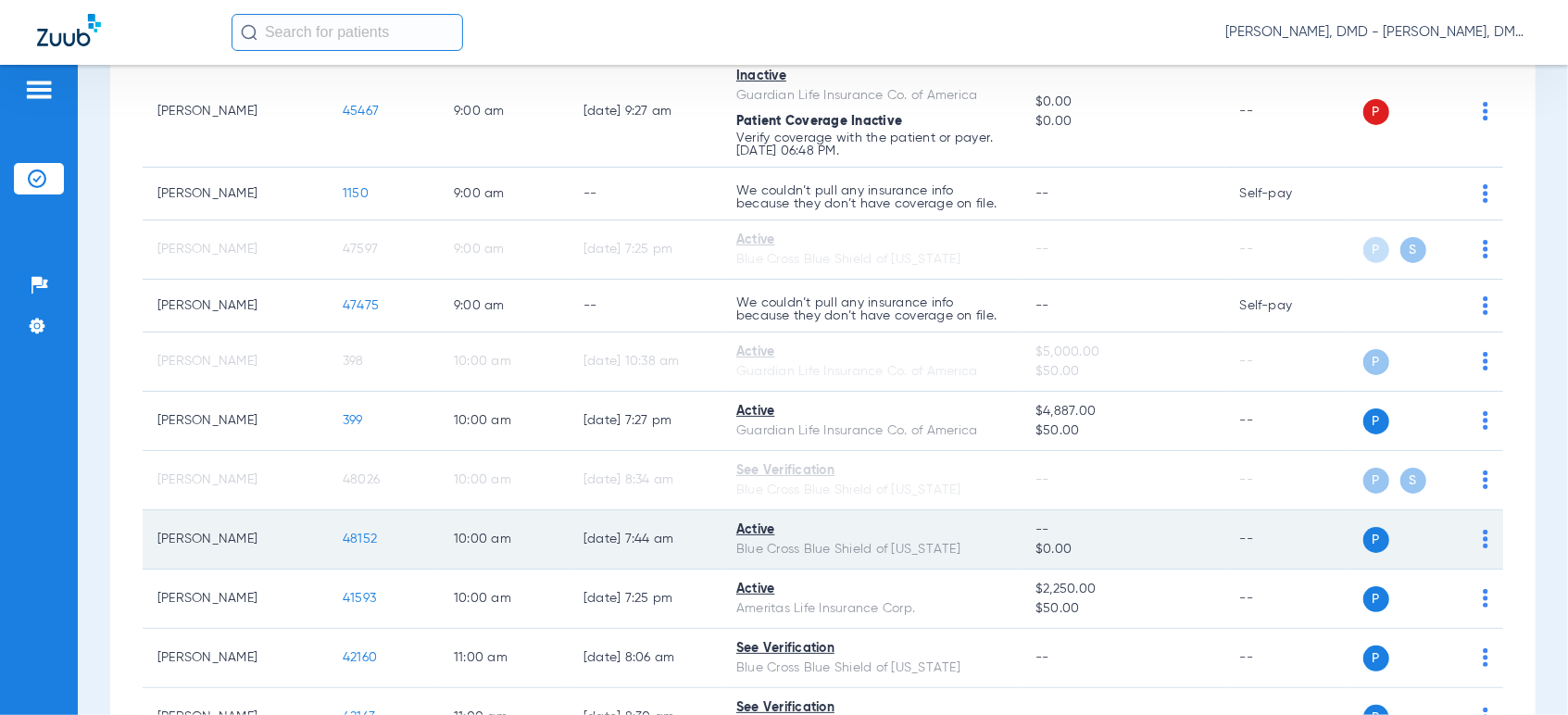
click at [1483, 539] on img at bounding box center [1486, 538] width 6 height 18
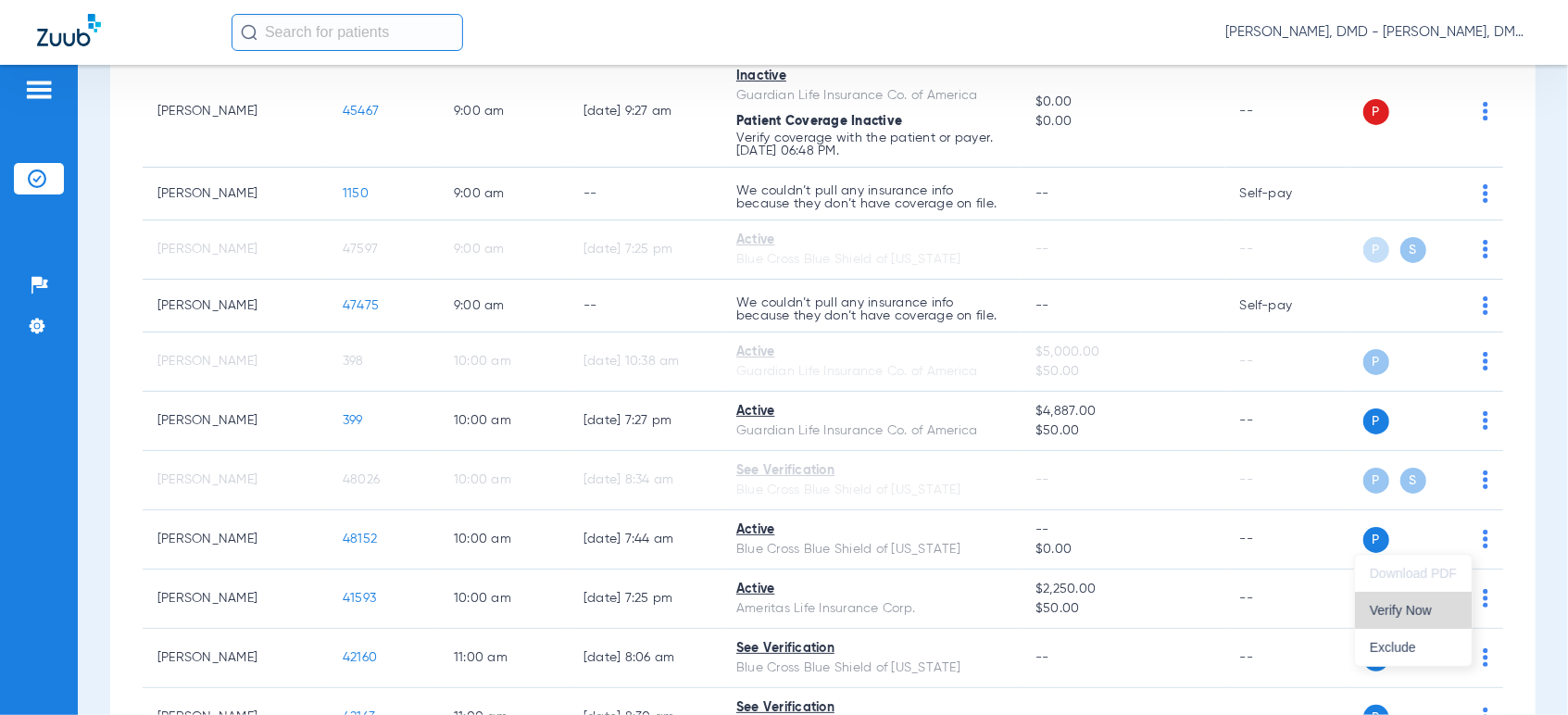
click at [1400, 614] on span "Verify Now" at bounding box center [1413, 610] width 87 height 13
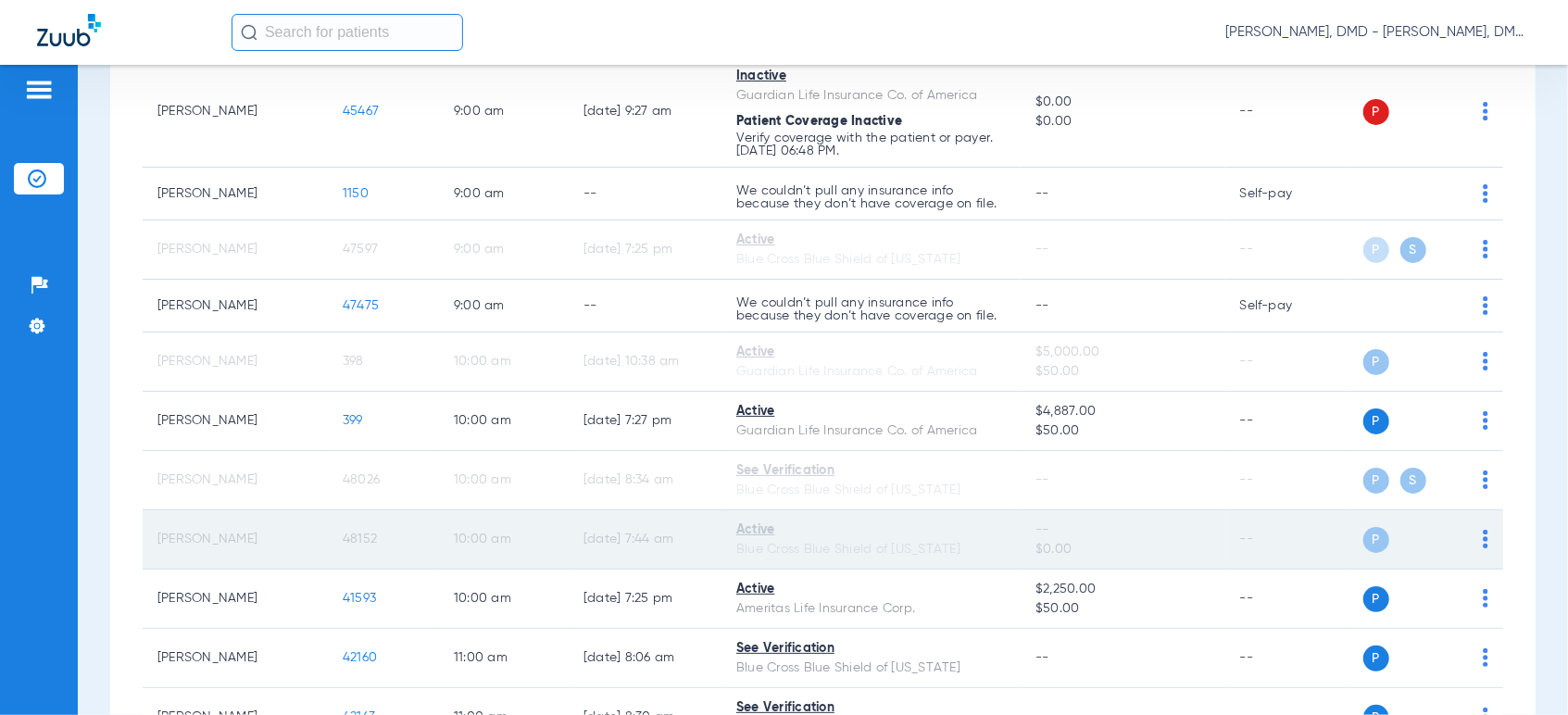
click at [356, 538] on span "48152" at bounding box center [360, 539] width 34 height 13
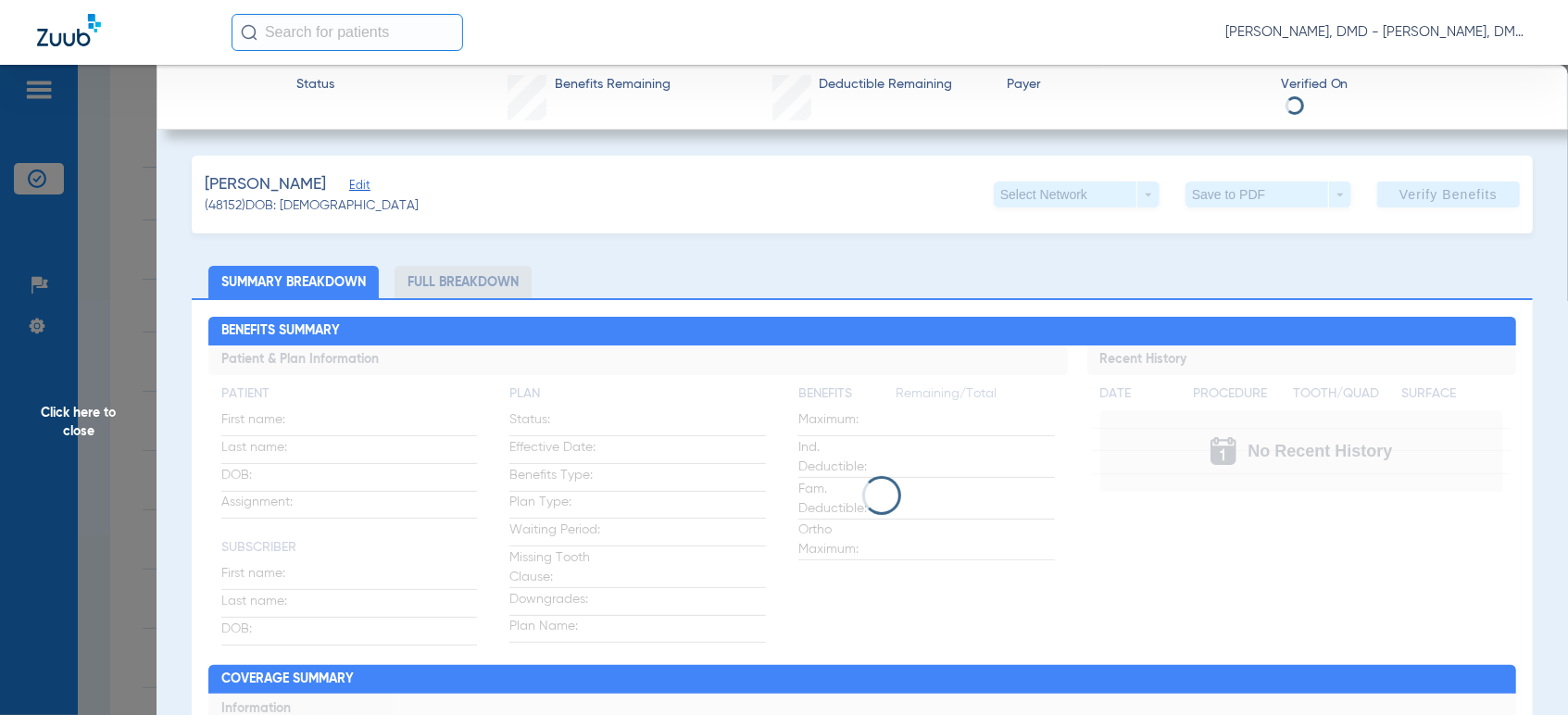
click at [345, 197] on span "(48152) DOB: [DEMOGRAPHIC_DATA]" at bounding box center [312, 206] width 214 height 19
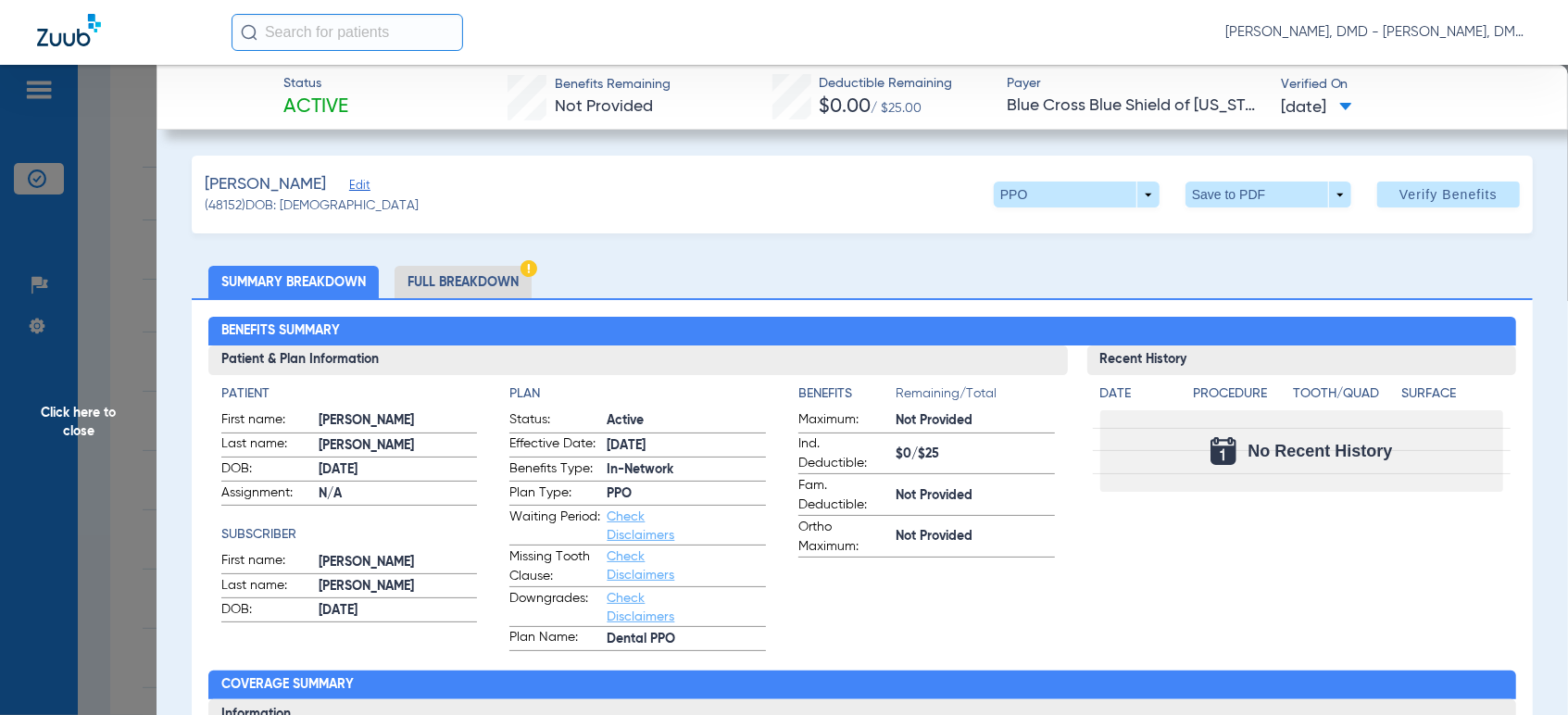
click at [349, 188] on span "Edit" at bounding box center [357, 187] width 16 height 17
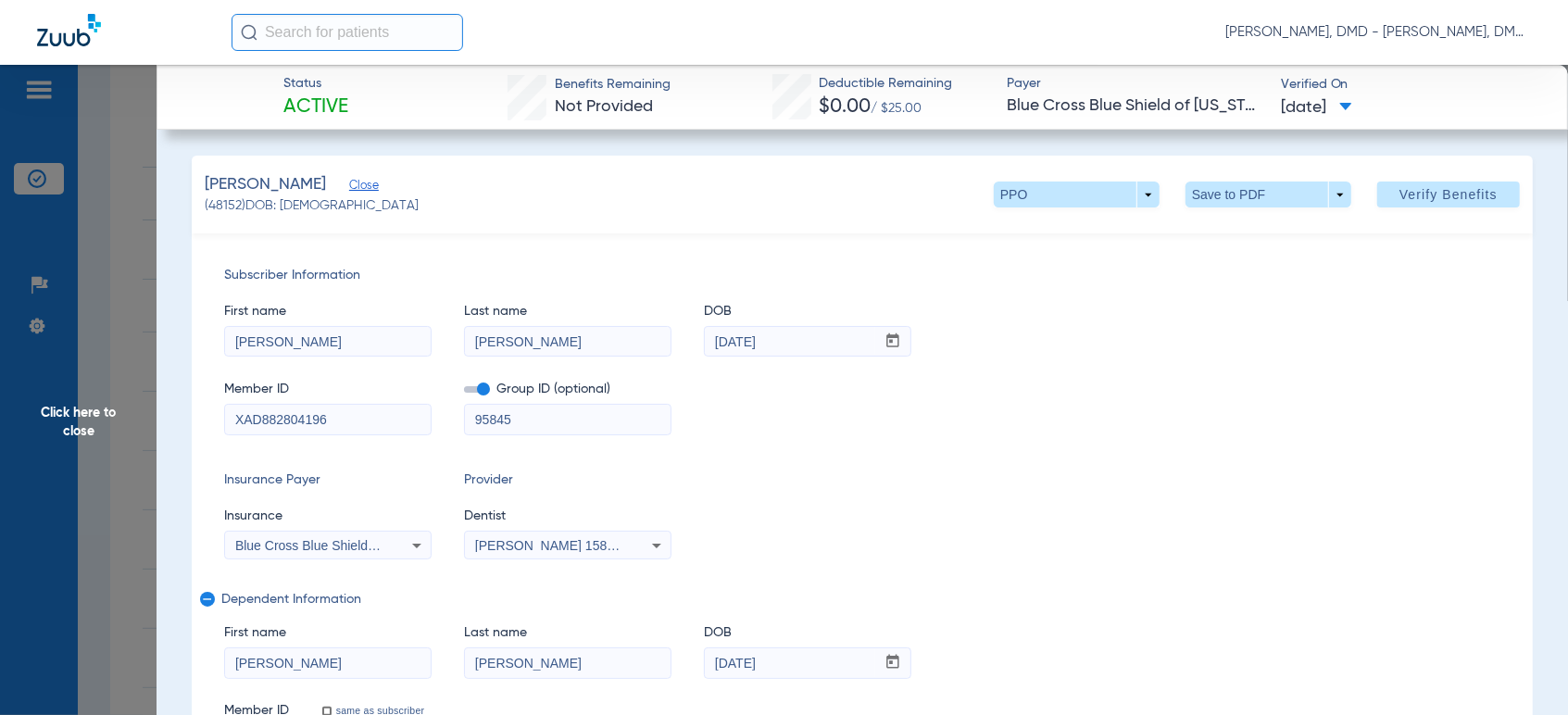
drag, startPoint x: 388, startPoint y: 407, endPoint x: 106, endPoint y: 422, distance: 282.4
drag, startPoint x: 838, startPoint y: 664, endPoint x: 389, endPoint y: 679, distance: 449.3
click at [402, 672] on div "First name [PERSON_NAME] Last name [PERSON_NAME] mm / dd / yyyy [DATE]" at bounding box center [862, 642] width 1276 height 72
click at [109, 436] on span "Click here to close" at bounding box center [78, 422] width 156 height 715
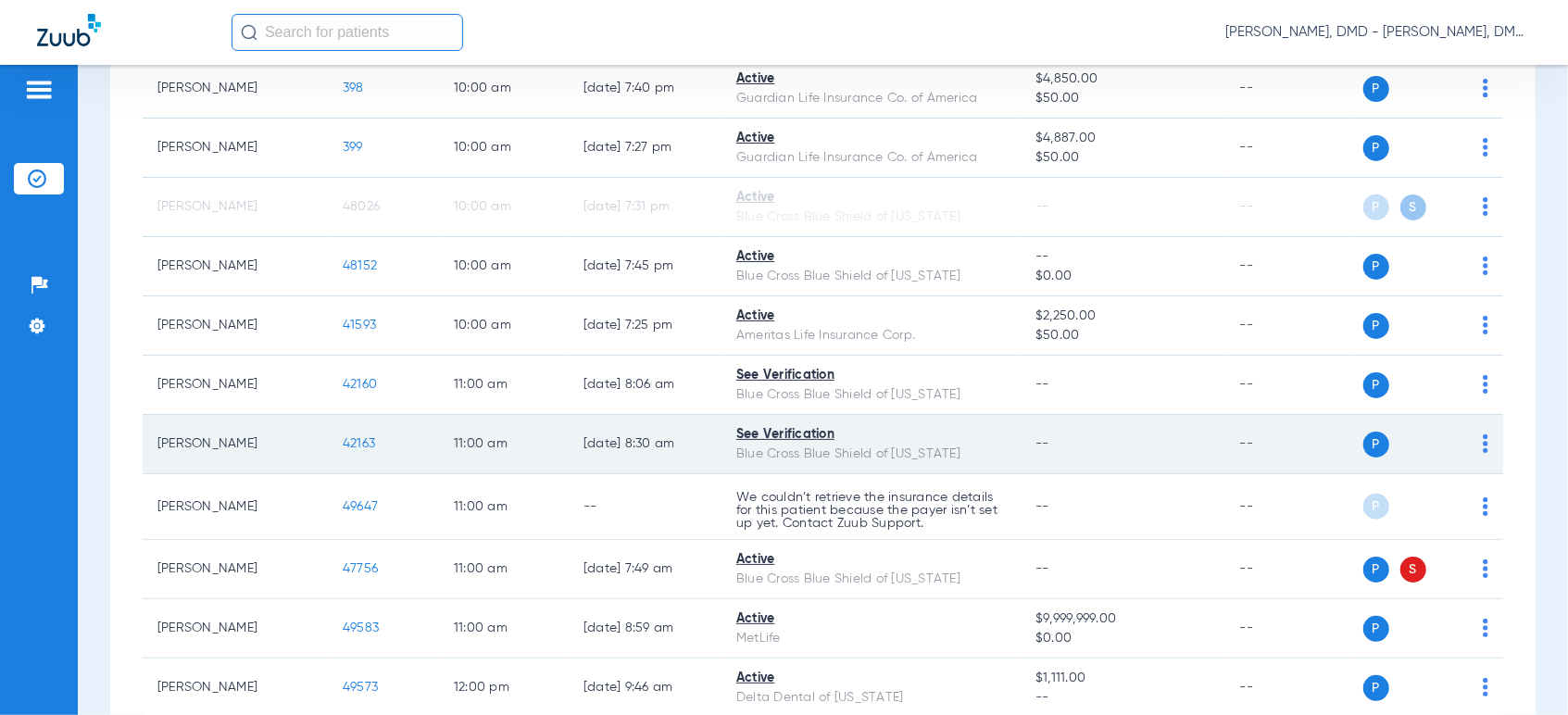
scroll to position [1132, 0]
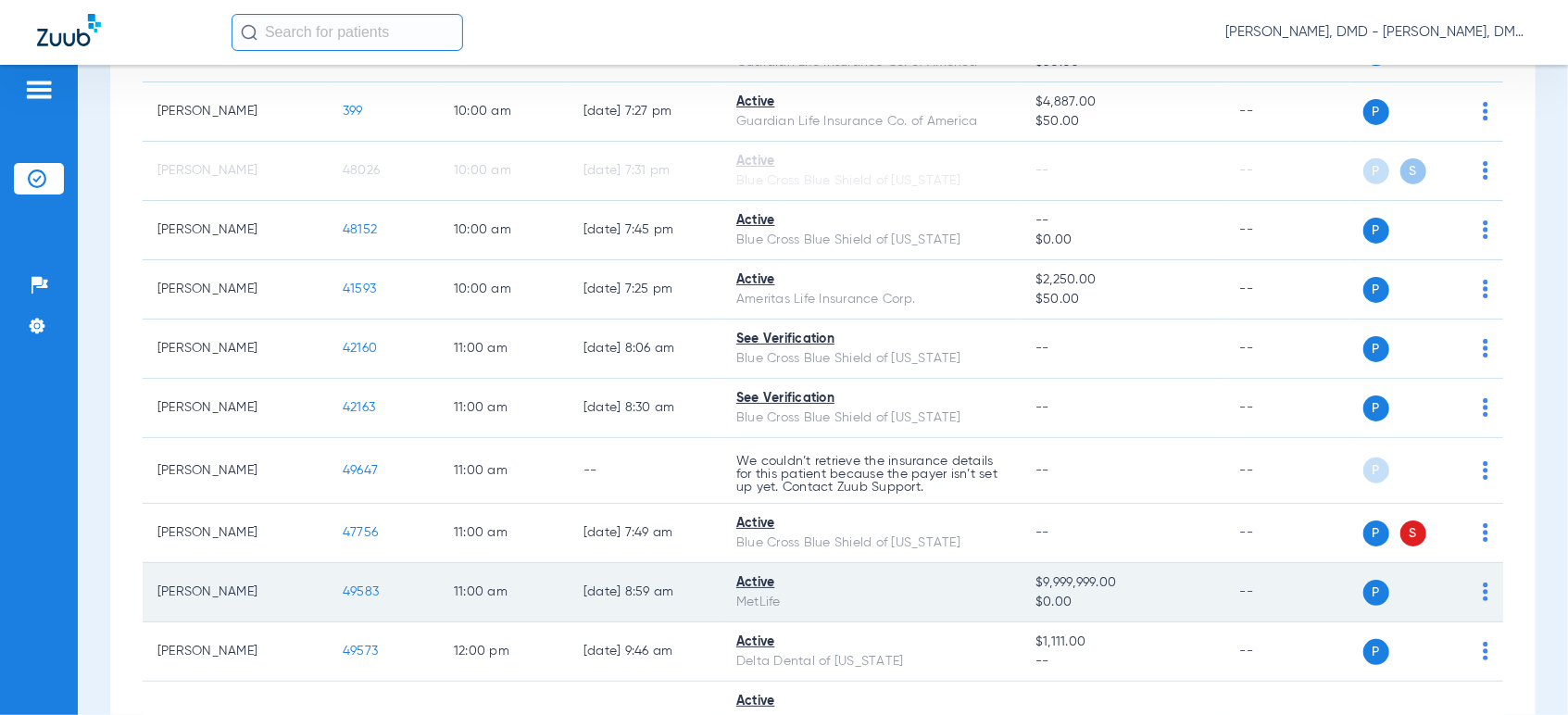
click at [1466, 591] on div "P S" at bounding box center [1419, 592] width 138 height 26
click at [1483, 591] on img at bounding box center [1486, 591] width 6 height 18
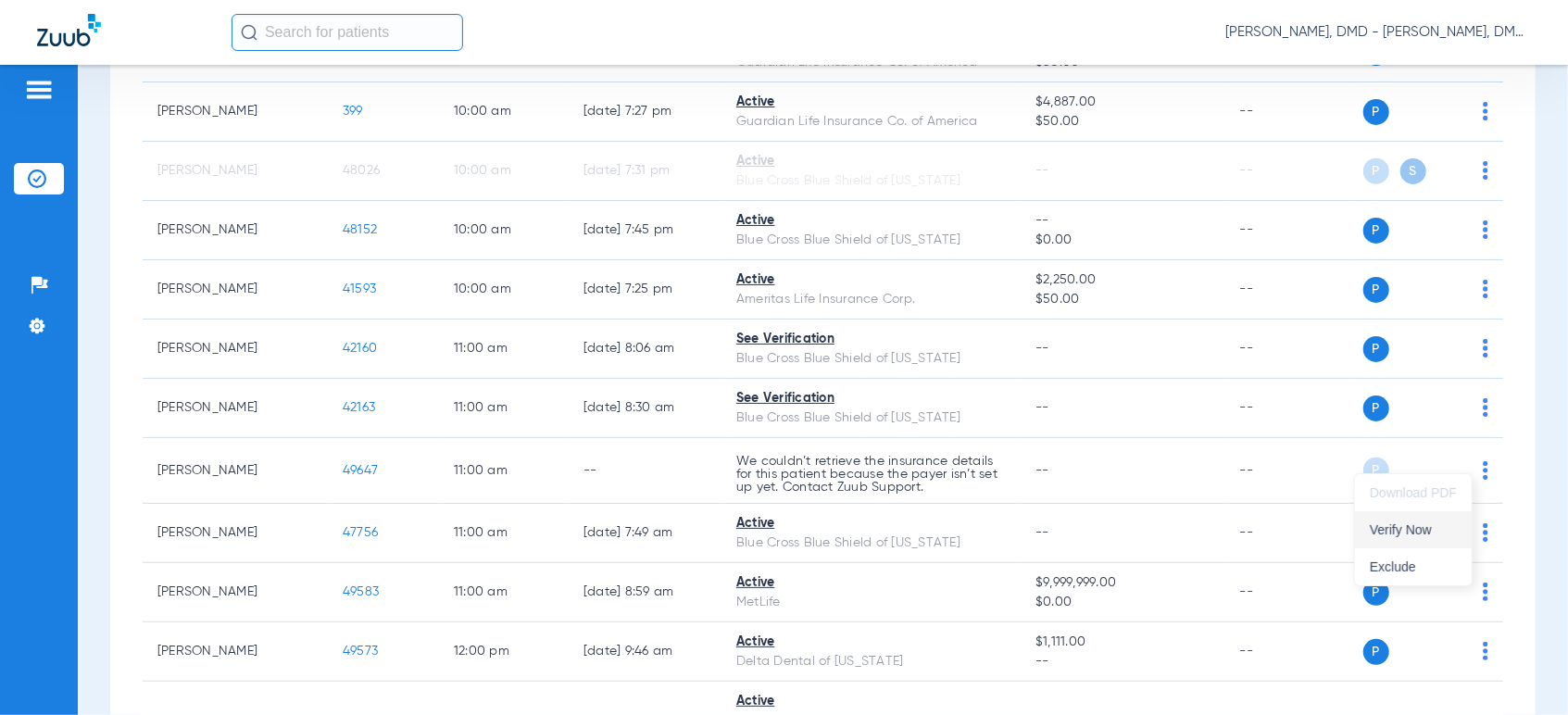
click at [1419, 541] on button "Verify Now" at bounding box center [1413, 529] width 116 height 37
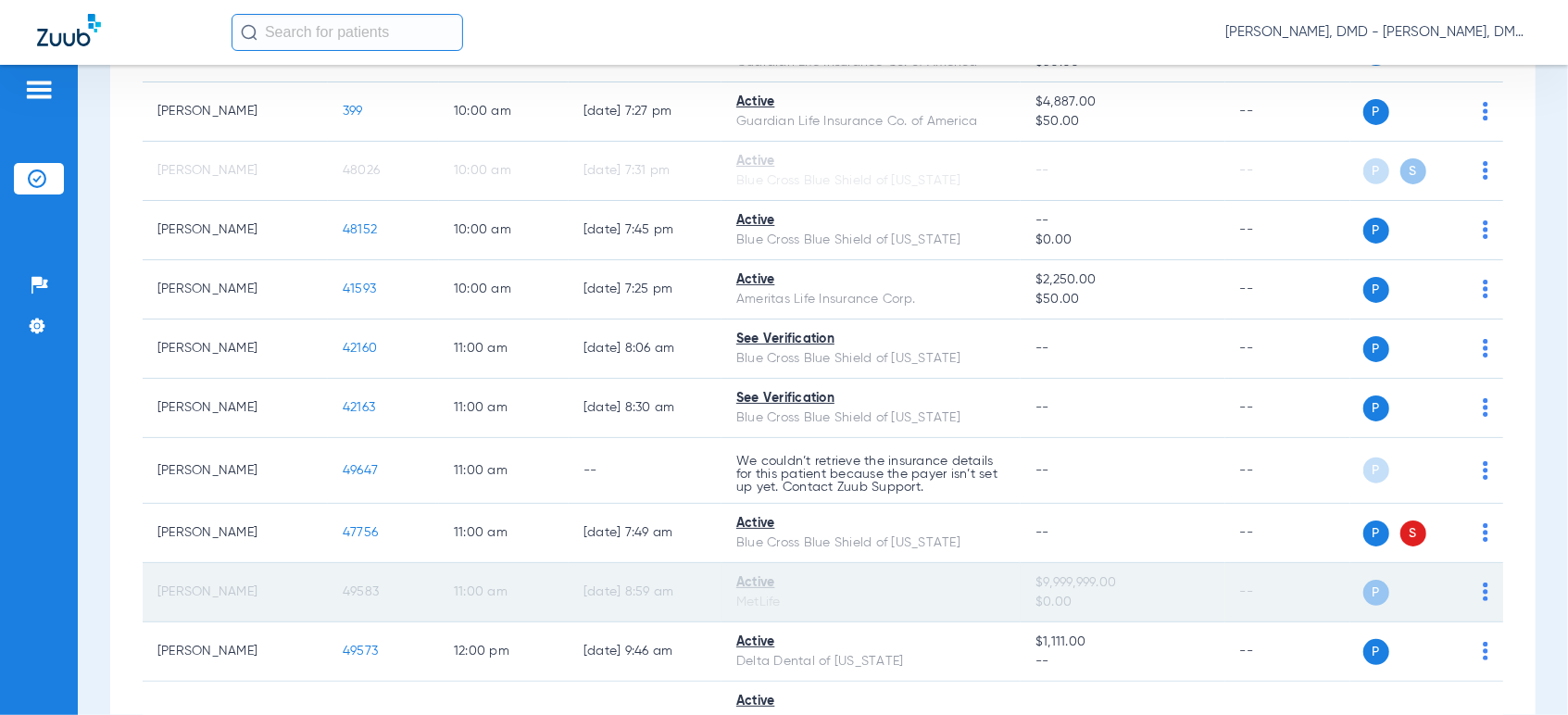
click at [365, 585] on span "49583" at bounding box center [361, 592] width 36 height 13
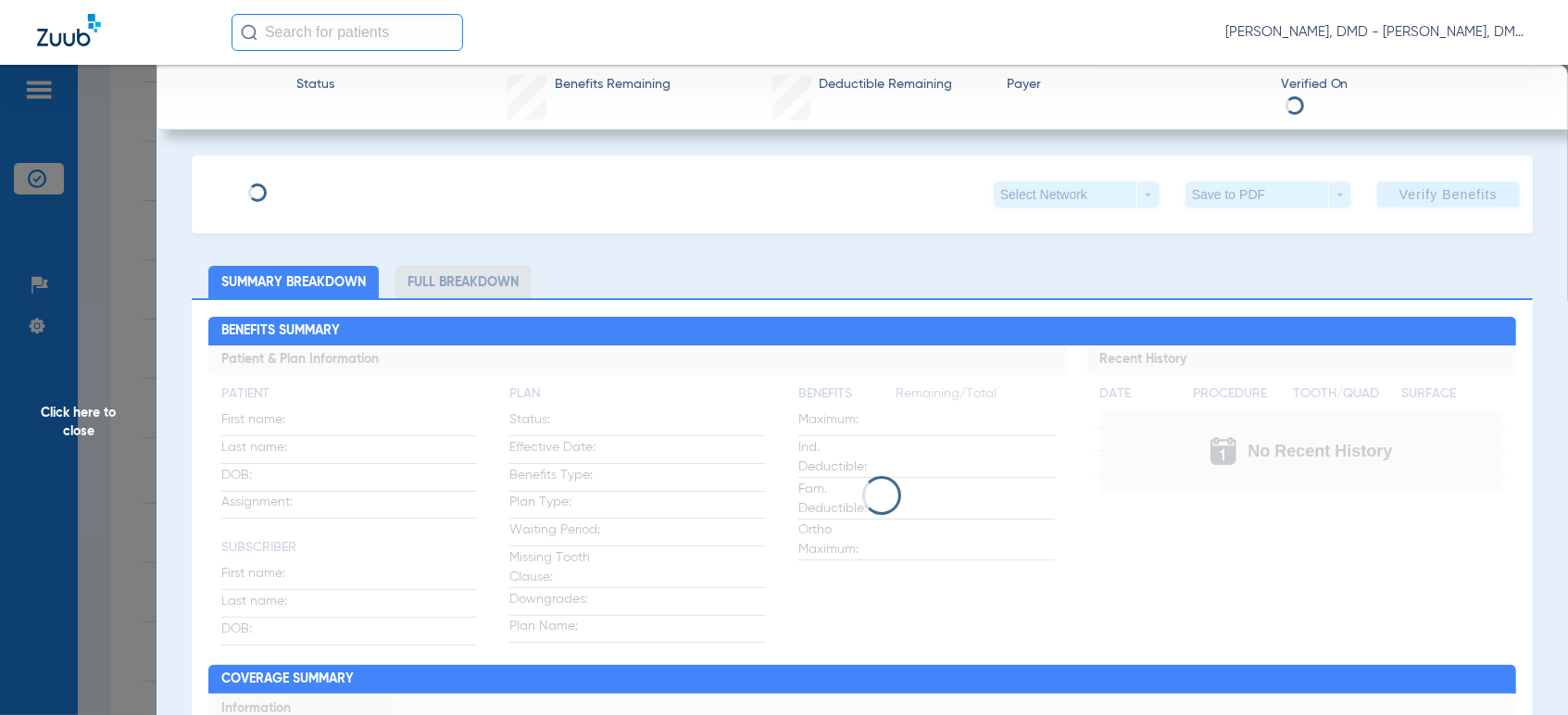
type input "[PERSON_NAME]"
type input "[DATE]"
type input "825366805"
type input "120731"
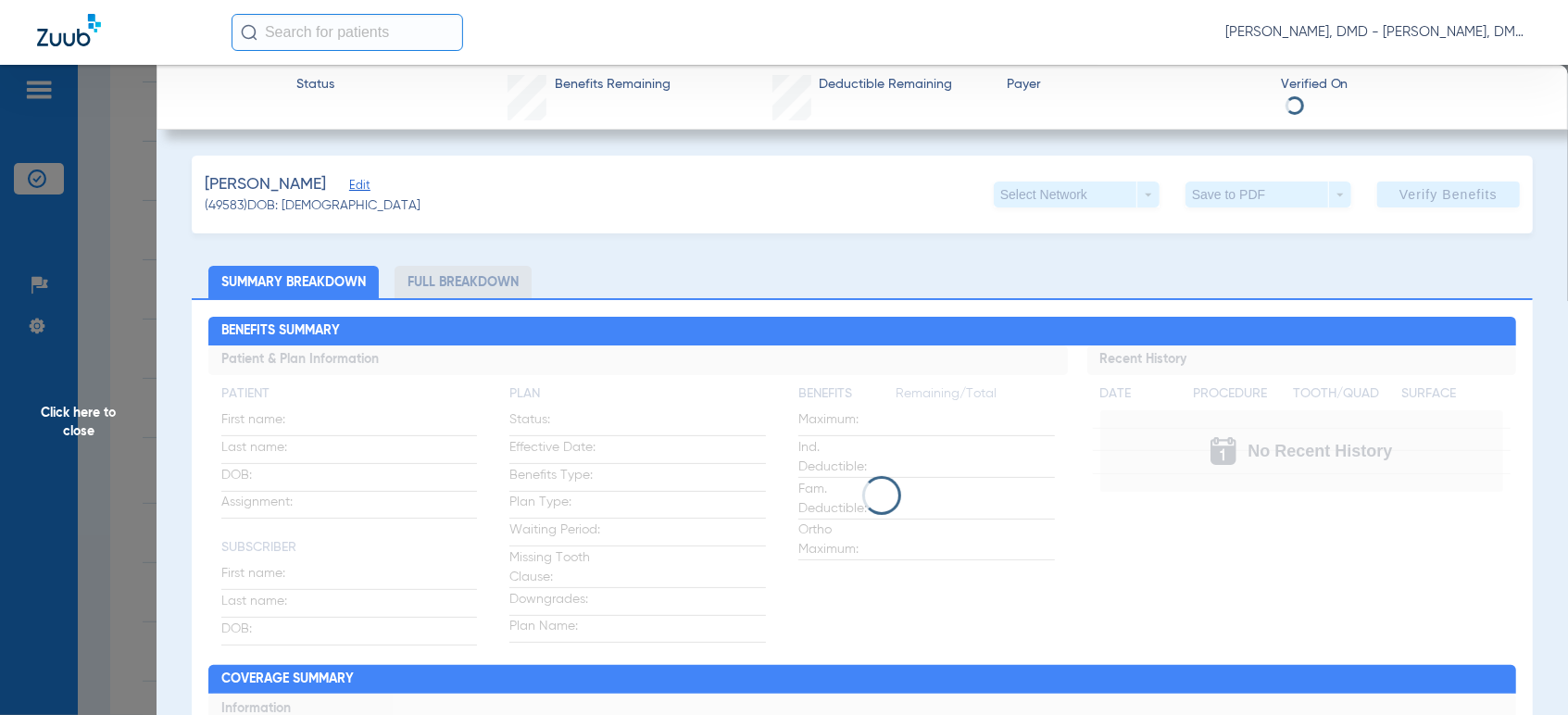
click at [356, 184] on span "Edit" at bounding box center [357, 187] width 16 height 17
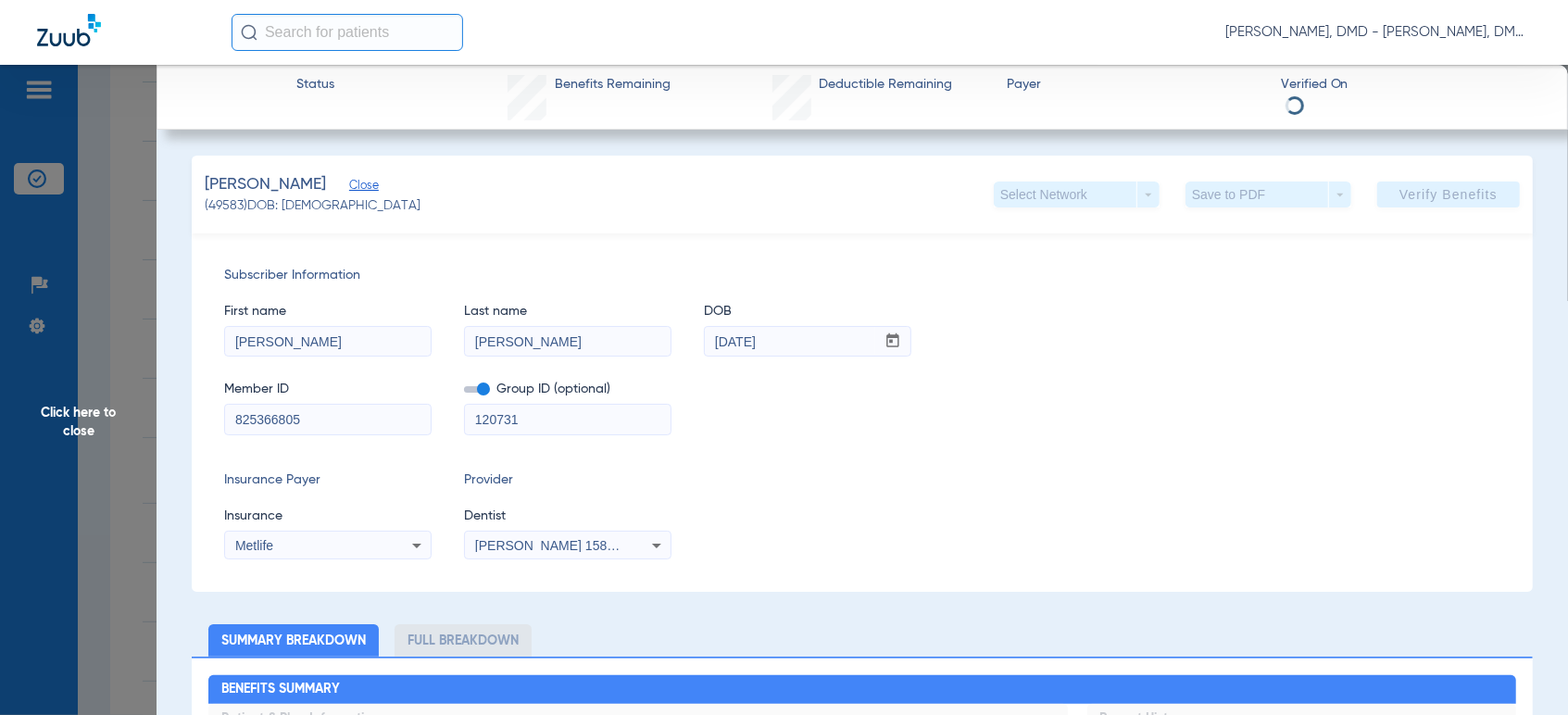
drag, startPoint x: 328, startPoint y: 413, endPoint x: 103, endPoint y: 416, distance: 225.0
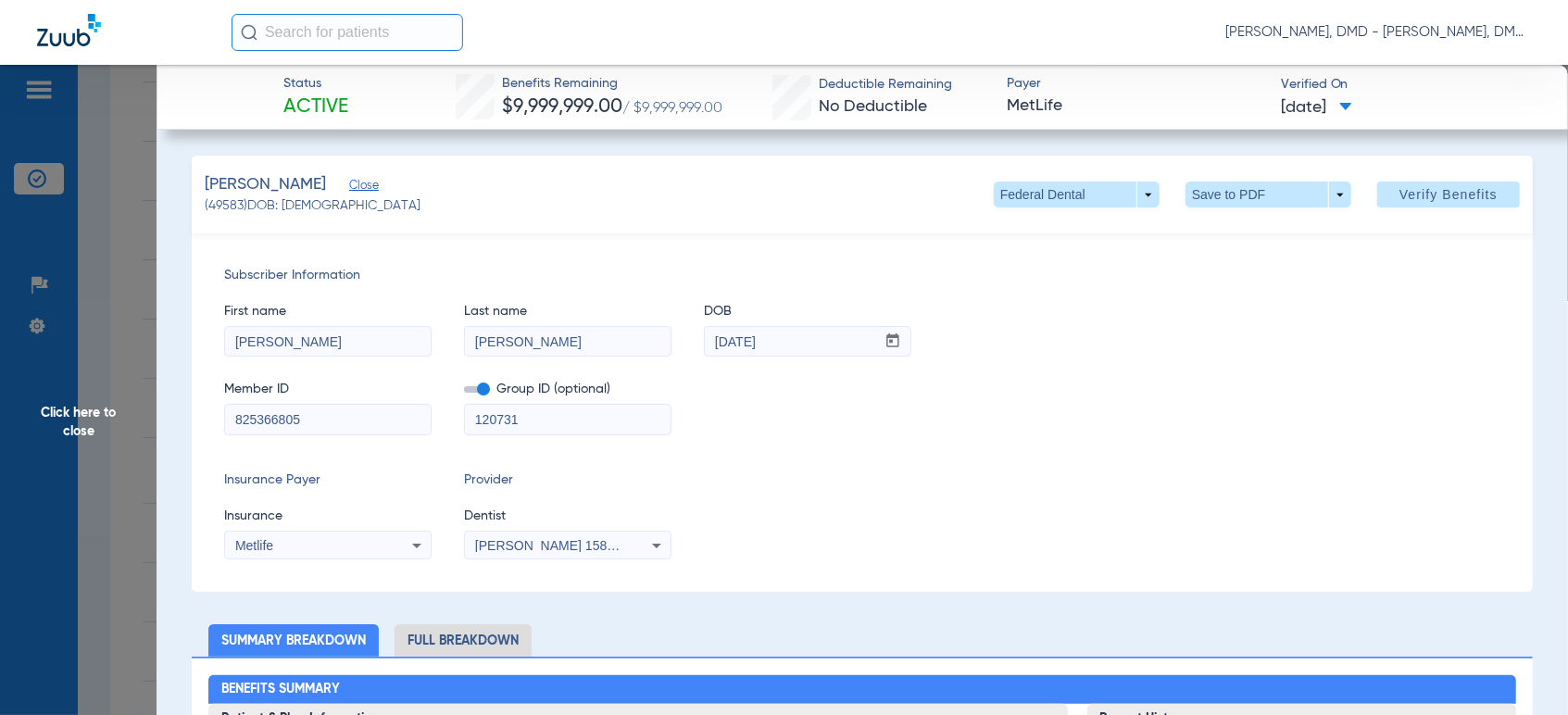
click at [129, 405] on span "Click here to close" at bounding box center [78, 422] width 156 height 715
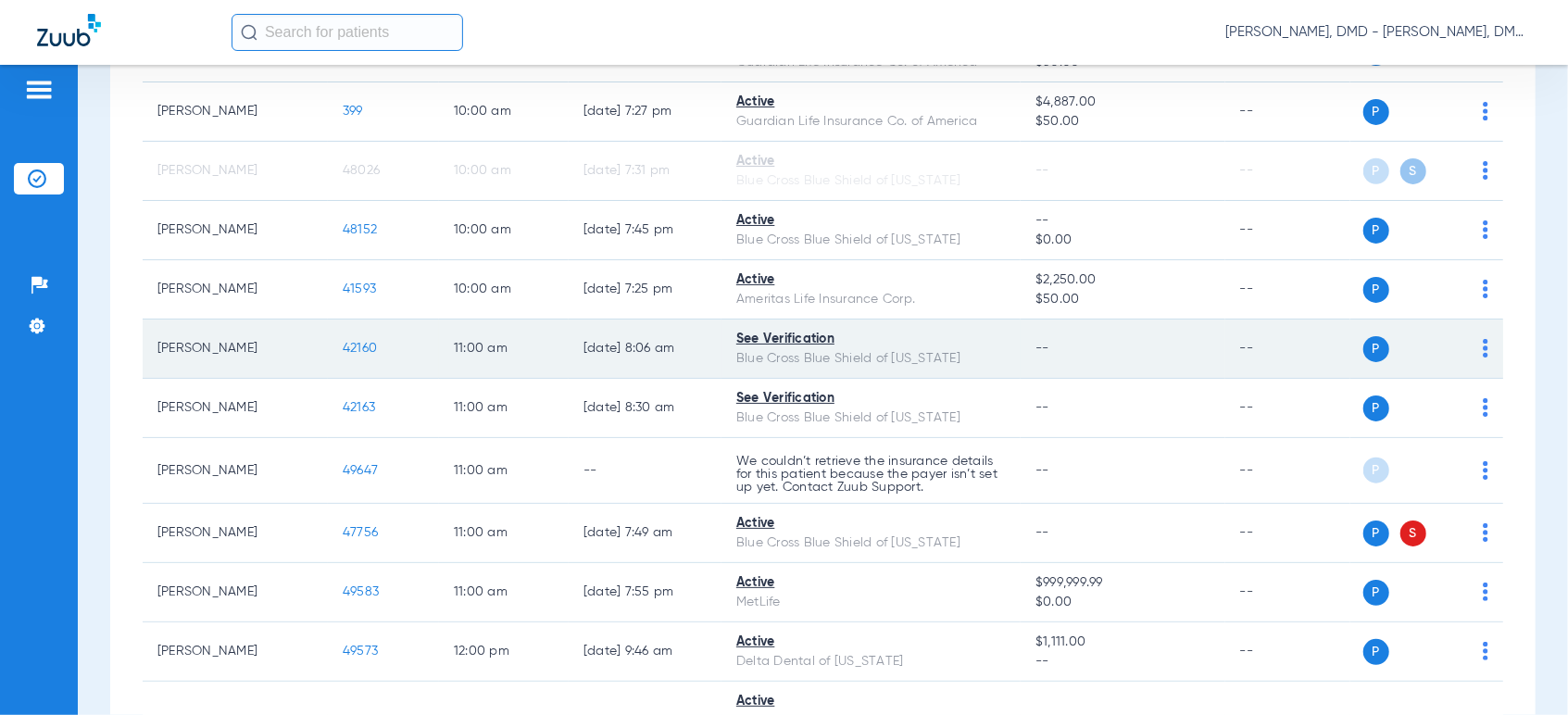
click at [1475, 340] on td "P S" at bounding box center [1427, 349] width 153 height 59
click at [1483, 349] on img at bounding box center [1486, 347] width 6 height 18
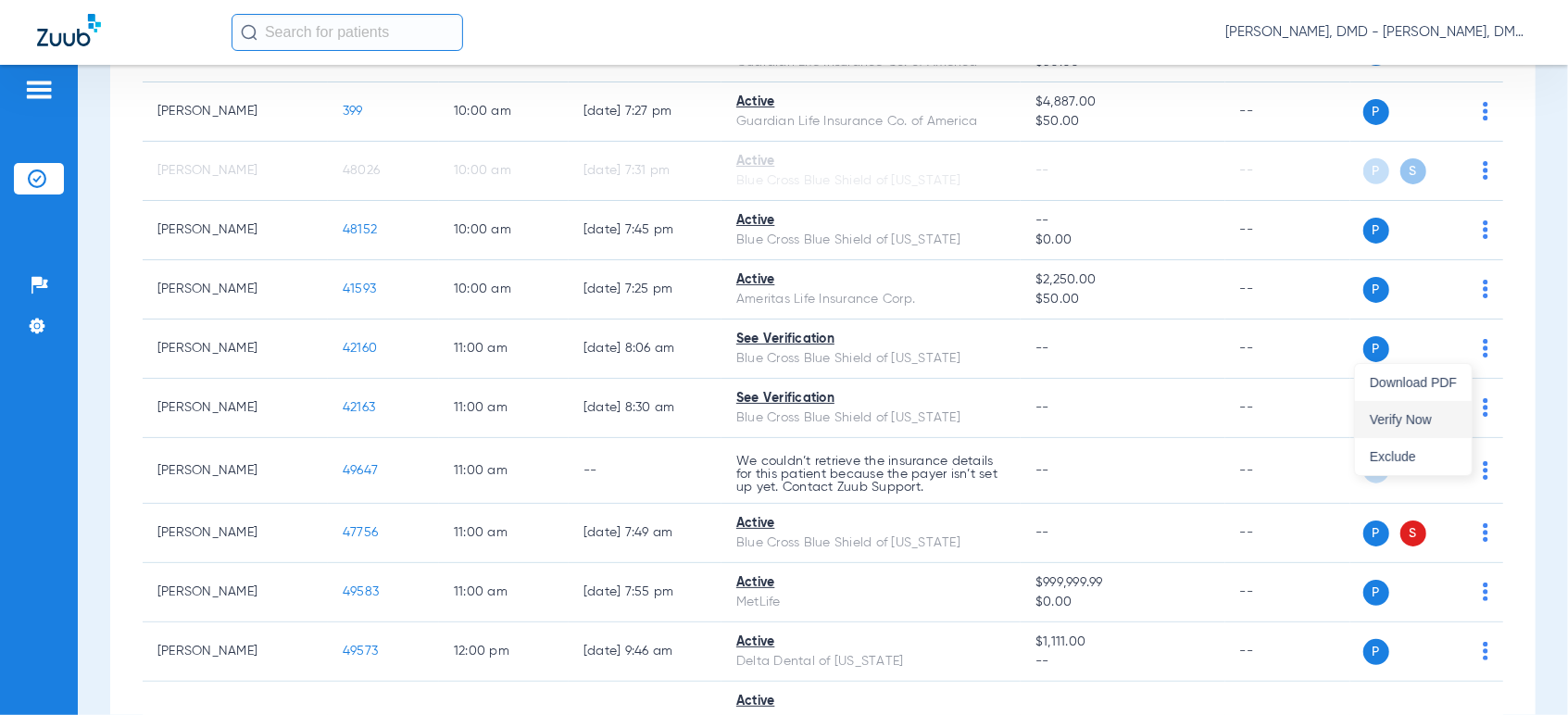
click at [1422, 404] on button "Verify Now" at bounding box center [1413, 419] width 116 height 37
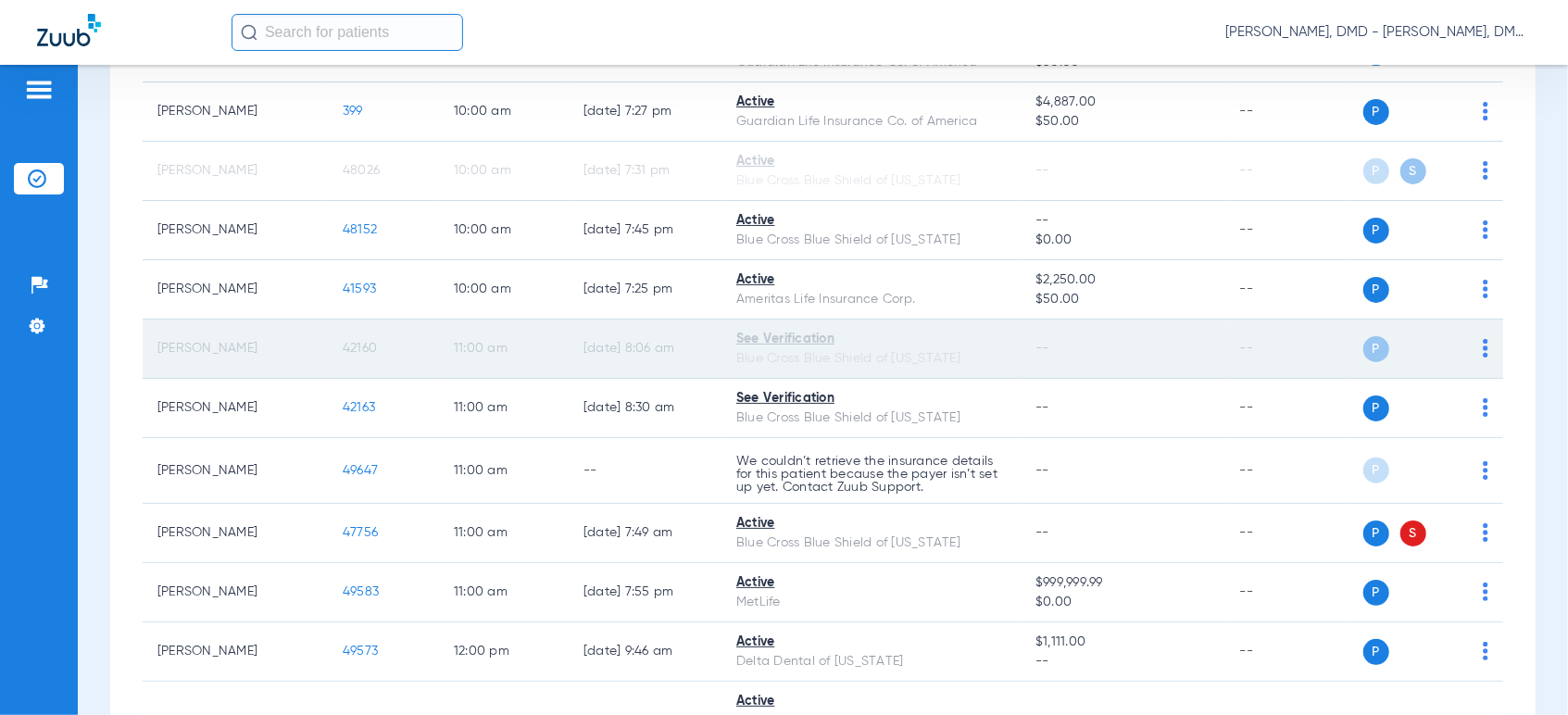
click at [355, 352] on span "42160" at bounding box center [360, 348] width 34 height 13
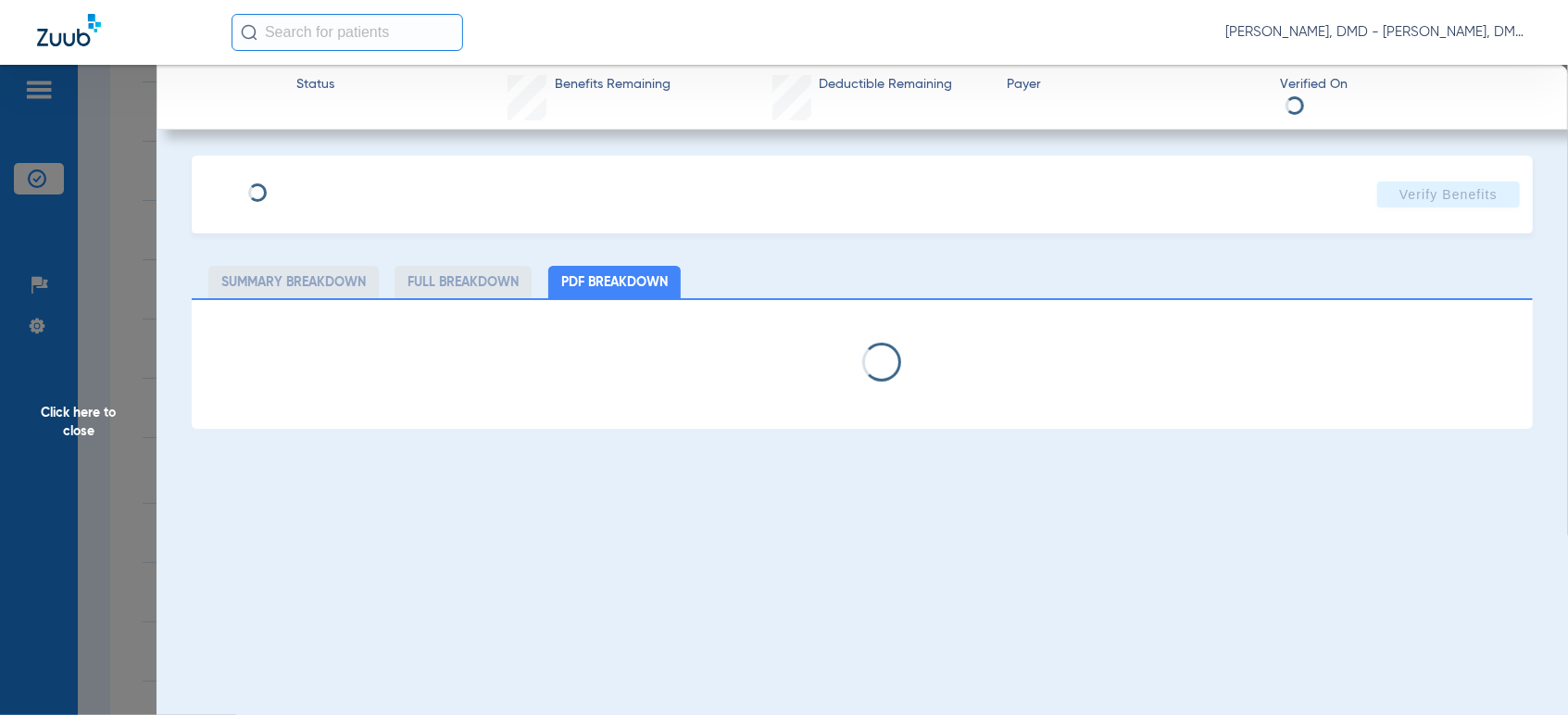
type input "[PERSON_NAME]"
type input "[DATE]"
type input "MBG861923314"
type input "90100610"
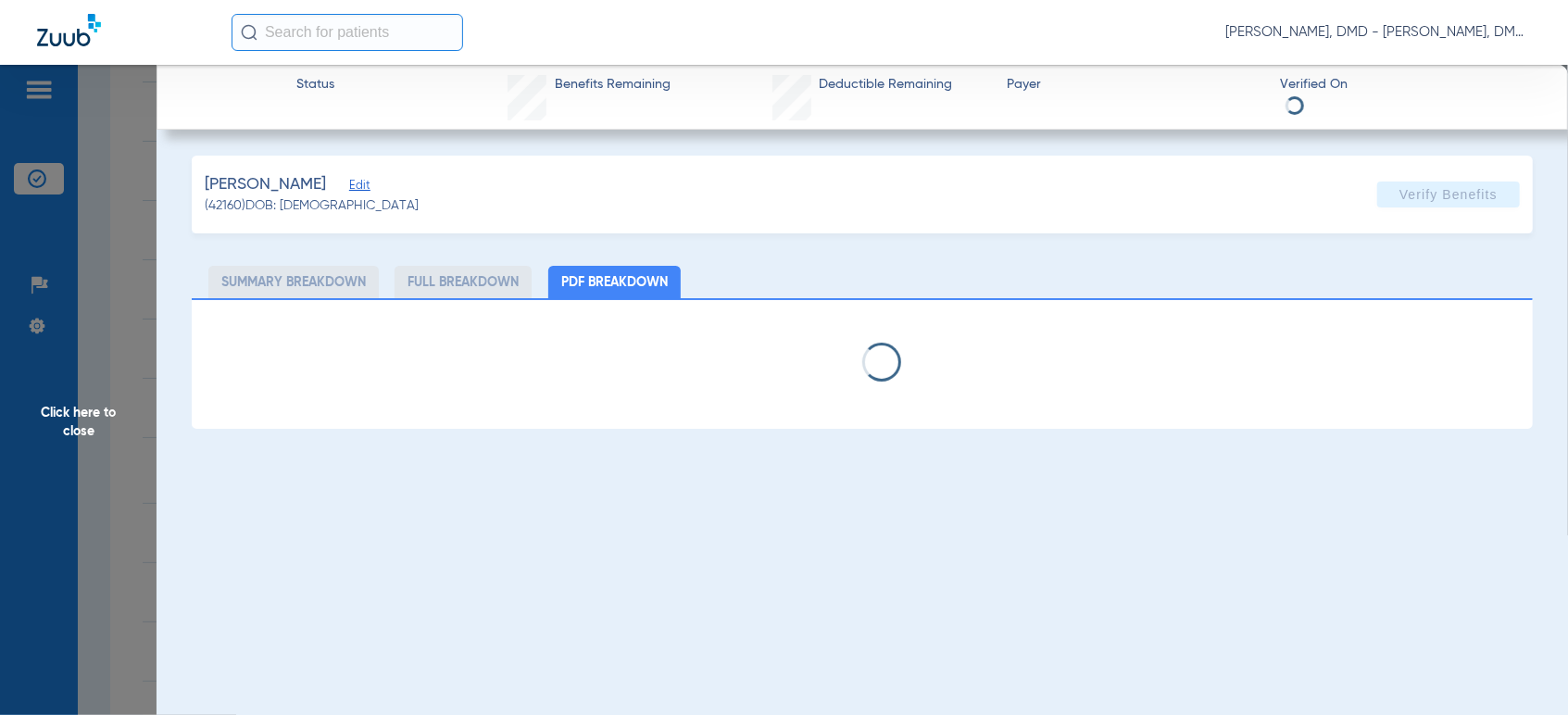
click at [342, 193] on div "[PERSON_NAME] Edit" at bounding box center [312, 185] width 214 height 23
click at [349, 183] on span "Edit" at bounding box center [357, 187] width 16 height 17
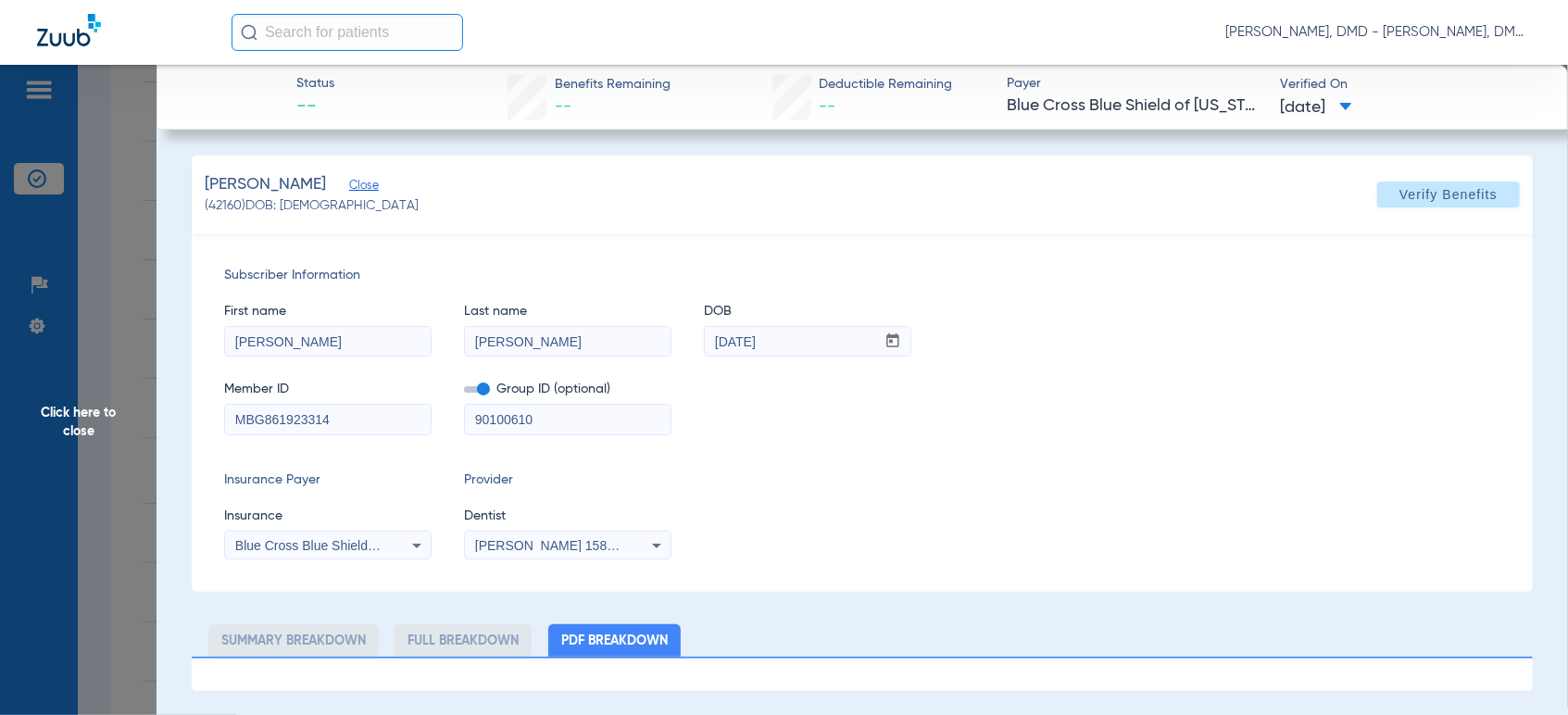
drag, startPoint x: 371, startPoint y: 432, endPoint x: 5, endPoint y: 432, distance: 366.0
drag, startPoint x: 340, startPoint y: 332, endPoint x: 190, endPoint y: 355, distance: 151.8
click at [192, 356] on div "Subscriber Information First name [PERSON_NAME] Last name [PERSON_NAME] DOB mm …" at bounding box center [862, 413] width 1341 height 358
drag, startPoint x: 496, startPoint y: 352, endPoint x: 203, endPoint y: 346, distance: 293.1
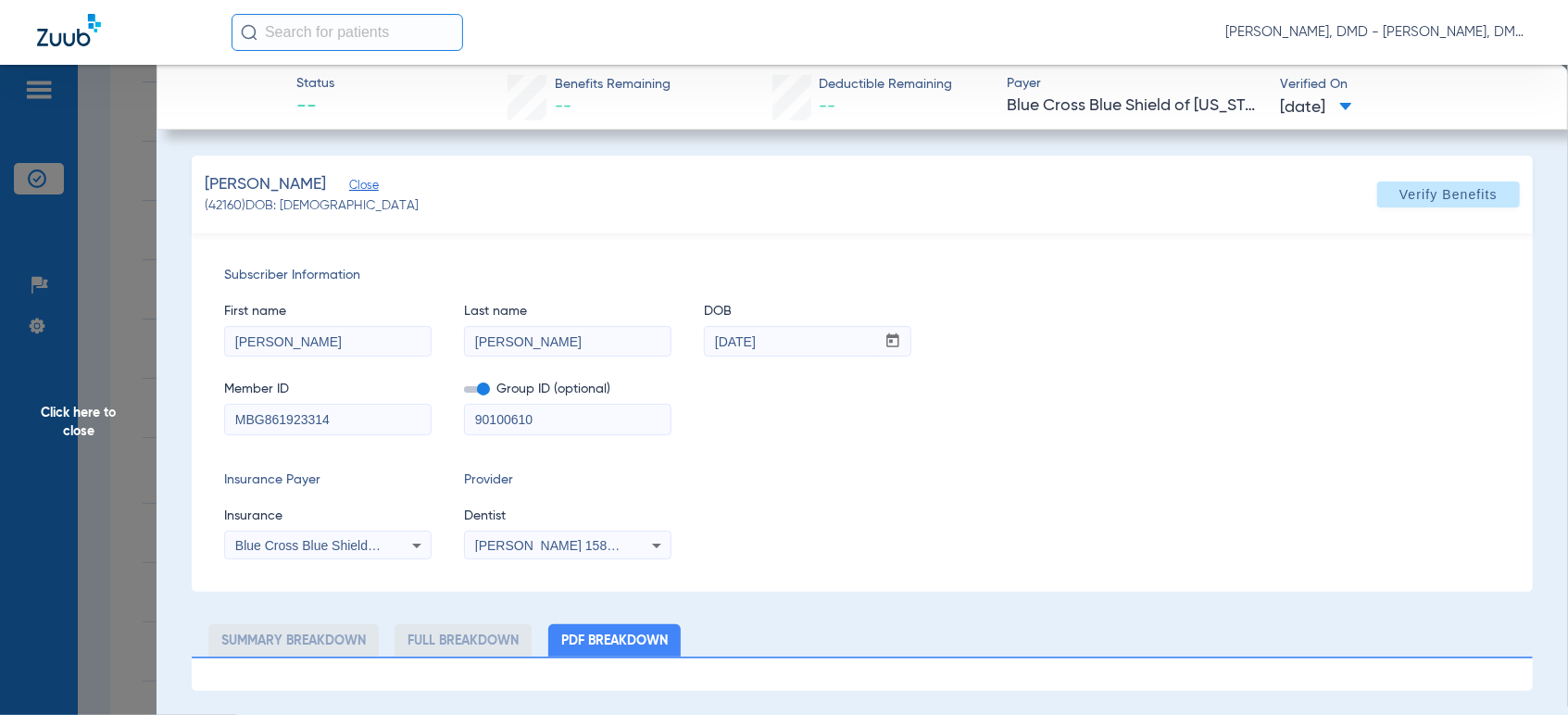
click at [208, 349] on div "Subscriber Information First name [PERSON_NAME] Last name [PERSON_NAME] DOB mm …" at bounding box center [862, 413] width 1341 height 358
drag, startPoint x: 827, startPoint y: 343, endPoint x: 268, endPoint y: 346, distance: 559.0
click at [268, 348] on div "First name [PERSON_NAME] Last name [PERSON_NAME] mm / dd / yyyy [DATE]" at bounding box center [862, 320] width 1276 height 72
